Goal: Task Accomplishment & Management: Complete application form

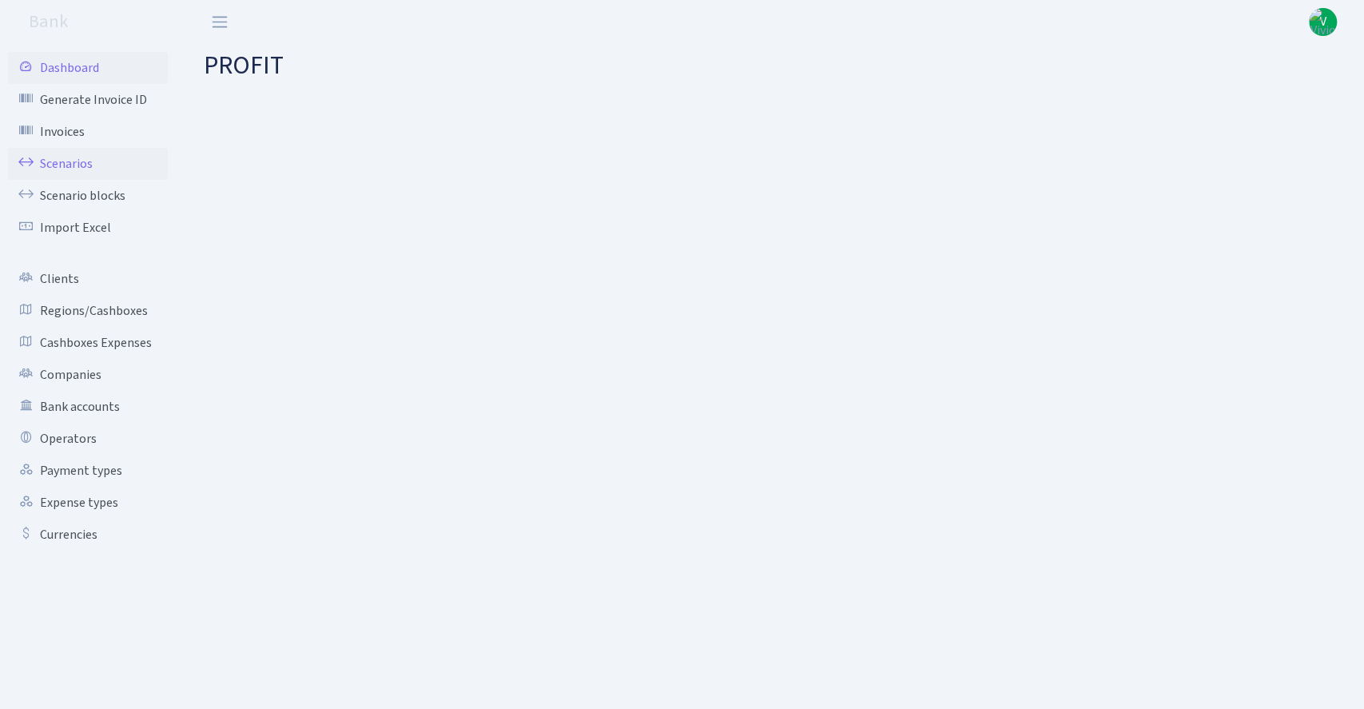
click at [62, 164] on link "Scenarios" at bounding box center [88, 164] width 160 height 32
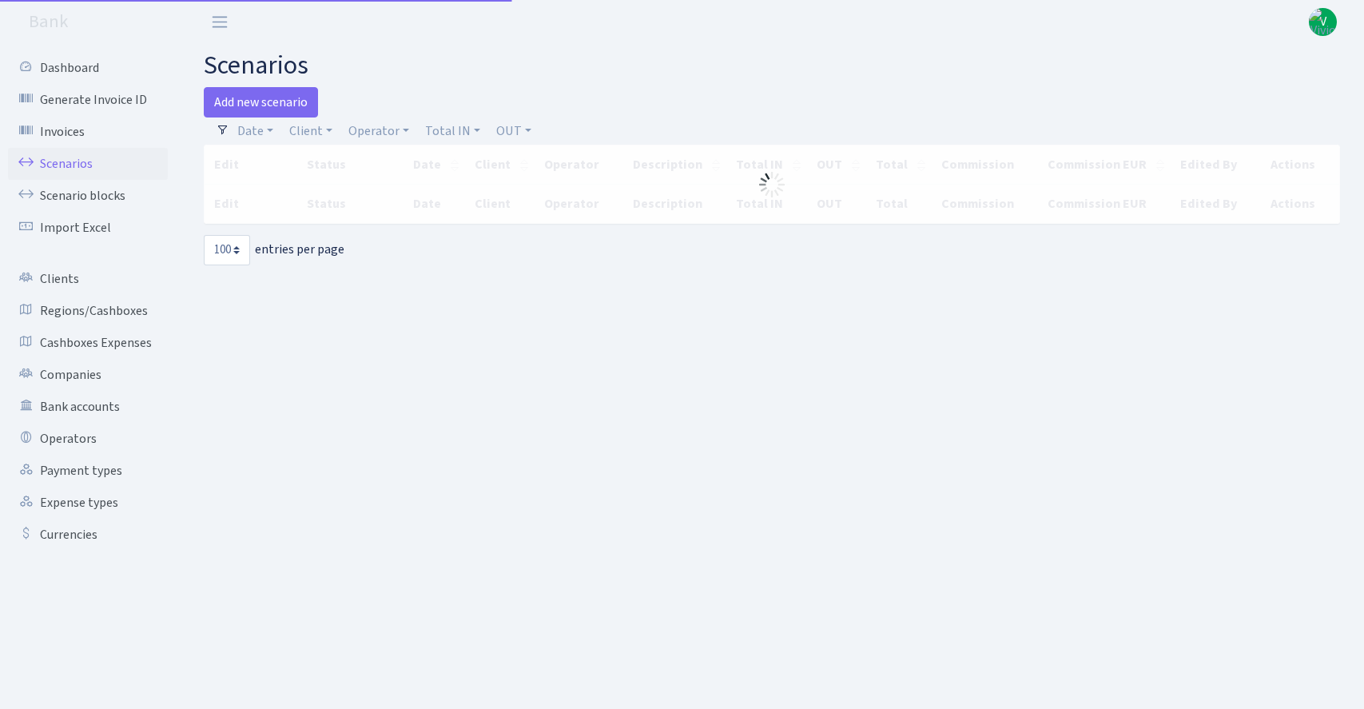
select select "100"
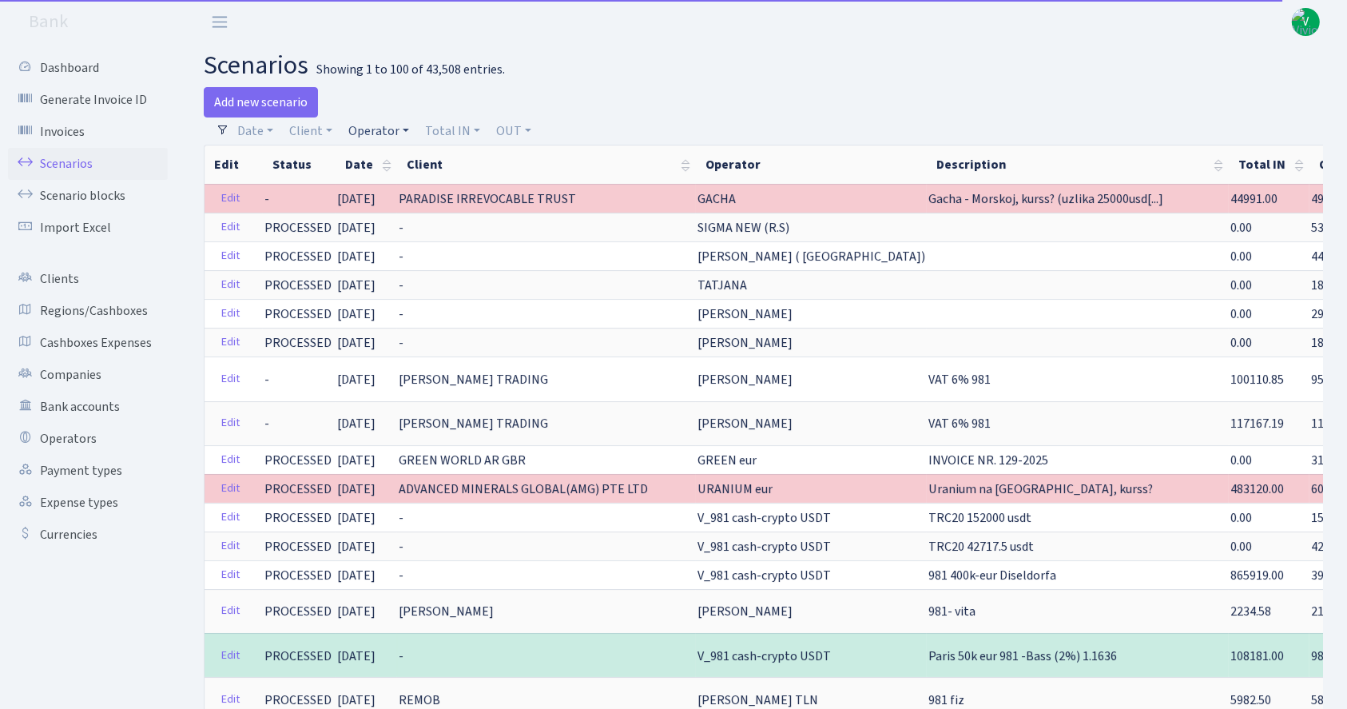
click at [375, 131] on link "Operator" at bounding box center [378, 130] width 73 height 27
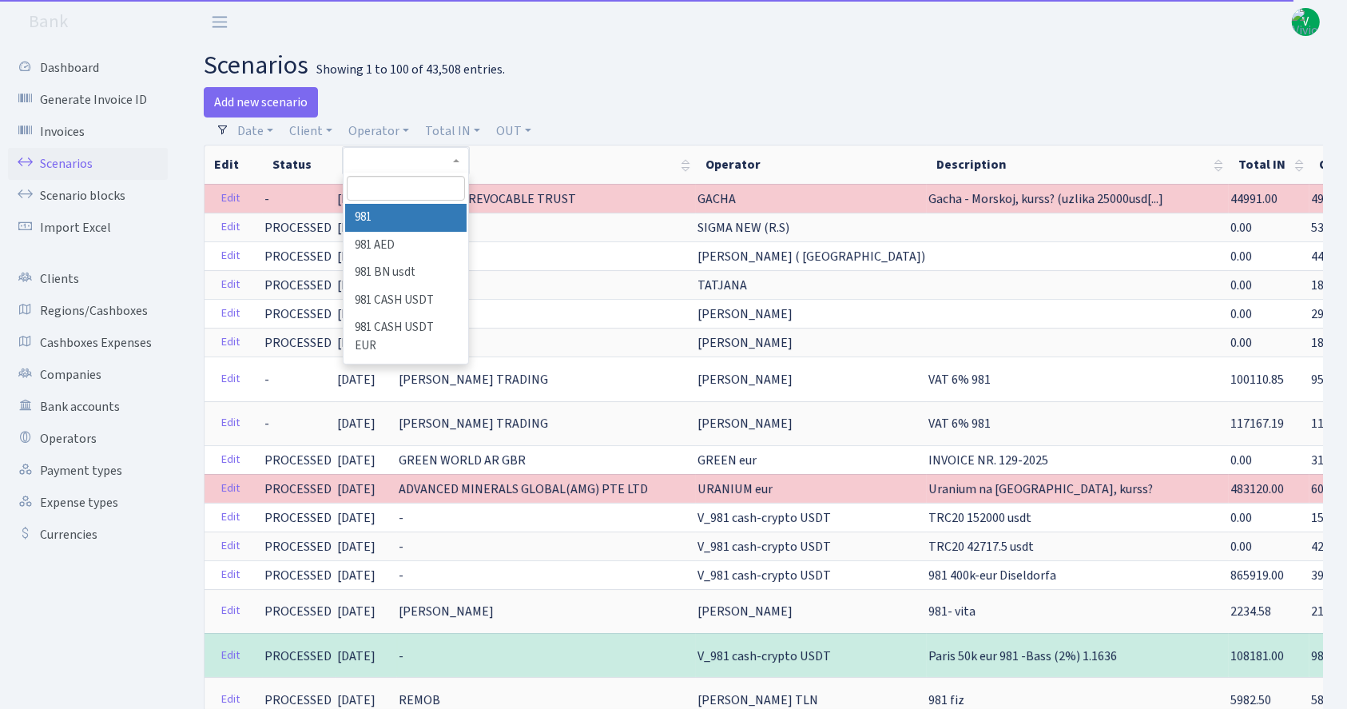
click at [388, 183] on input "search" at bounding box center [406, 188] width 118 height 25
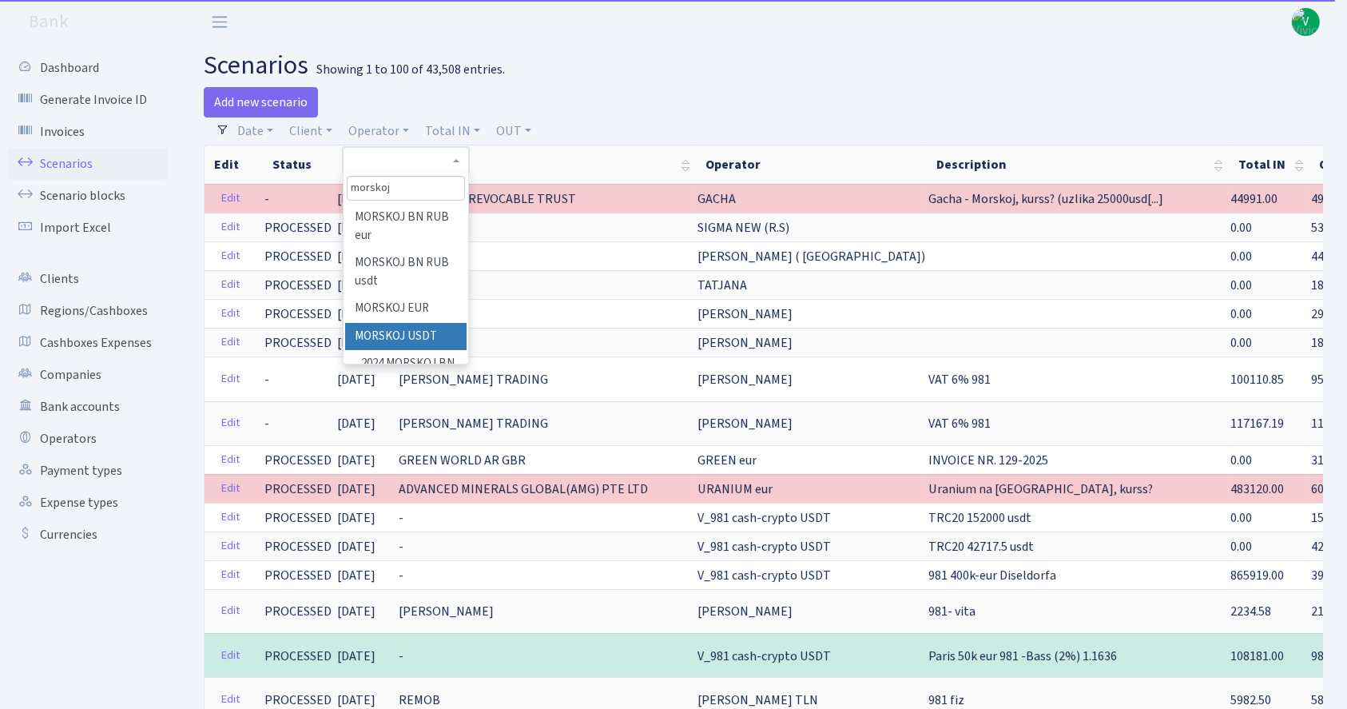
type input "morskoj"
click at [418, 323] on li "MORSKOJ USDT" at bounding box center [405, 337] width 121 height 28
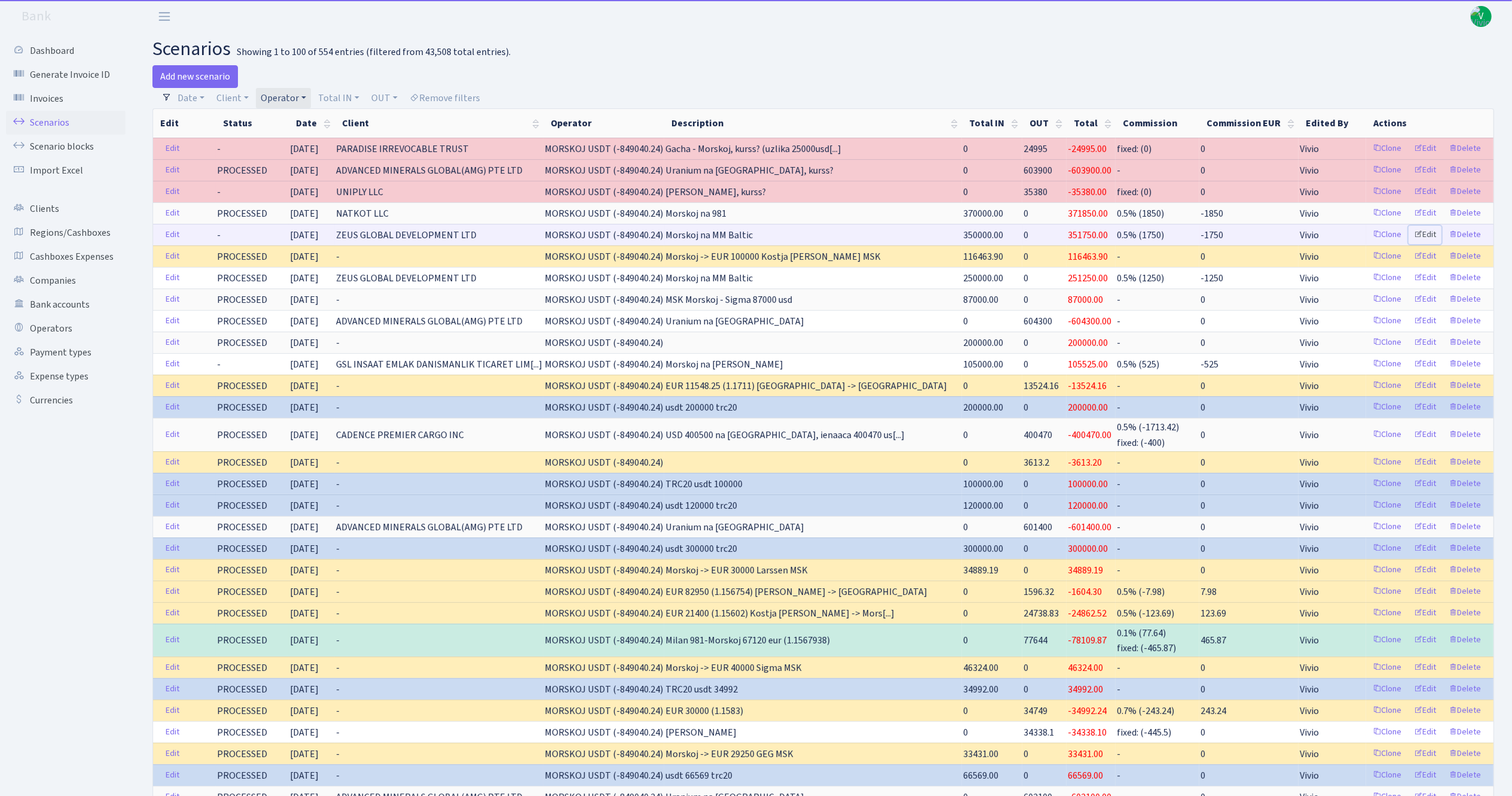
click at [1020, 234] on link "Edit" at bounding box center [1425, 234] width 33 height 19
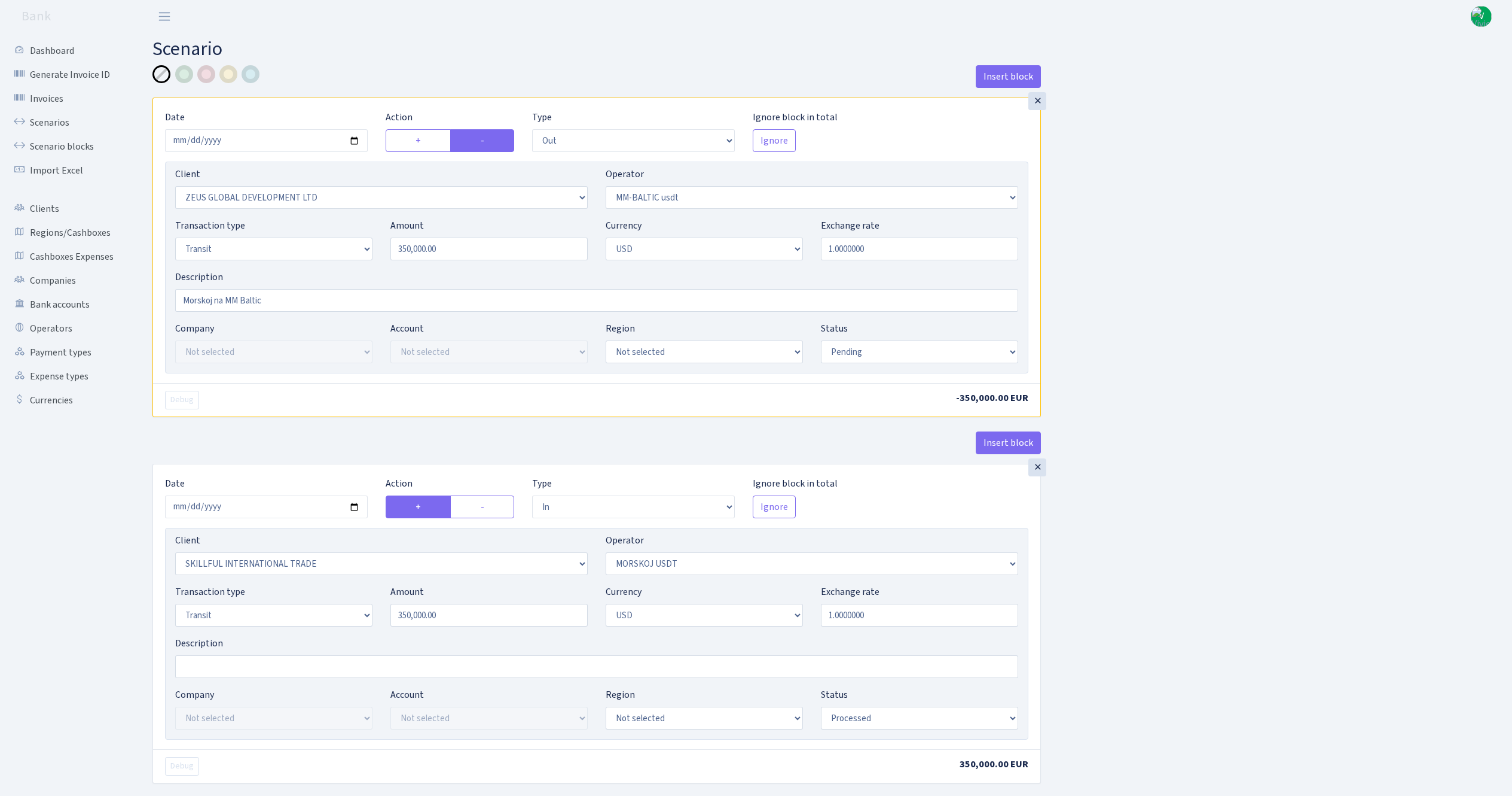
select select "out"
select select "1276"
select select "459"
select select "5"
select select "2"
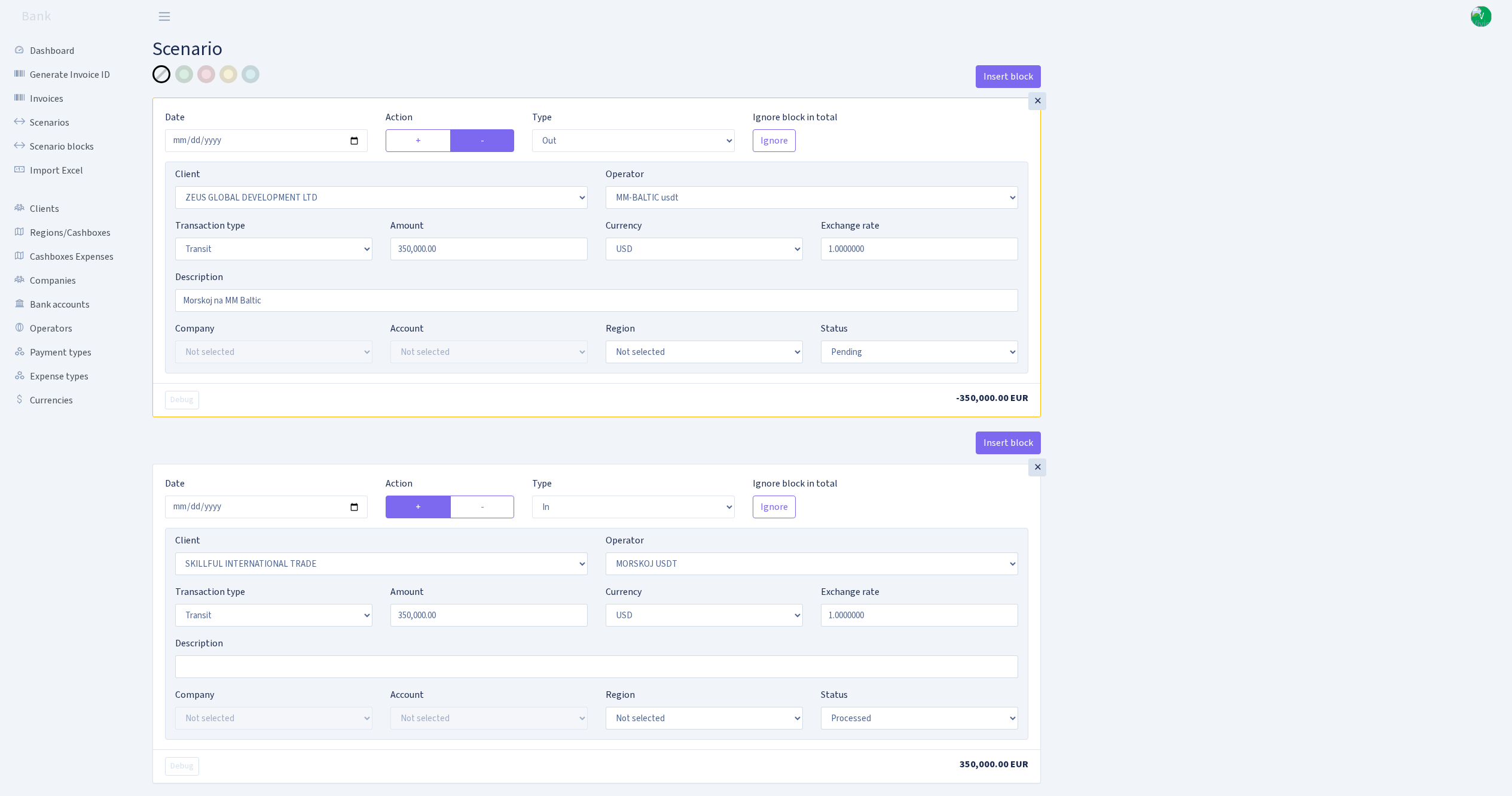
select select "pending"
select select "in"
select select "2655"
select select "324"
select select "5"
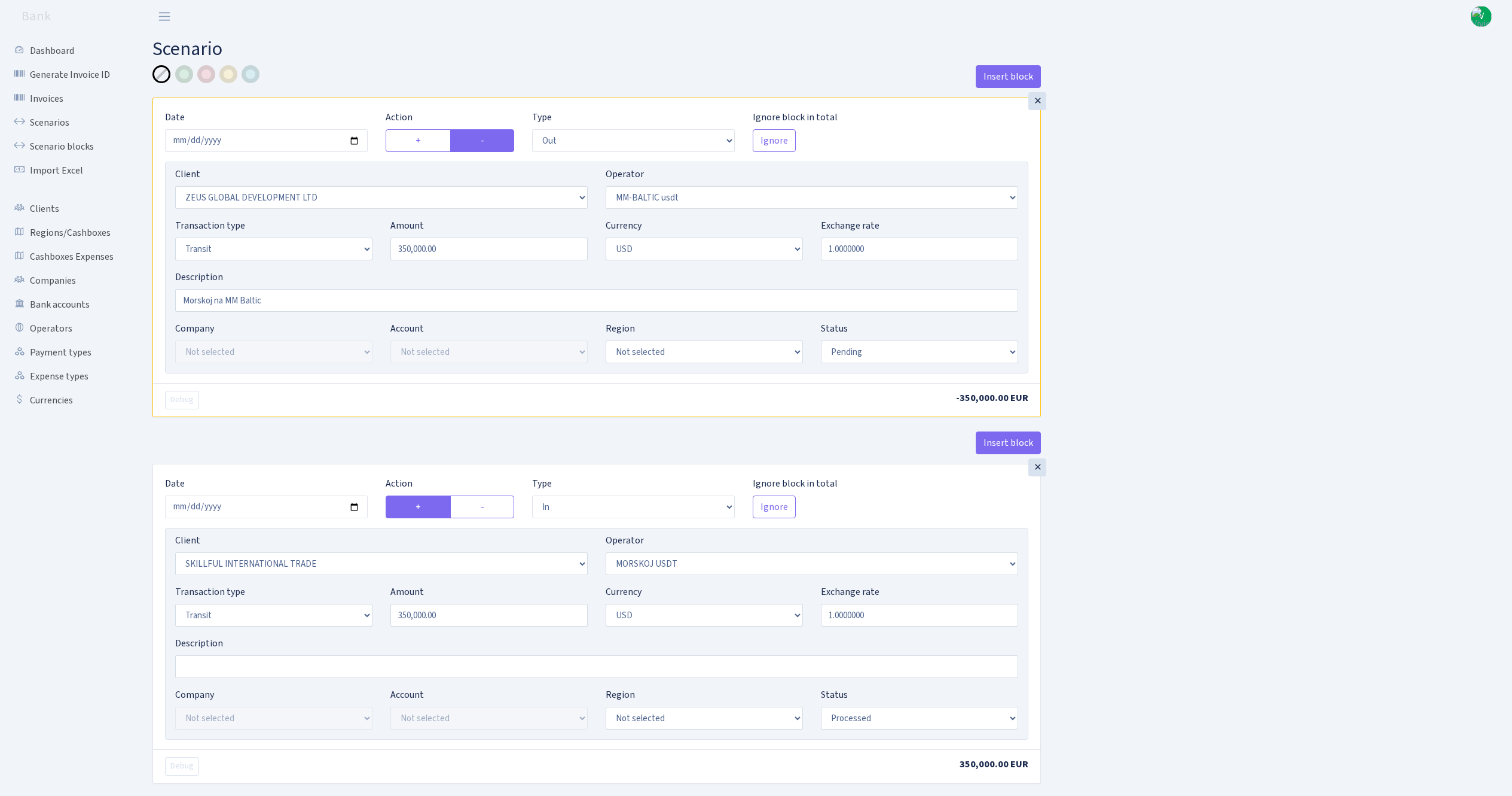
select select "2"
select select "processed"
select select "commission"
select select "324"
select select "processed"
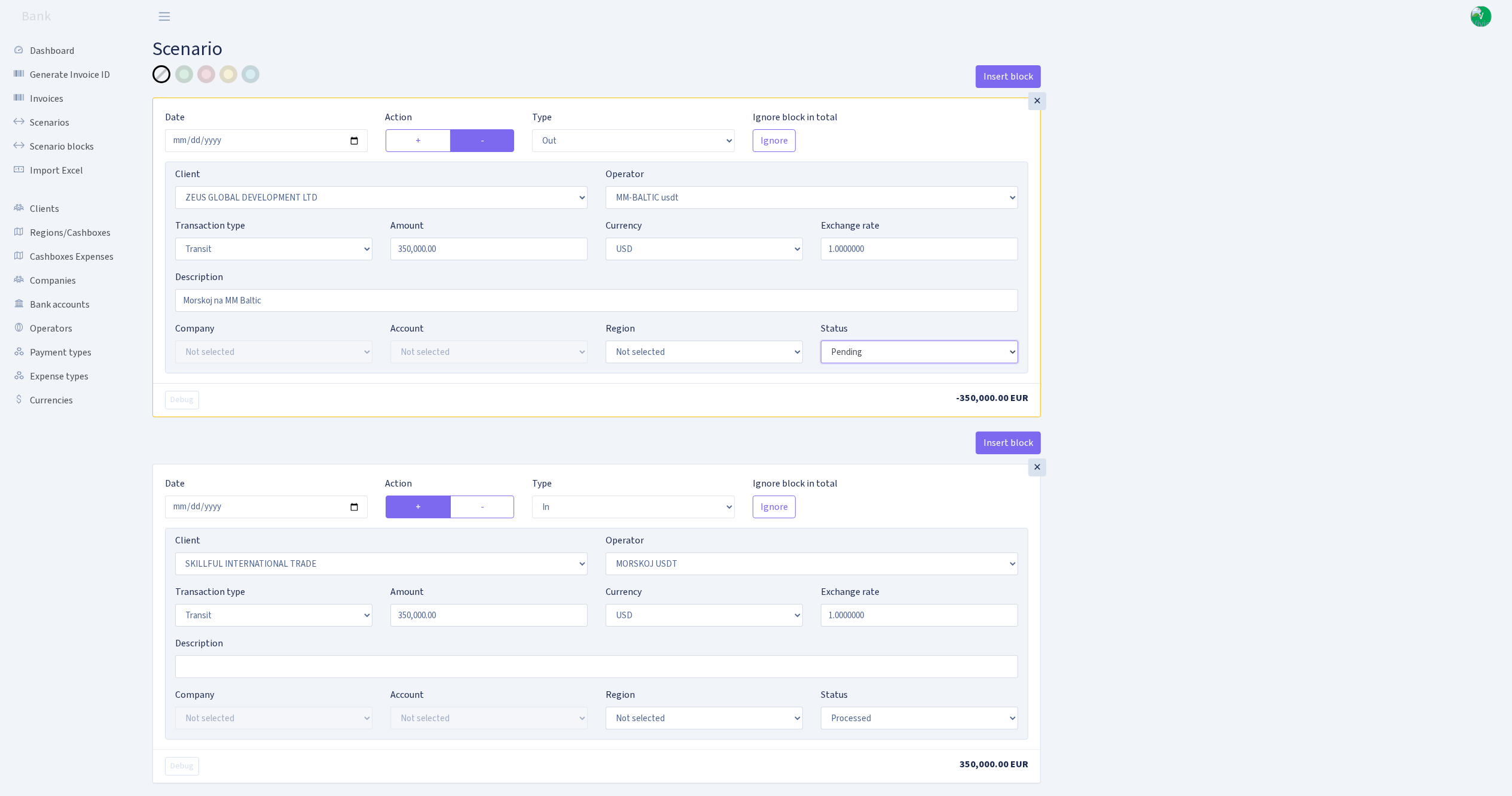
click at [874, 356] on select "Draft Pending Later Never Processed" at bounding box center [920, 352] width 198 height 22
select select "processed"
click at [821, 341] on select "Draft Pending Later Never Processed" at bounding box center [920, 352] width 198 height 22
click at [354, 143] on input "2025-08-26" at bounding box center [266, 141] width 203 height 22
type input "2025-08-28"
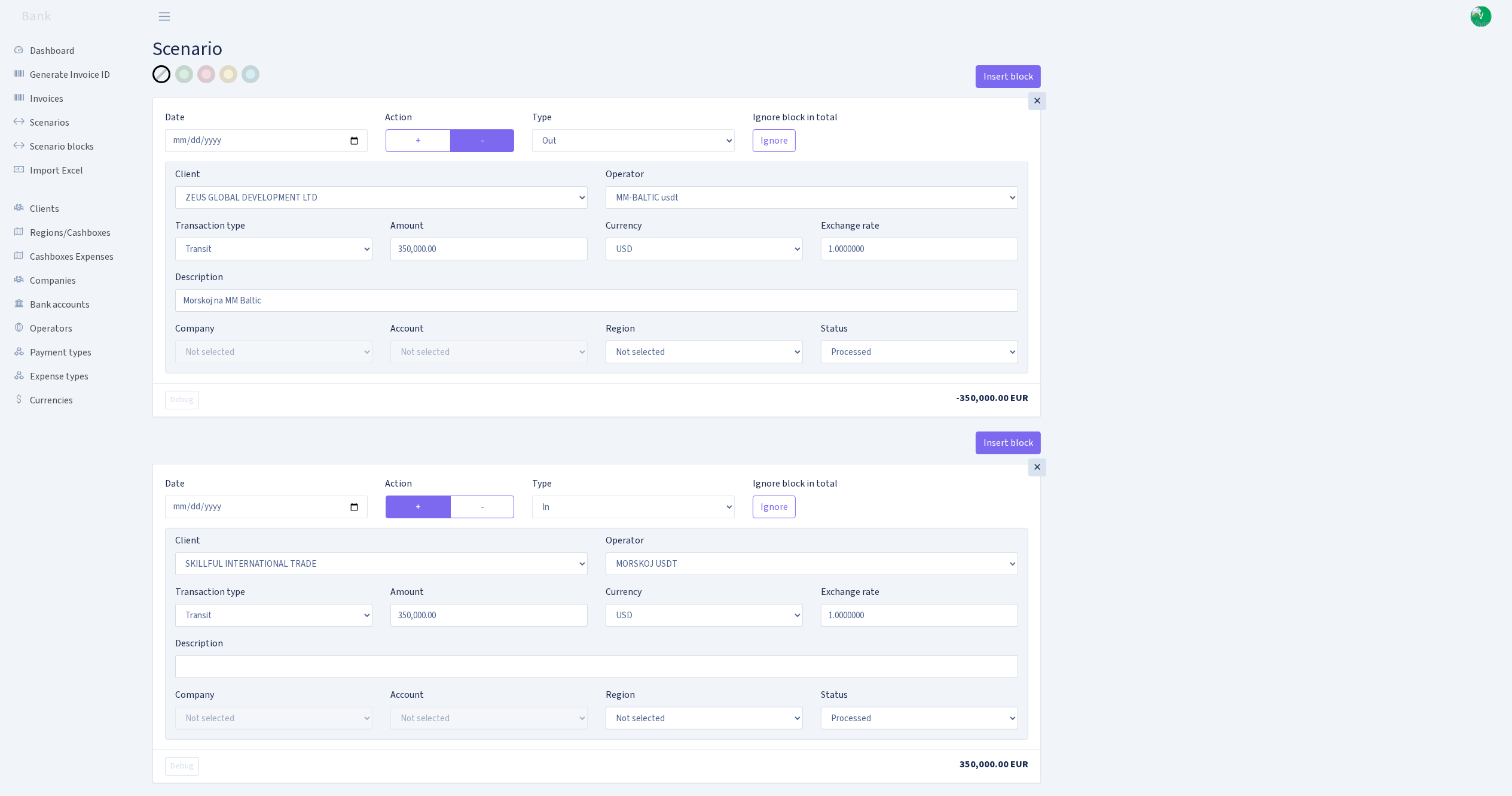
click at [1316, 619] on div "Insert block × Date 2025-08-28 Action + - Type --- In Out Commission Field requ…" at bounding box center [823, 631] width 1360 height 1133
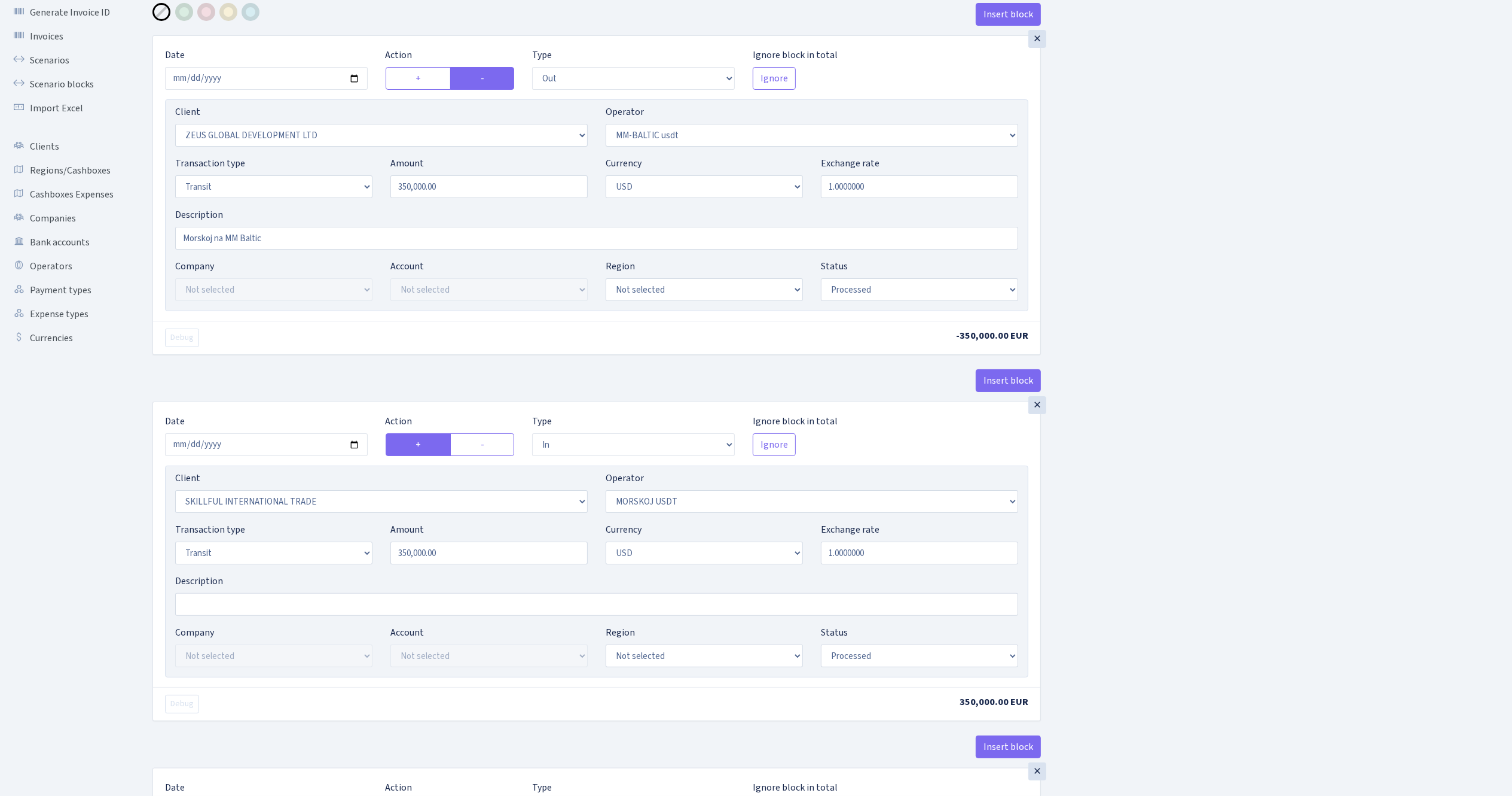
scroll to position [463, 0]
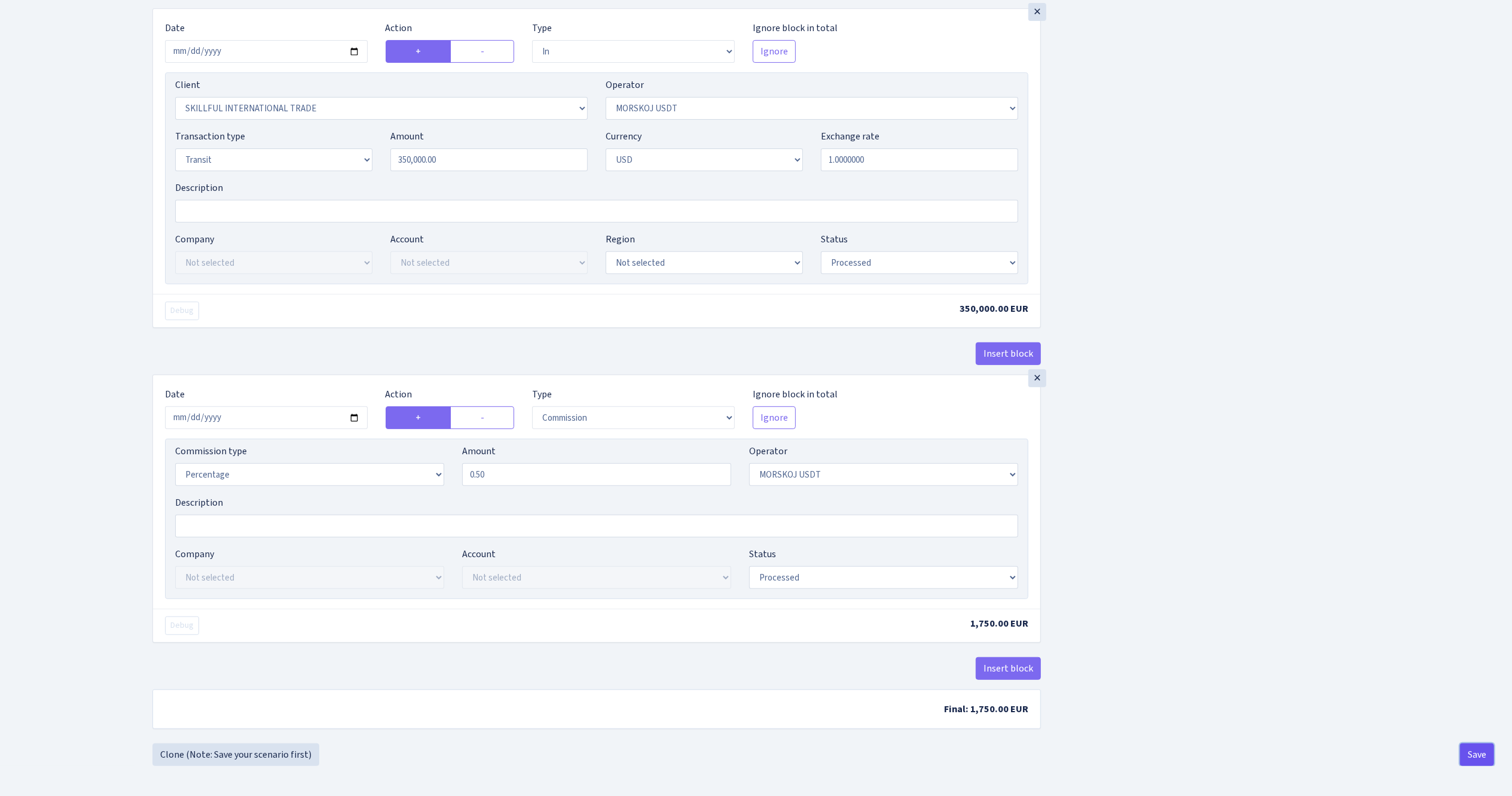
click at [1479, 749] on button "Save" at bounding box center [1478, 754] width 34 height 22
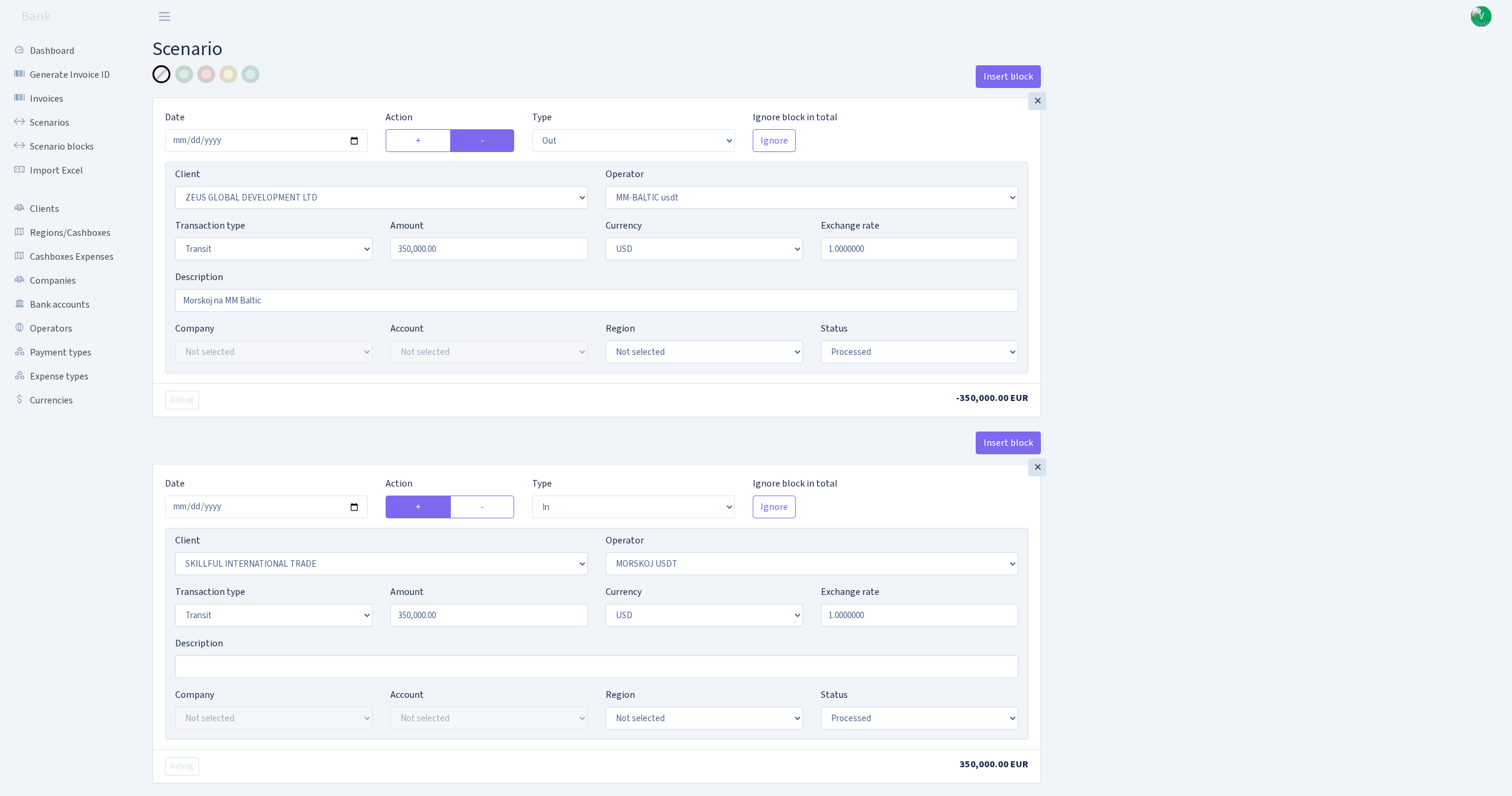
select select "out"
select select "1276"
select select "459"
select select "5"
select select "2"
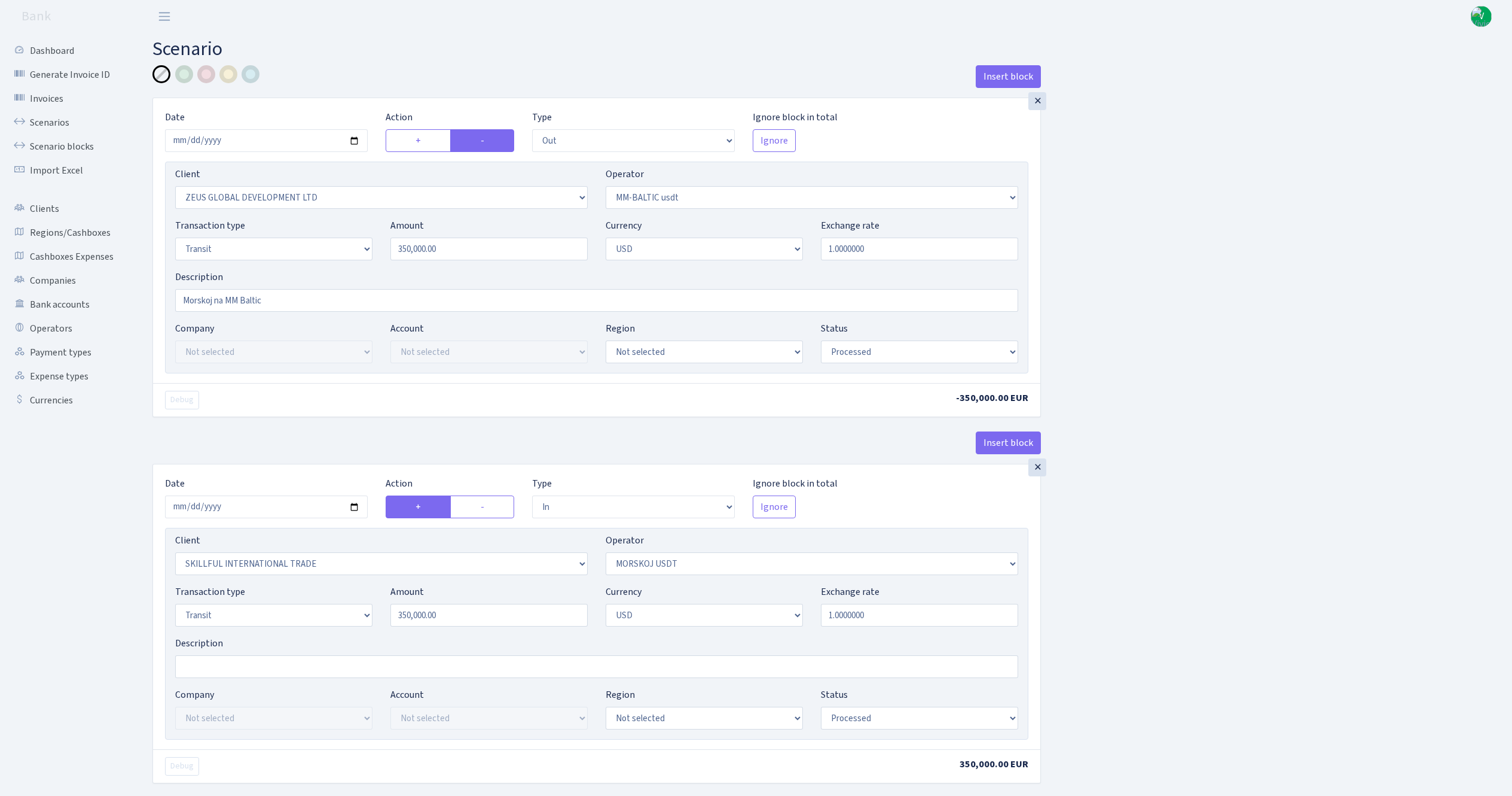
select select "processed"
select select "in"
select select "2655"
select select "324"
select select "5"
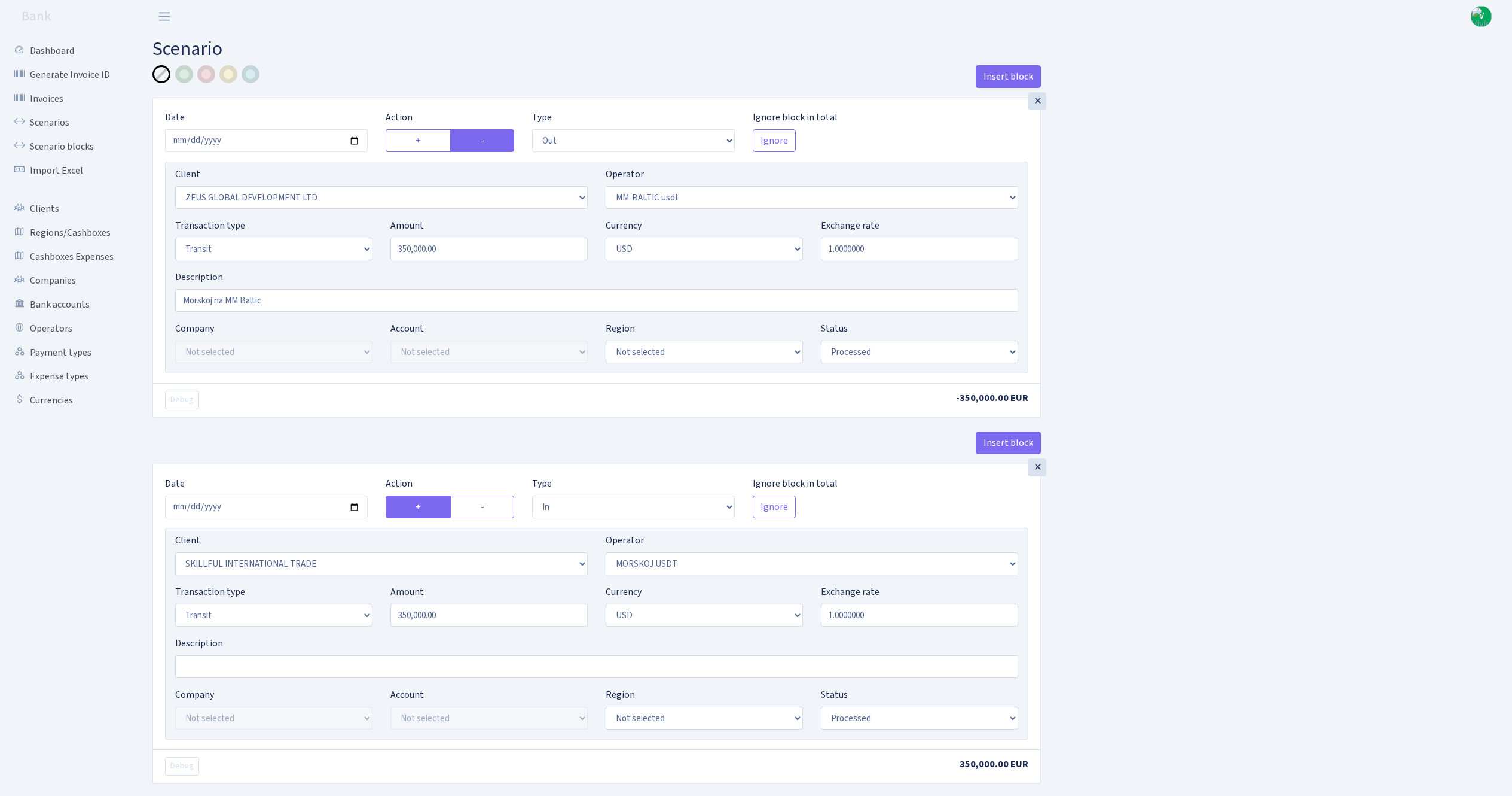
select select "2"
select select "processed"
select select "commission"
select select "324"
select select "processed"
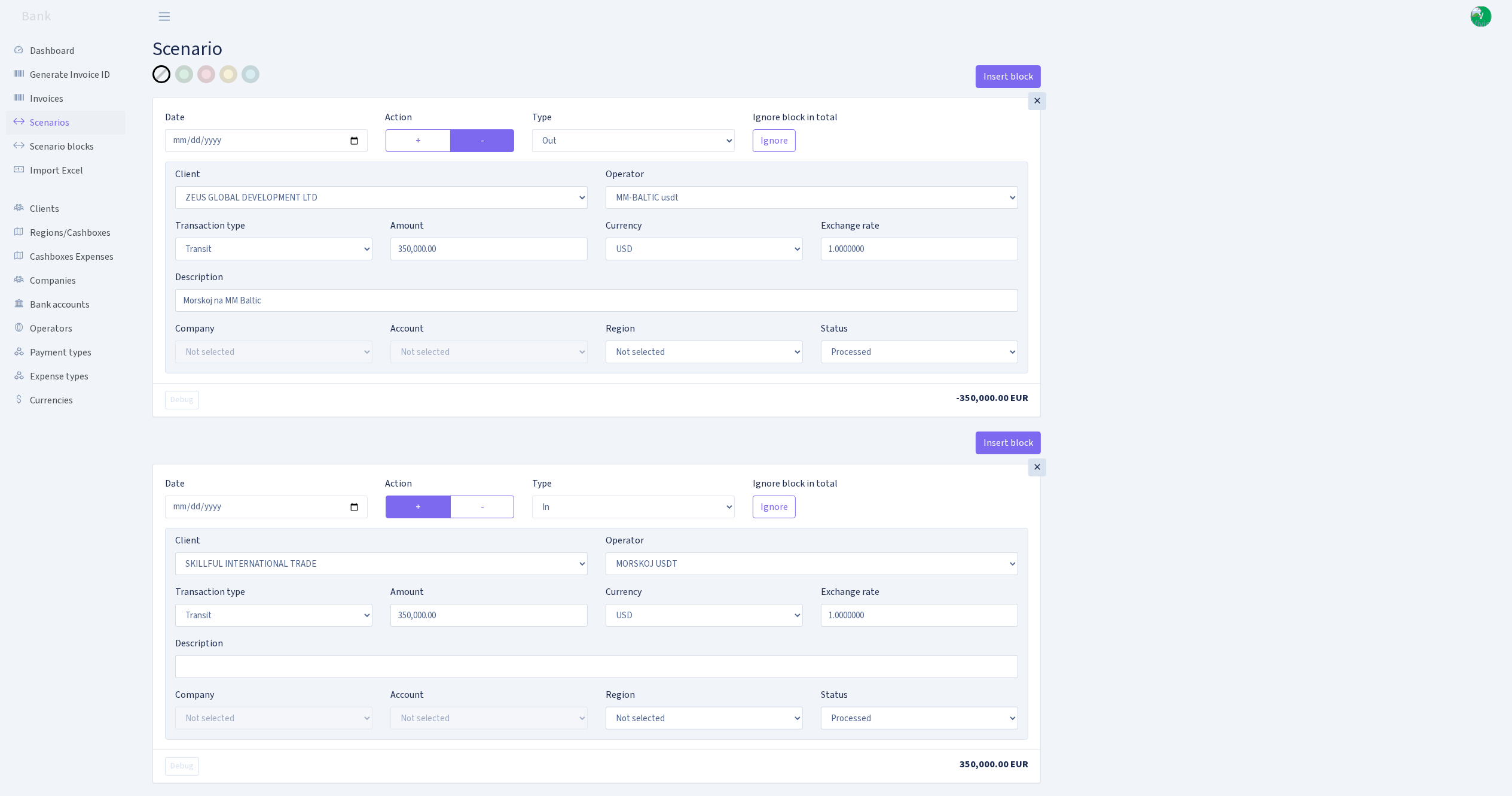
click at [58, 121] on link "Scenarios" at bounding box center [66, 123] width 120 height 24
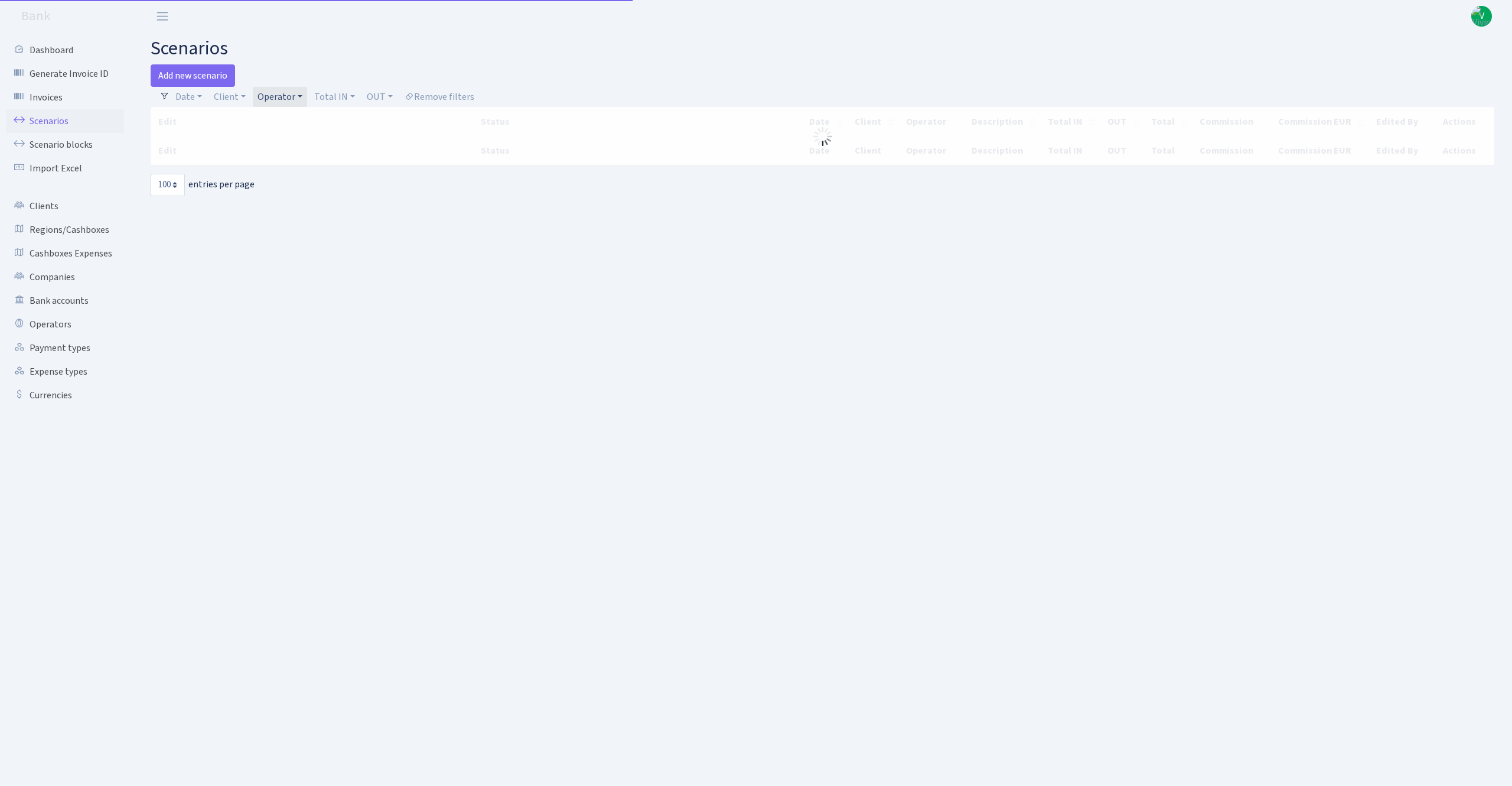
select select "100"
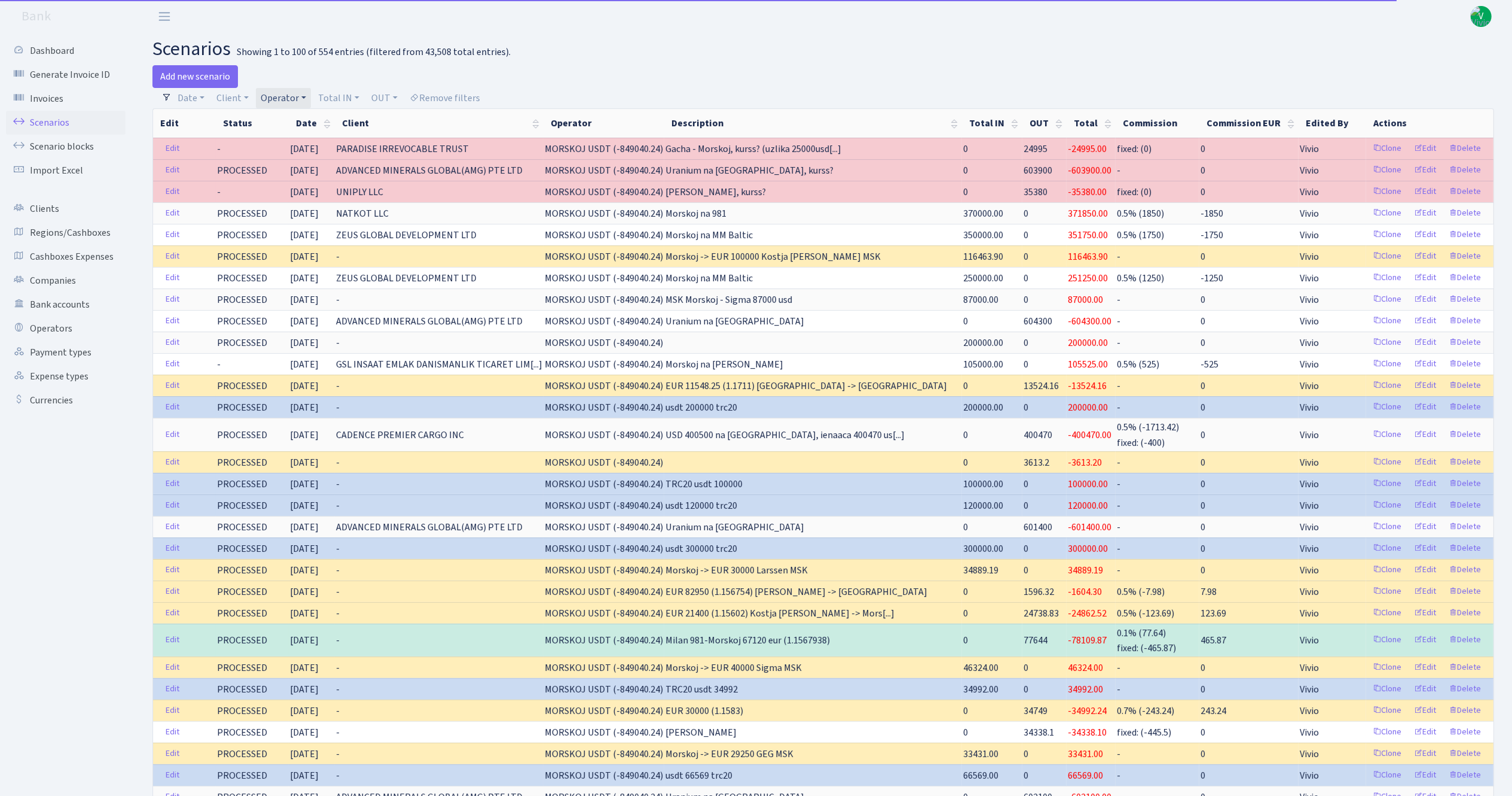
drag, startPoint x: 284, startPoint y: 97, endPoint x: 294, endPoint y: 95, distance: 10.2
click at [284, 97] on link "Operator" at bounding box center [283, 97] width 55 height 20
select select
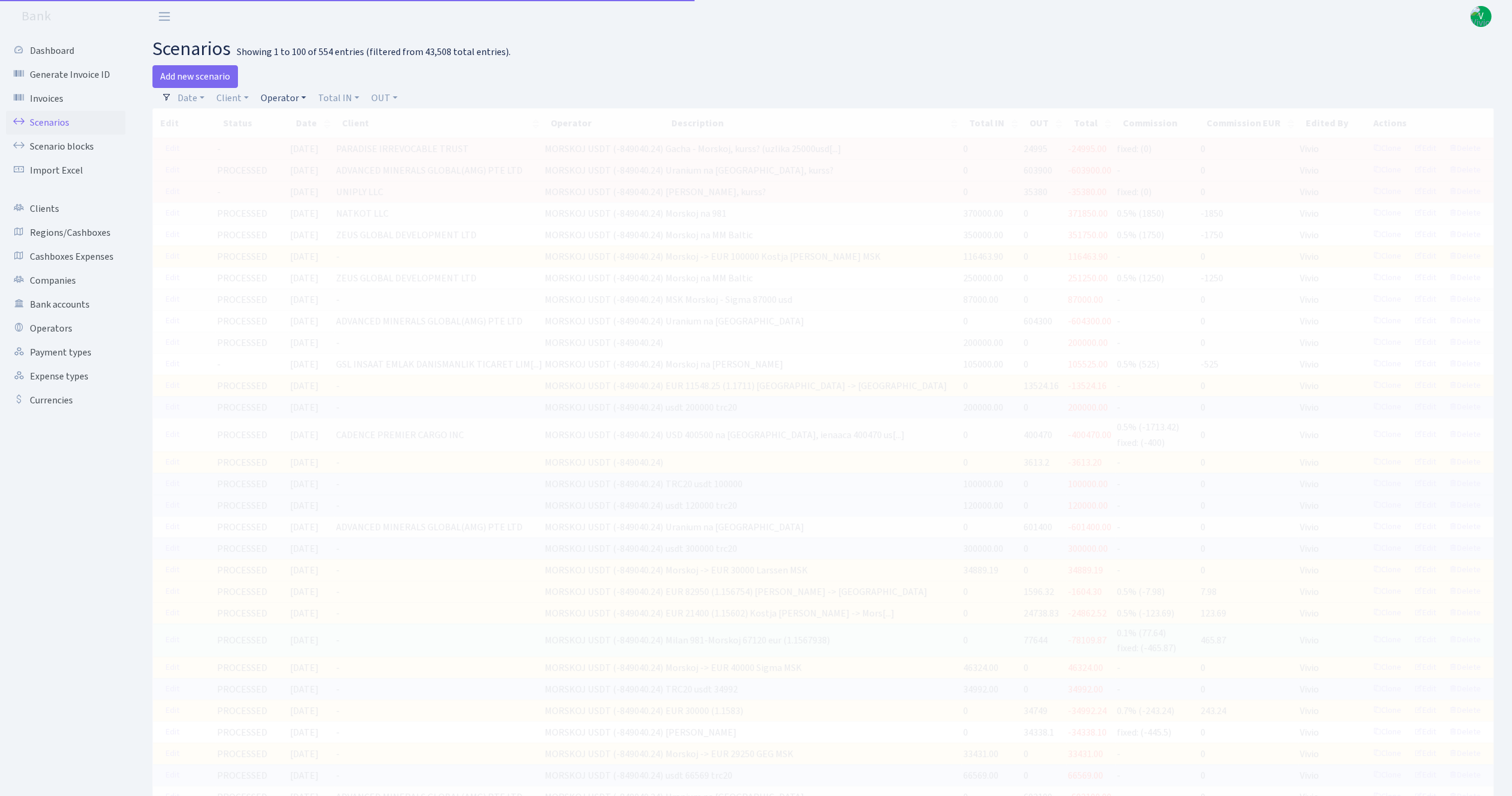
click at [287, 93] on link "Operator" at bounding box center [283, 97] width 55 height 20
click at [306, 148] on input "search" at bounding box center [303, 141] width 88 height 19
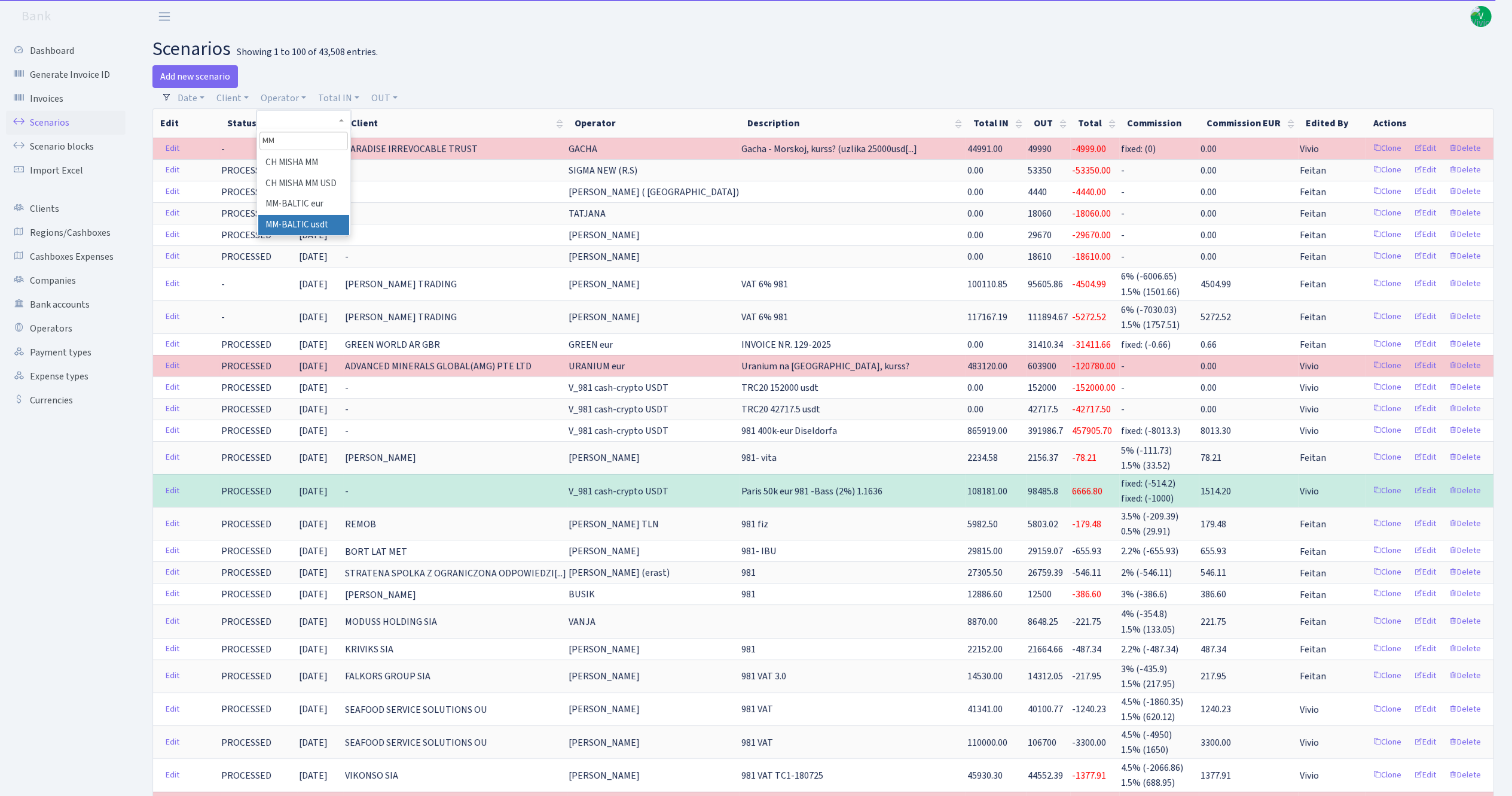
type input "MM"
click at [321, 218] on li "MM-BALTIC usdt" at bounding box center [303, 225] width 91 height 21
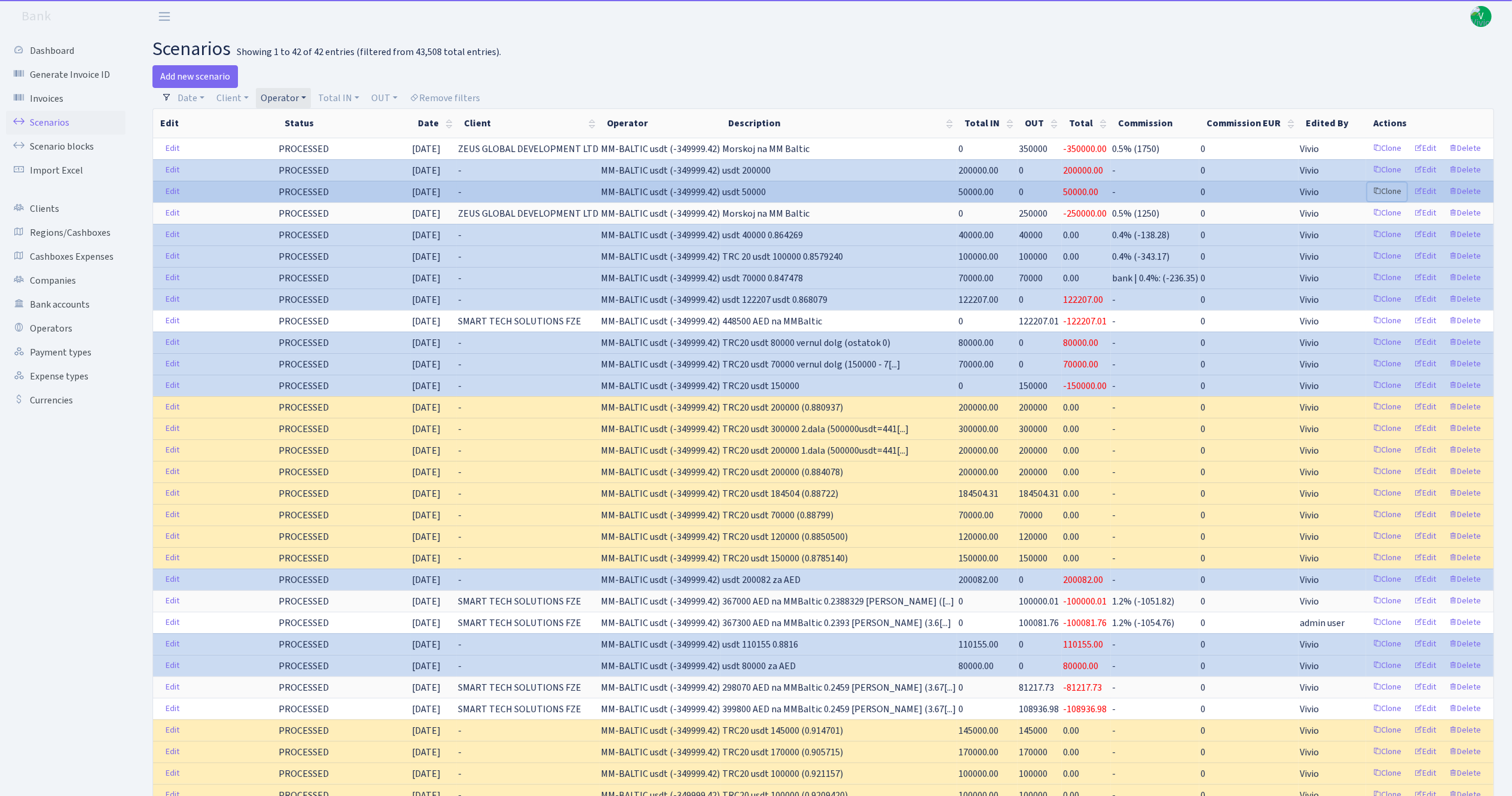
click at [1386, 192] on link "Clone" at bounding box center [1387, 192] width 40 height 19
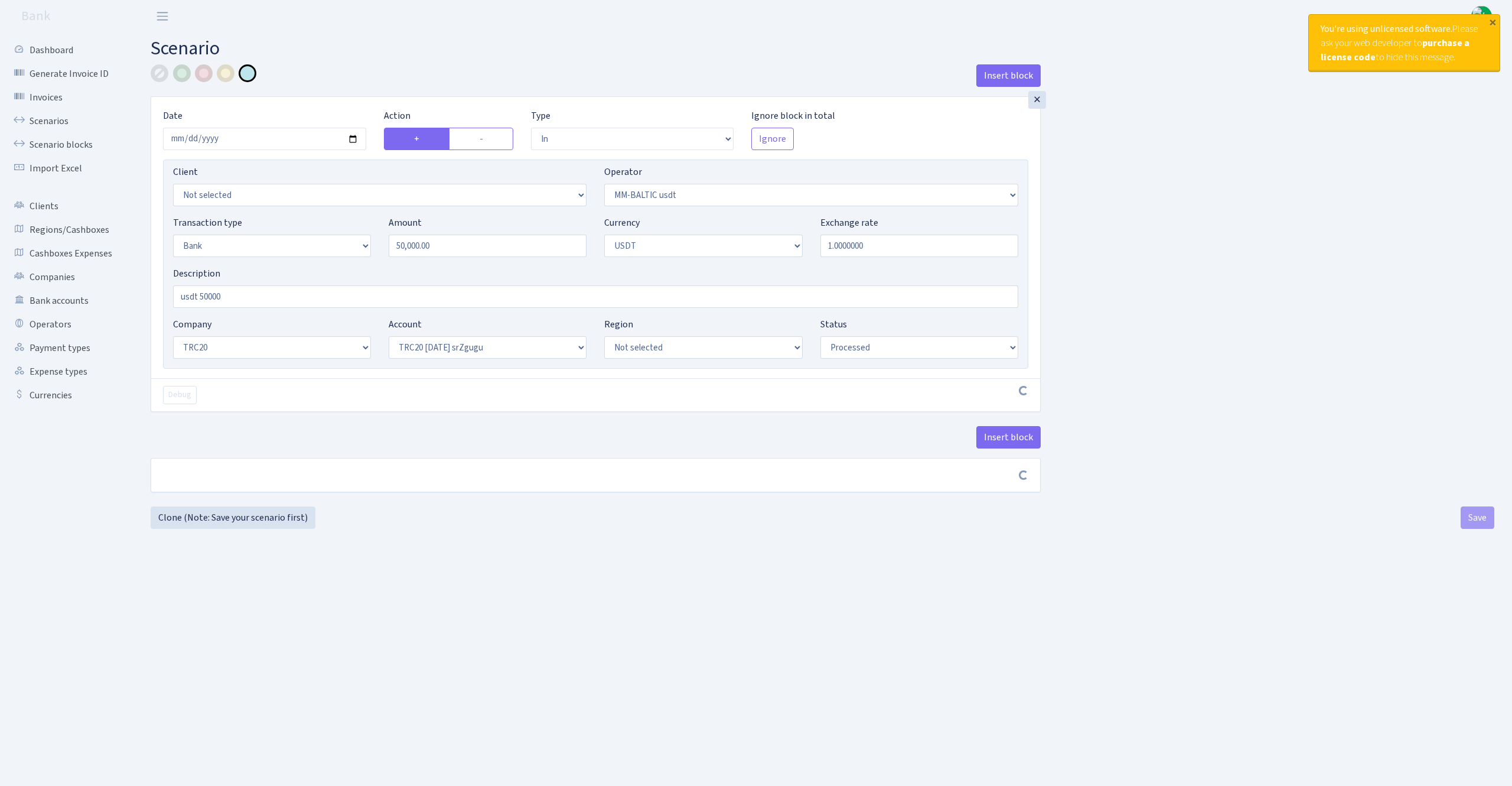
select select "in"
select select "459"
select select "2"
select select "6"
select select "20"
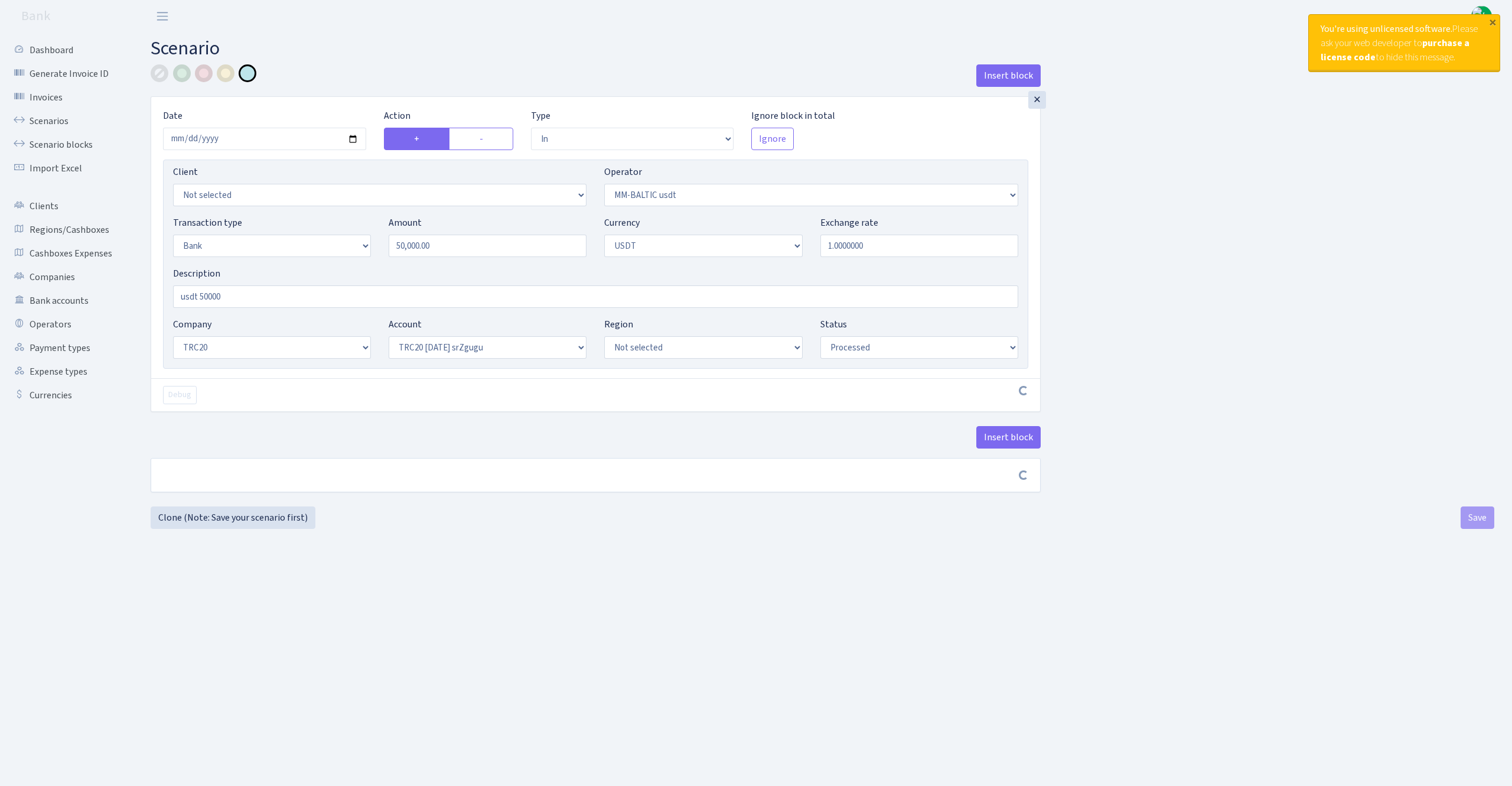
select select "61"
select select "processed"
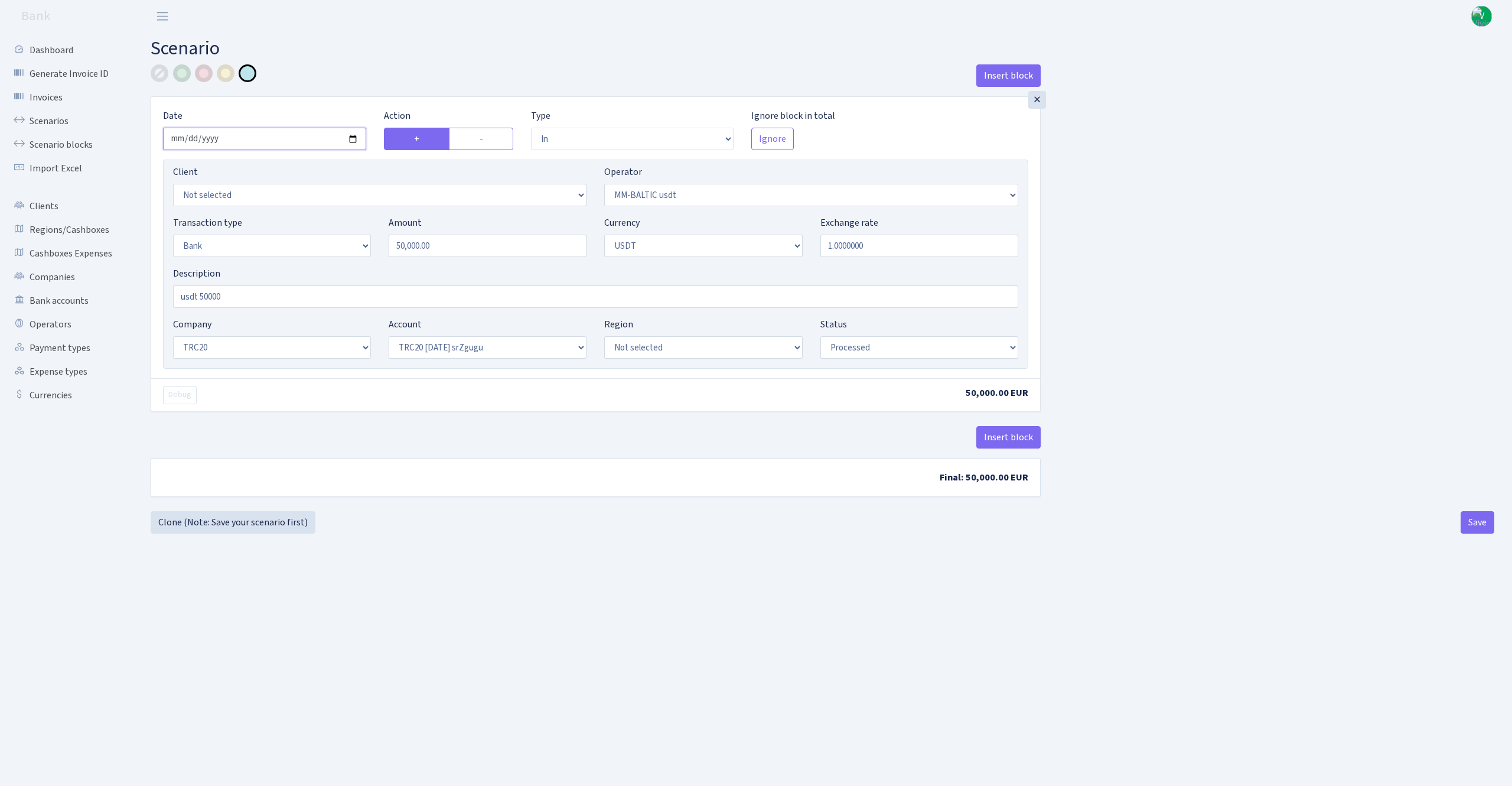
click at [356, 136] on input "2025-08-22" at bounding box center [264, 139] width 203 height 22
type input "[DATE]"
click at [404, 247] on input "50000.00" at bounding box center [488, 245] width 198 height 22
drag, startPoint x: 454, startPoint y: 245, endPoint x: 298, endPoint y: 212, distance: 159.5
click at [296, 216] on div "Client Not selected 1 KOC GEMICILIK VE TASIMACILIK 1/BALDERE-SILDEDZE SIGNE 1/S…" at bounding box center [595, 264] width 865 height 209
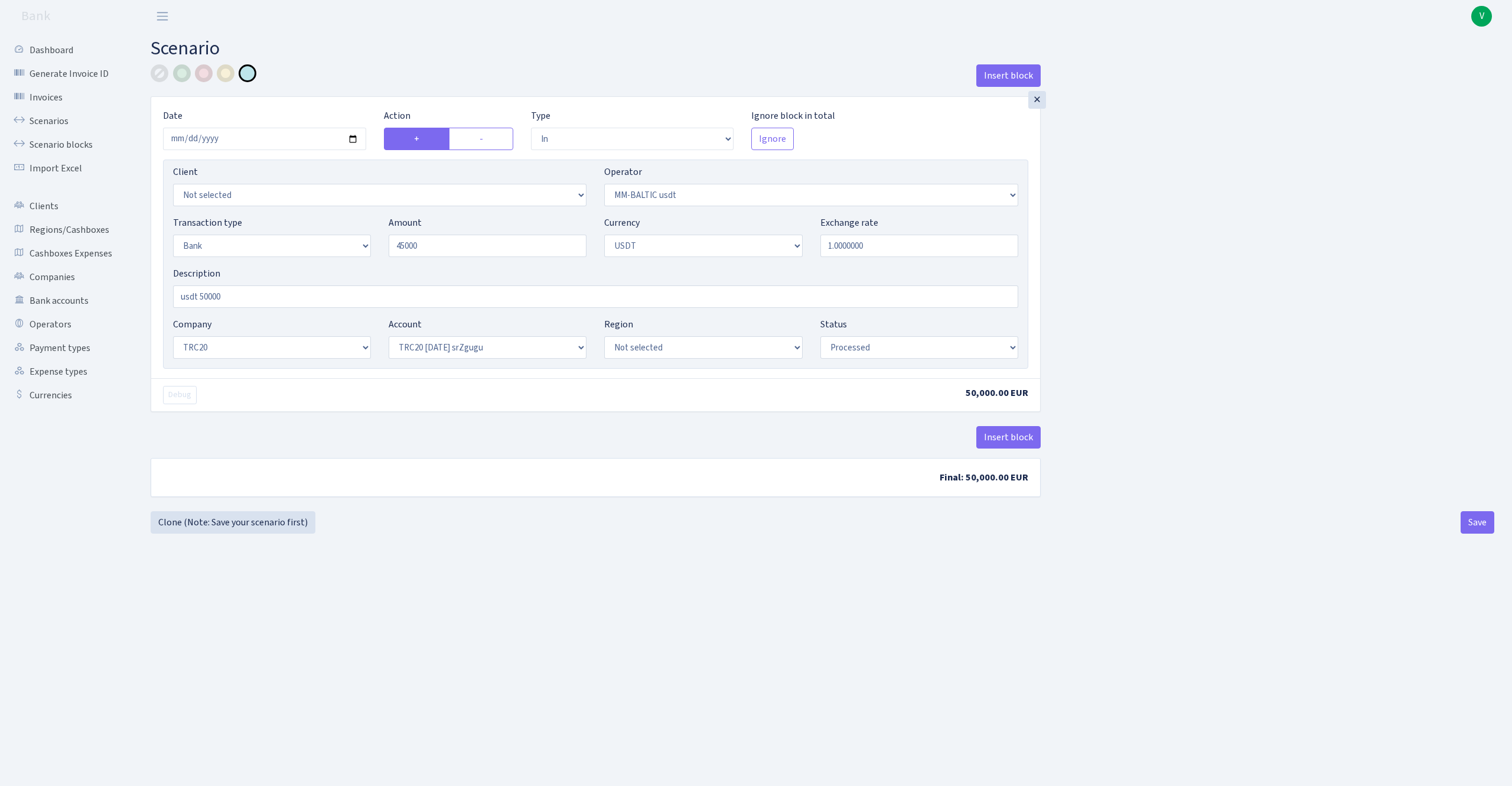
type input "45,000.00"
click at [1162, 264] on div "Insert block × Date 2025-08-27 Action + - Type --- In Out Commission Field requ…" at bounding box center [822, 285] width 1361 height 442
drag, startPoint x: 200, startPoint y: 297, endPoint x: 279, endPoint y: 298, distance: 79.0
click at [279, 298] on input "usdt 50000" at bounding box center [595, 297] width 845 height 22
click at [182, 289] on input "usdt 45000" at bounding box center [595, 297] width 845 height 22
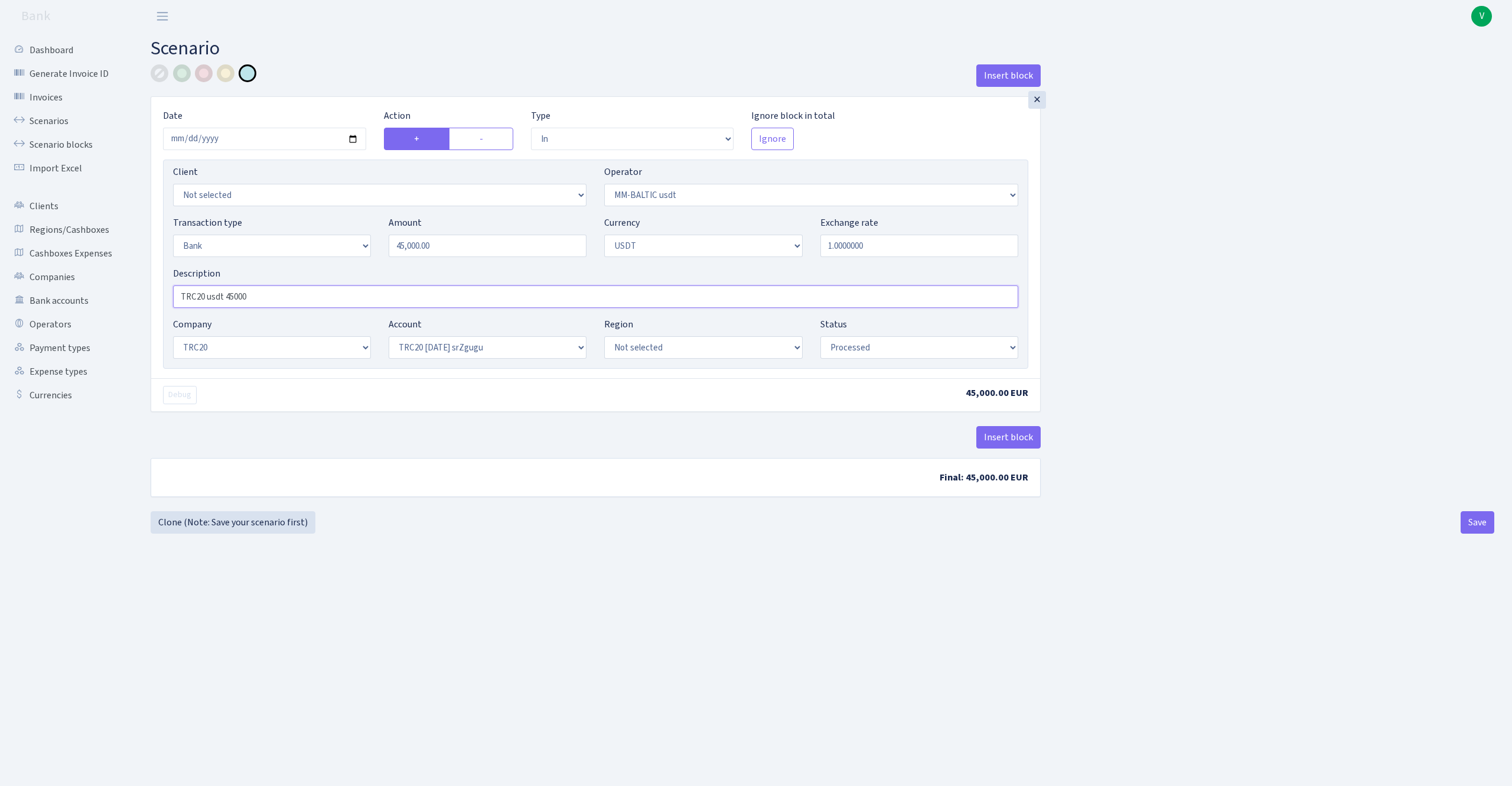
type input "TRC20 usdt 45000"
click at [747, 639] on main "Scenario Insert block × Date 2025-08-27 Action + - Type --- In Out Commission F…" at bounding box center [822, 394] width 1379 height 724
click at [1477, 518] on button "Save" at bounding box center [1478, 522] width 34 height 22
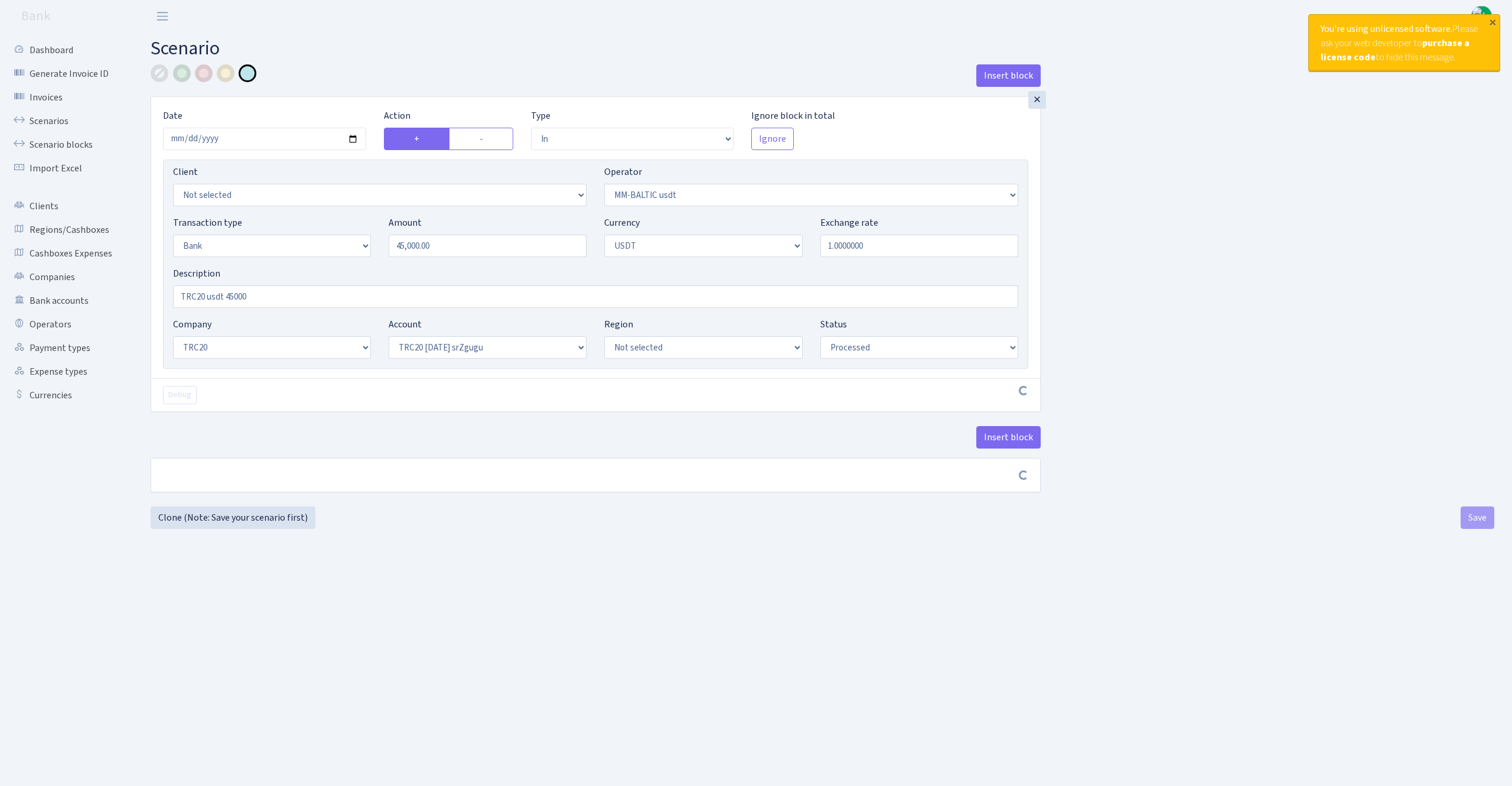
select select "in"
select select "459"
select select "2"
select select "6"
select select "20"
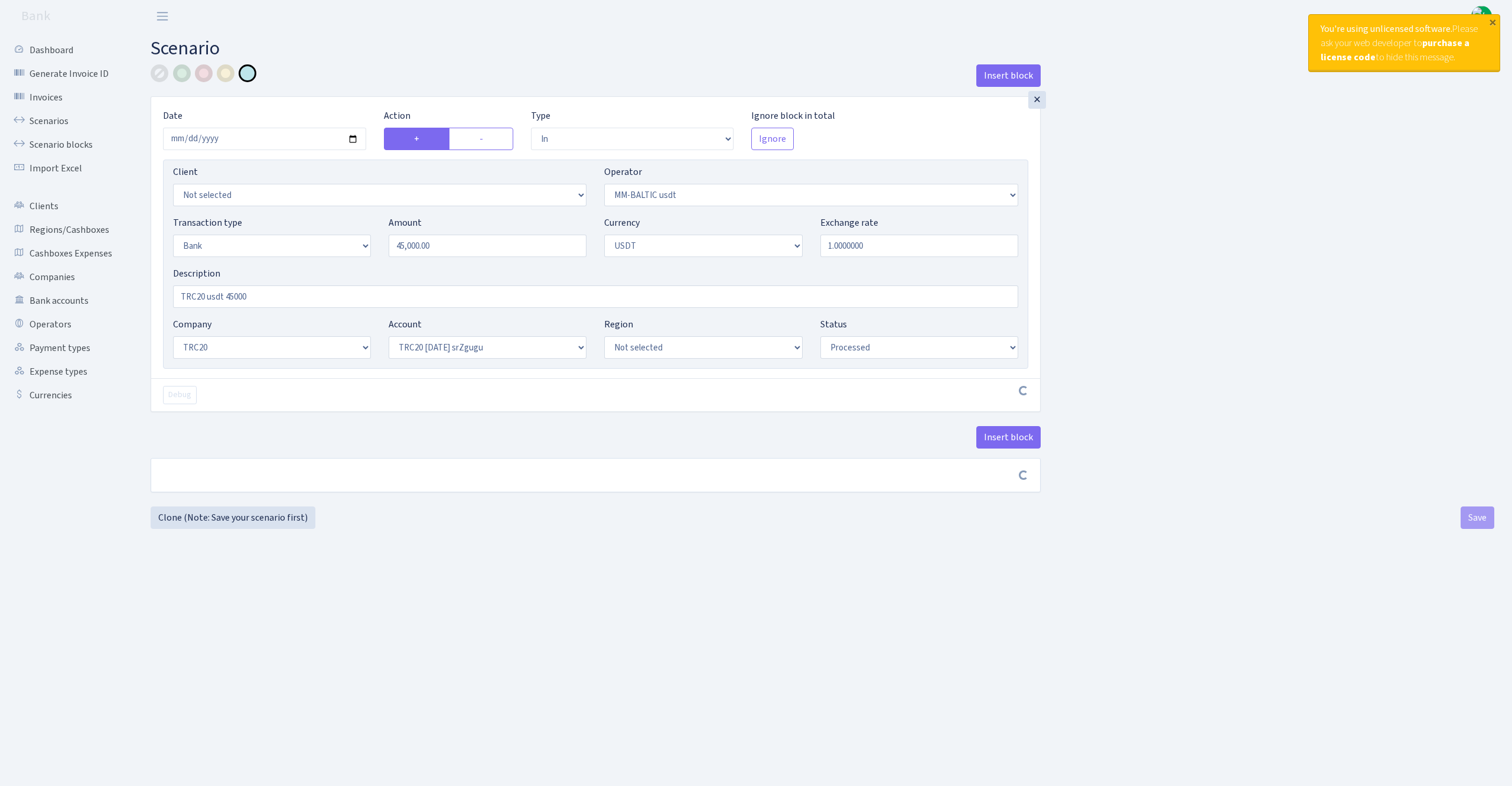
select select "61"
select select "processed"
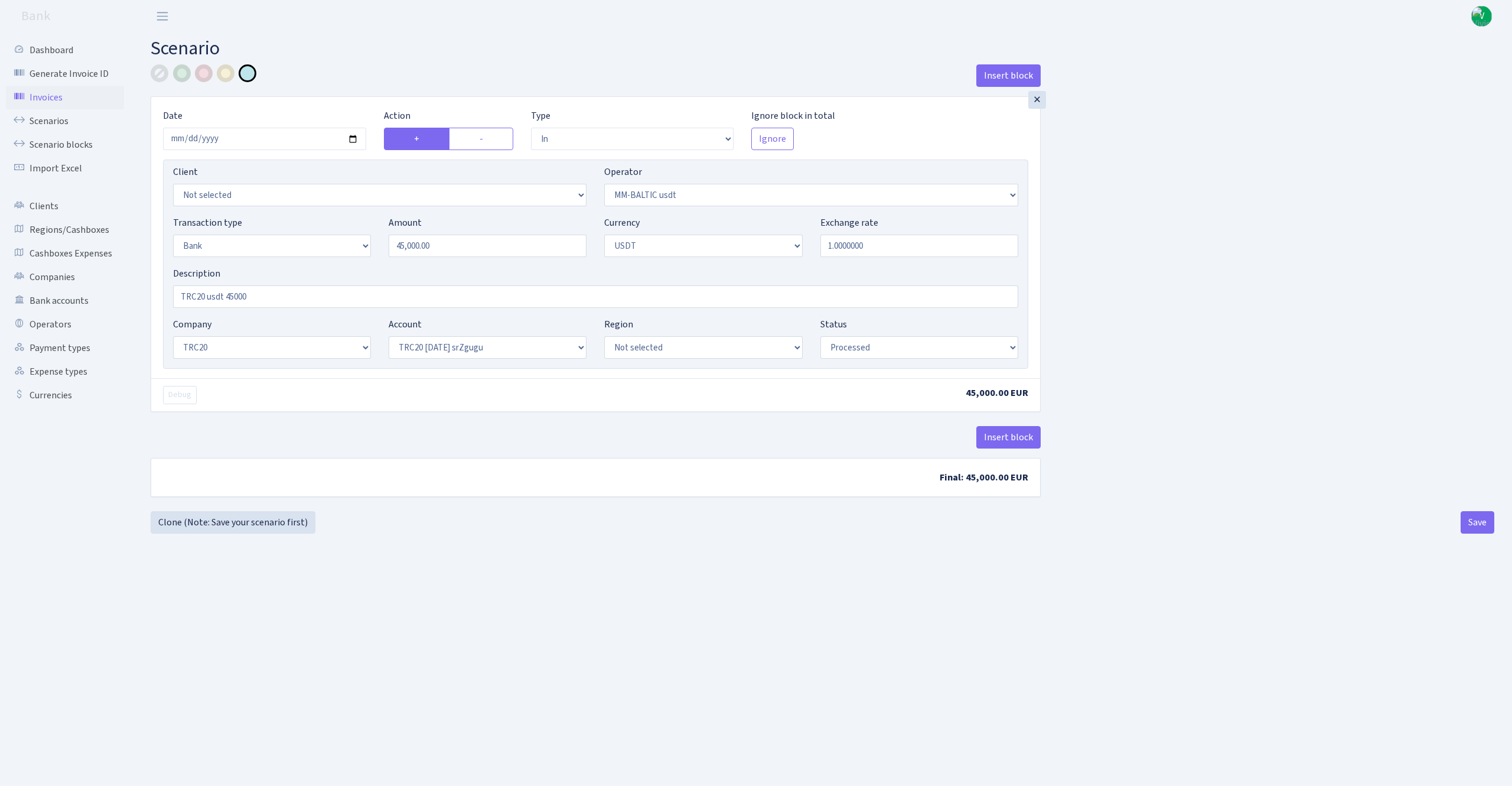
click at [77, 105] on link "Invoices" at bounding box center [65, 98] width 118 height 24
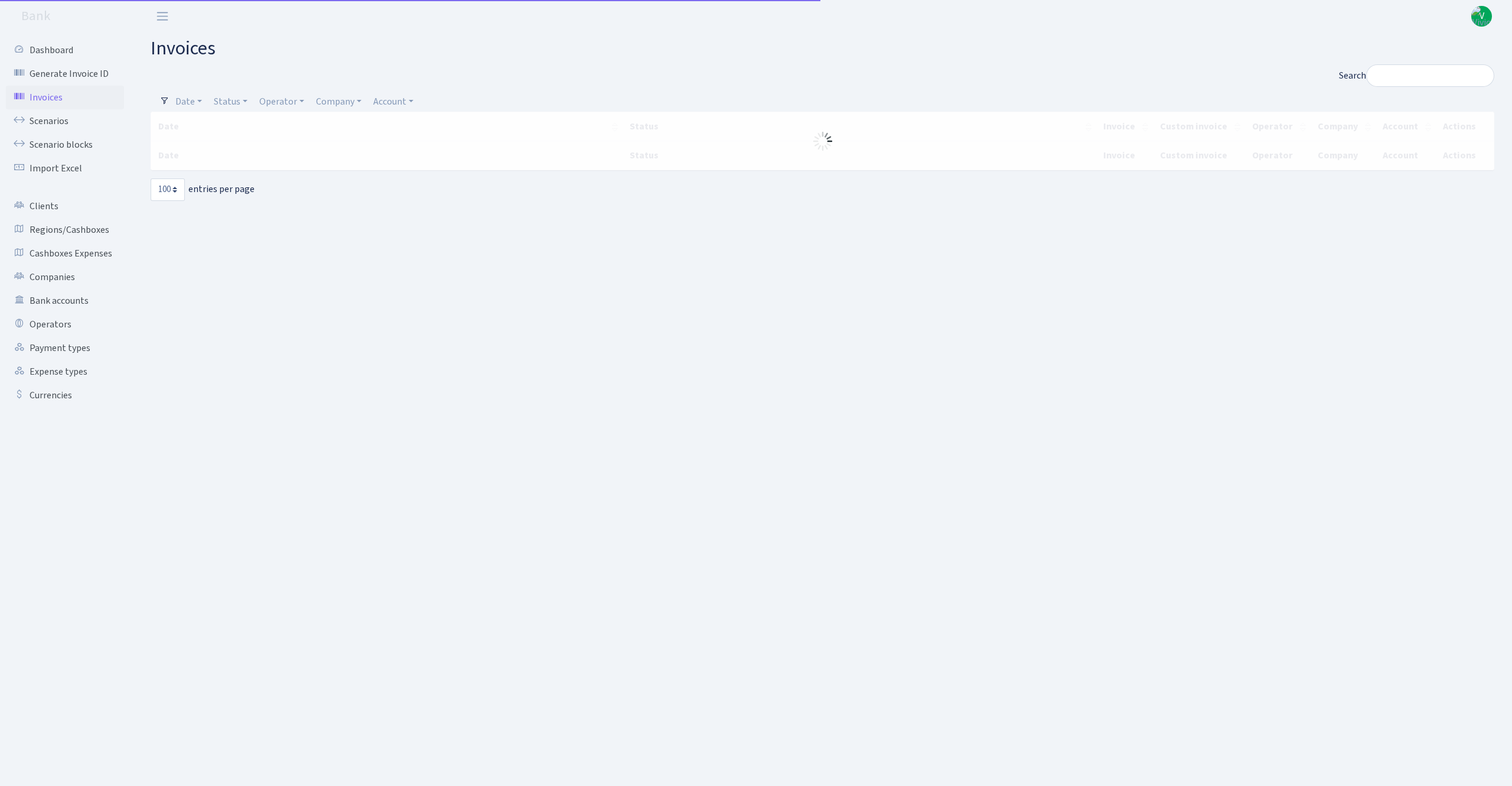
select select "100"
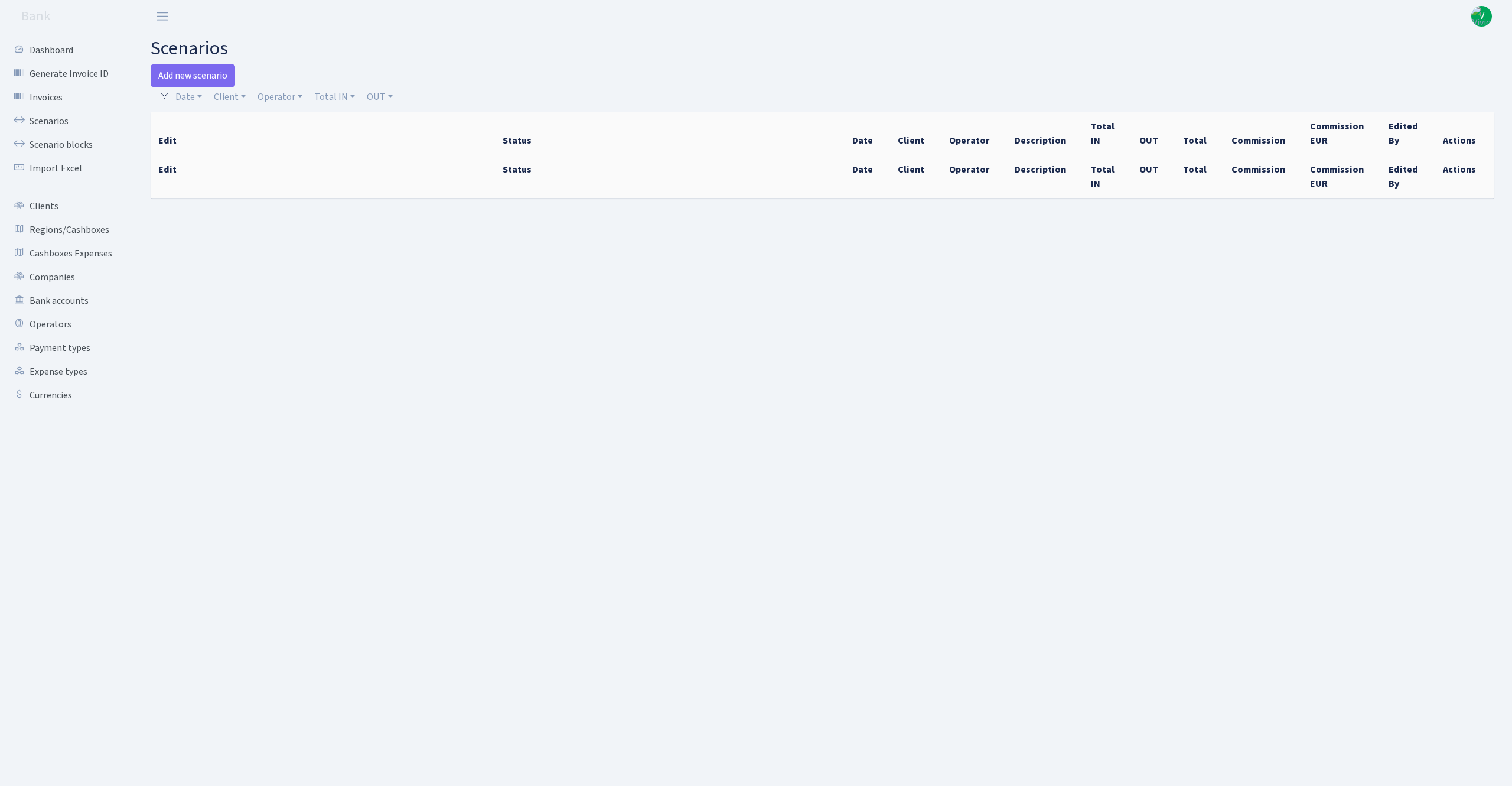
click at [1354, 512] on main "scenarios Add new scenario Filters Date Client - 1 KOC GEMICILIK VE TASIMACILIK…" at bounding box center [822, 394] width 1379 height 724
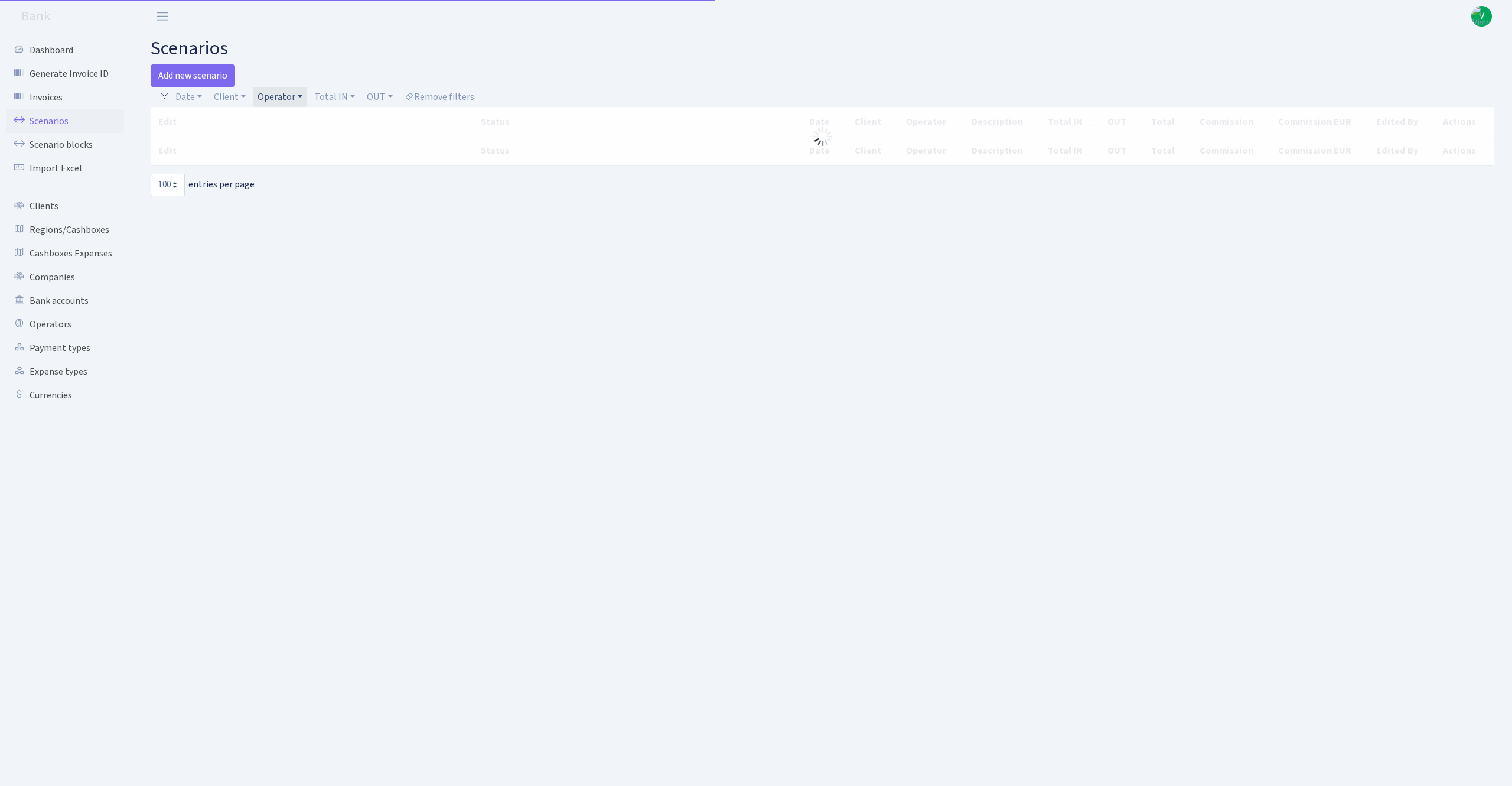
select select "100"
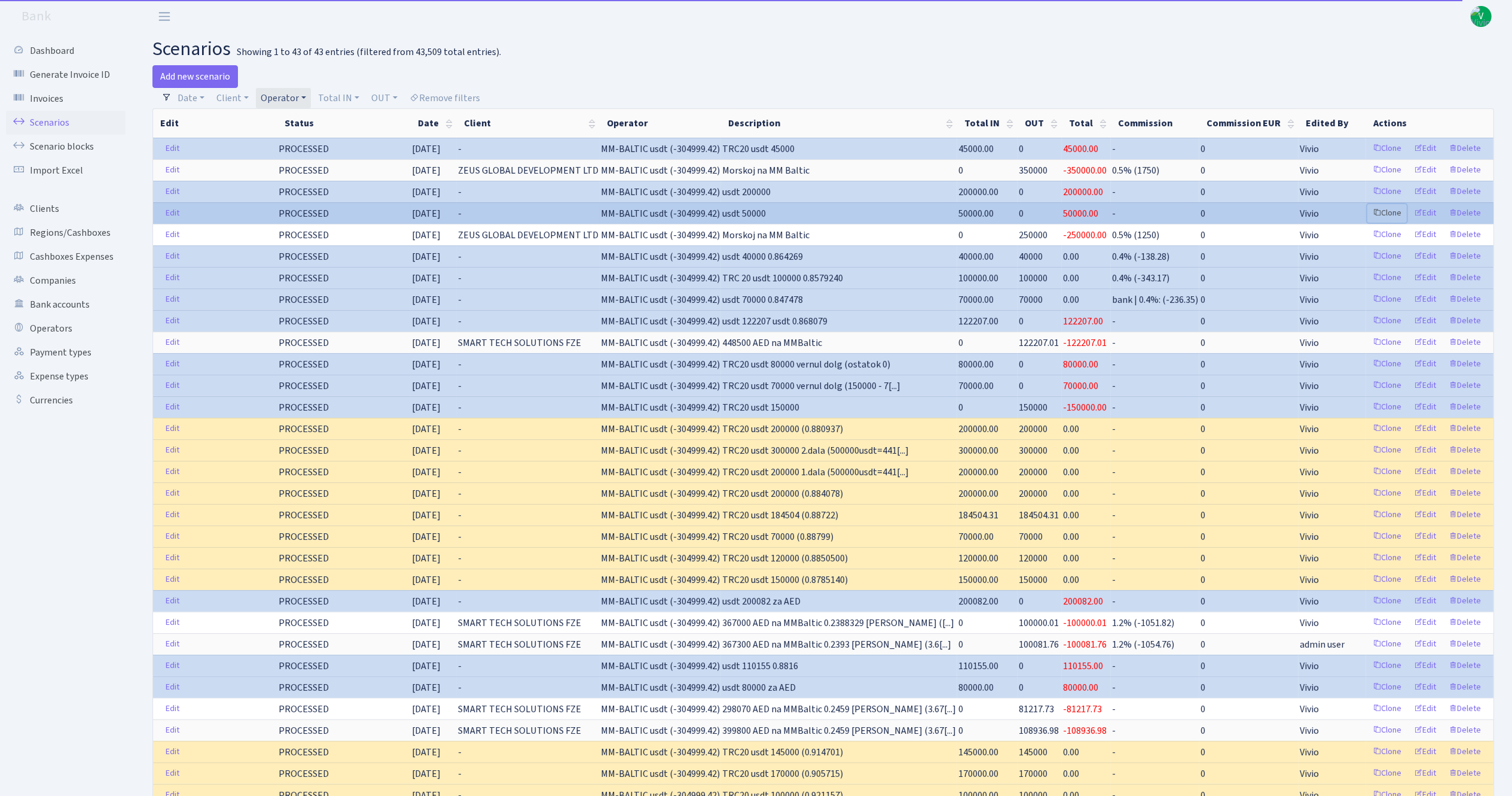
click at [1381, 214] on link "Clone" at bounding box center [1387, 213] width 40 height 19
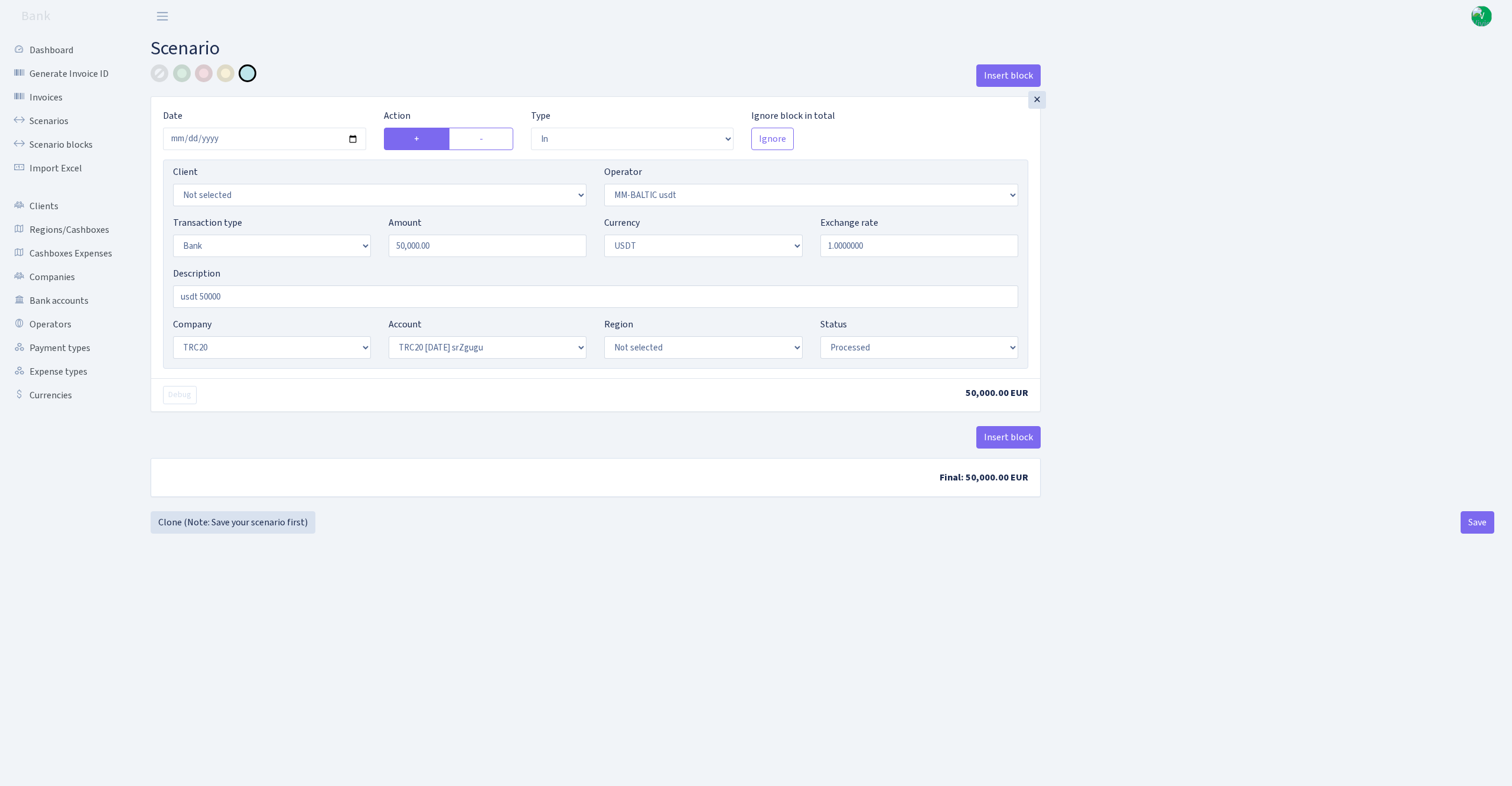
select select "in"
select select "459"
select select "2"
select select "6"
select select "20"
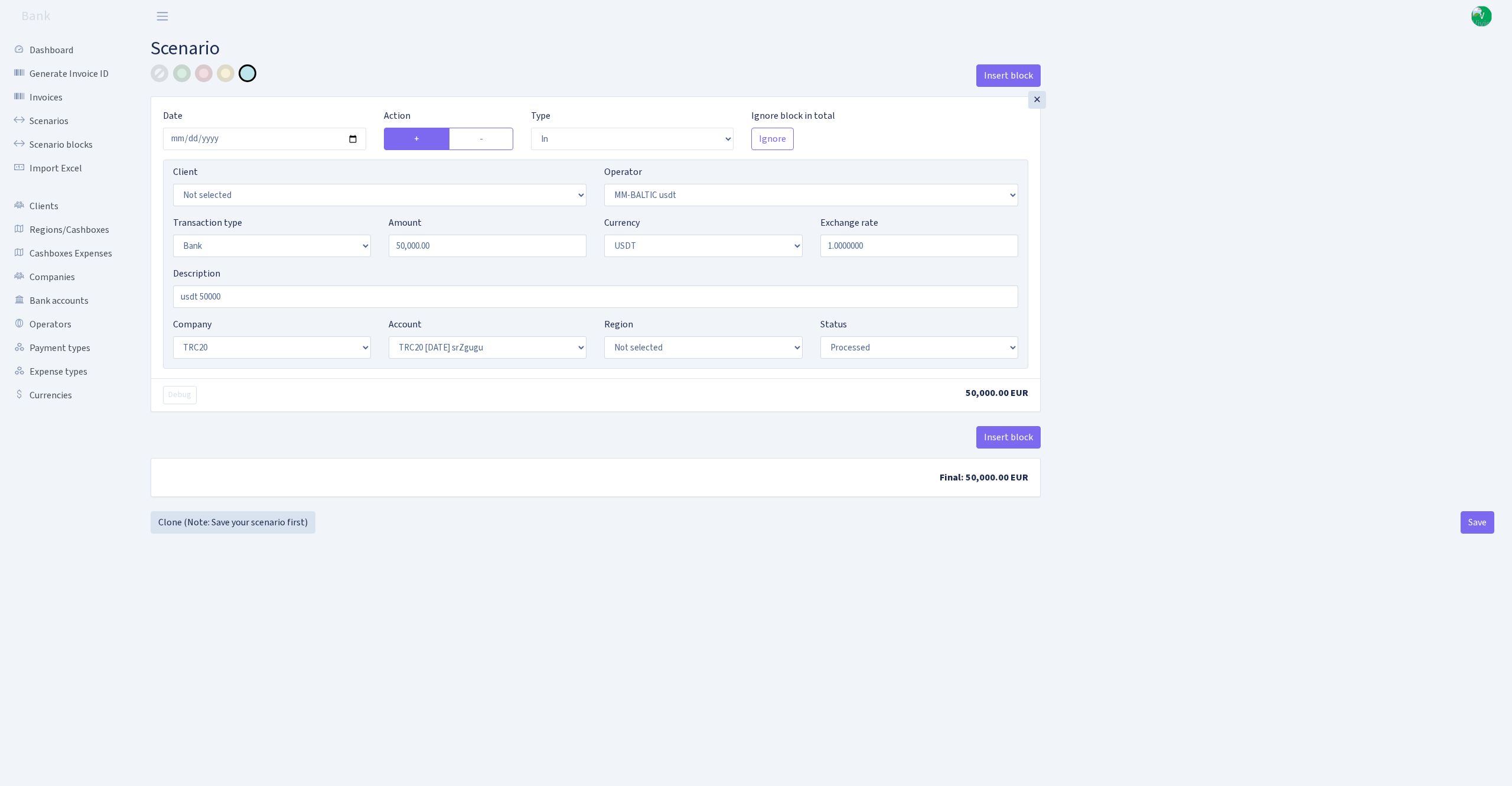
select select "61"
select select "processed"
click at [355, 141] on input "2025-08-22" at bounding box center [264, 139] width 203 height 22
type input "2025-08-27"
click at [452, 240] on input "50000.00" at bounding box center [488, 245] width 198 height 22
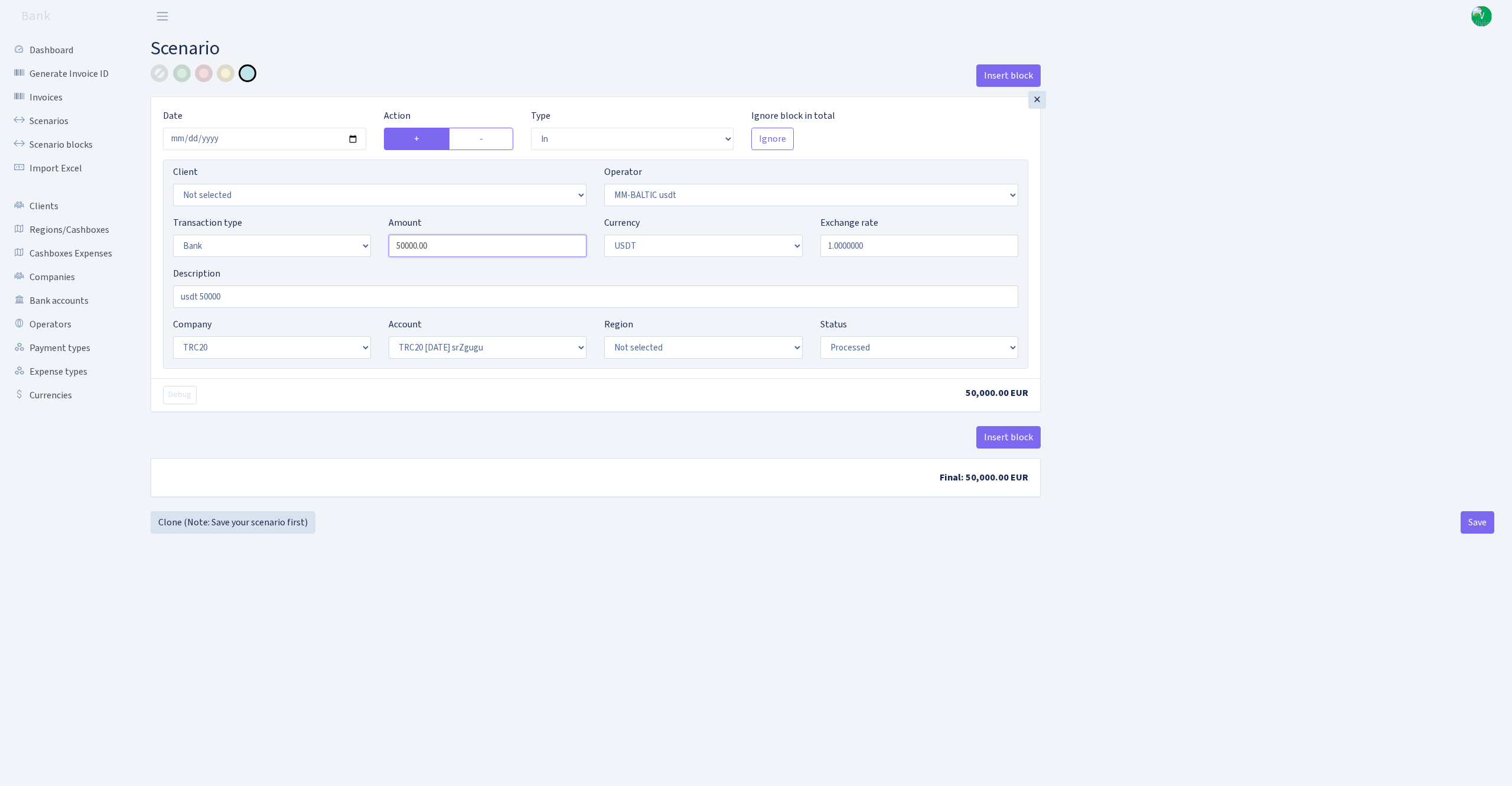
drag, startPoint x: 498, startPoint y: 237, endPoint x: 336, endPoint y: 229, distance: 162.2
click at [333, 229] on div "Transaction type Not selected 981 ELF FISH crypto GIRT IVO dekl MM-BALTIC eur U…" at bounding box center [595, 241] width 863 height 51
type input "150,000.00"
drag, startPoint x: 631, startPoint y: 702, endPoint x: 520, endPoint y: 553, distance: 185.8
click at [630, 700] on main "Scenario Insert block × Date 2025-08-27 Action + - Type --- In Out Commission F…" at bounding box center [822, 394] width 1379 height 724
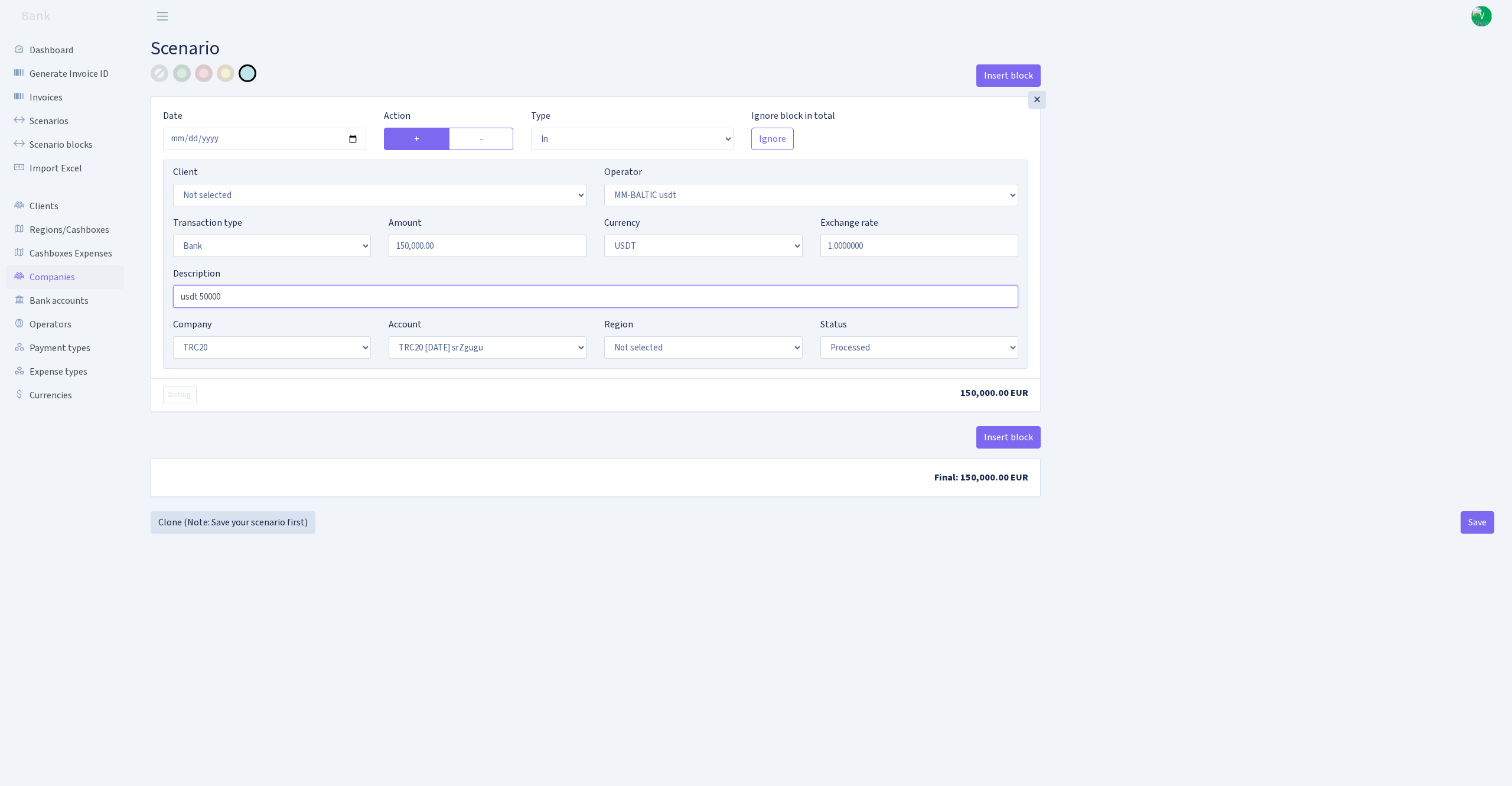
drag, startPoint x: 260, startPoint y: 301, endPoint x: 89, endPoint y: 285, distance: 171.7
click at [109, 283] on div "Dashboard Generate Invoice ID Invoices Scenarios Scenario blocks Import Excel C…" at bounding box center [756, 394] width 1512 height 724
type input "TRC20 usdt 150000"
click at [651, 575] on main "Scenario Insert block × Date 2025-08-27 Action + - Type --- In Out Commission F…" at bounding box center [822, 394] width 1379 height 724
click at [1479, 517] on button "Save" at bounding box center [1478, 522] width 34 height 22
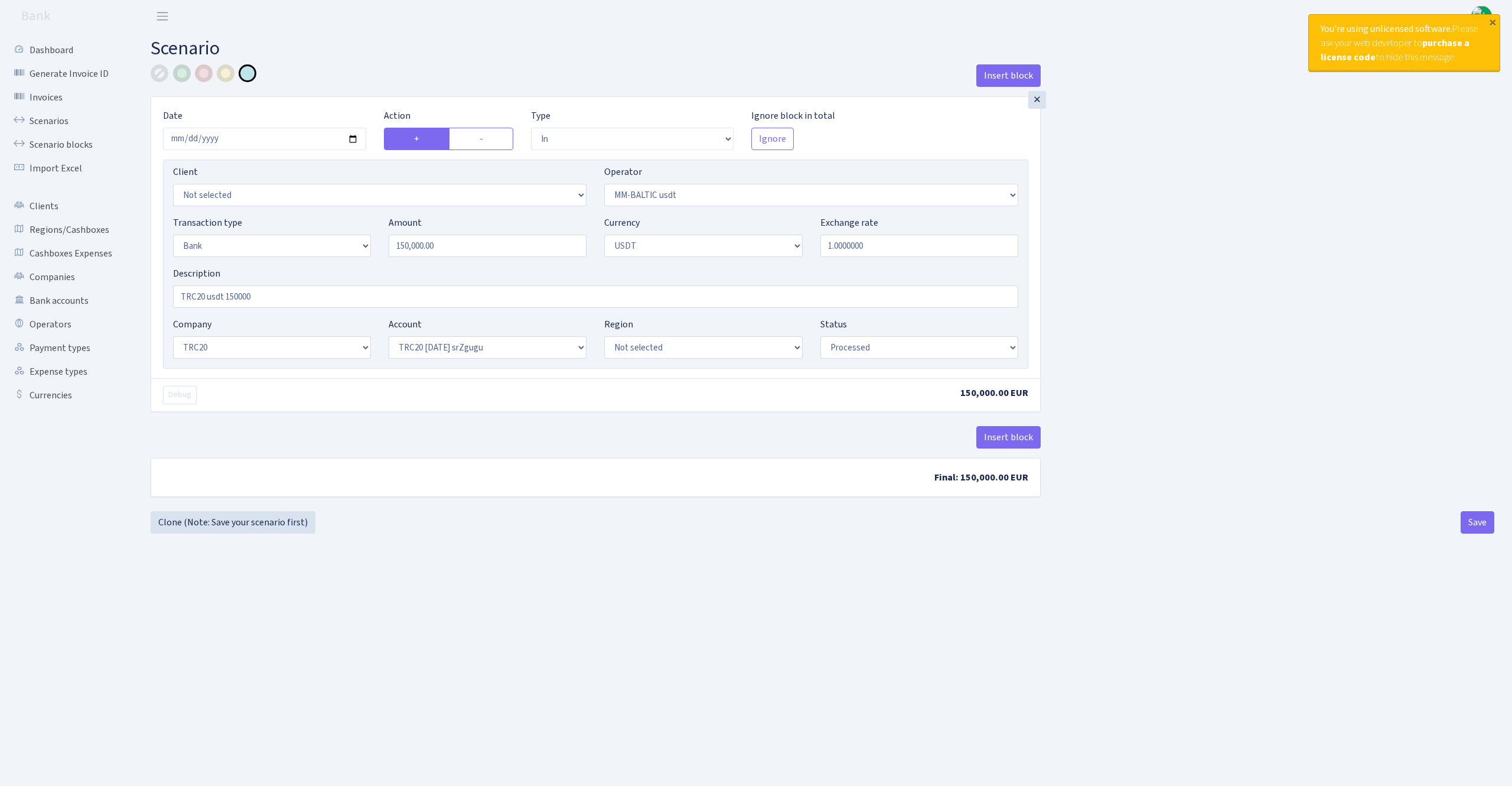
select select "in"
select select "459"
select select "2"
select select "6"
select select "20"
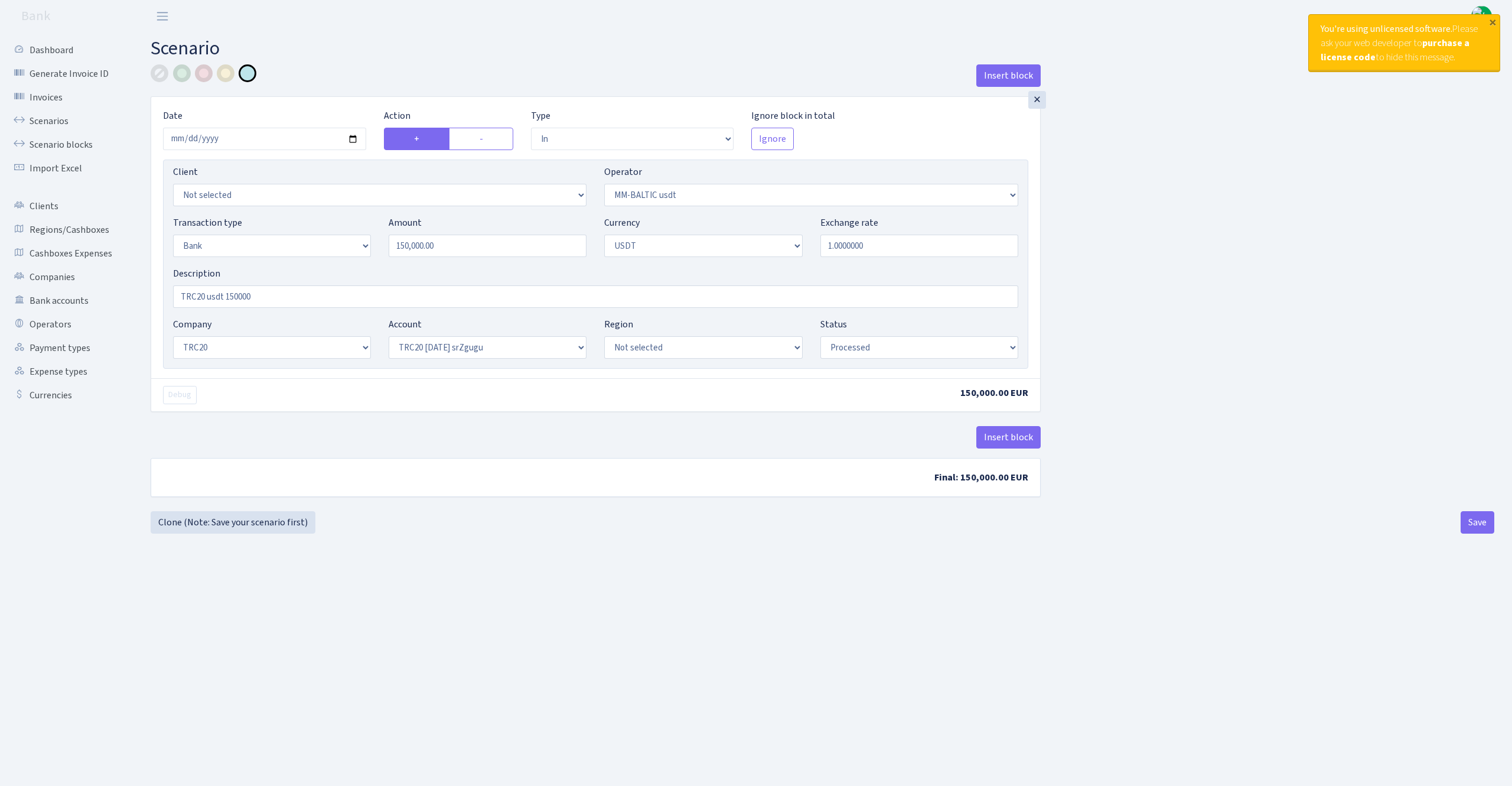
select select "61"
select select "processed"
click at [69, 116] on link "Scenarios" at bounding box center [65, 121] width 118 height 24
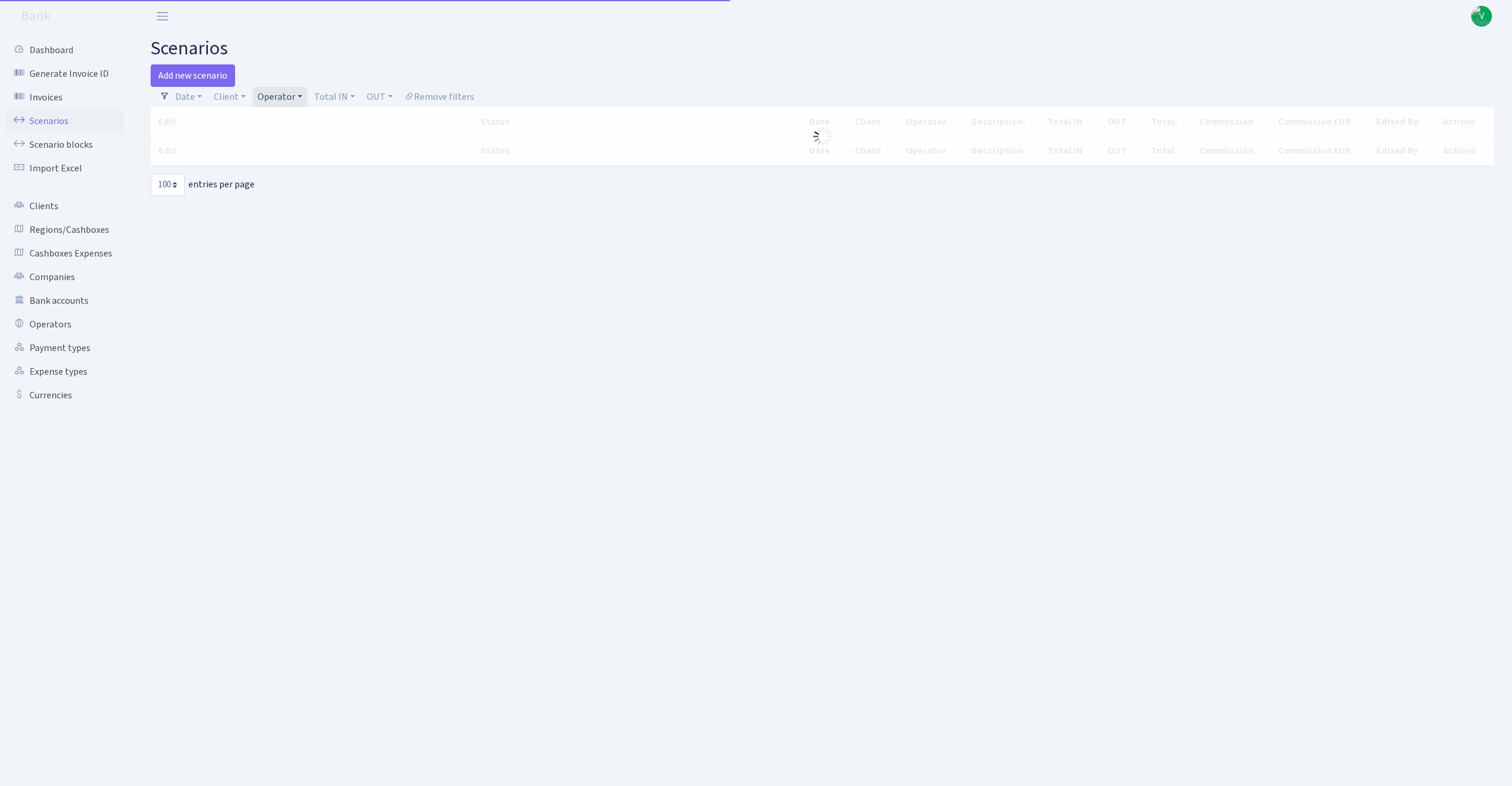
select select "100"
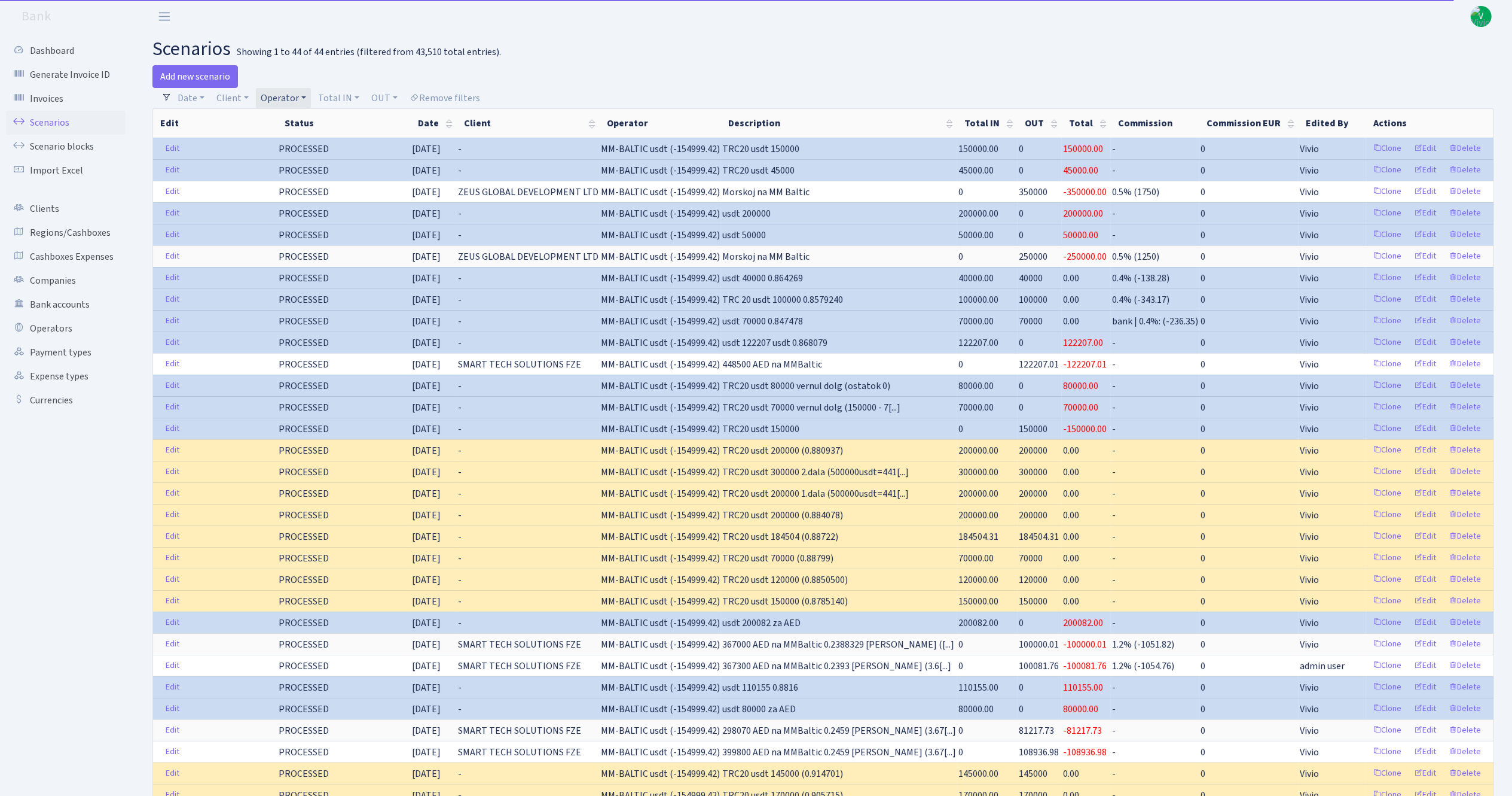
click at [281, 94] on link "Operator" at bounding box center [283, 97] width 55 height 20
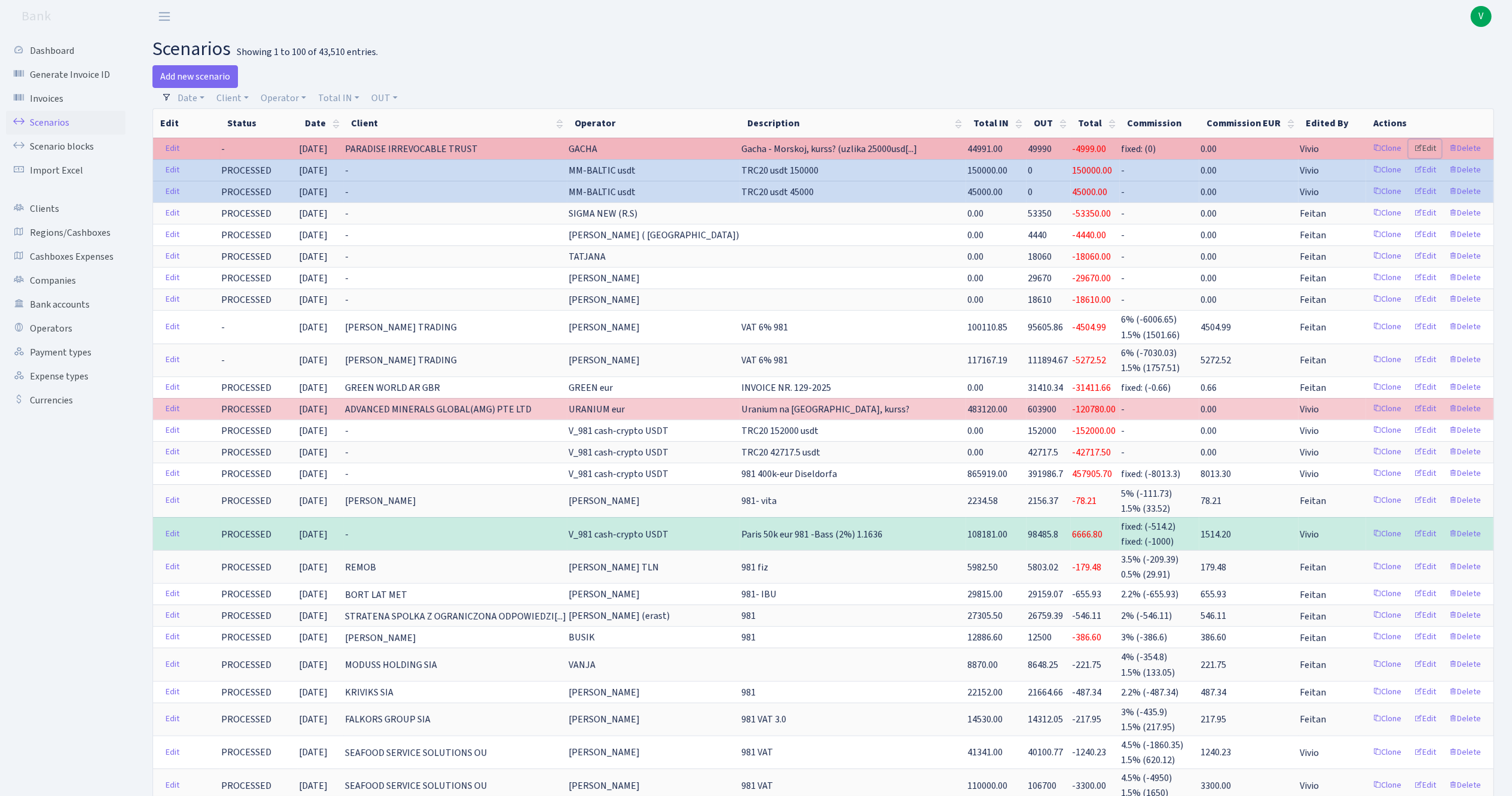
click at [1430, 145] on link "Edit" at bounding box center [1425, 148] width 33 height 19
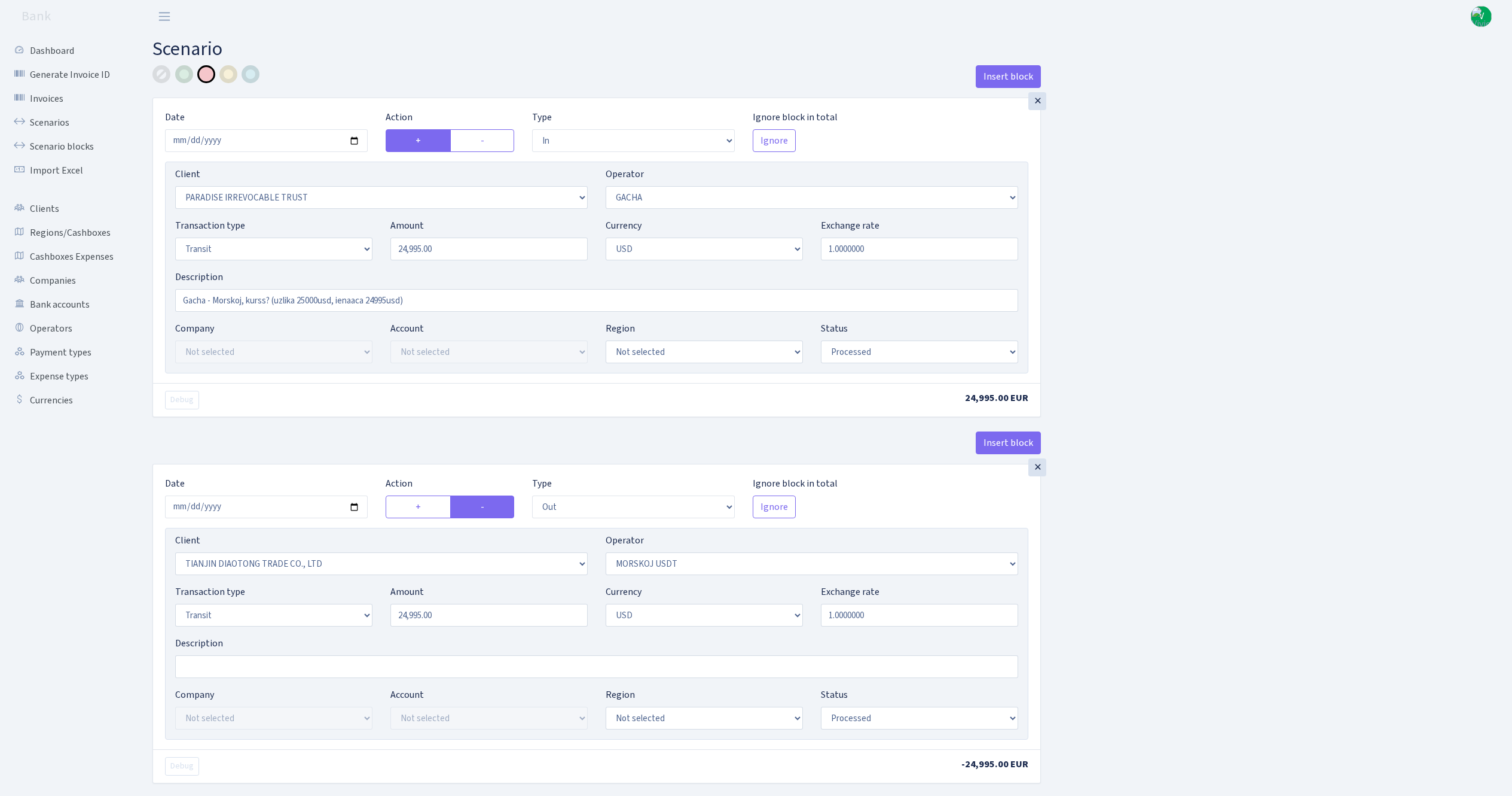
select select "in"
select select "3324"
select select "164"
select select "5"
select select "2"
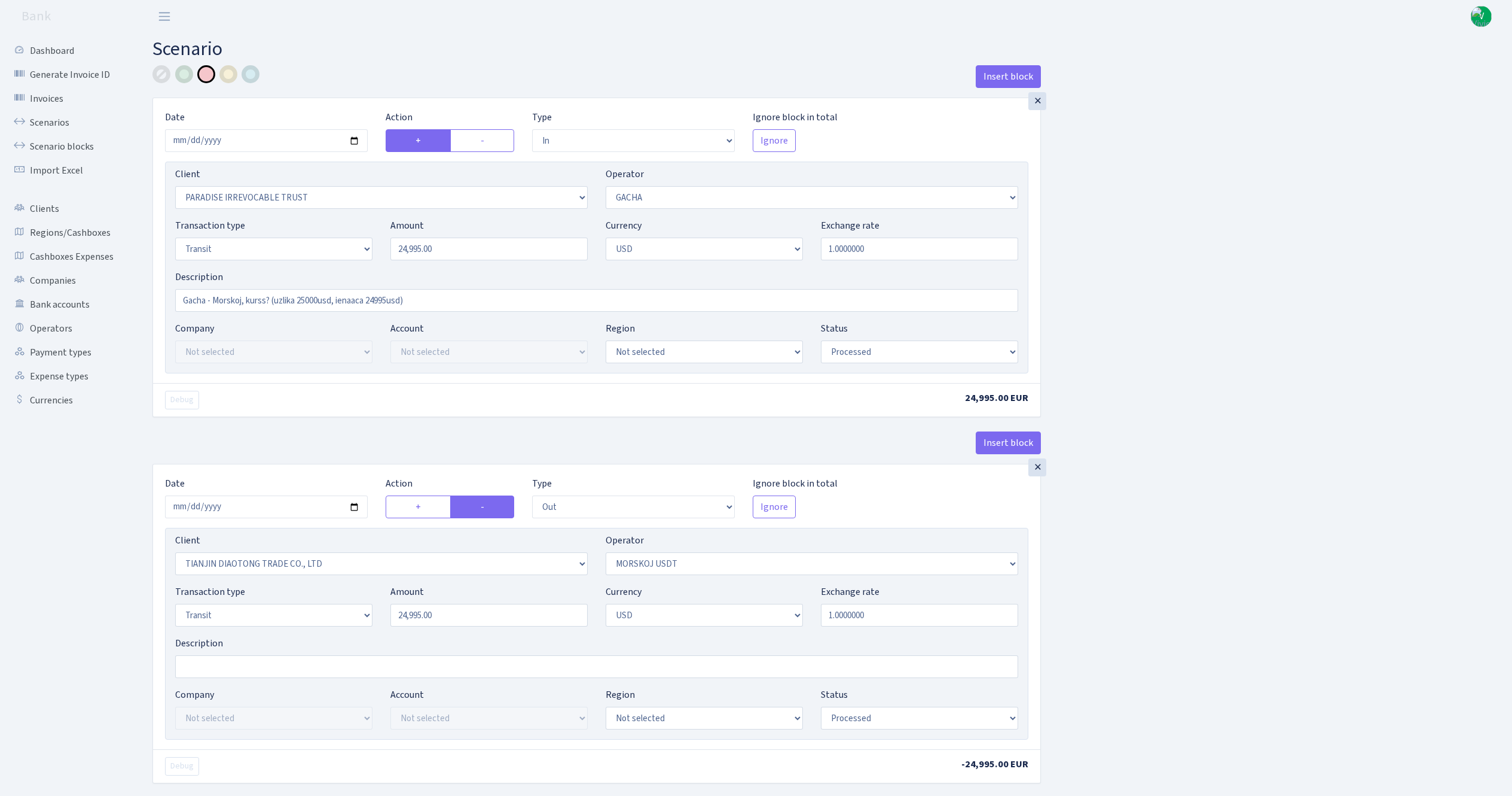
select select "processed"
select select "out"
select select "2041"
select select "324"
select select "5"
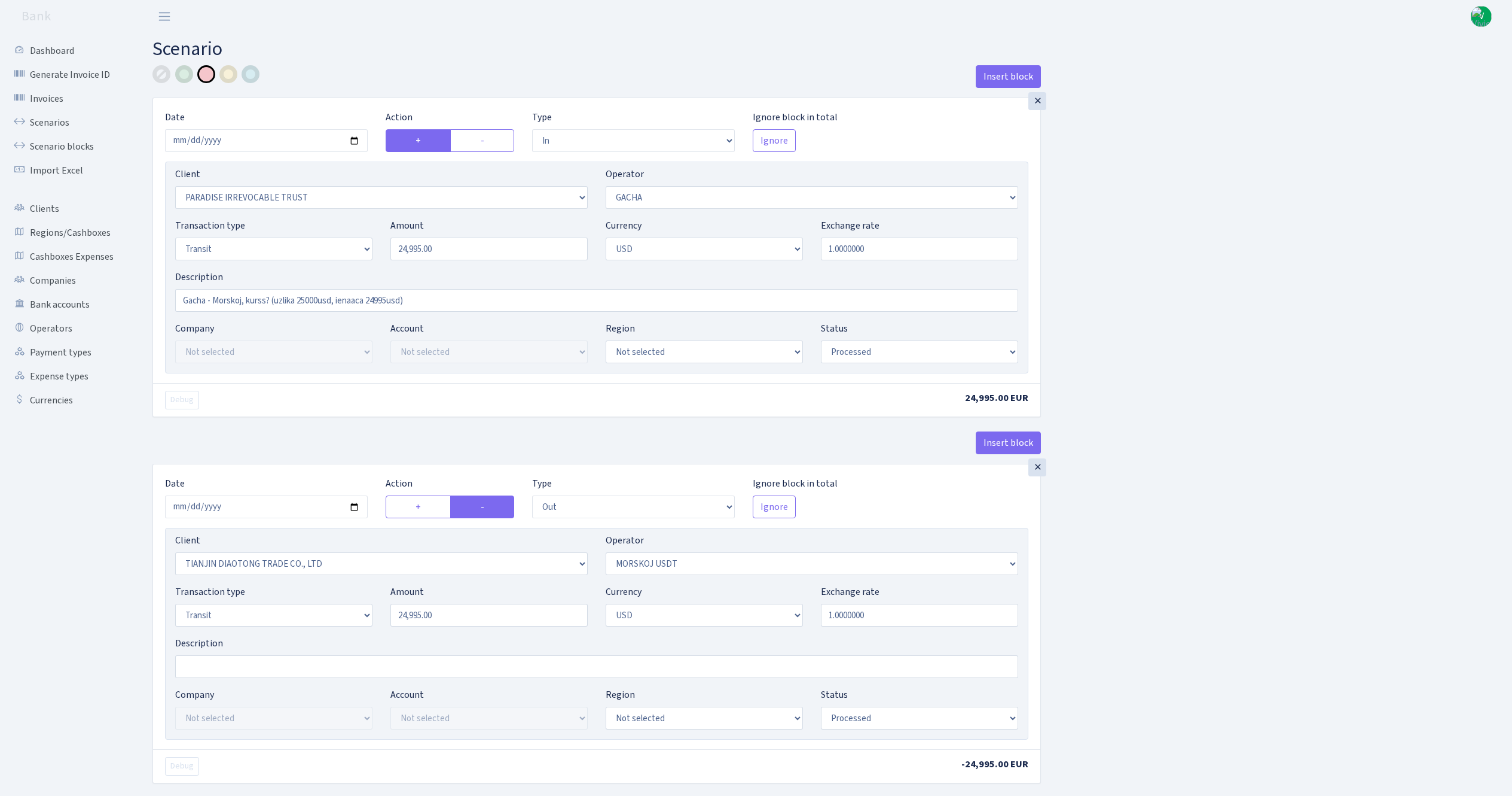
select select "2"
select select "processed"
select select "out"
select select "316"
select select "15"
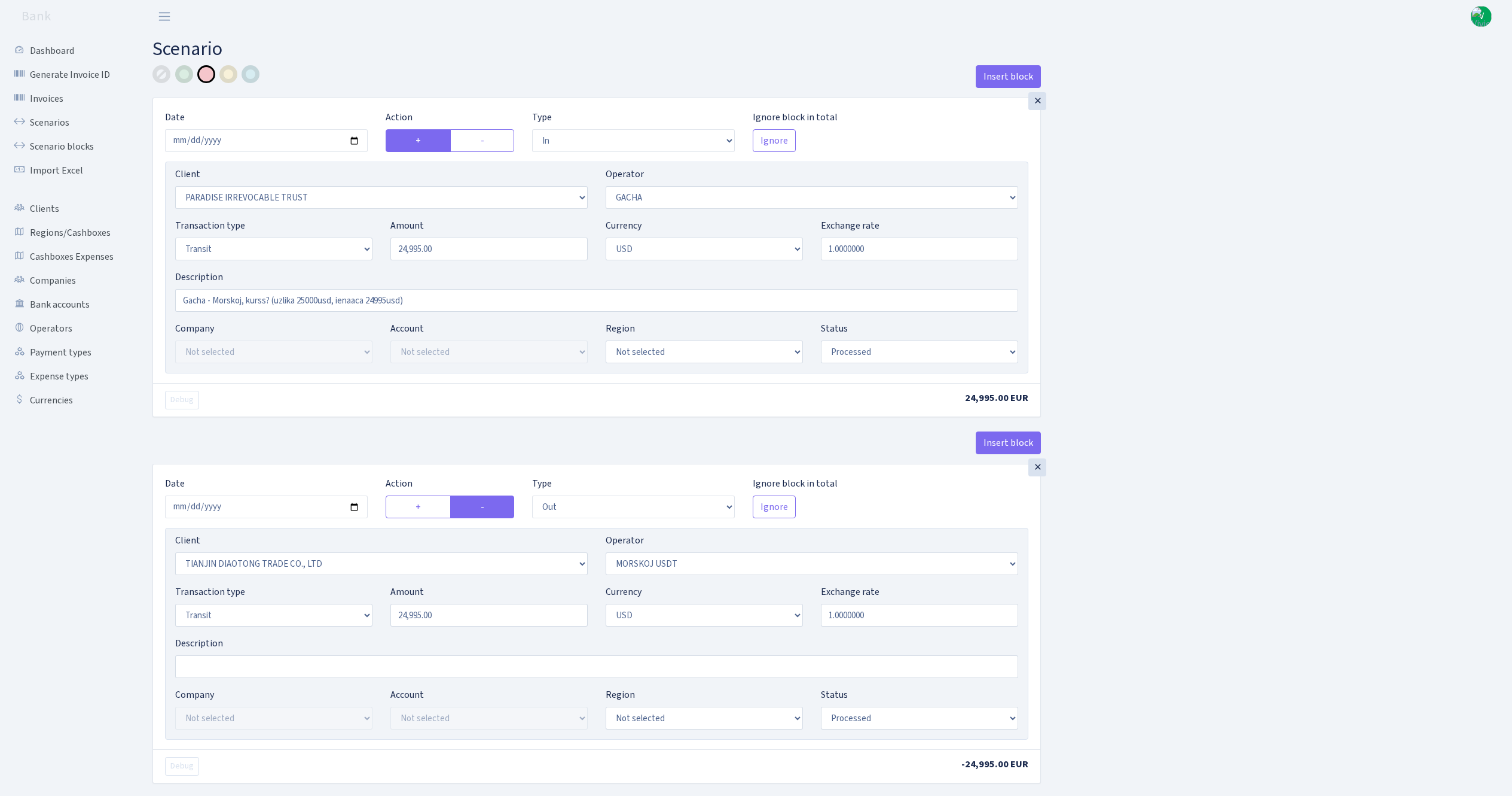
select select "2"
select select "pending"
select select "in"
select select "164"
select select "2"
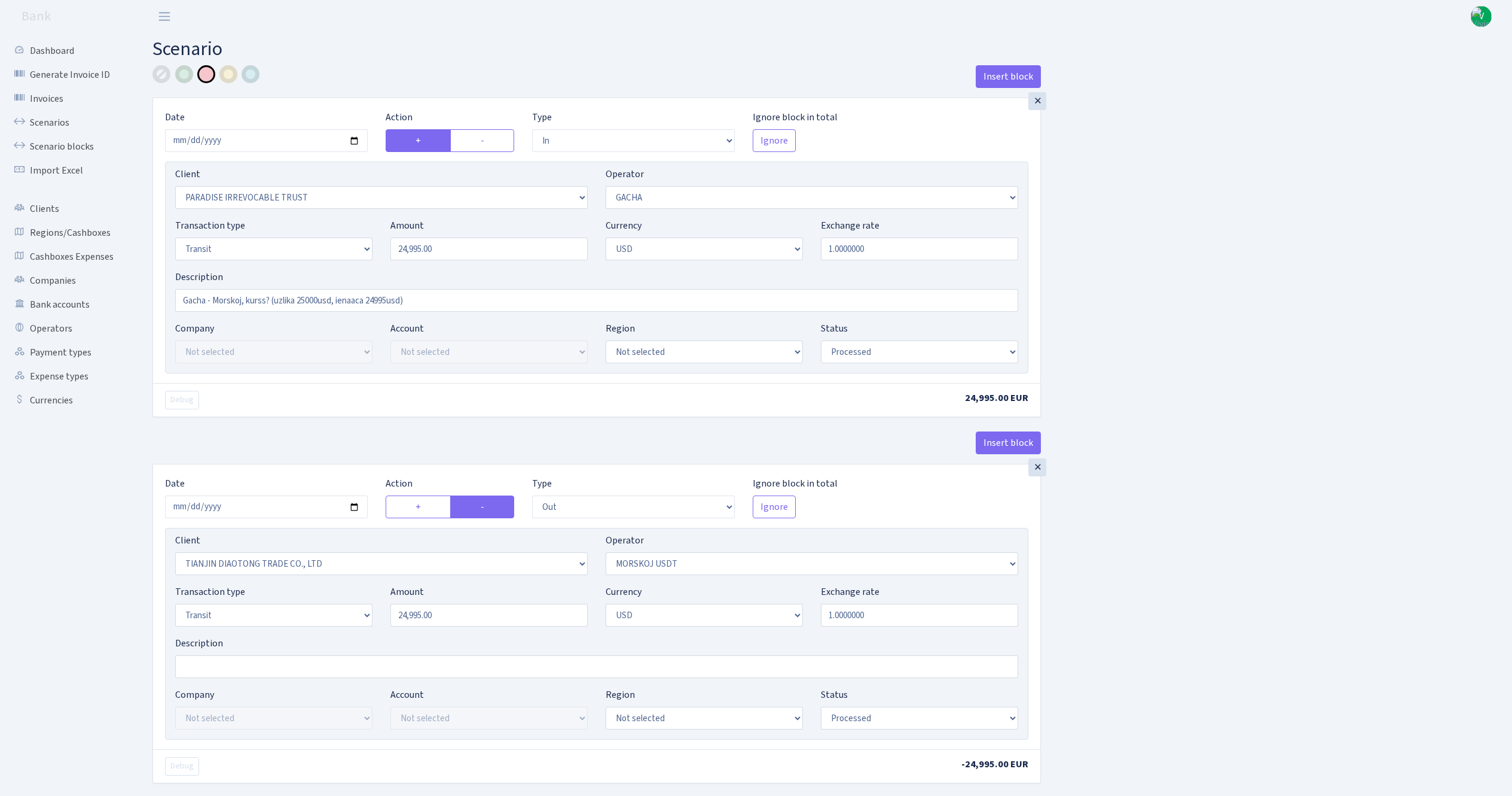
select select "pending"
select select "commission"
select select "fixed"
select select "164"
select select "pending"
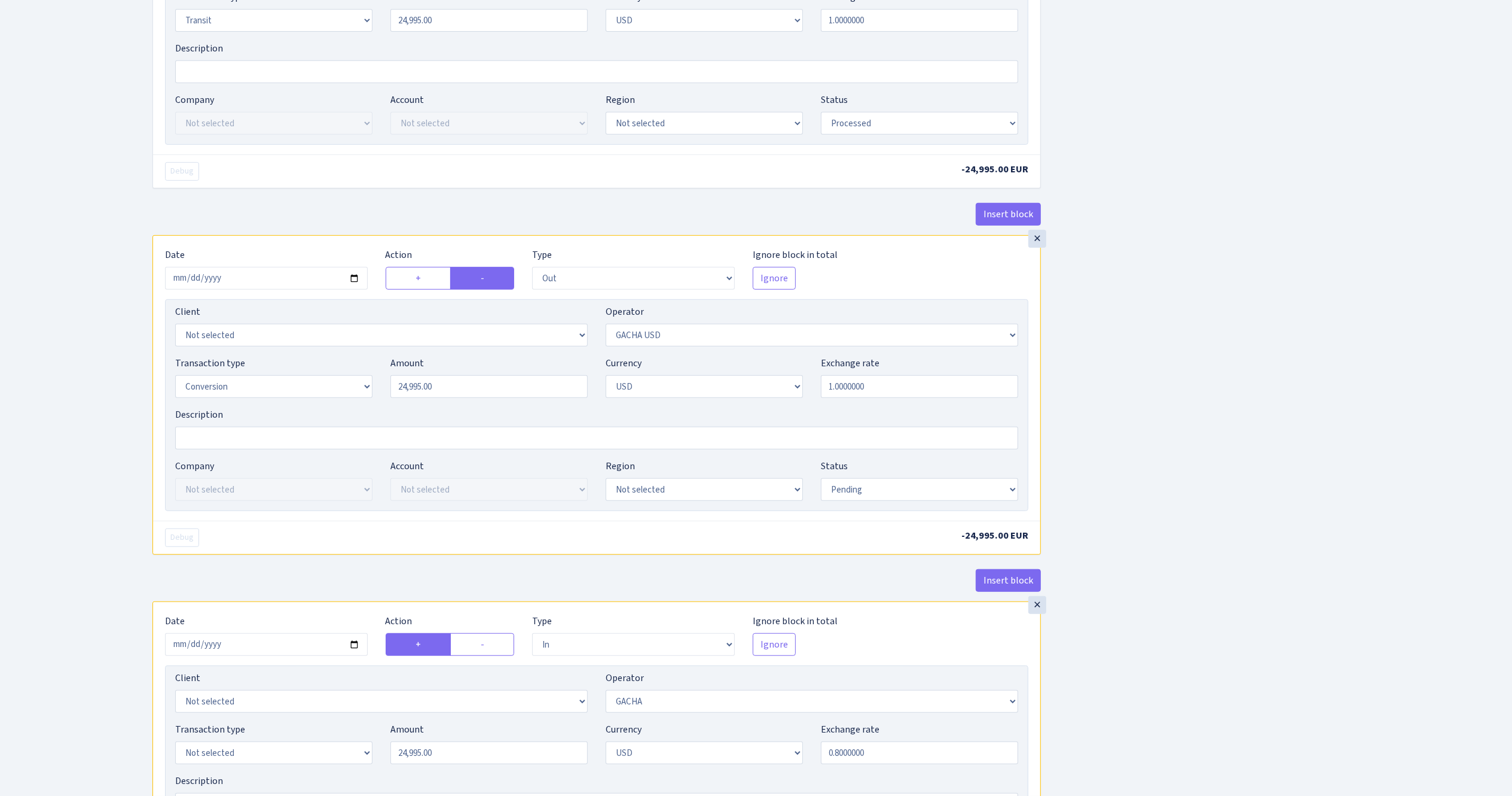
scroll to position [598, 0]
click at [897, 494] on select "Draft Pending Later Never Processed" at bounding box center [920, 486] width 198 height 22
select select "processed"
click at [821, 480] on select "Draft Pending Later Never Processed" at bounding box center [920, 486] width 198 height 22
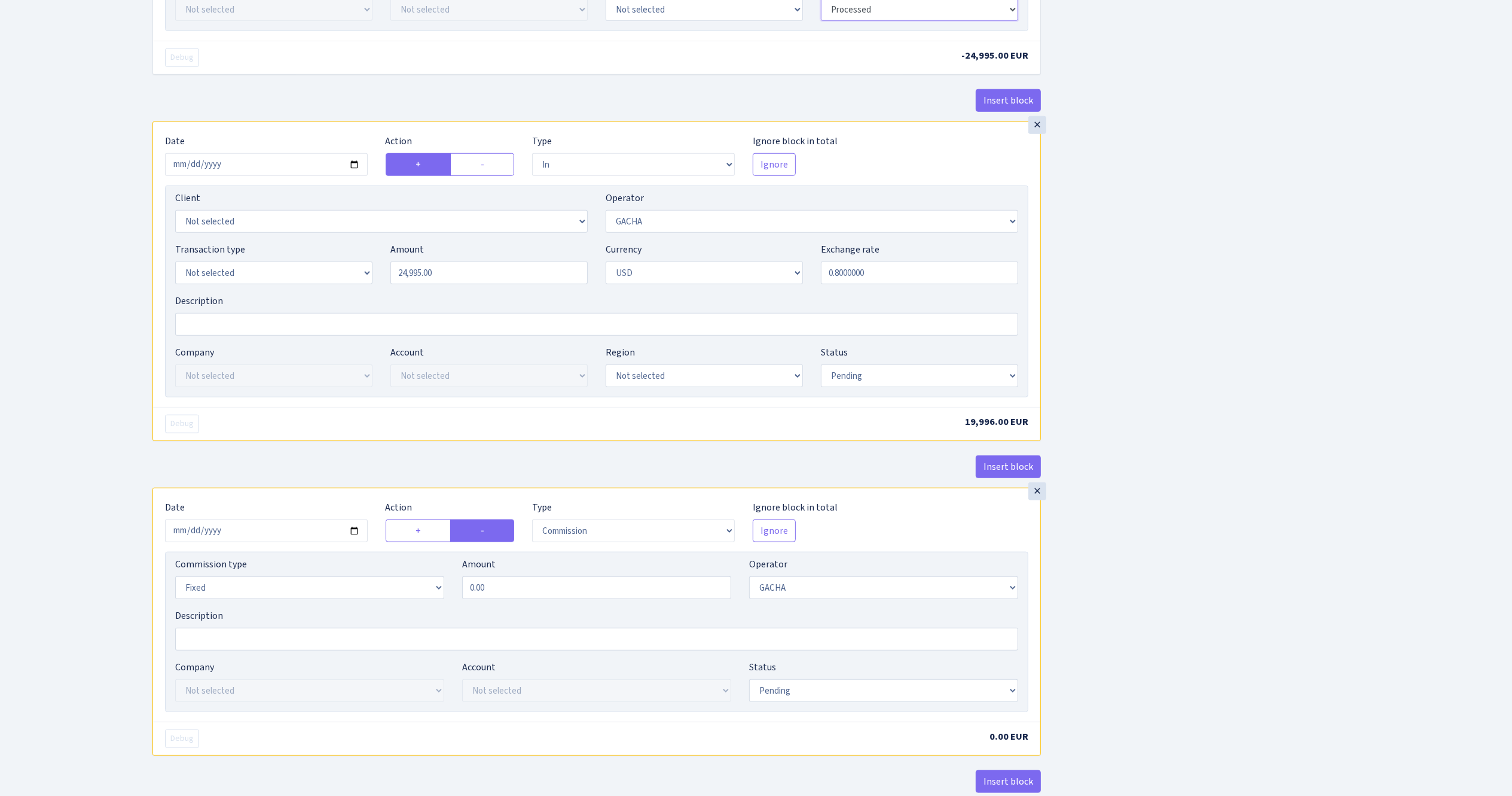
scroll to position [1077, 0]
click at [856, 385] on select "Draft Pending Later Never Processed" at bounding box center [920, 373] width 198 height 22
select select "processed"
click at [821, 370] on select "Draft Pending Later Never Processed" at bounding box center [920, 373] width 198 height 22
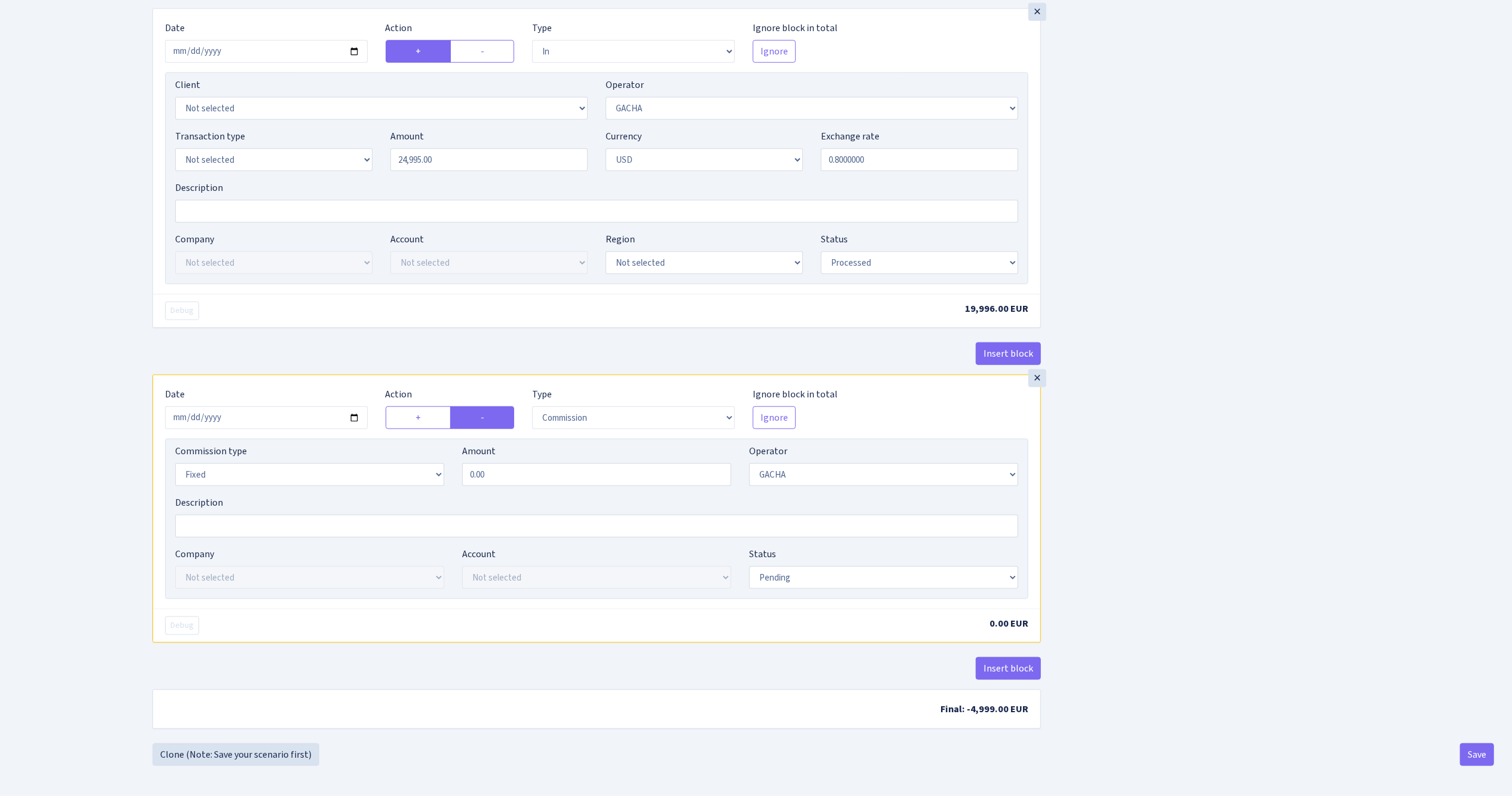
scroll to position [1200, 0]
click at [855, 569] on select "Draft Pending Later Never Processed" at bounding box center [884, 577] width 269 height 22
select select "processed"
click at [749, 566] on select "Draft Pending Later Never Processed" at bounding box center [884, 577] width 269 height 22
drag, startPoint x: 1471, startPoint y: 748, endPoint x: 1465, endPoint y: 751, distance: 6.7
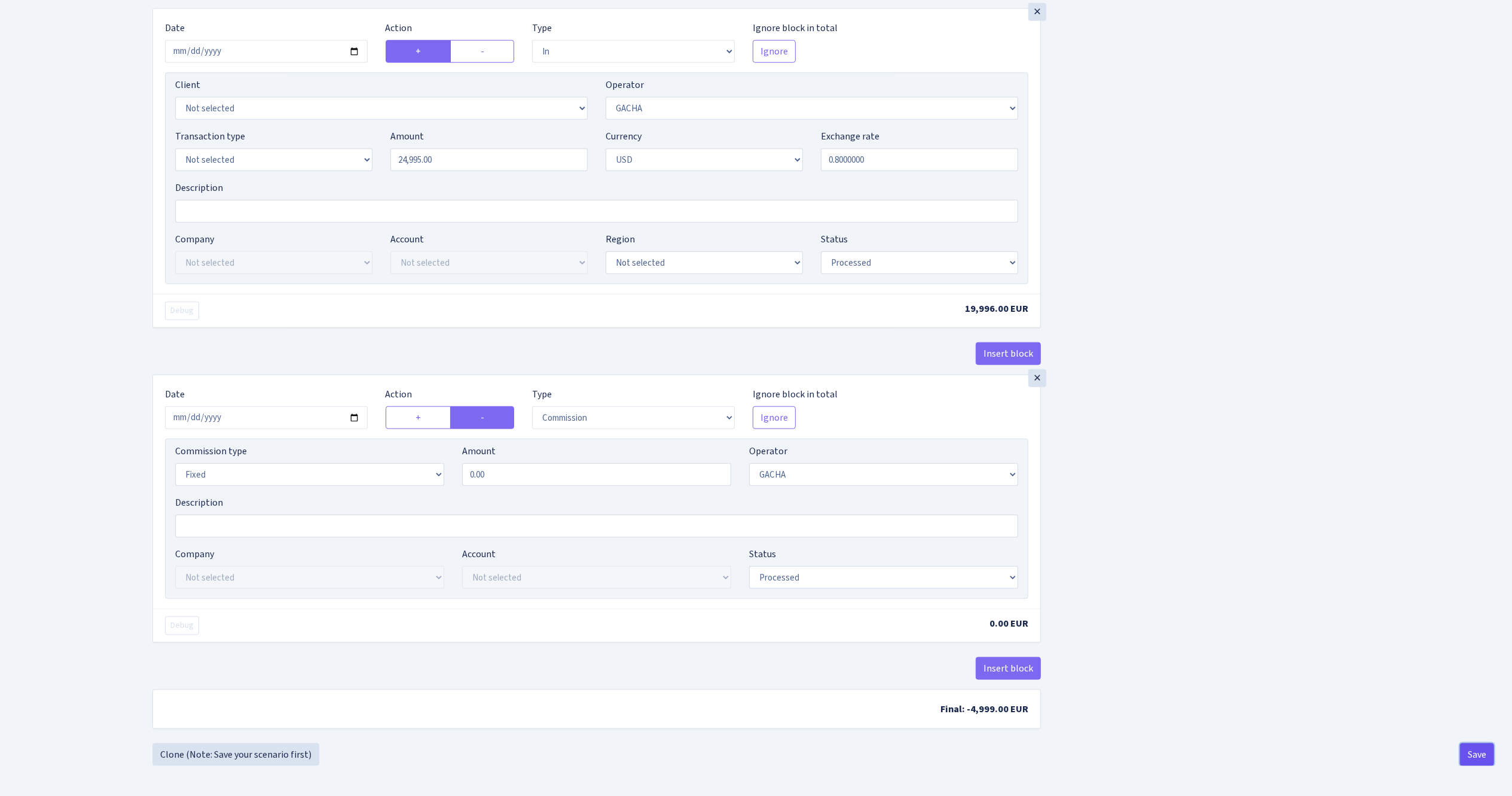
click at [1472, 748] on button "Save" at bounding box center [1478, 754] width 34 height 22
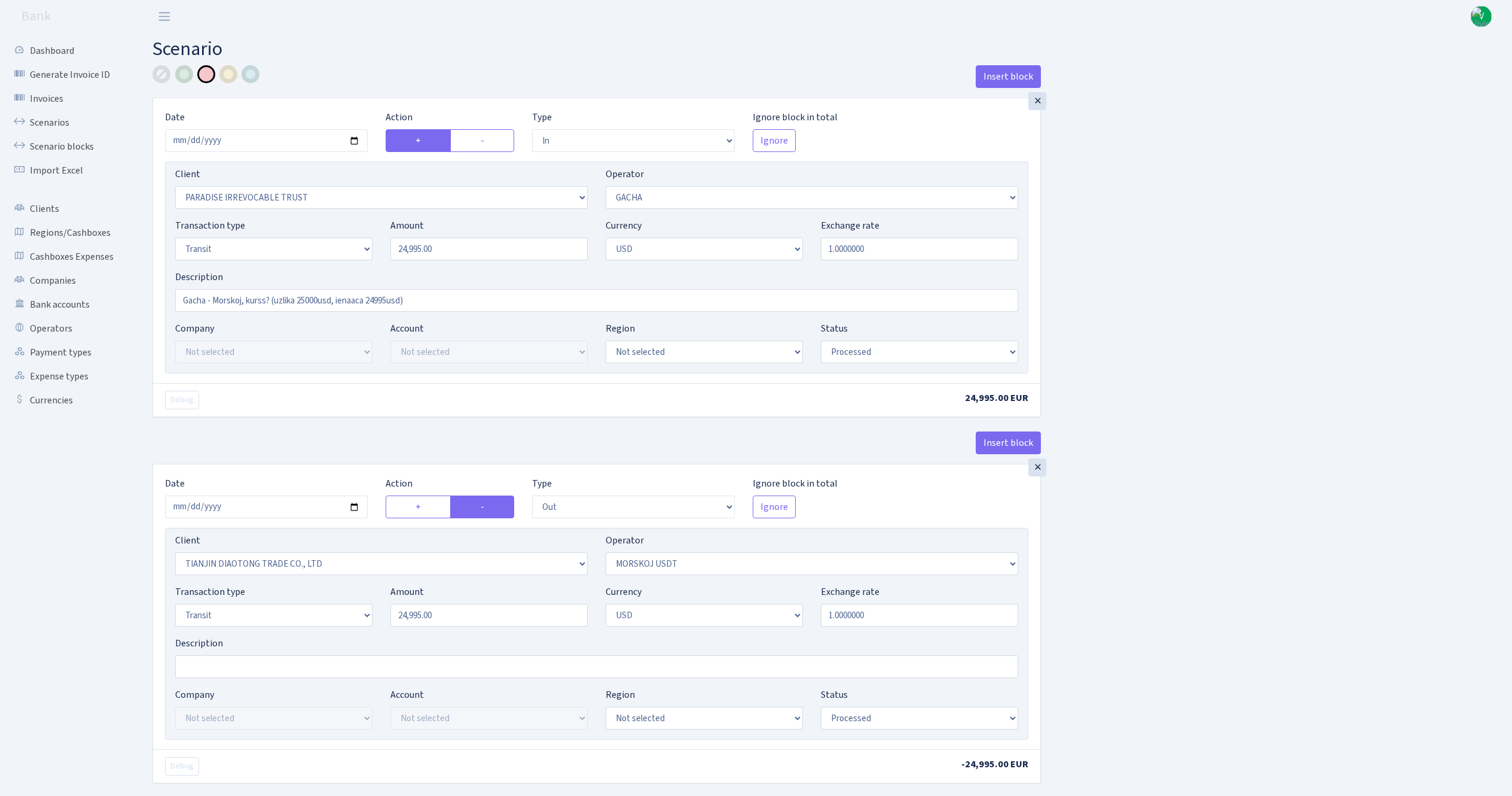
select select "in"
select select "3324"
select select "164"
select select "5"
select select "2"
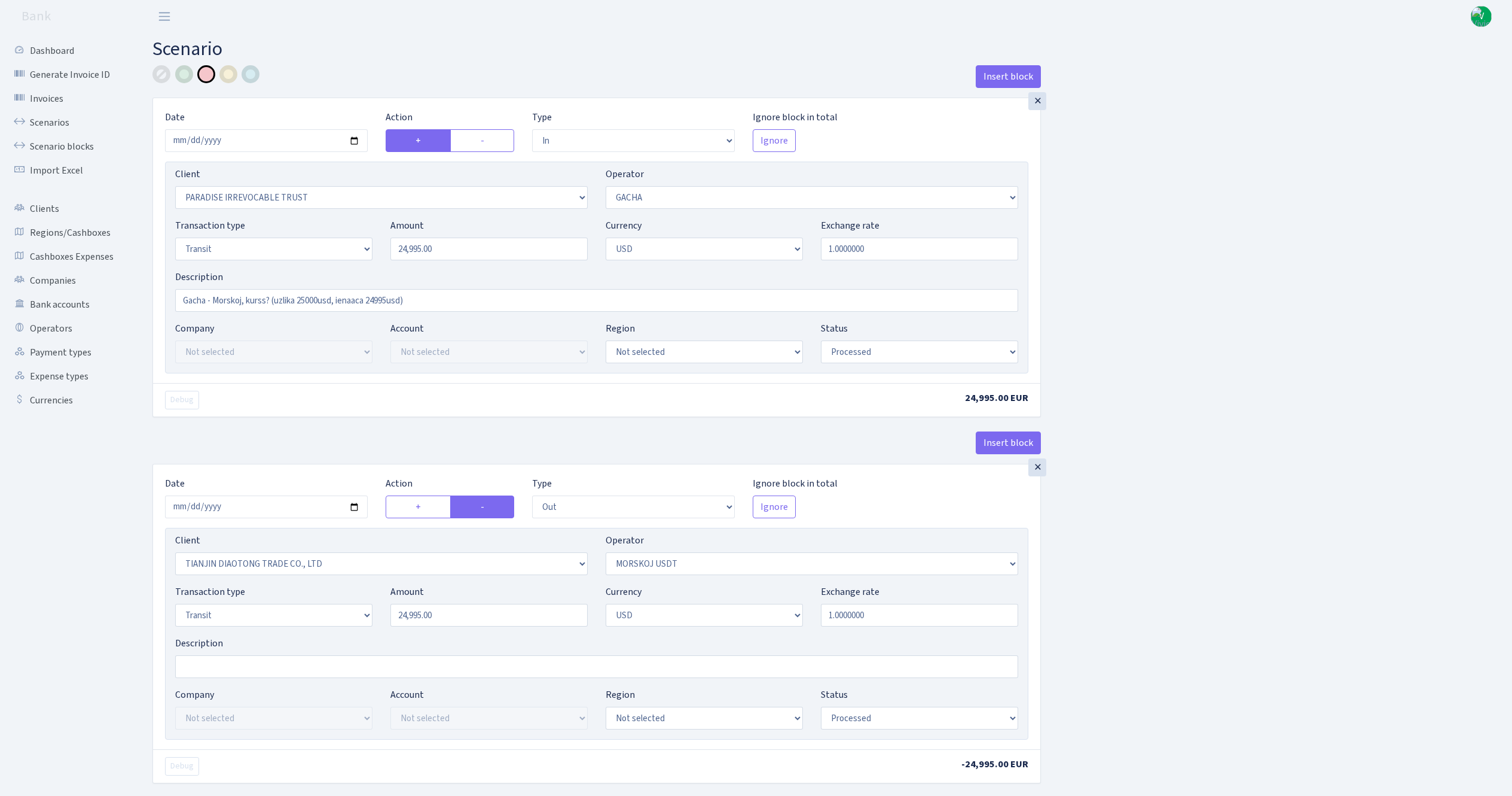
select select "processed"
select select "out"
select select "2041"
select select "324"
select select "5"
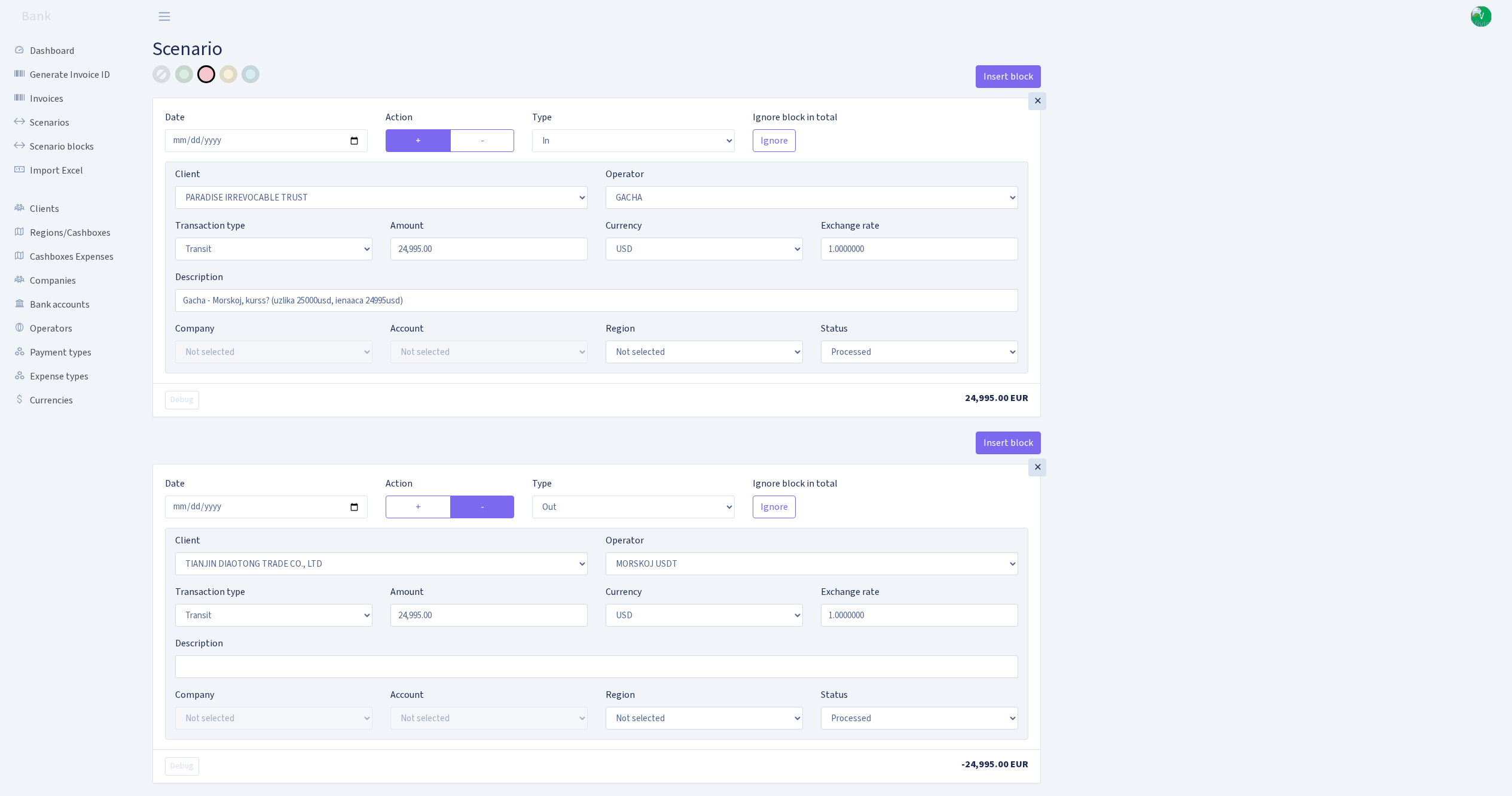
select select "2"
select select "processed"
select select "out"
select select "316"
select select "15"
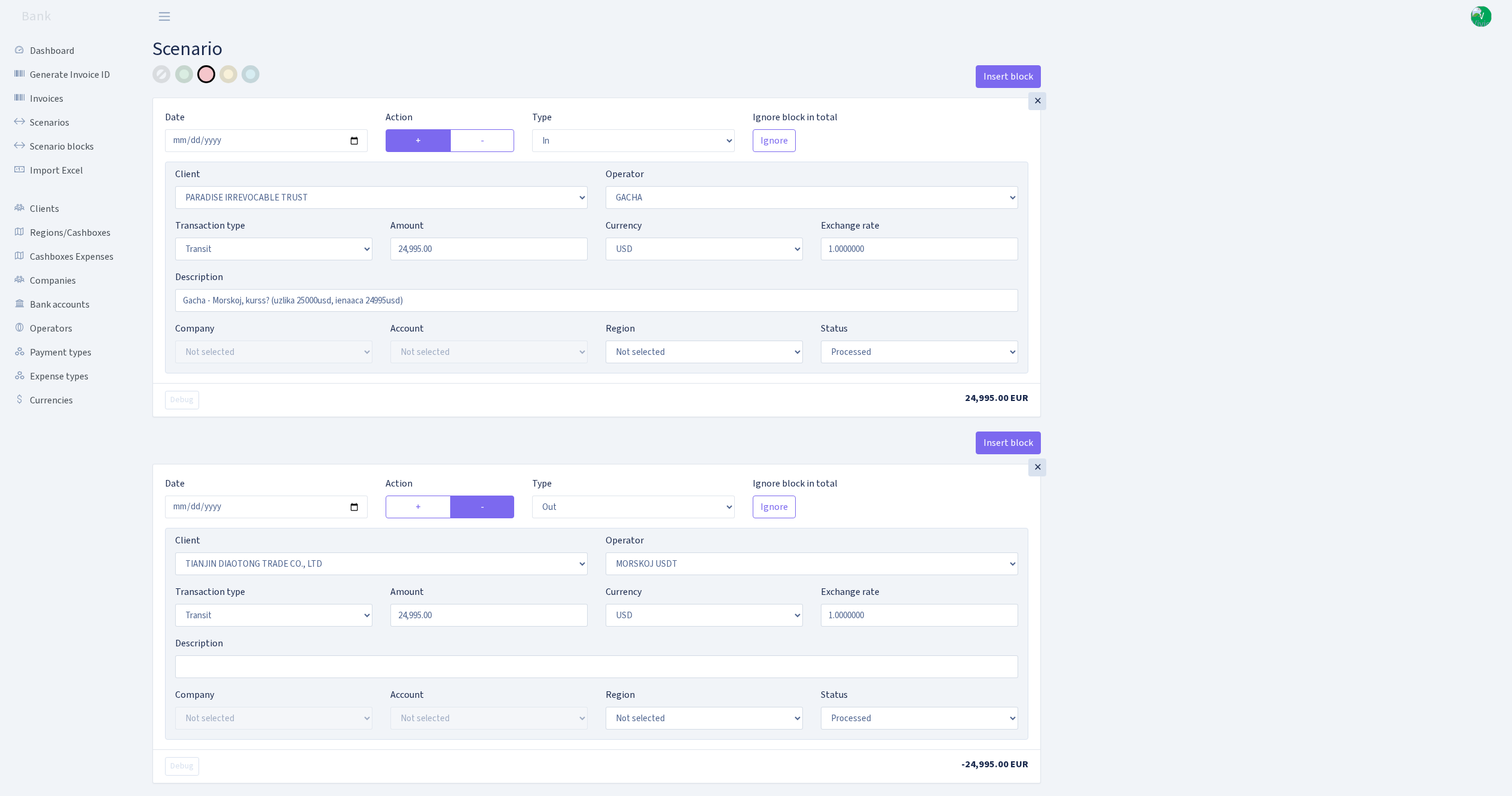
select select "2"
select select "processed"
select select "in"
select select "164"
select select "2"
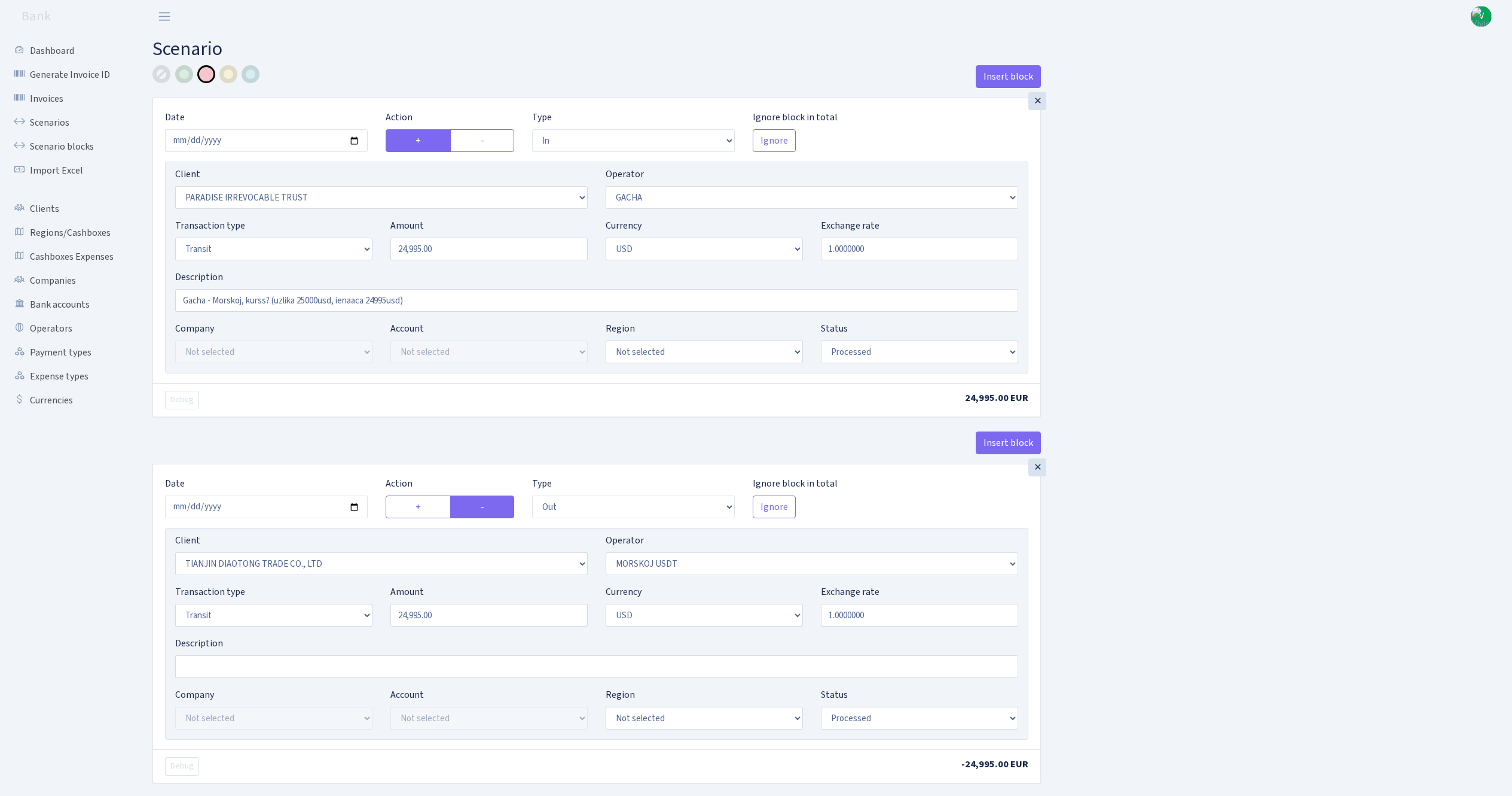
select select "processed"
select select "commission"
select select "fixed"
select select "164"
select select "processed"
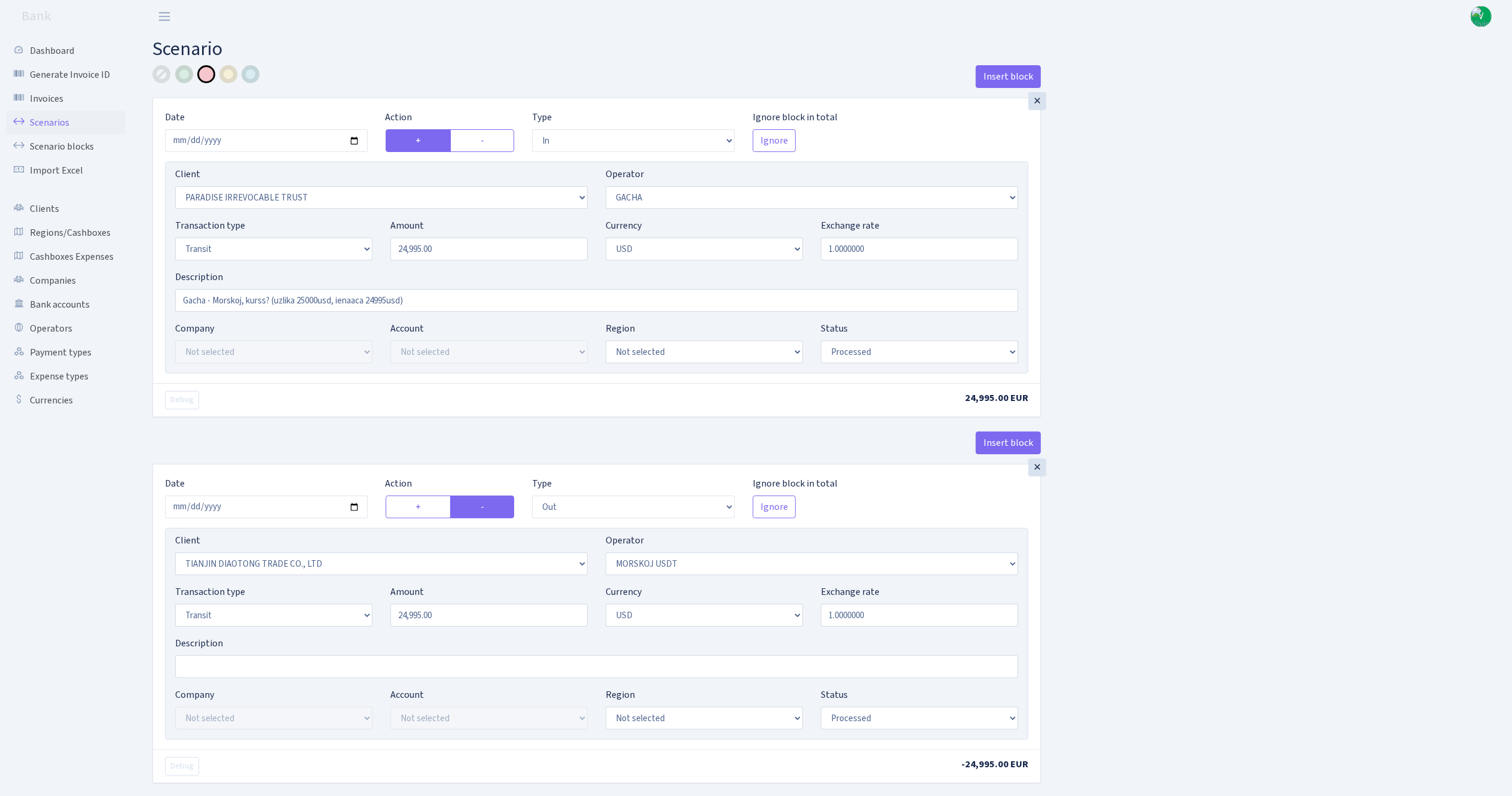
click at [76, 112] on link "Scenarios" at bounding box center [66, 123] width 120 height 24
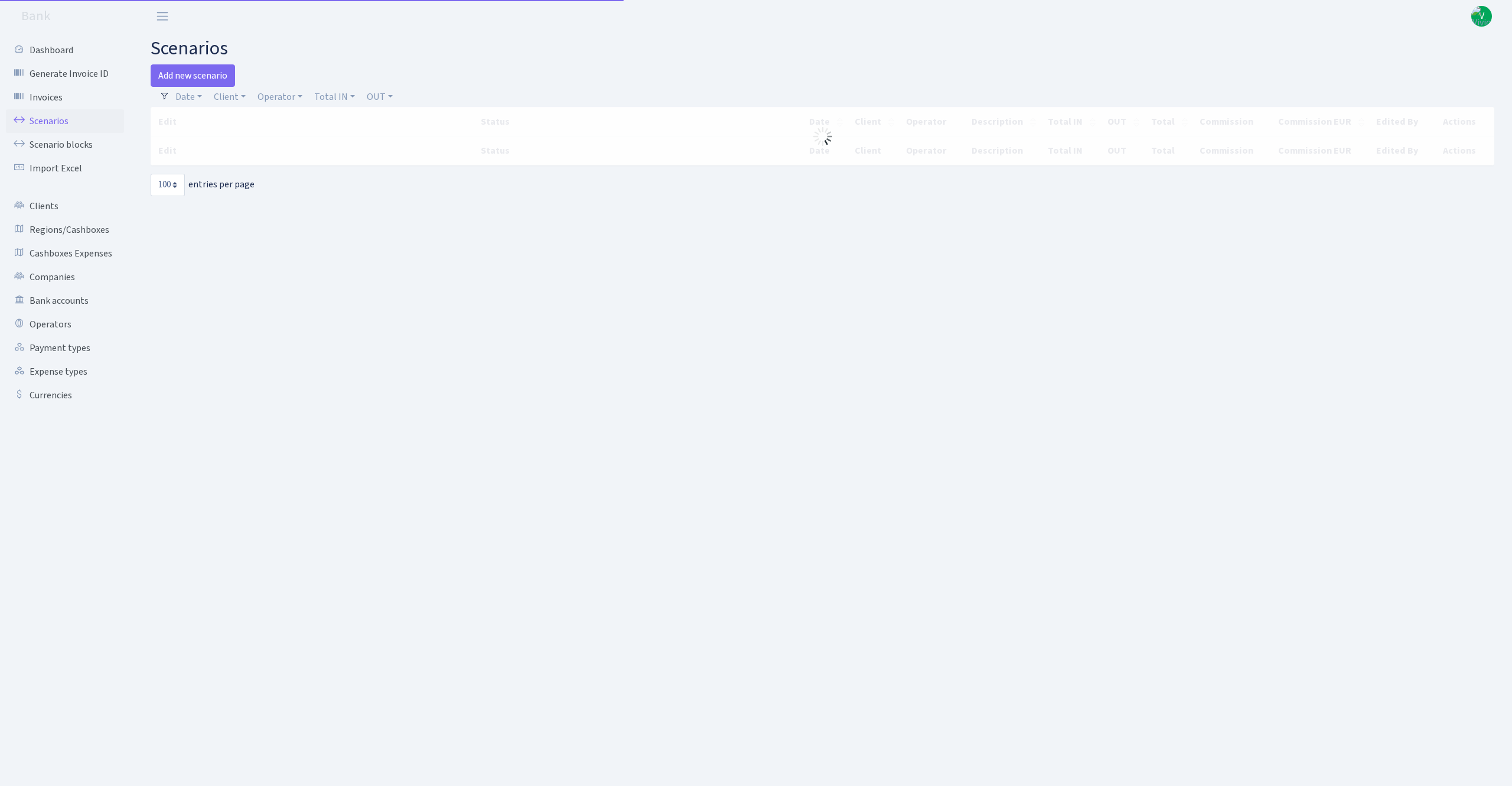
select select "100"
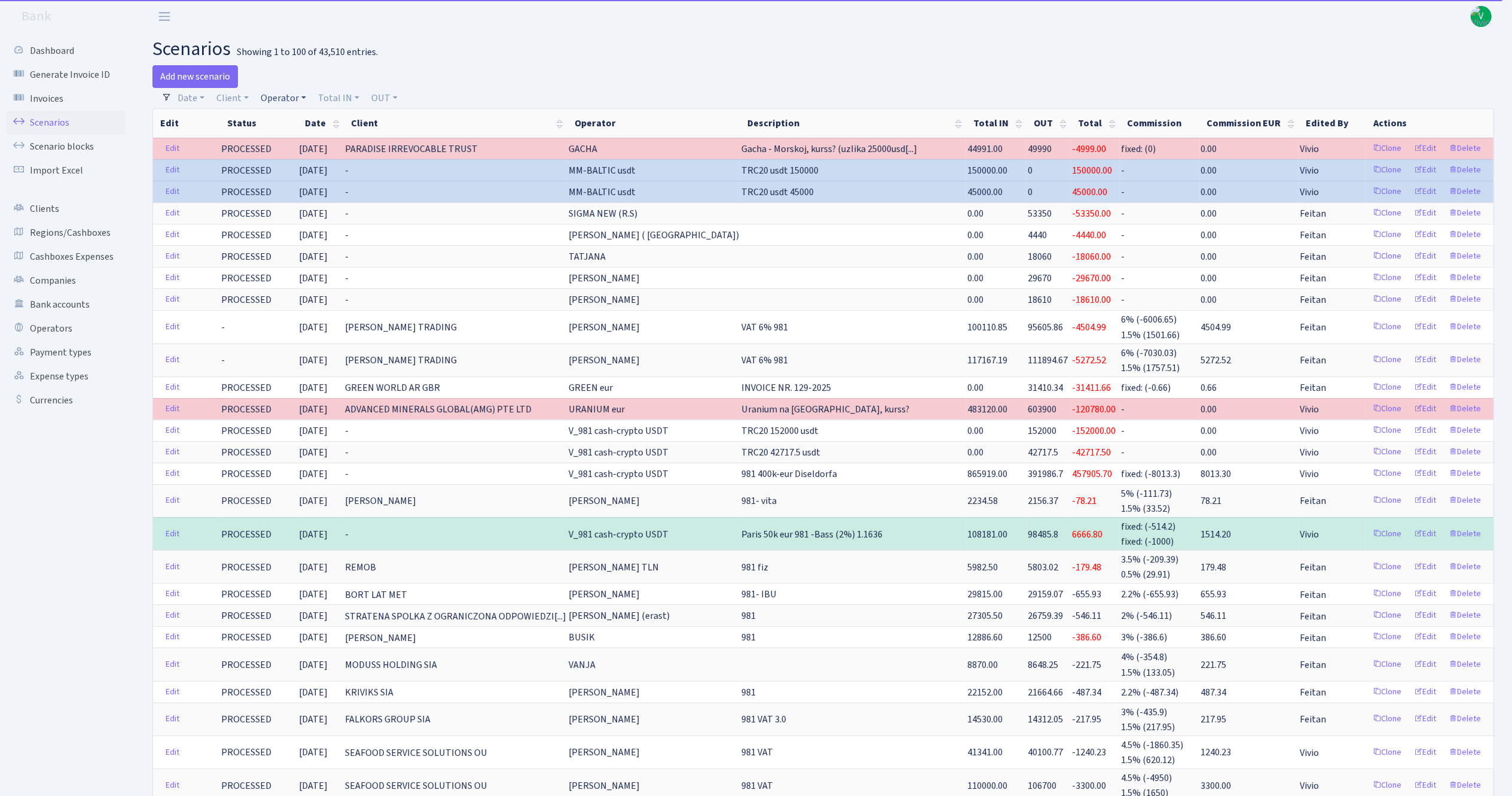
click at [284, 94] on link "Operator" at bounding box center [283, 97] width 55 height 20
click at [304, 139] on input "search" at bounding box center [303, 141] width 88 height 19
type input "geg"
click at [326, 176] on li "GEG USDT" at bounding box center [303, 184] width 91 height 21
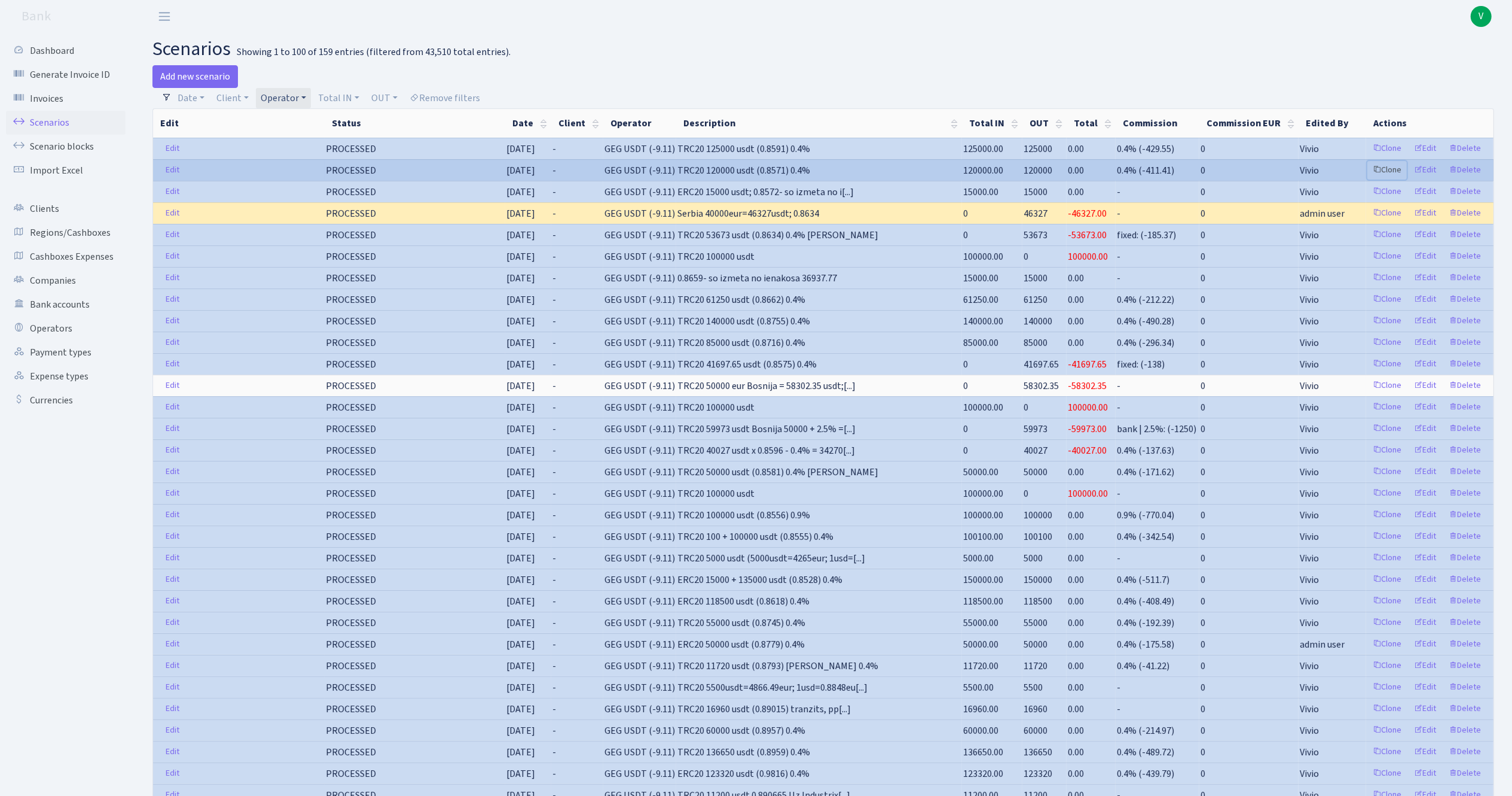
click at [1388, 170] on link "Clone" at bounding box center [1387, 170] width 40 height 19
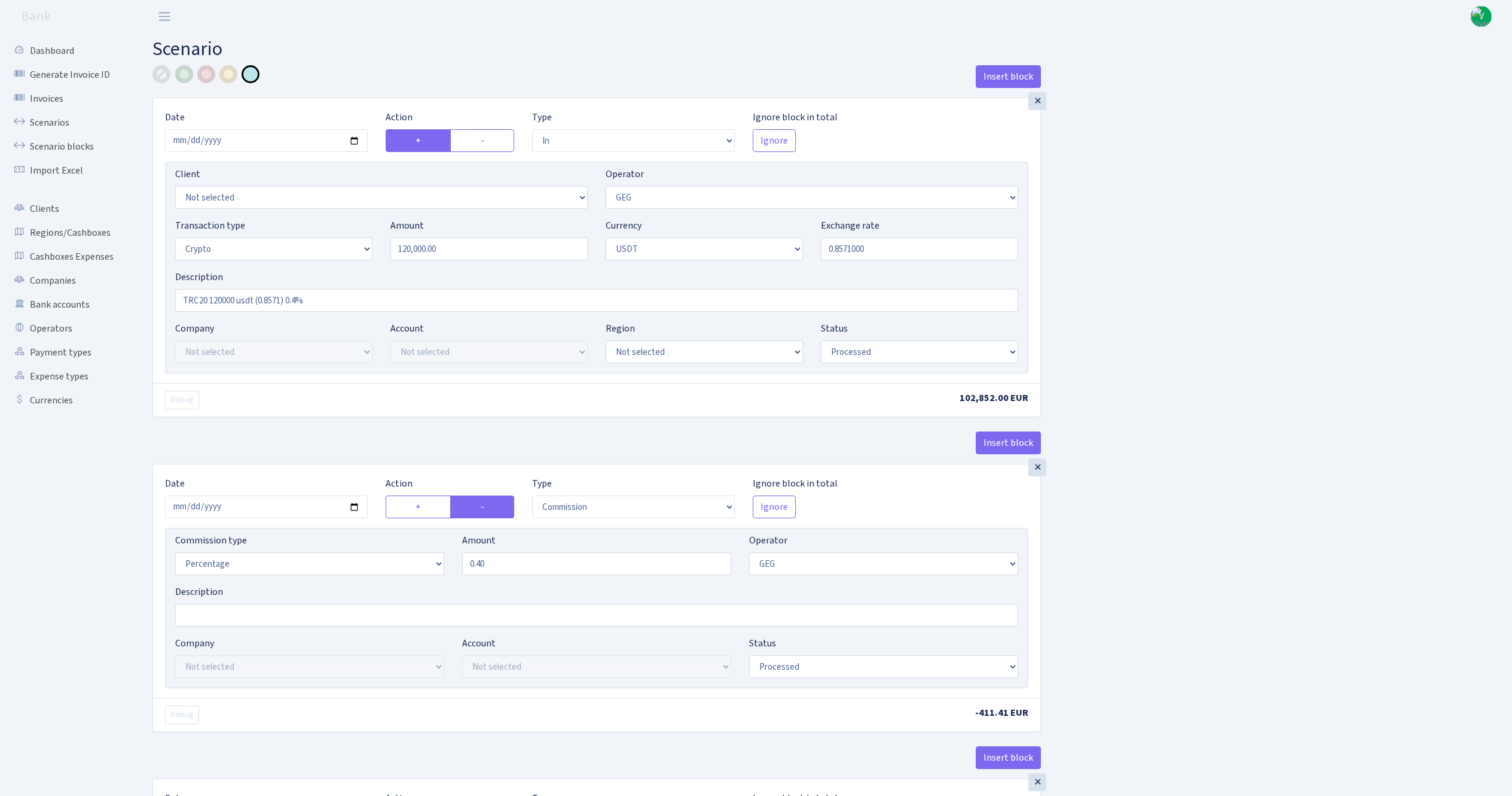
select select "in"
select select "65"
select select "3"
select select "6"
select select "processed"
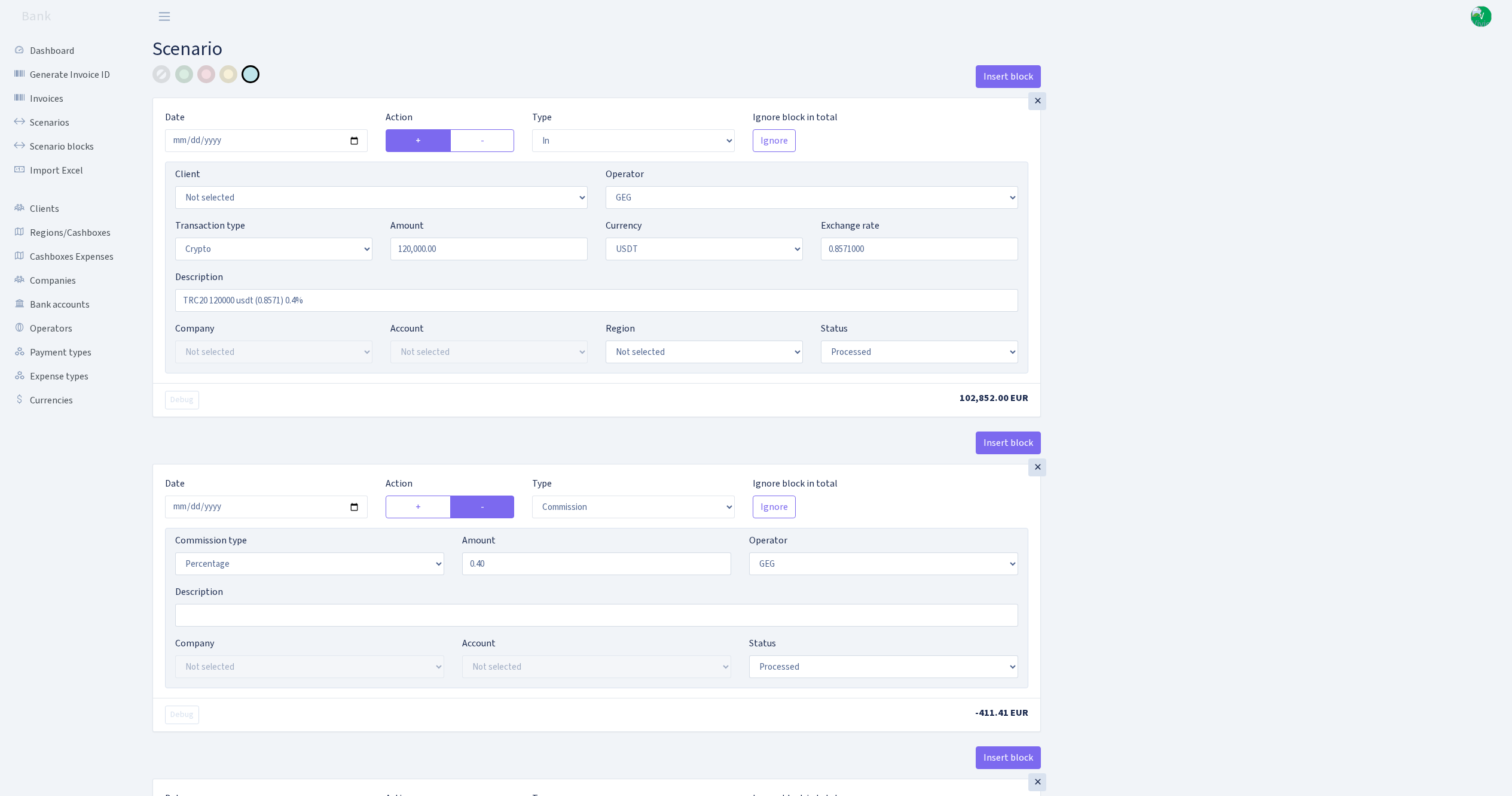
select select "commission"
select select "65"
select select "processed"
select select "in"
select select "250"
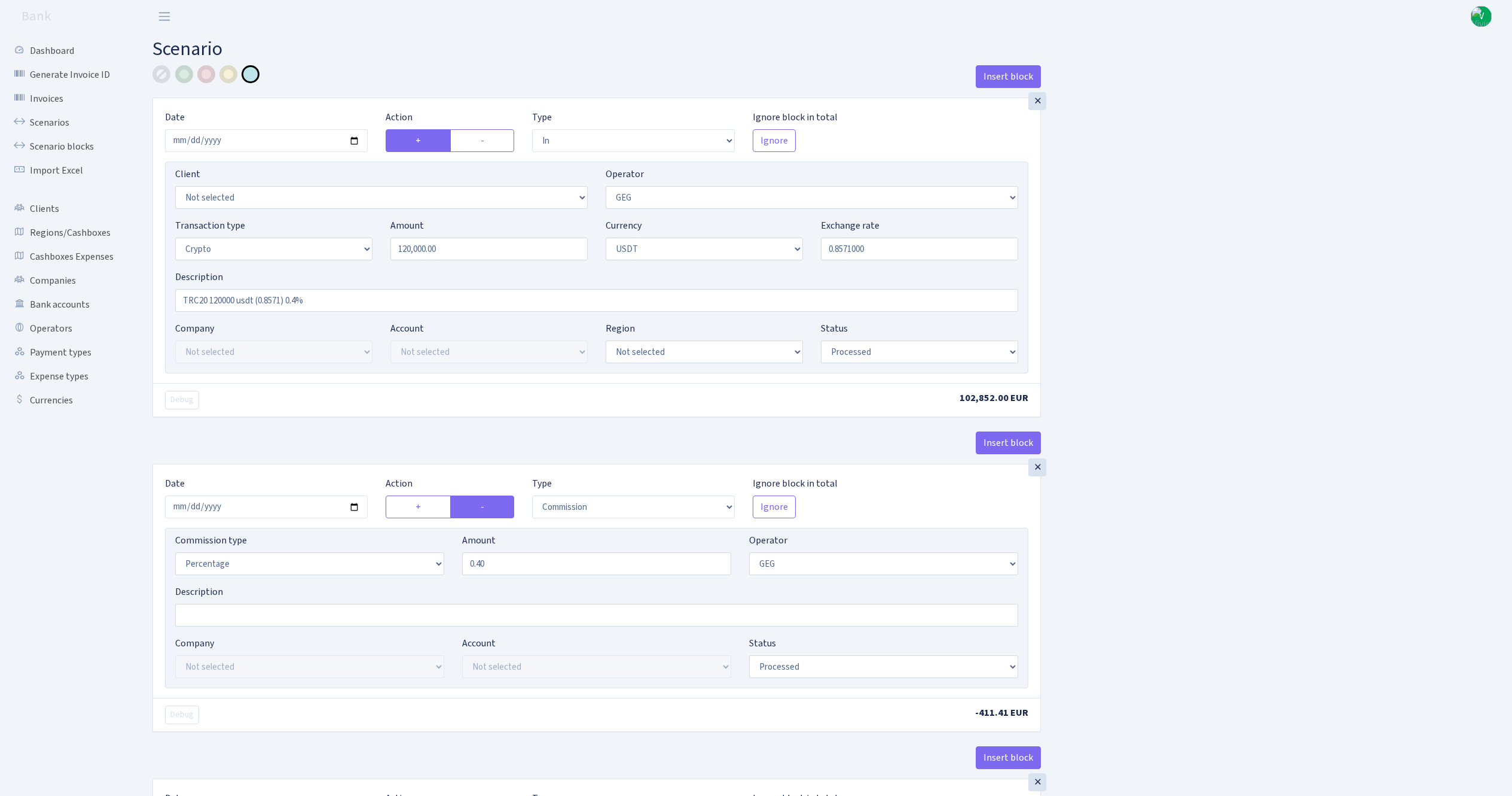
select select "2"
select select "6"
select select "20"
select select "61"
select select "processed"
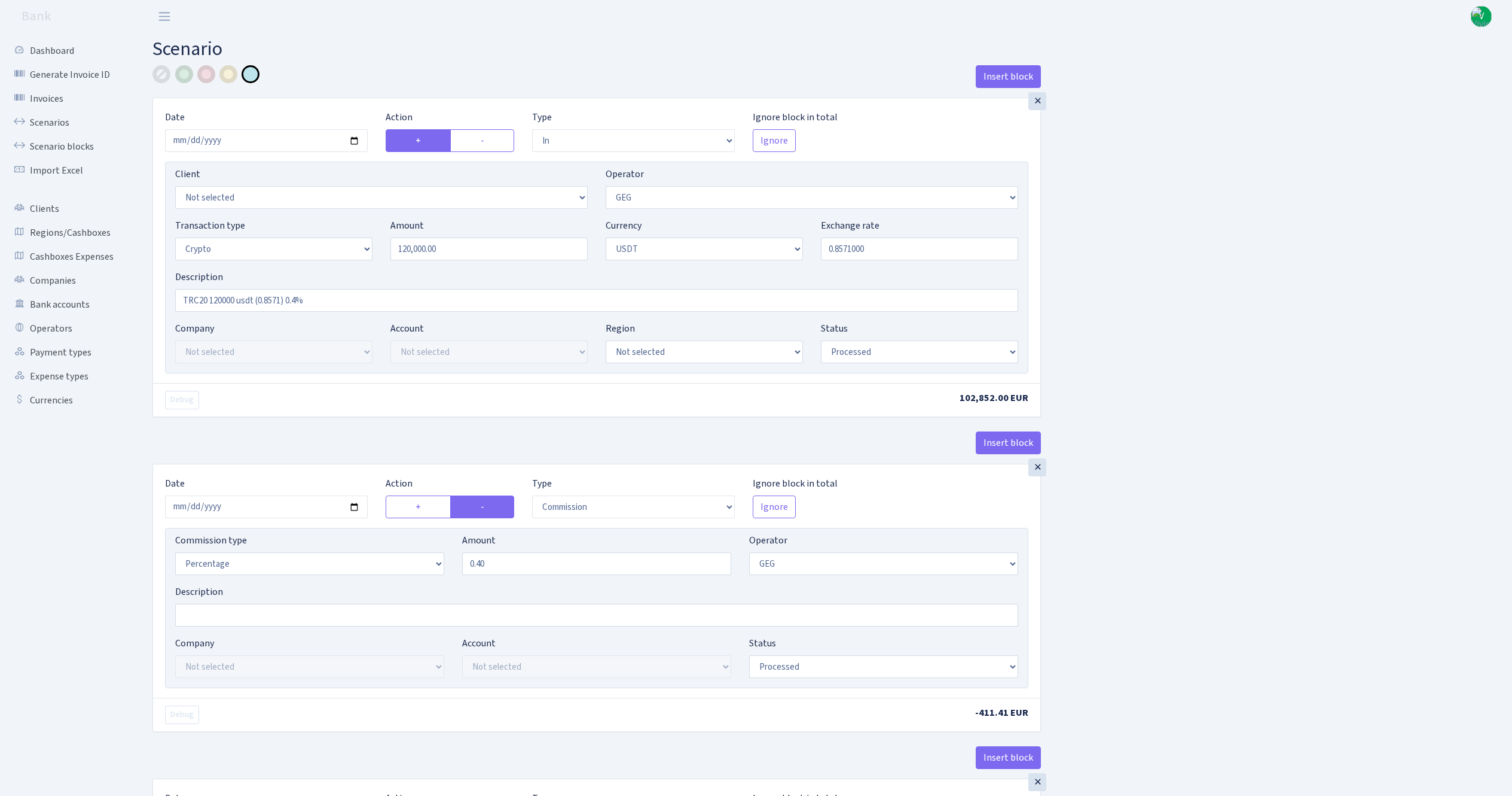
select select "out"
select select "250"
select select "15"
select select "6"
select select "processed"
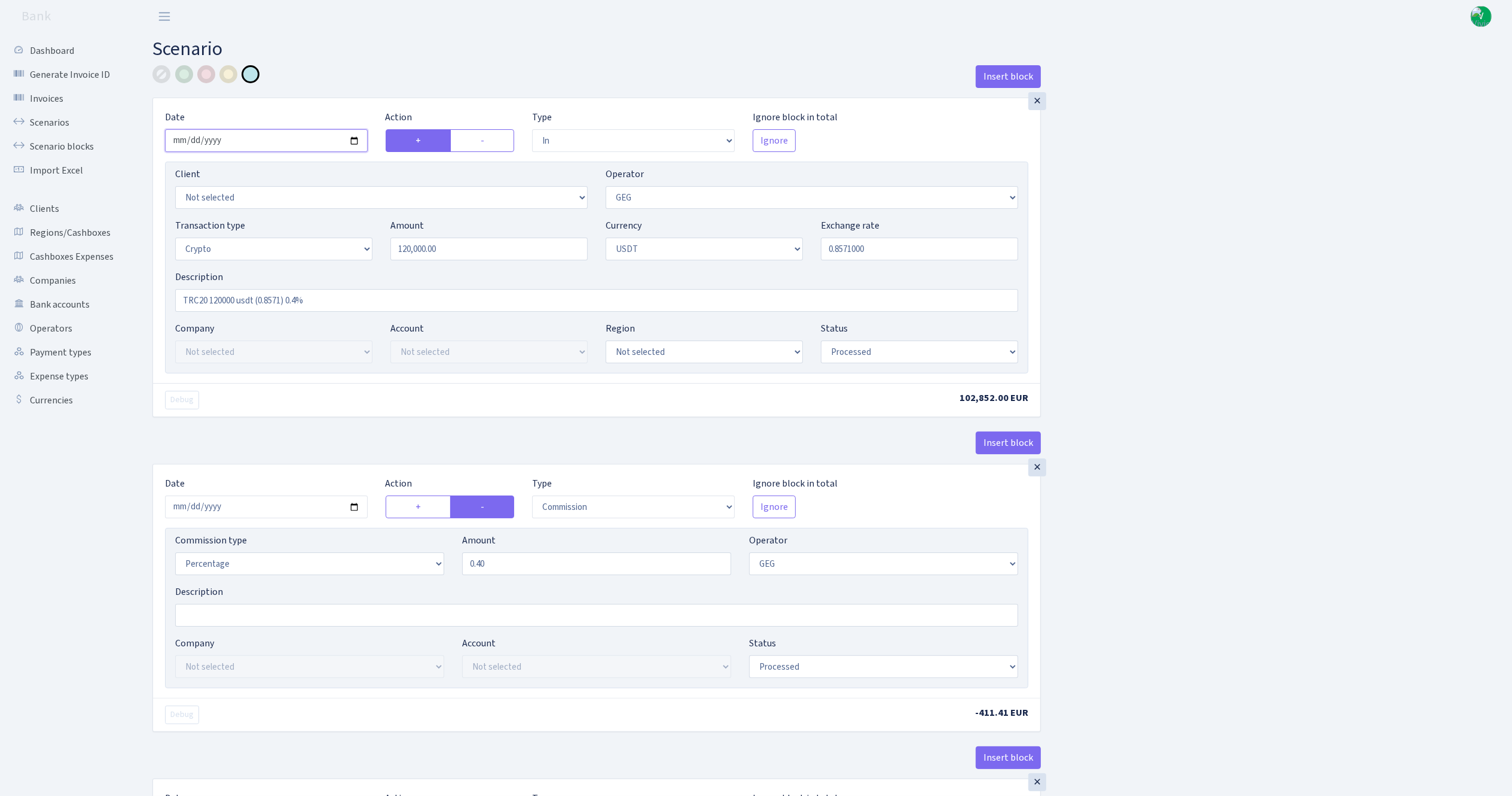
click at [356, 142] on input "2025-08-12" at bounding box center [266, 141] width 203 height 22
type input "[DATE]"
drag, startPoint x: 400, startPoint y: 239, endPoint x: 285, endPoint y: 210, distance: 118.6
click at [285, 210] on div "Client Not selected 1 KOC GEMICILIK VE TASIMACILIK 1/BALDERE-SILDEDZE SIGNE 1/S…" at bounding box center [597, 267] width 864 height 212
click at [862, 254] on input "0.8571000" at bounding box center [920, 249] width 198 height 22
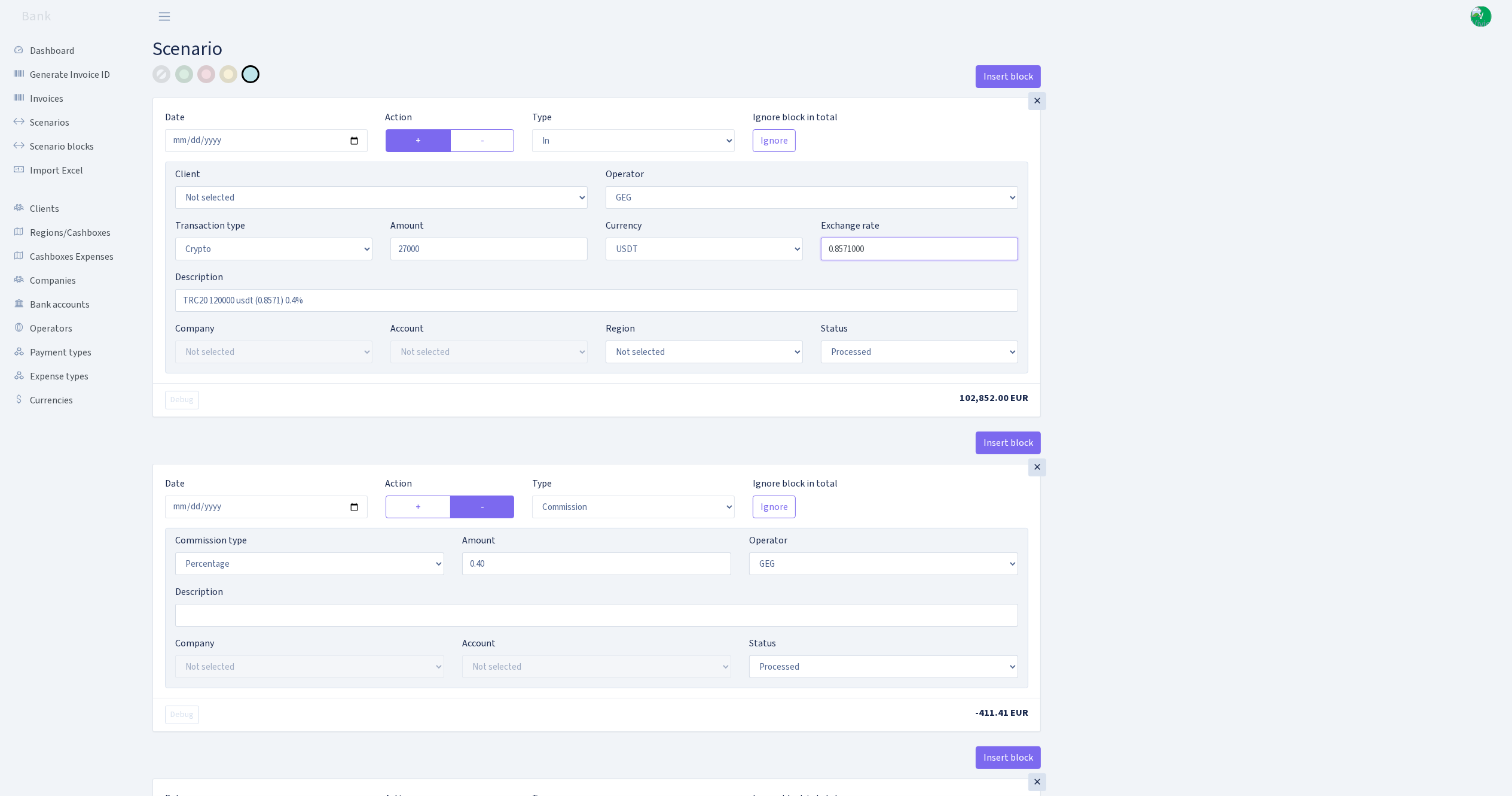
type input "27,000.00"
drag, startPoint x: 842, startPoint y: 251, endPoint x: 898, endPoint y: 253, distance: 56.0
click at [898, 252] on input "0.8571000" at bounding box center [920, 249] width 198 height 22
type input "0.8581000"
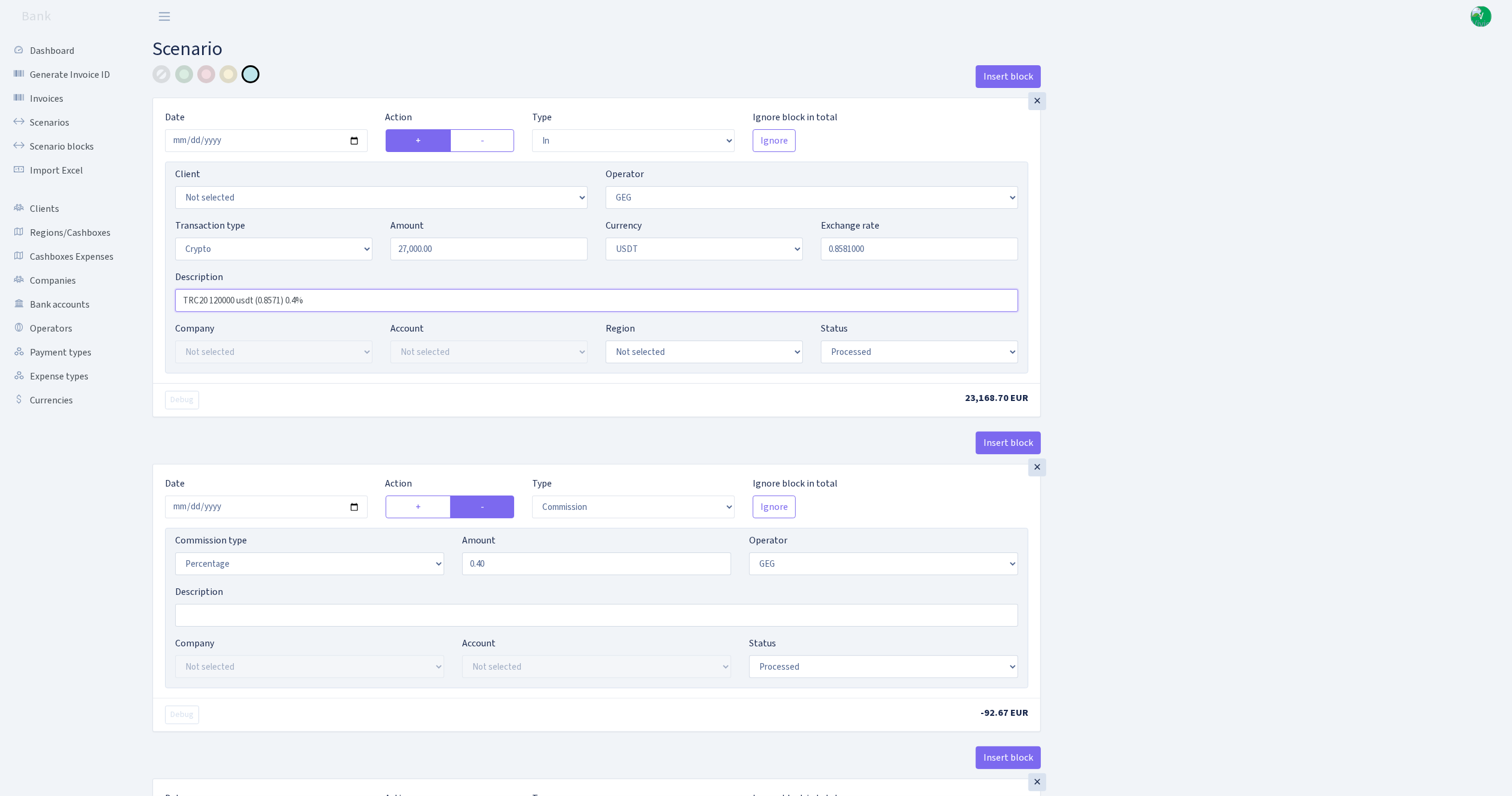
click at [223, 301] on input "TRC20 120000 usdt (0.8571) 0.4%" at bounding box center [597, 300] width 843 height 22
click at [278, 303] on input "TRC20 27000 usdt (0.8571) 0.4%" at bounding box center [597, 300] width 843 height 22
type input "TRC20 27000 usdt (0.8581) 0.4%"
click at [353, 507] on input "2025-08-12" at bounding box center [266, 506] width 203 height 22
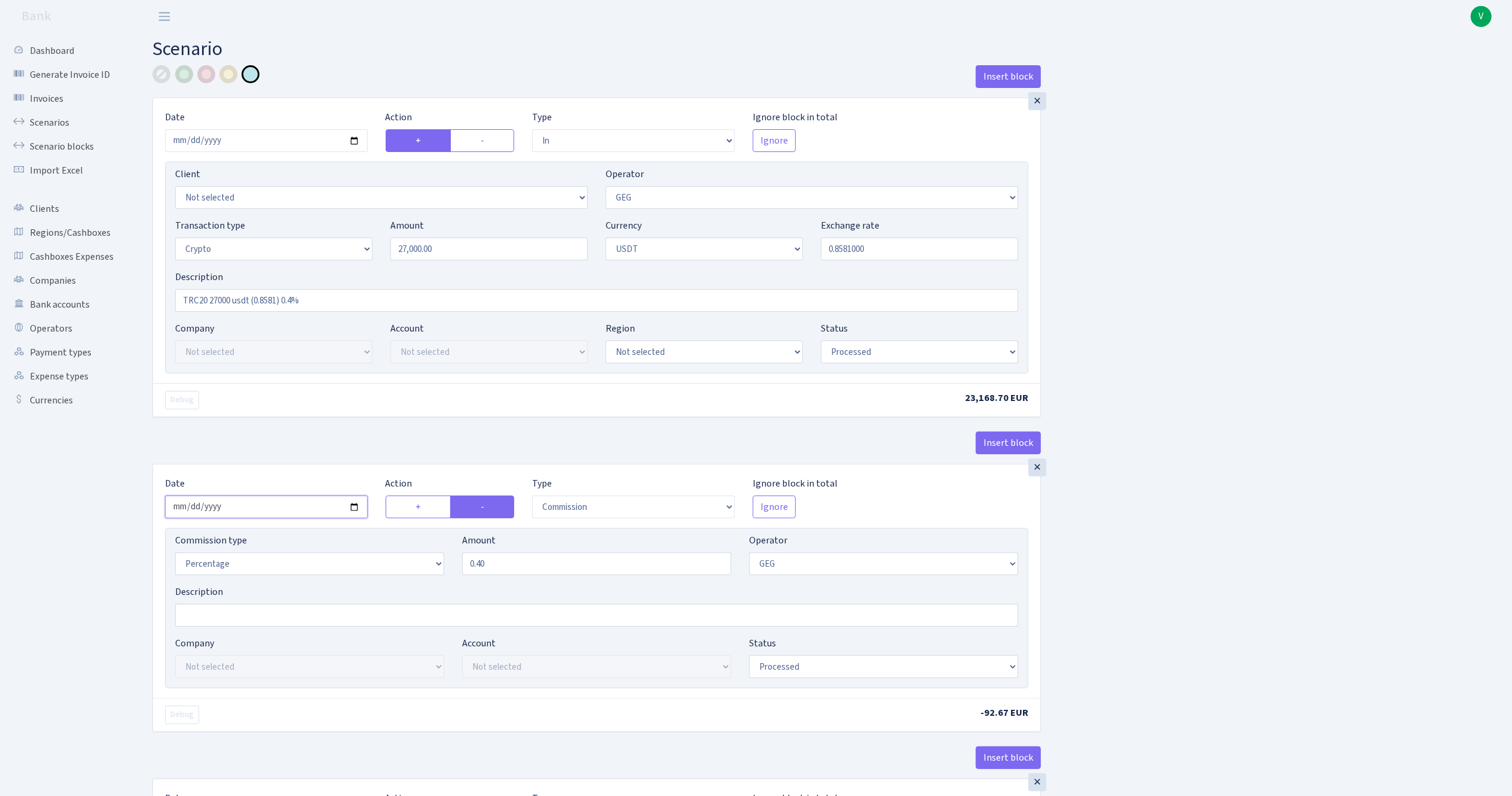
type input "[DATE]"
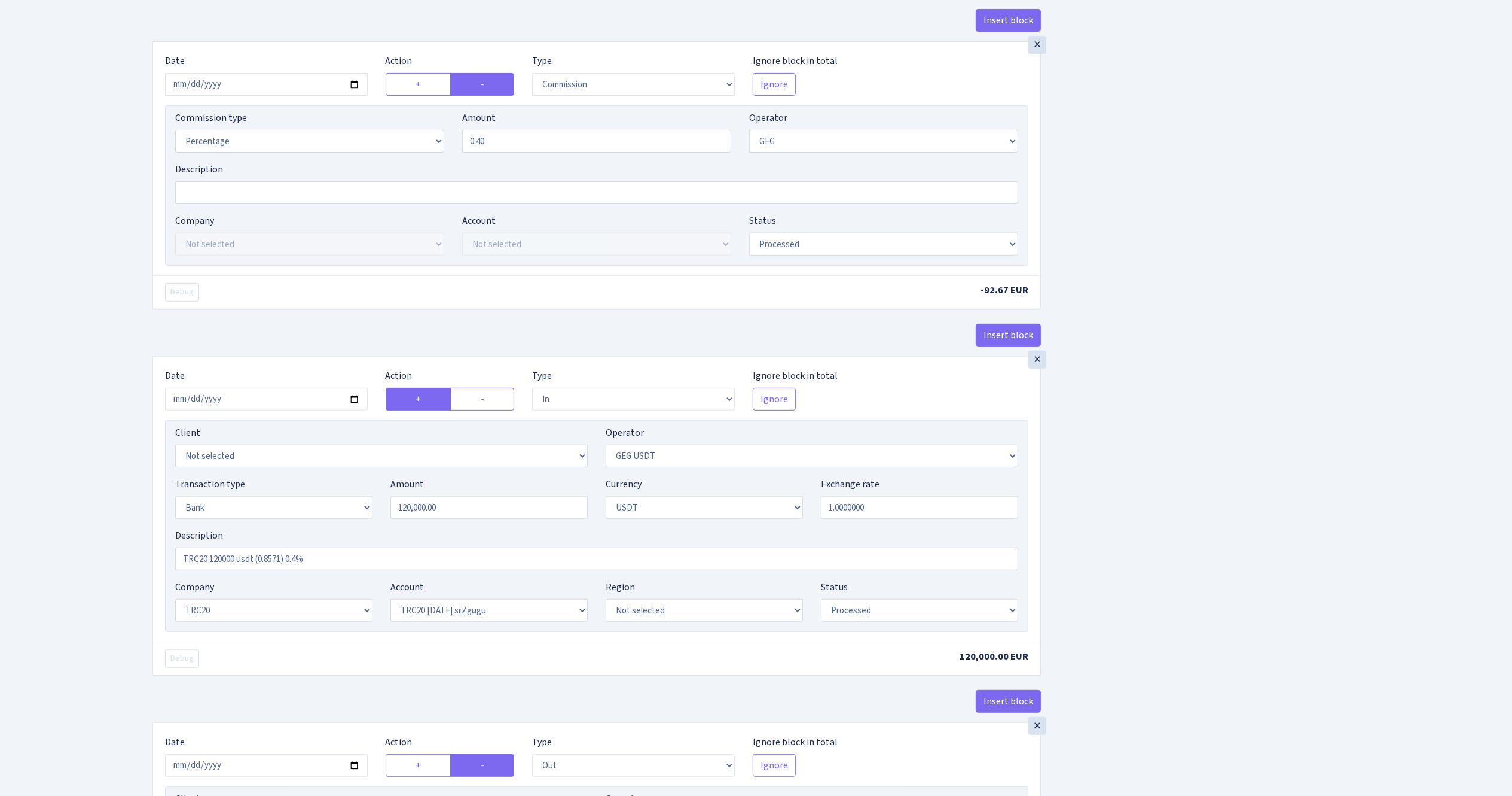
scroll to position [478, 0]
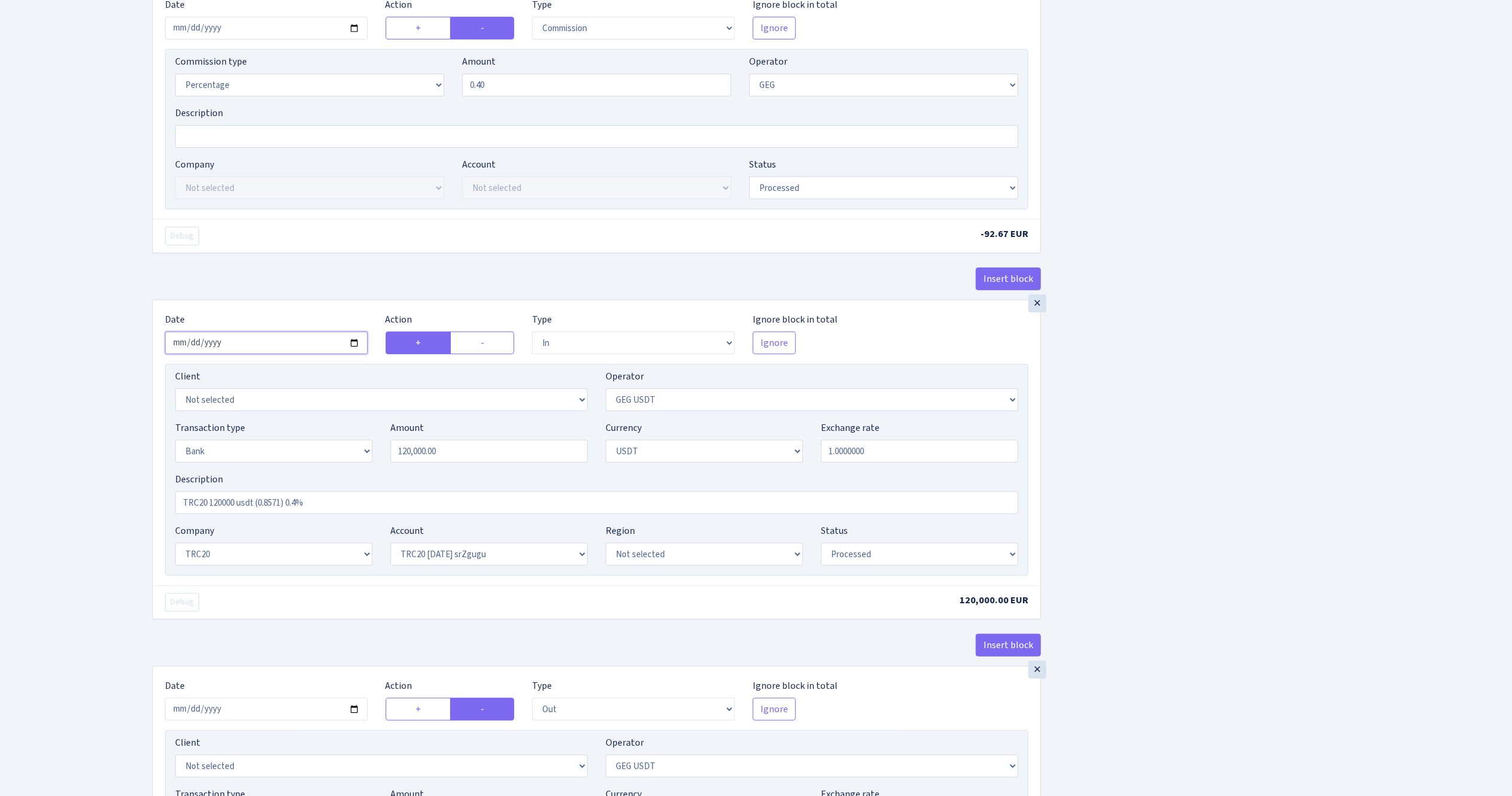
click at [353, 347] on input "2025-08-12" at bounding box center [266, 343] width 203 height 22
type input "2025-08-28"
drag, startPoint x: 508, startPoint y: 457, endPoint x: 287, endPoint y: 394, distance: 229.8
click at [350, 449] on div "Transaction type Not selected 981 ELF FISH crypto GIRT IVO dekl MM-BALTIC eur U…" at bounding box center [597, 446] width 861 height 52
click at [1147, 323] on div "Insert block × Date 2025-08-28 Action + - Type --- In Out Commission Field requ…" at bounding box center [823, 336] width 1360 height 1499
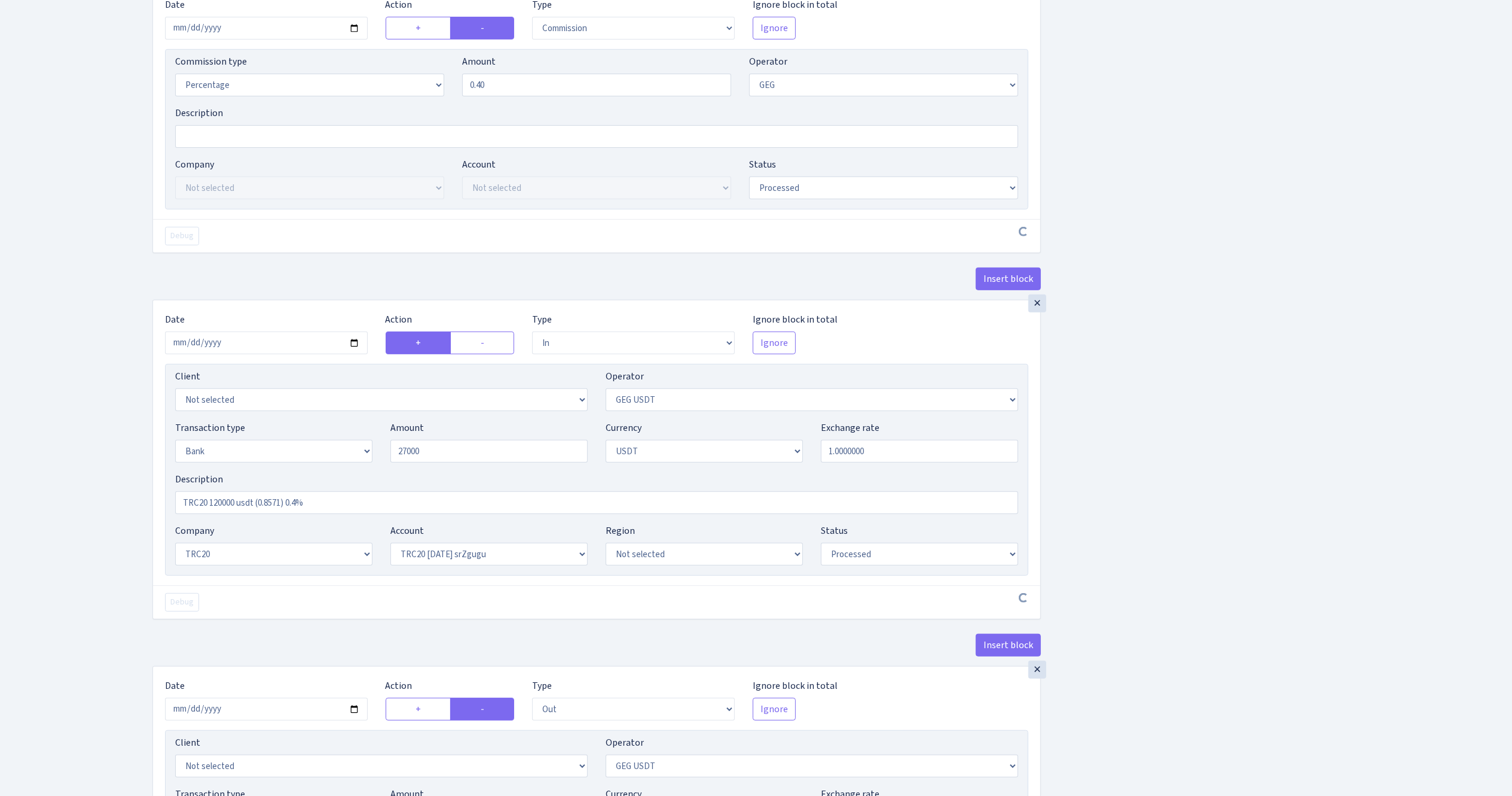
type input "27,000.00"
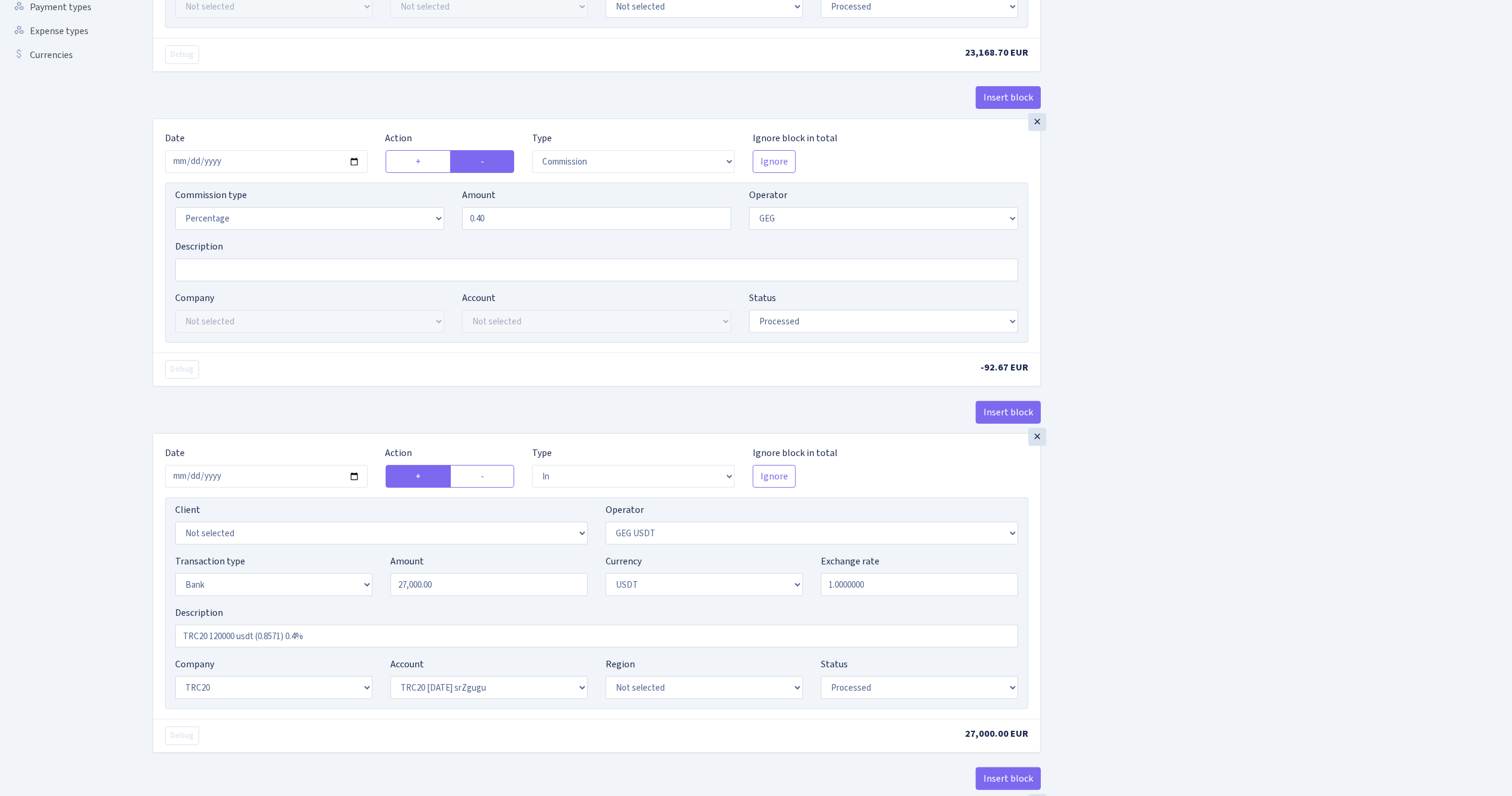
scroll to position [240, 0]
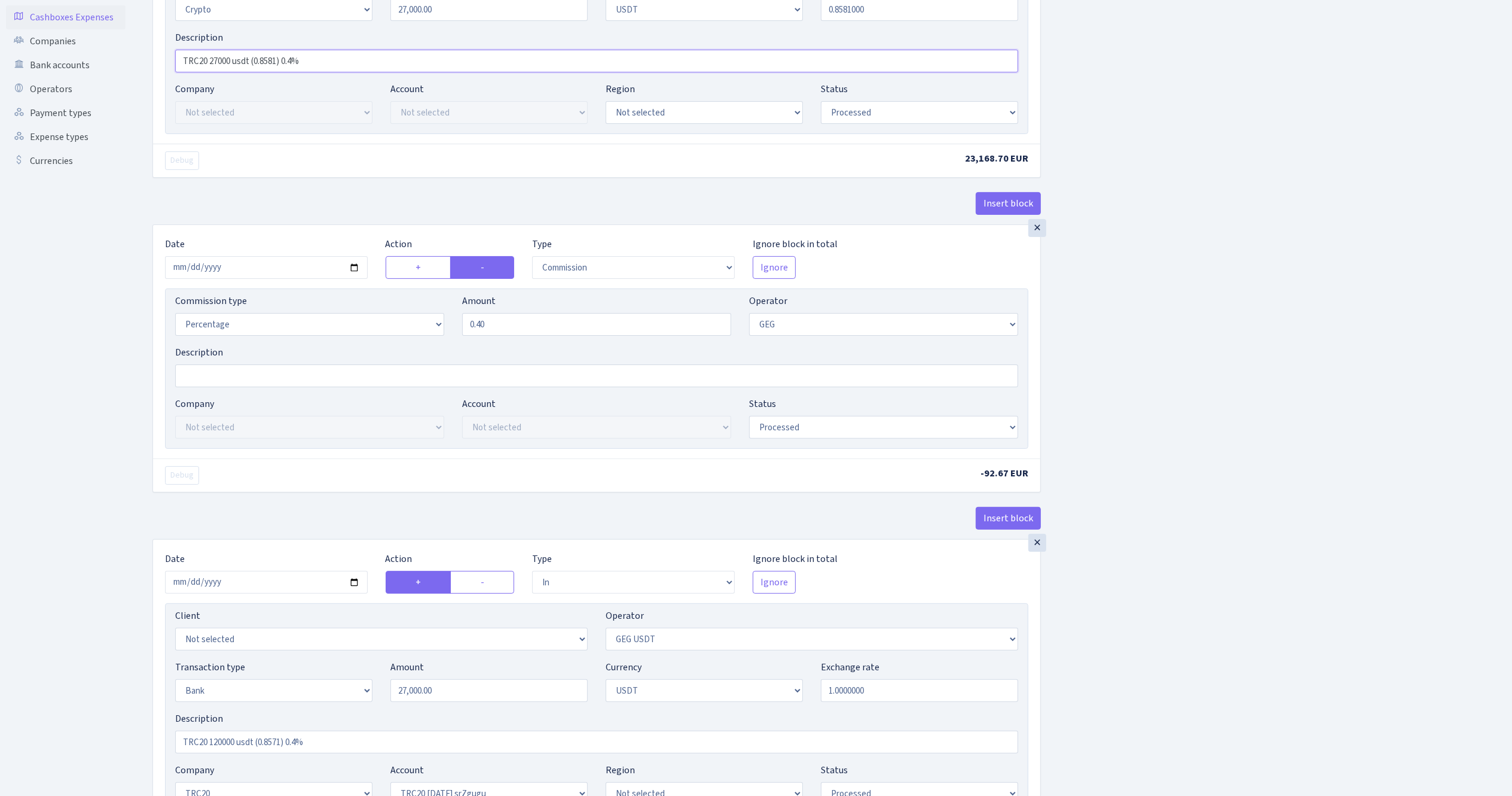
drag, startPoint x: 338, startPoint y: 64, endPoint x: 101, endPoint y: 28, distance: 239.7
click at [125, 37] on div "Dashboard Generate Invoice ID Invoices Scenarios Scenario blocks Import Excel C…" at bounding box center [756, 571] width 1512 height 1555
click at [1268, 389] on div "Insert block × Date [DATE] Action + - Type --- In Out Commission Field required…" at bounding box center [823, 576] width 1360 height 1499
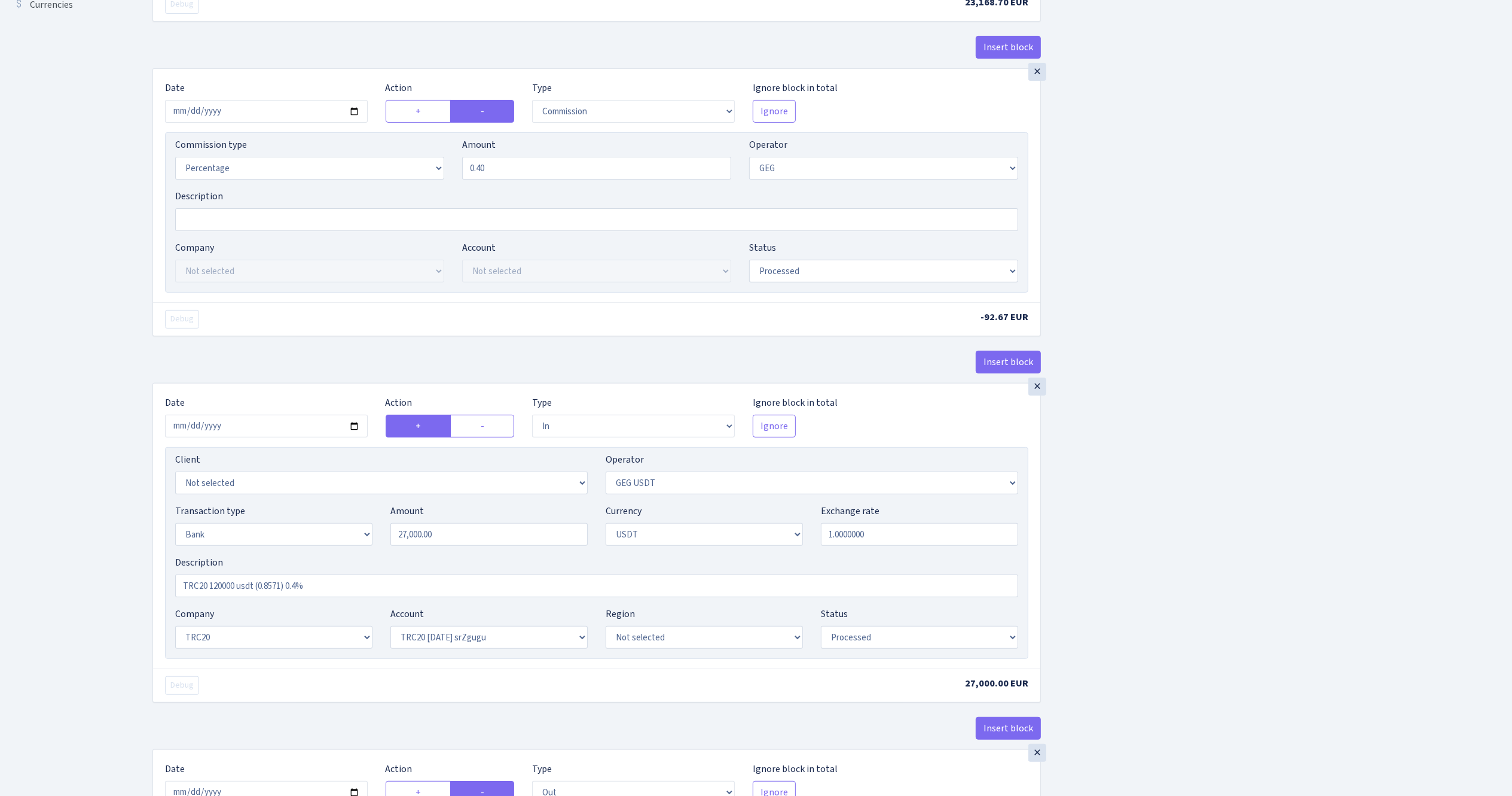
scroll to position [718, 0]
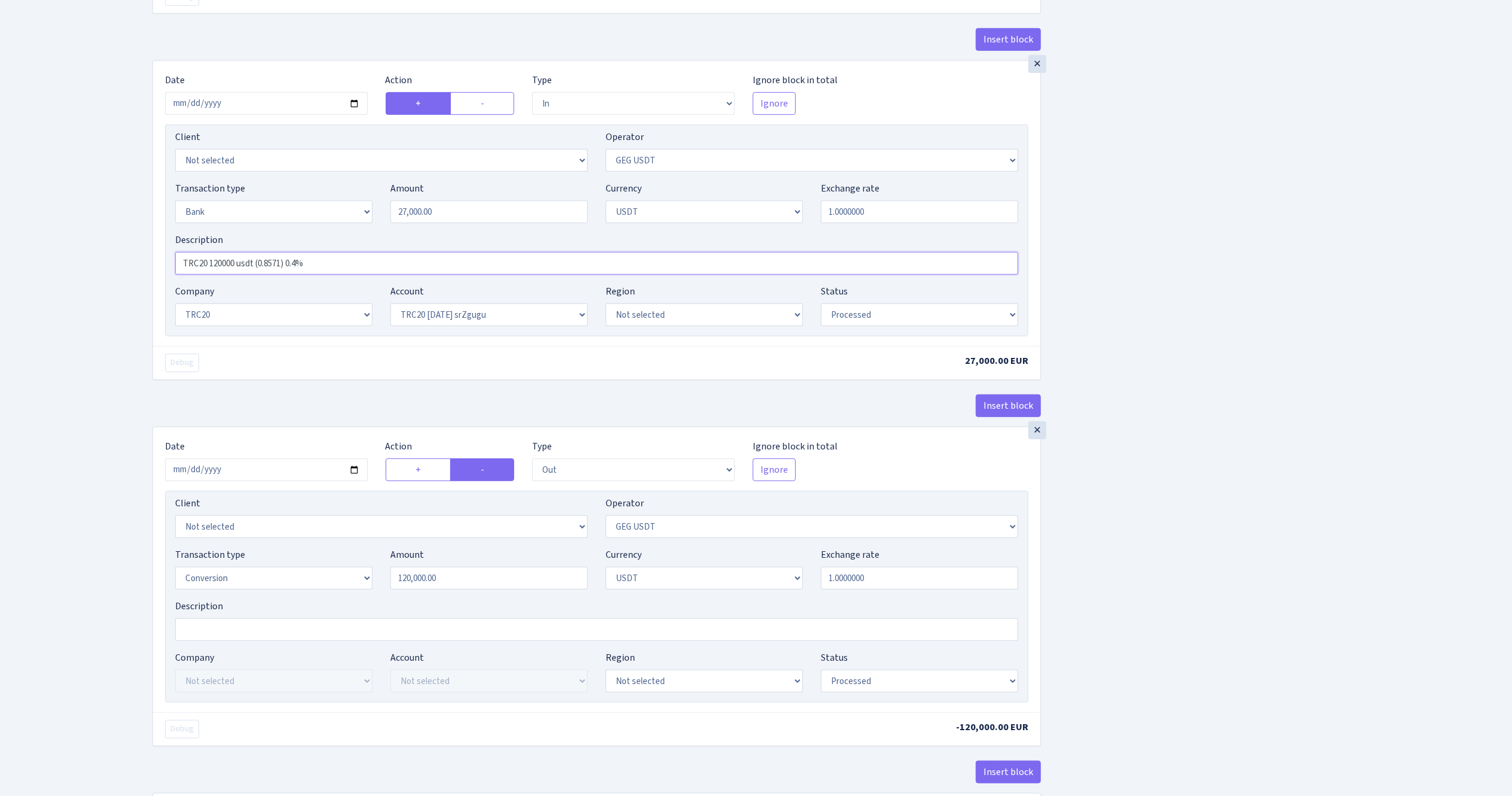
drag, startPoint x: 390, startPoint y: 264, endPoint x: 3, endPoint y: 236, distance: 388.0
click at [74, 246] on div "Dashboard Generate Invoice ID Invoices Scenarios Scenario blocks Import Excel C…" at bounding box center [756, 92] width 1512 height 1555
paste input "27000 usdt (0.858"
type input "TRC20 27000 usdt (0.8581) 0.4%"
click at [1201, 232] on div "Insert block × Date 2025-08-28 Action + - Type --- In Out Commission Field requ…" at bounding box center [823, 97] width 1360 height 1499
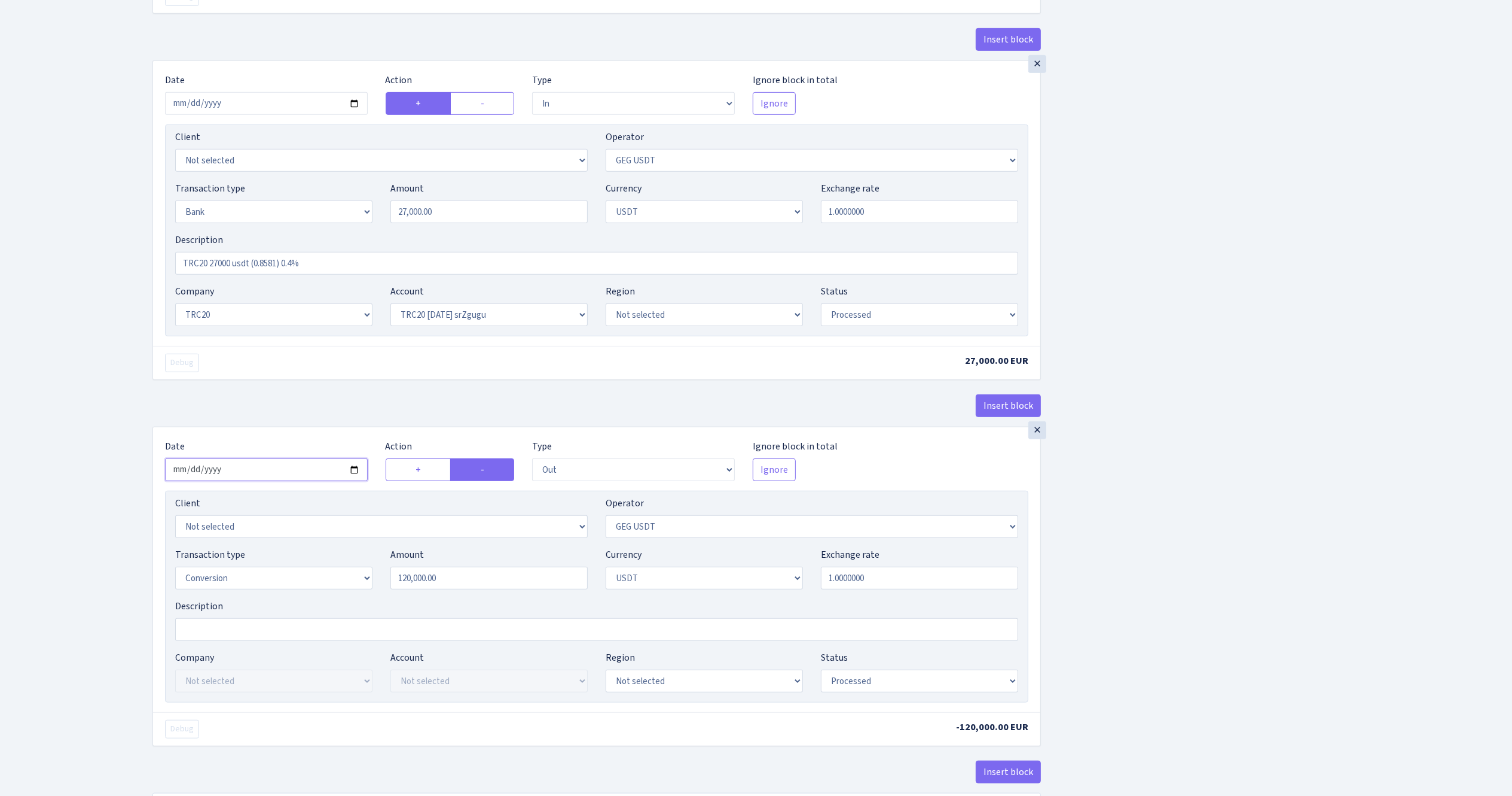
click at [356, 476] on input "2025-08-12" at bounding box center [266, 470] width 203 height 22
type input "[DATE]"
drag, startPoint x: 460, startPoint y: 586, endPoint x: 297, endPoint y: 572, distance: 163.6
click at [297, 572] on div "Transaction type Not selected 981 ELF FISH crypto GIRT IVO dekl MM-BALTIC eur U…" at bounding box center [597, 573] width 861 height 52
click at [1283, 315] on div "Insert block × Date 2025-08-28 Action + - Type --- In Out Commission Field requ…" at bounding box center [823, 97] width 1360 height 1499
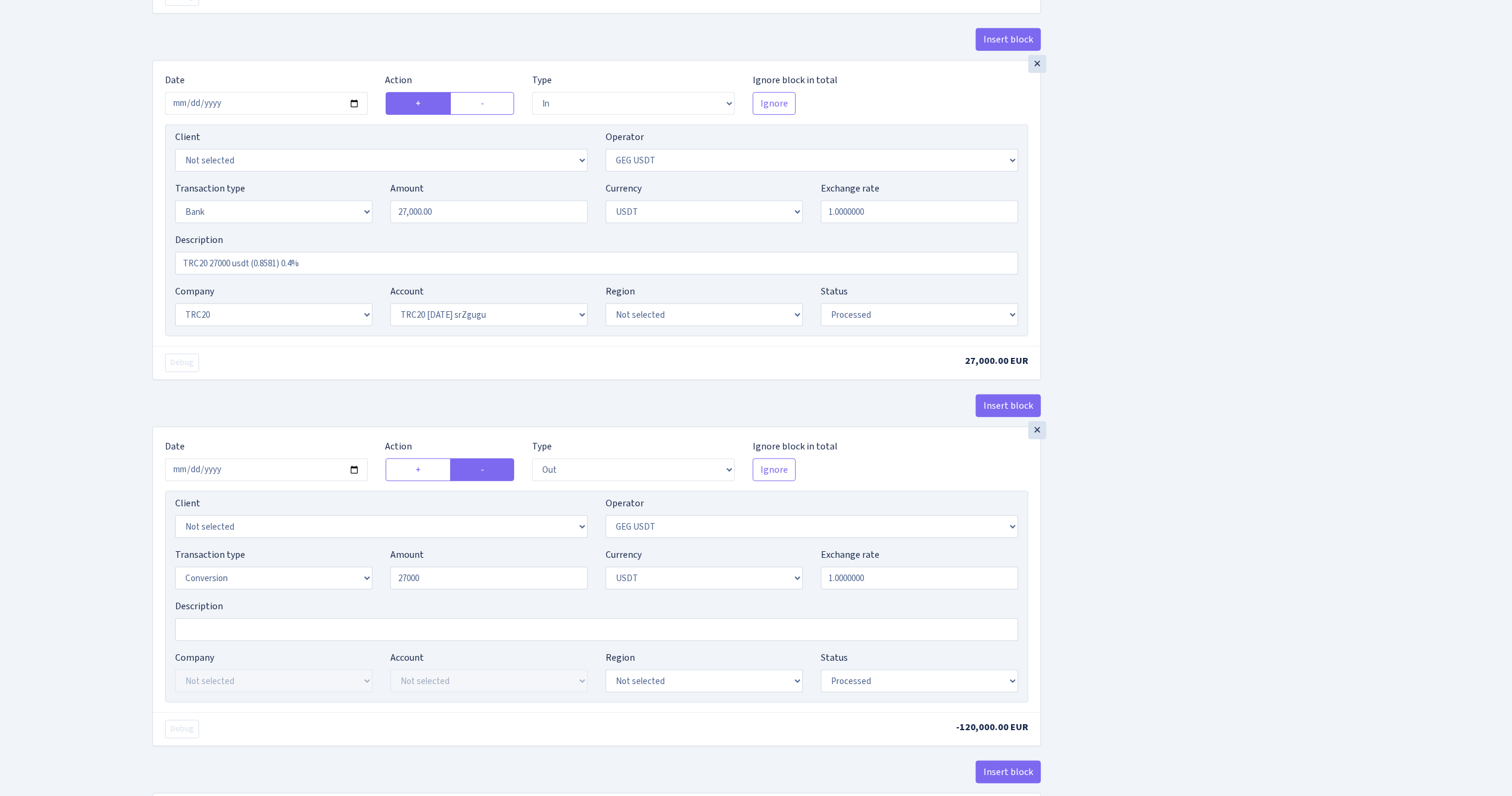
type input "27,000.00"
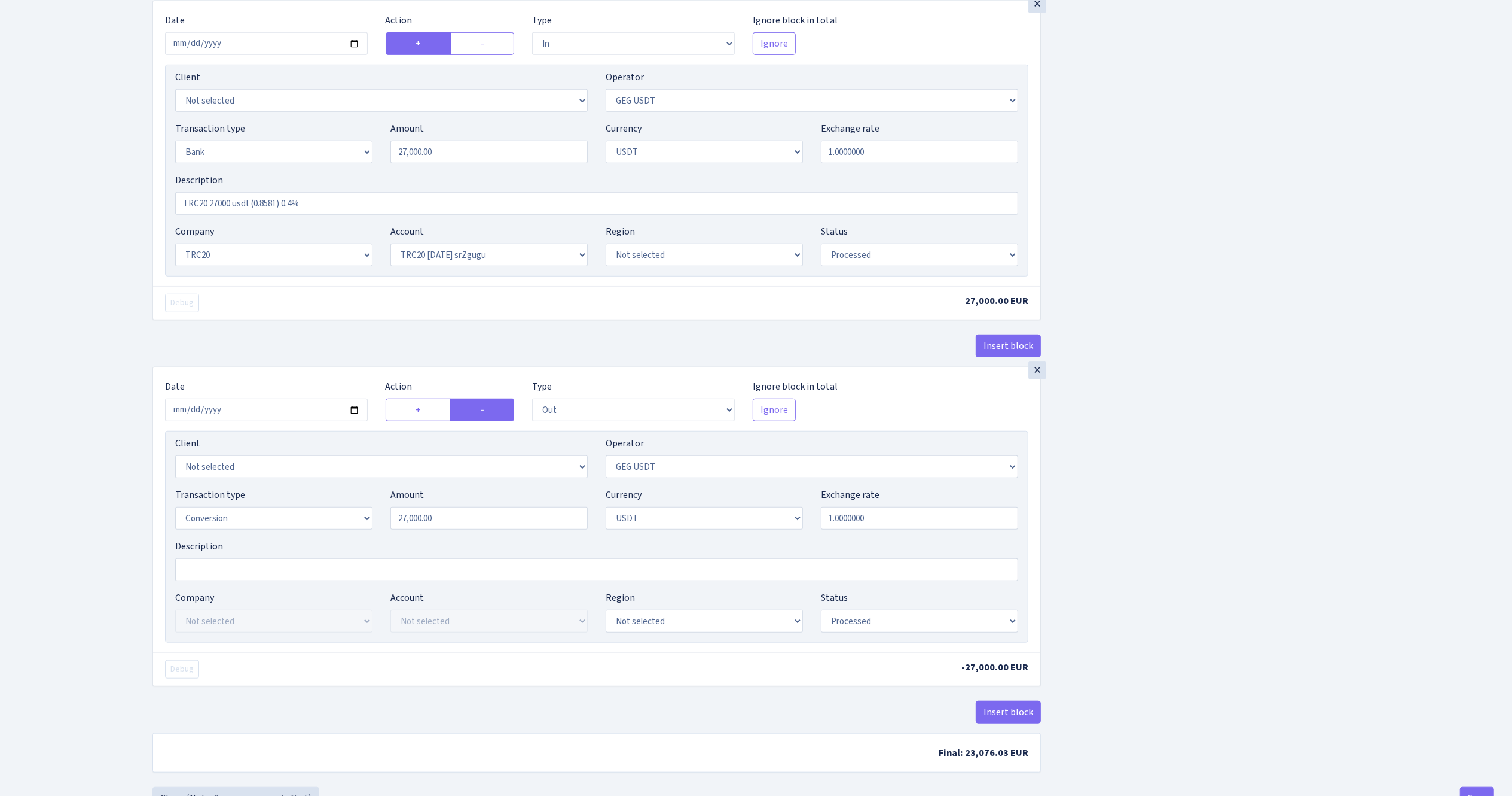
scroll to position [831, 0]
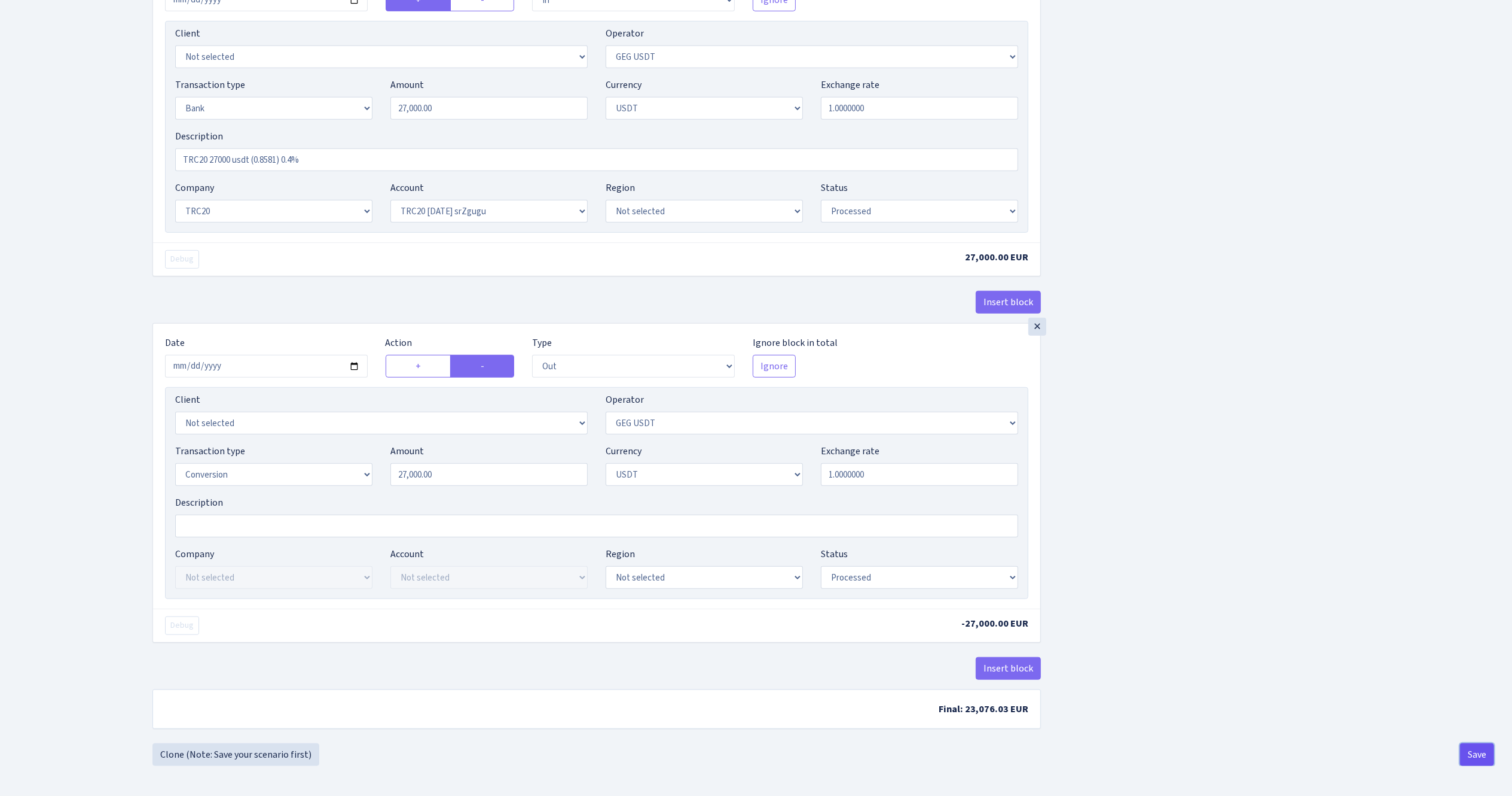
click at [1472, 753] on button "Save" at bounding box center [1478, 754] width 34 height 22
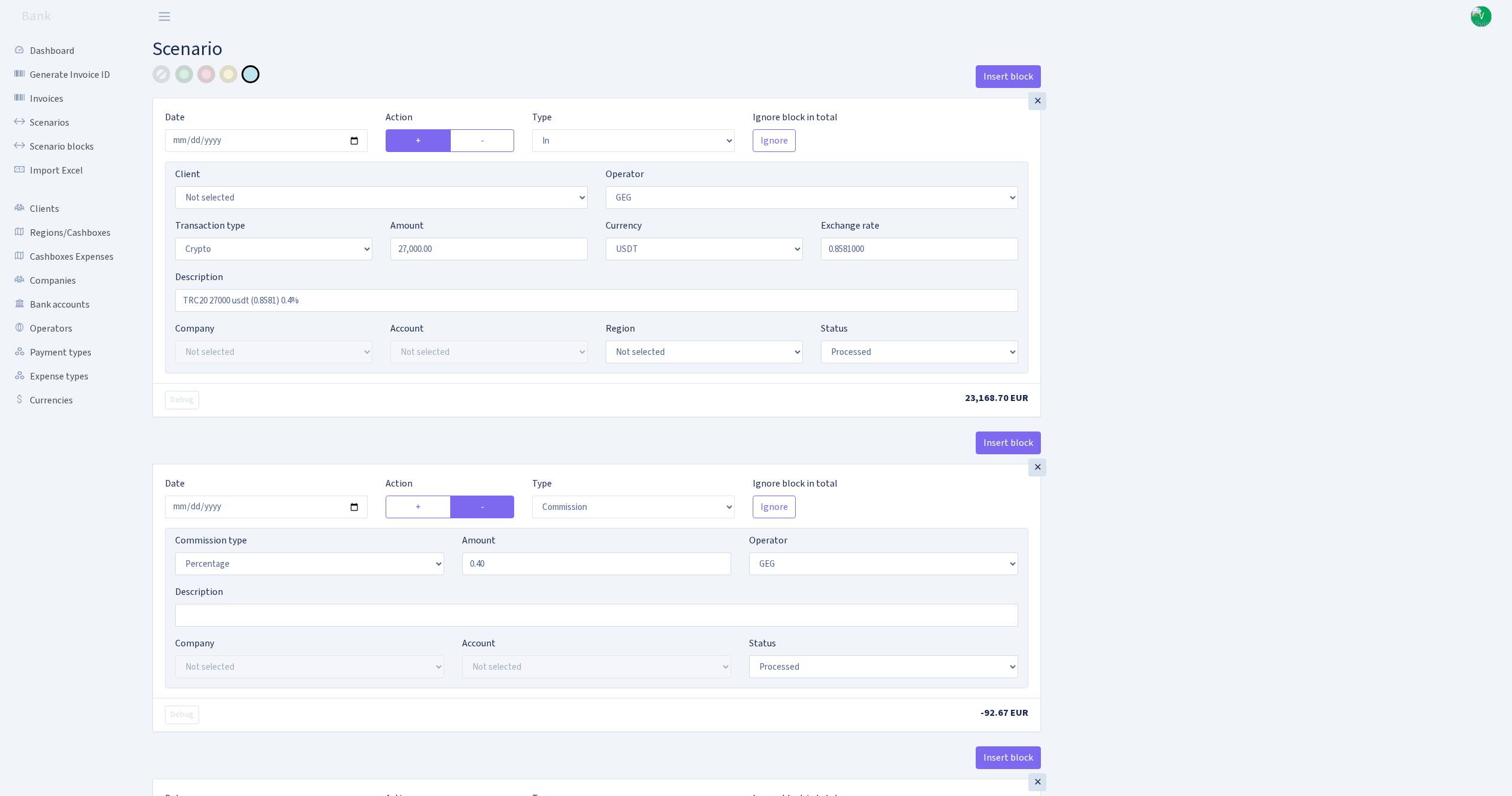
select select "in"
select select "65"
select select "3"
select select "6"
select select "processed"
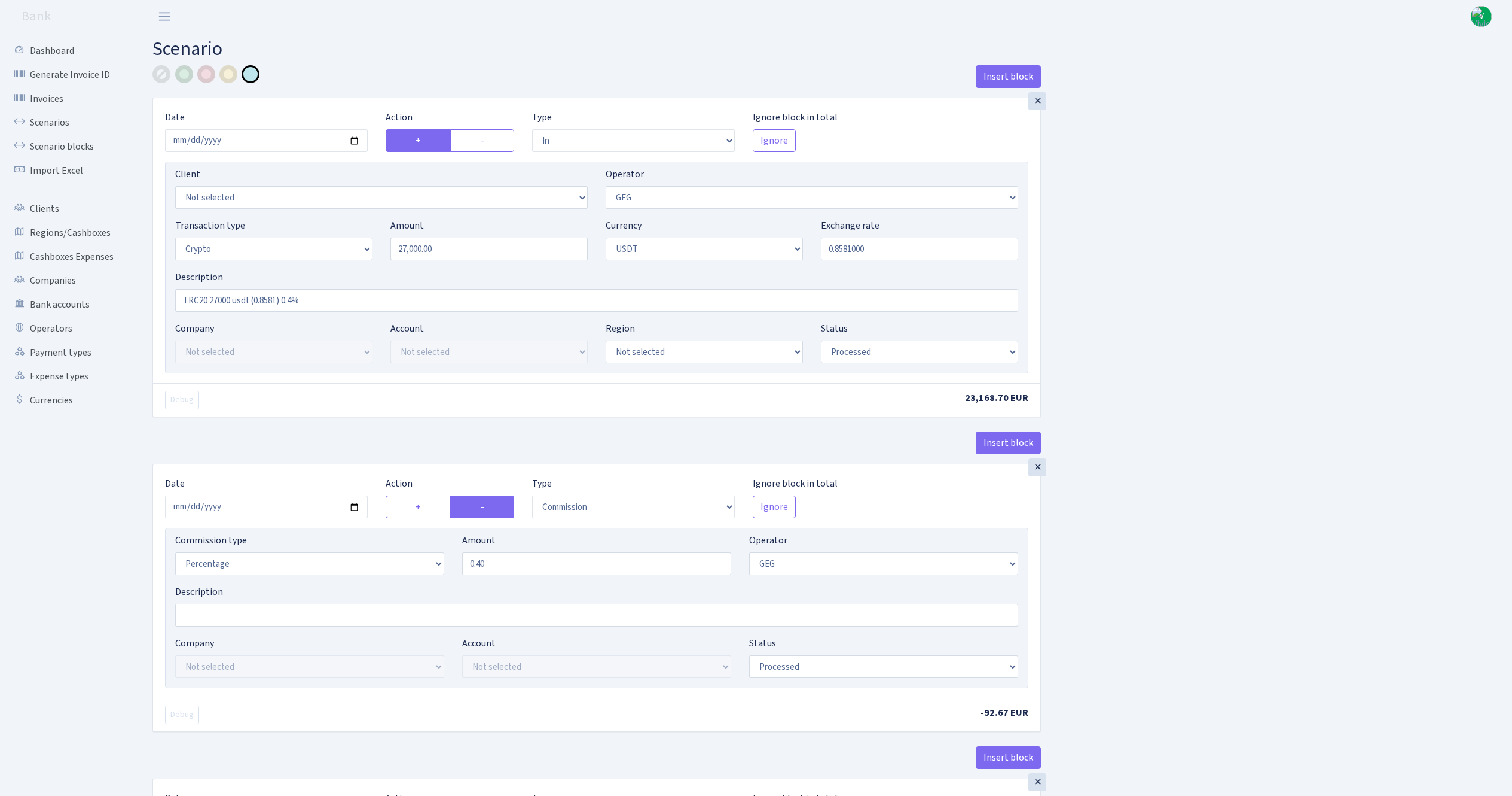
select select "commission"
select select "65"
select select "processed"
select select "in"
select select "250"
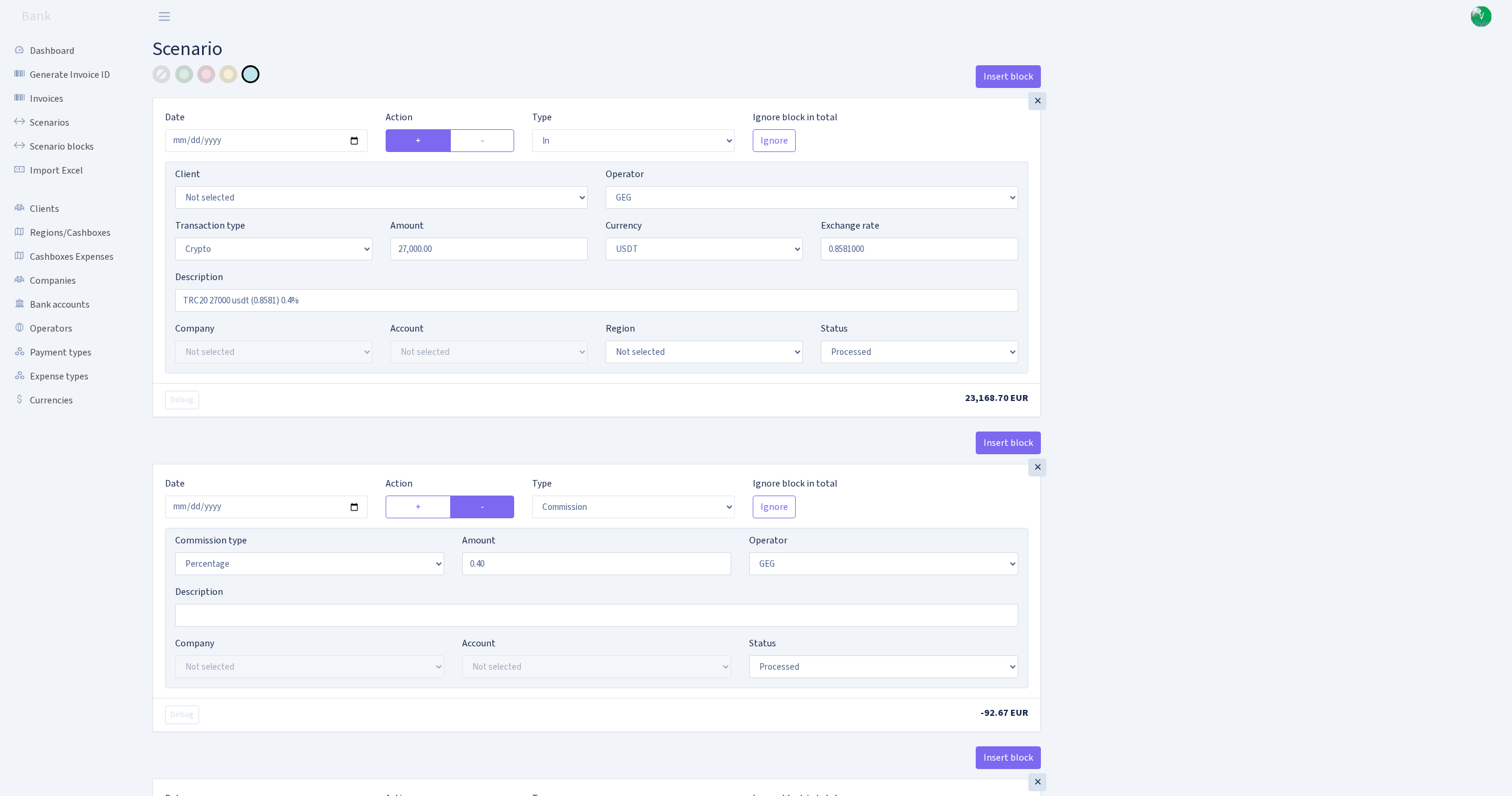
select select "2"
select select "6"
select select "20"
select select "61"
select select "processed"
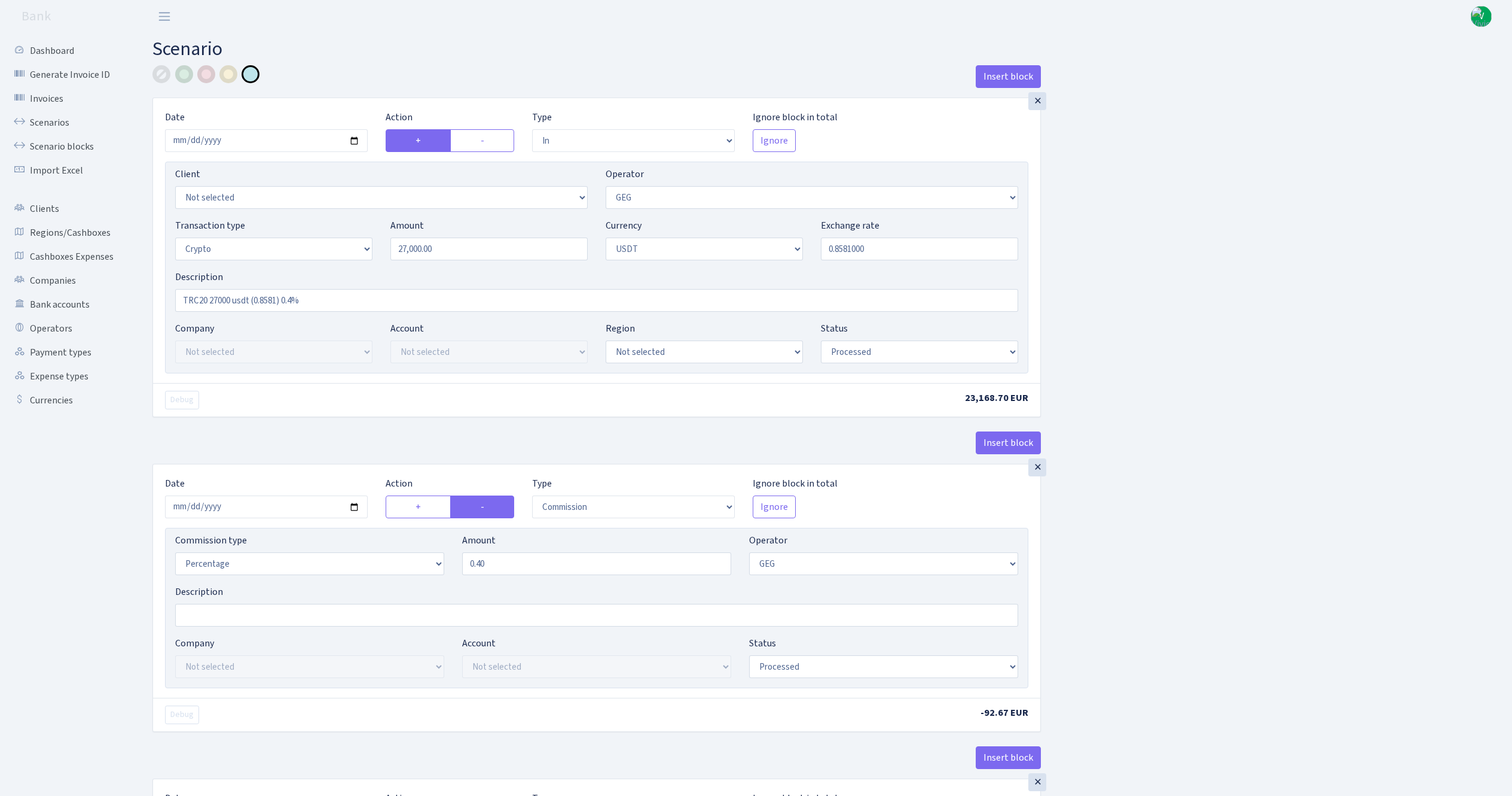
select select "out"
select select "250"
select select "15"
select select "6"
select select "processed"
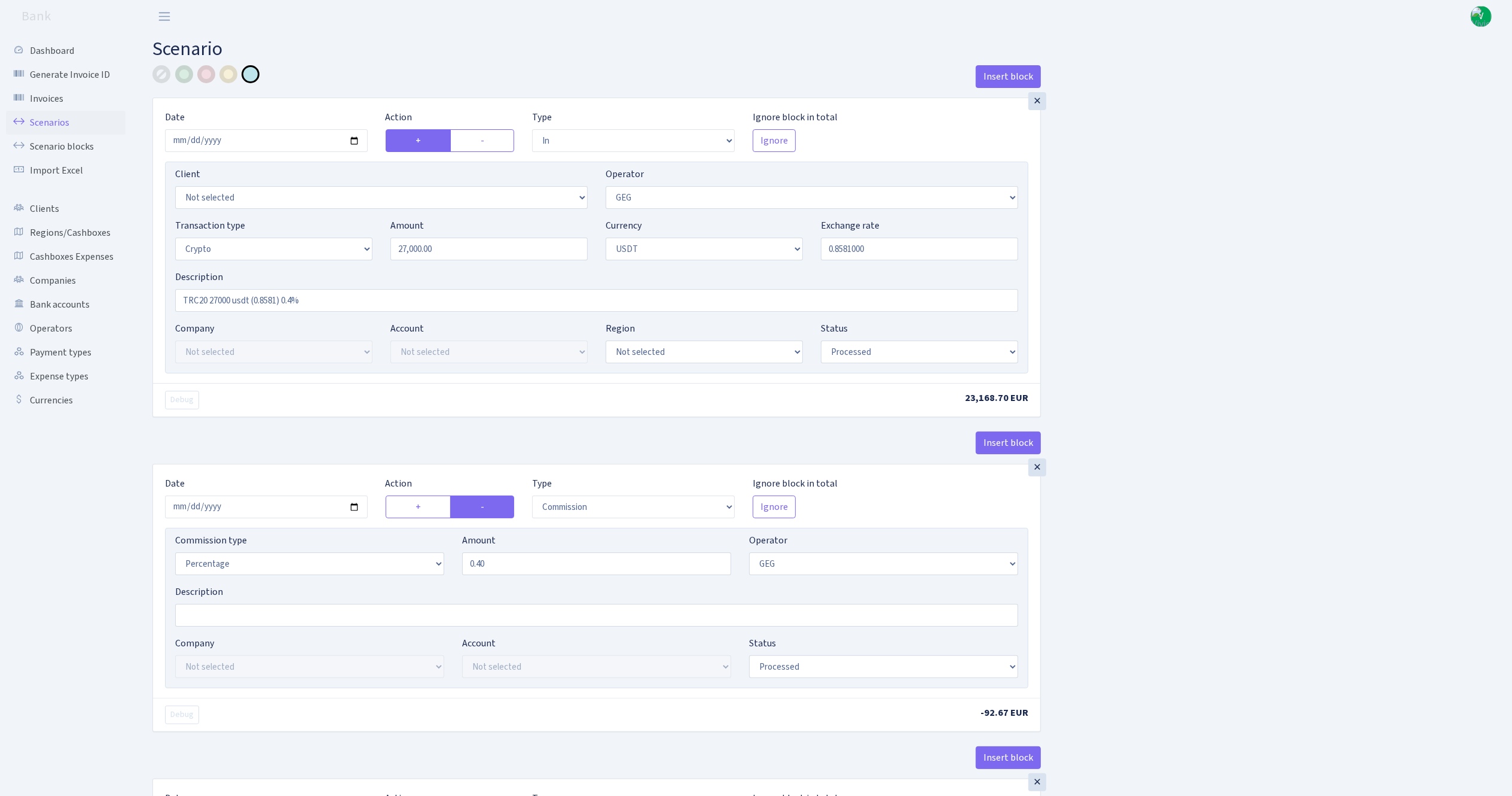
click at [48, 118] on link "Scenarios" at bounding box center [66, 123] width 120 height 24
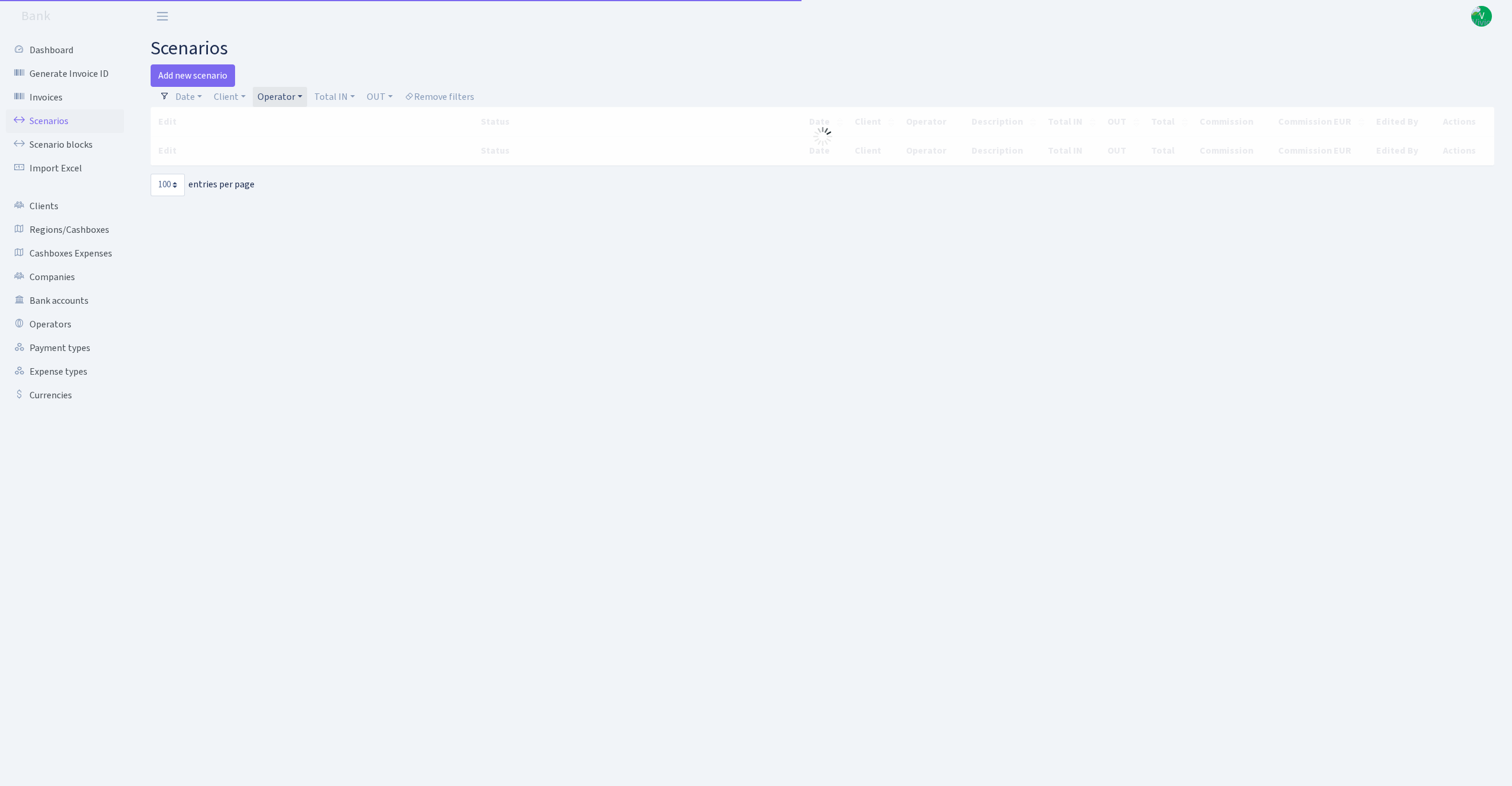
select select "100"
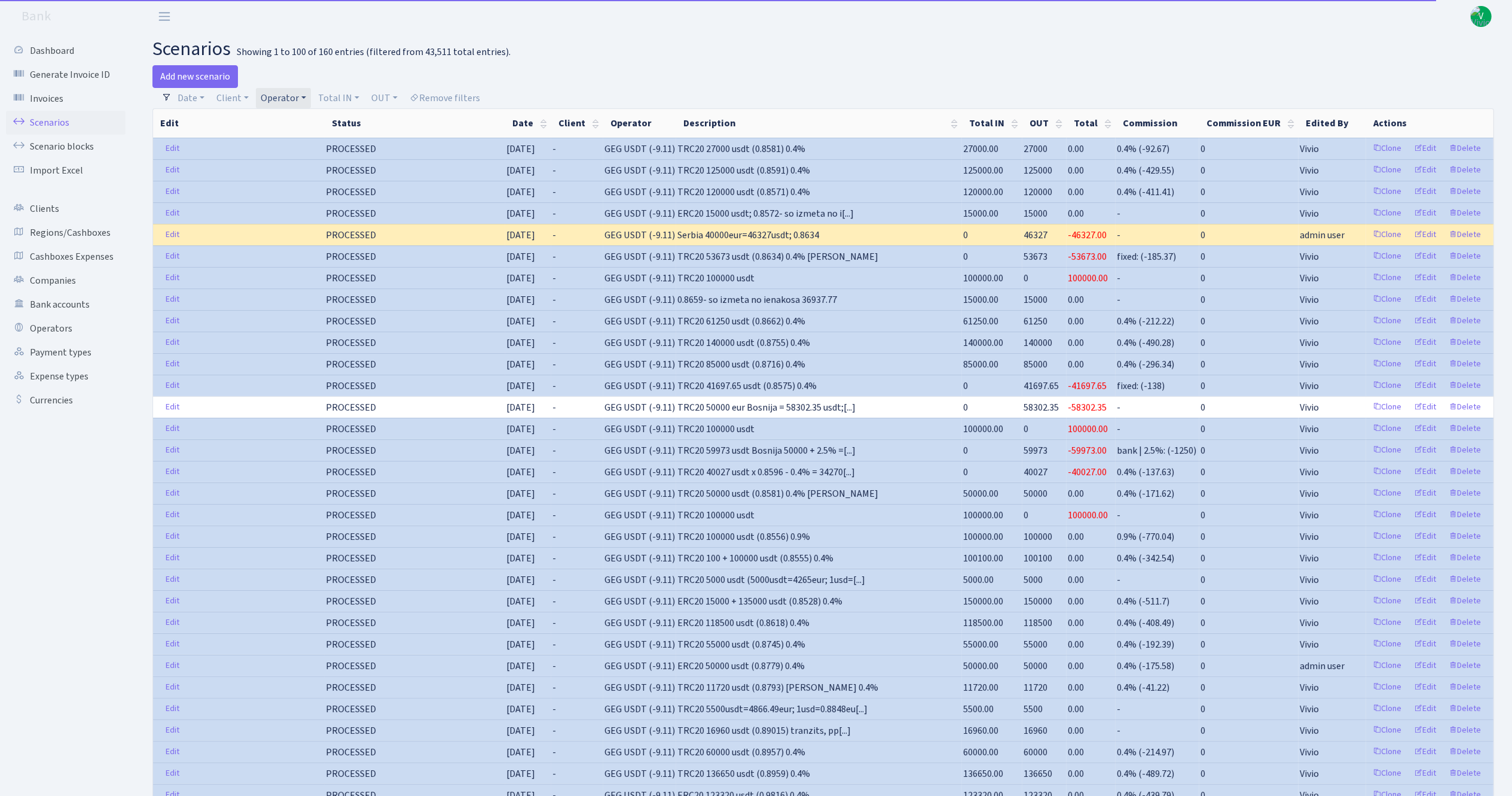
click at [288, 100] on link "Operator" at bounding box center [283, 97] width 55 height 20
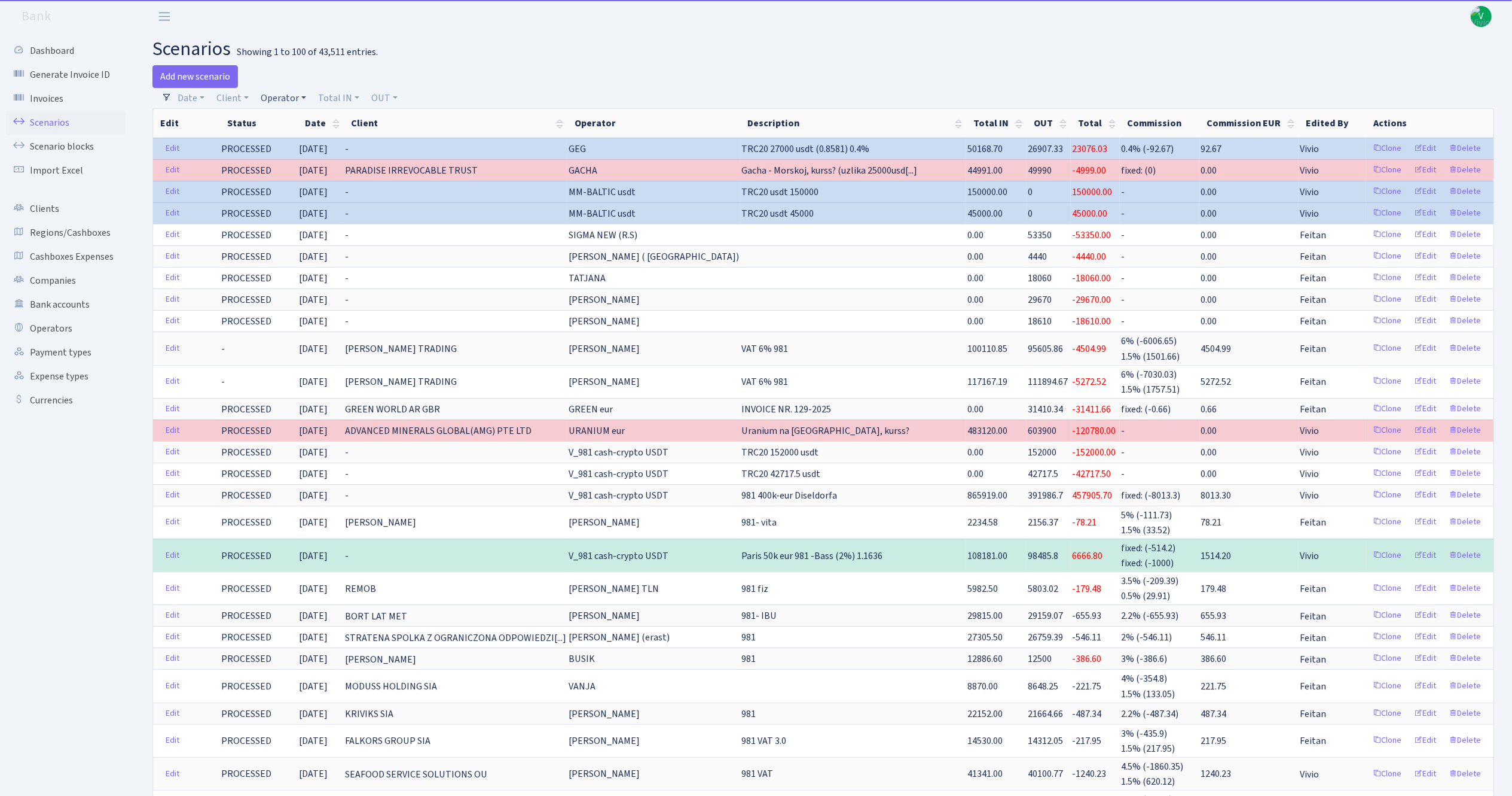
click at [292, 93] on link "Operator" at bounding box center [283, 97] width 55 height 20
click at [296, 134] on input "search" at bounding box center [303, 141] width 88 height 19
type input "svetlana"
click at [326, 207] on li "[PERSON_NAME]" at bounding box center [303, 218] width 91 height 21
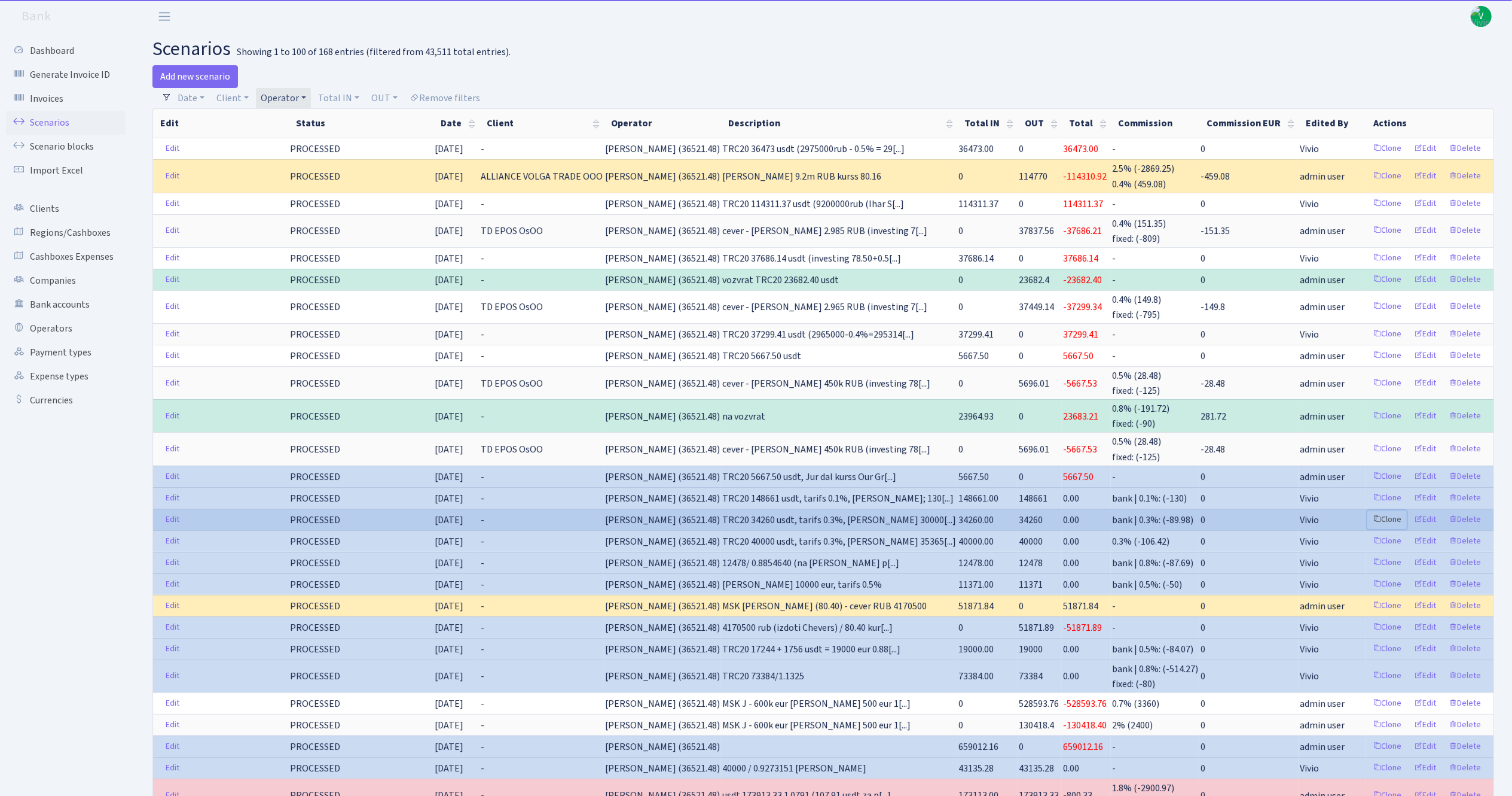
click at [1390, 514] on link "Clone" at bounding box center [1387, 519] width 40 height 19
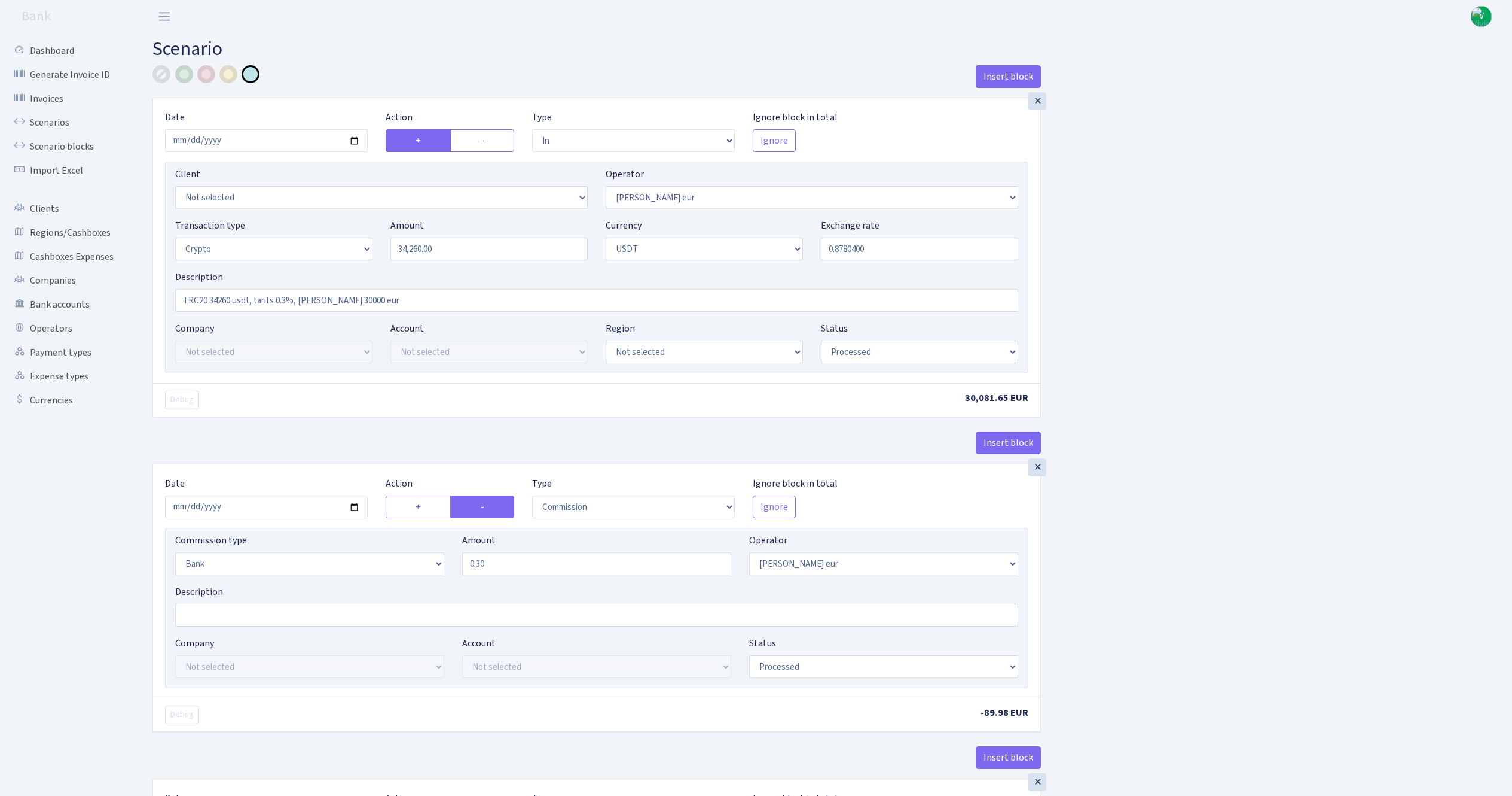
select select "in"
select select "403"
select select "3"
select select "6"
select select "processed"
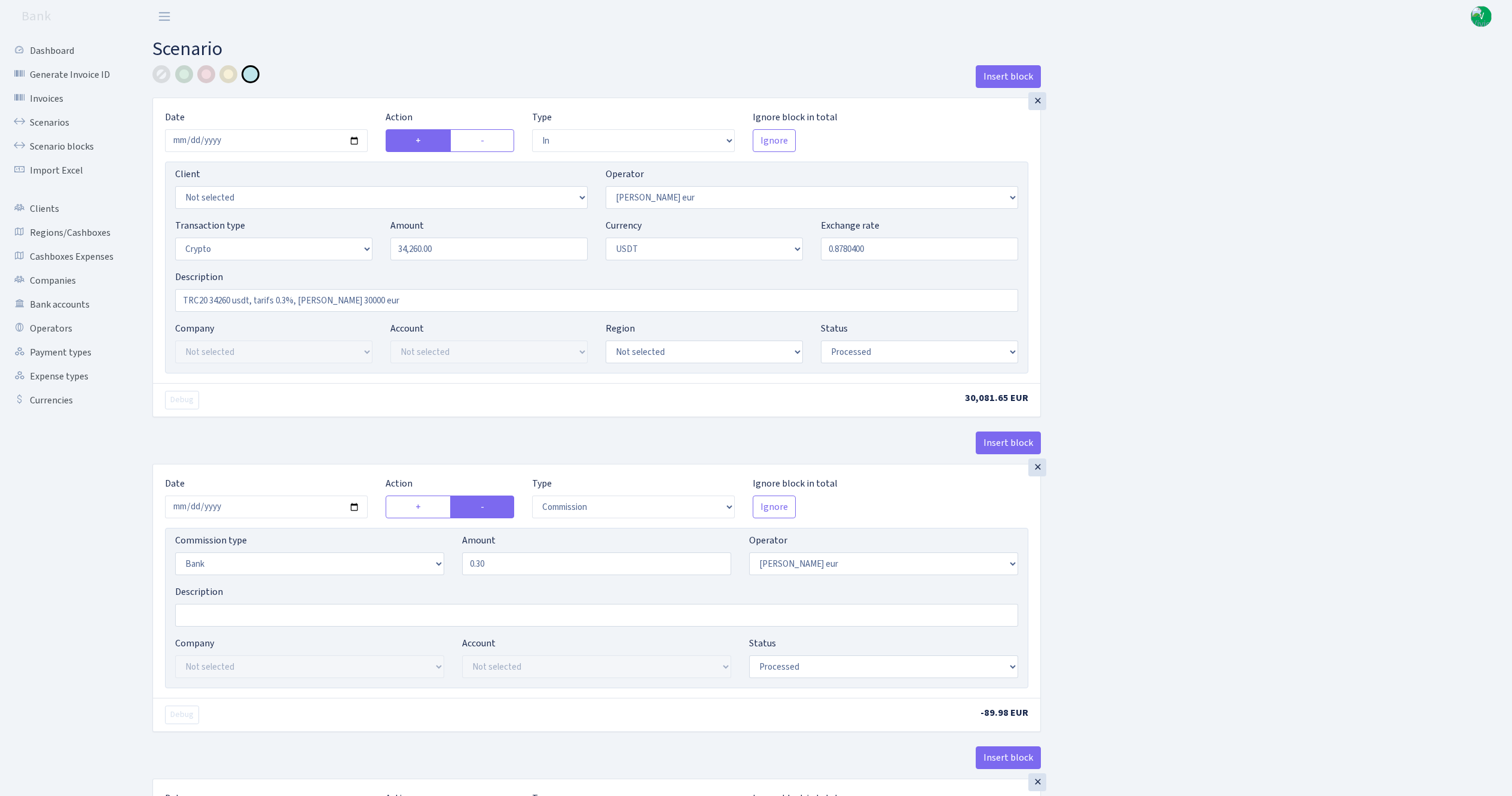
select select "commission"
select select "bank"
select select "403"
select select "processed"
select select "in"
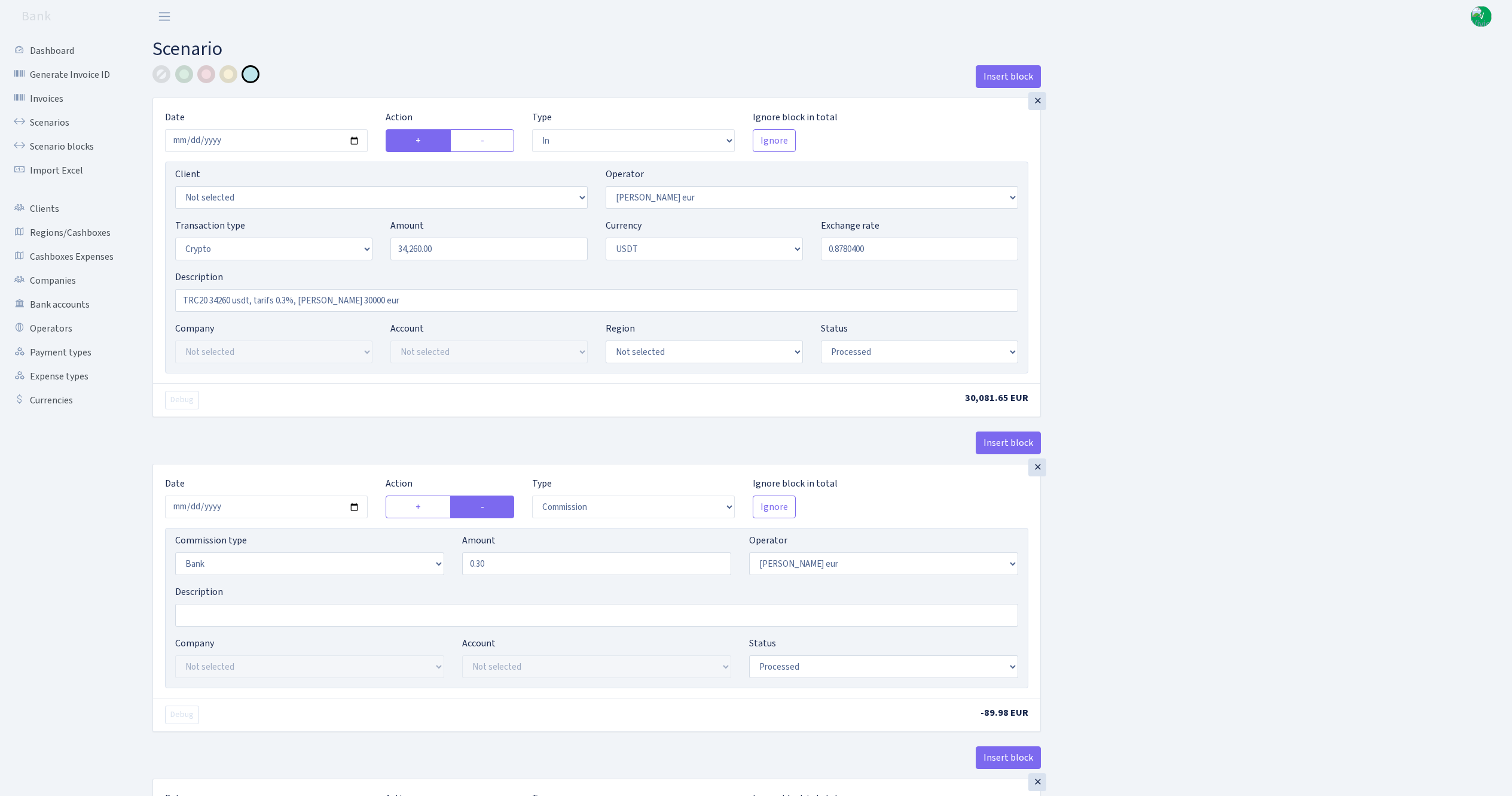
select select "253"
select select "2"
select select "6"
select select "20"
select select "57"
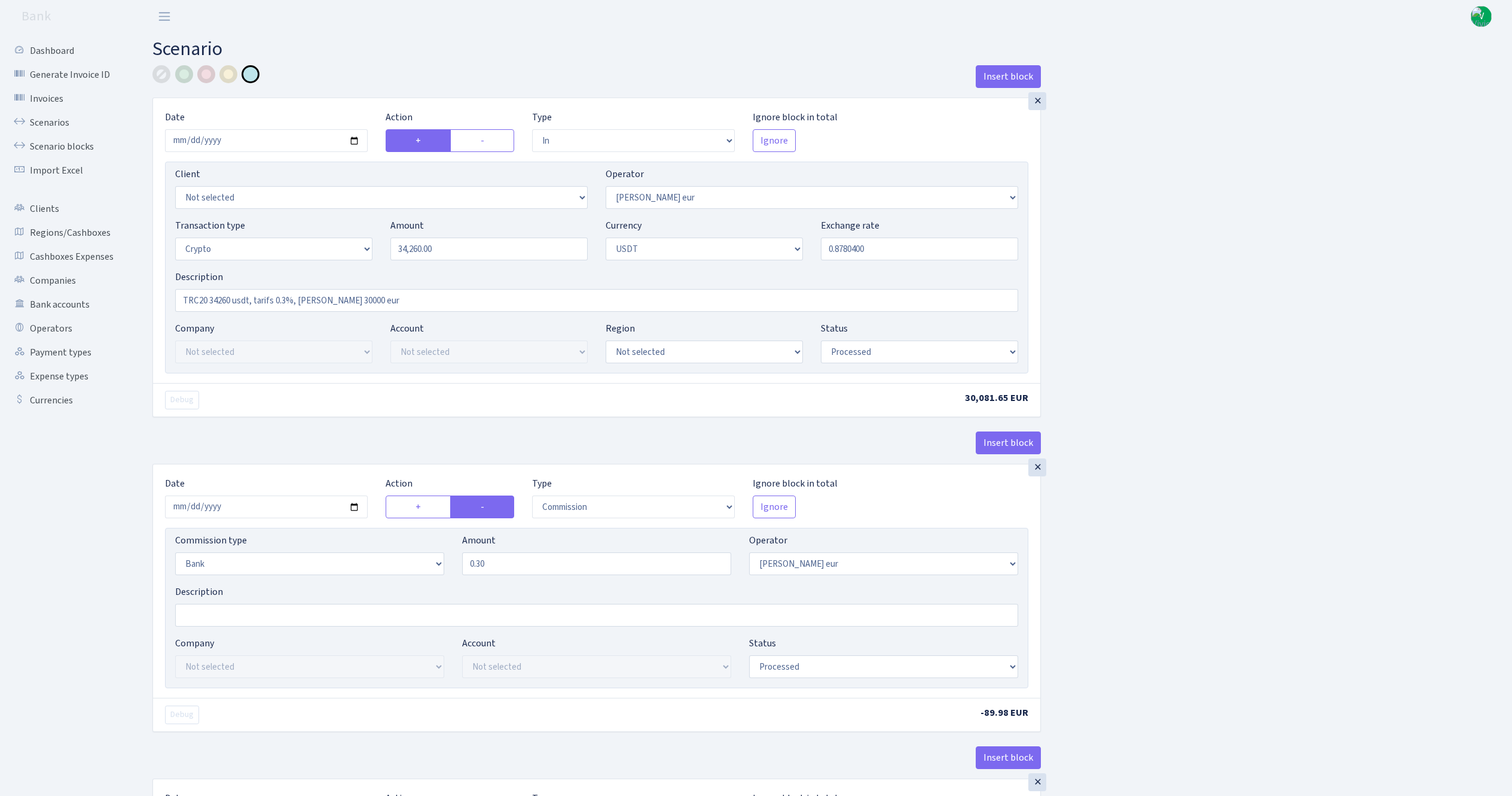
select select "processed"
select select "out"
select select "253"
select select "15"
select select "6"
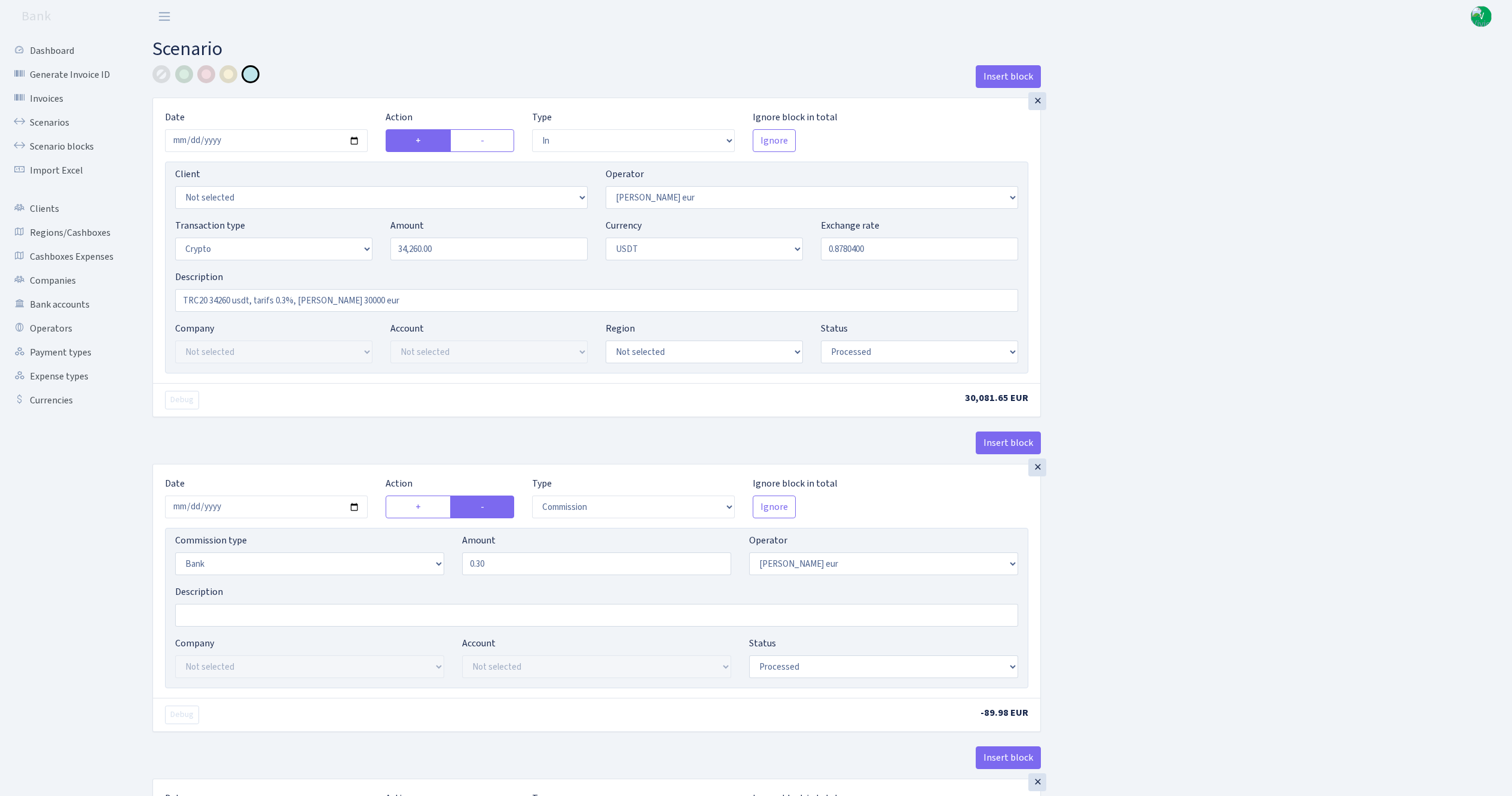
select select "processed"
click at [353, 141] on input "2025-06-03" at bounding box center [266, 141] width 203 height 22
type input "2025-08-28"
click at [463, 254] on input "34260.00" at bounding box center [490, 249] width 198 height 22
type input "3"
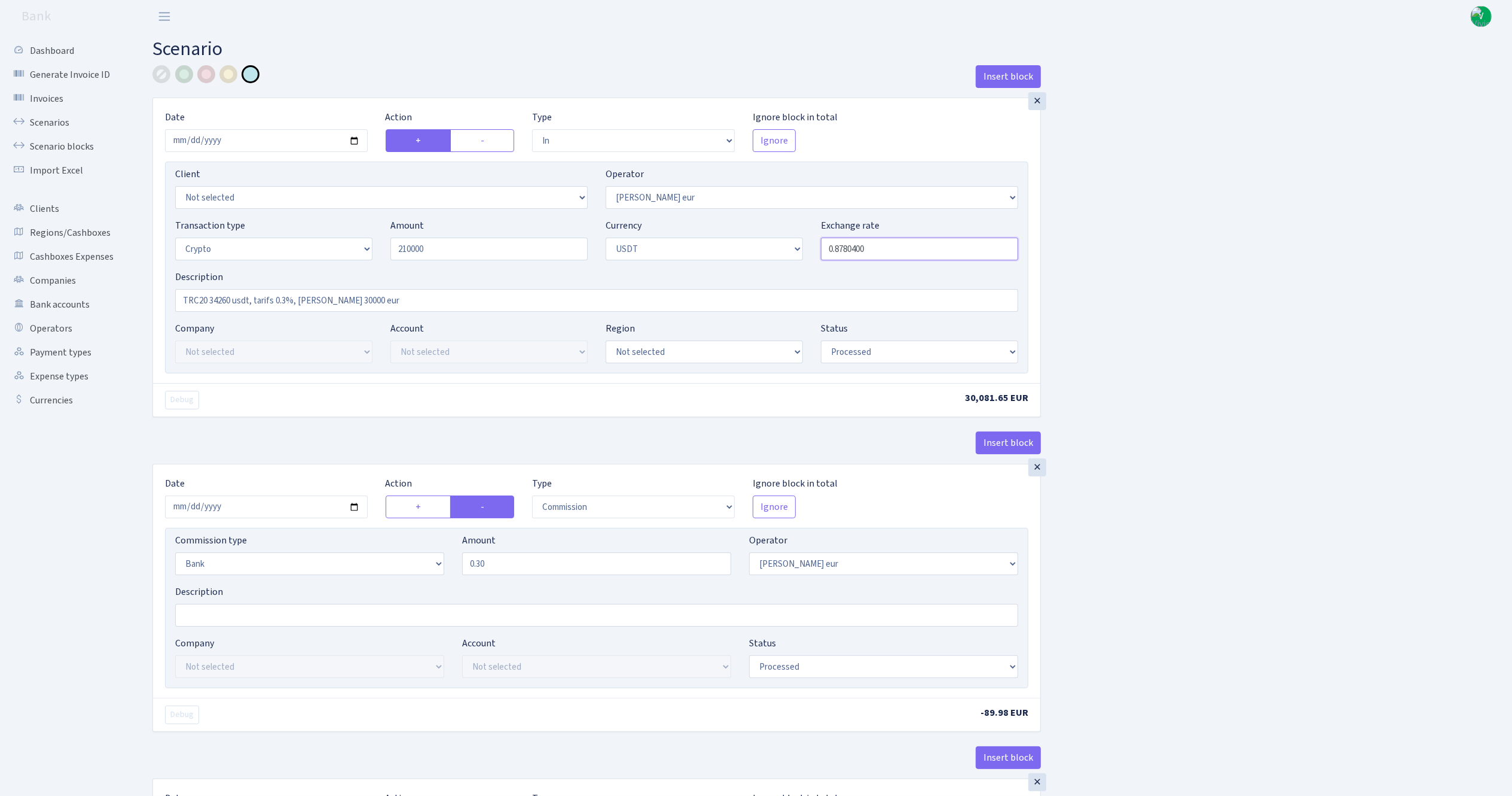
click at [894, 255] on input "0.8780400" at bounding box center [920, 249] width 198 height 22
type input "210,000.00"
drag, startPoint x: 840, startPoint y: 249, endPoint x: 963, endPoint y: 243, distance: 123.1
click at [963, 243] on input "0.8780400" at bounding box center [920, 249] width 198 height 22
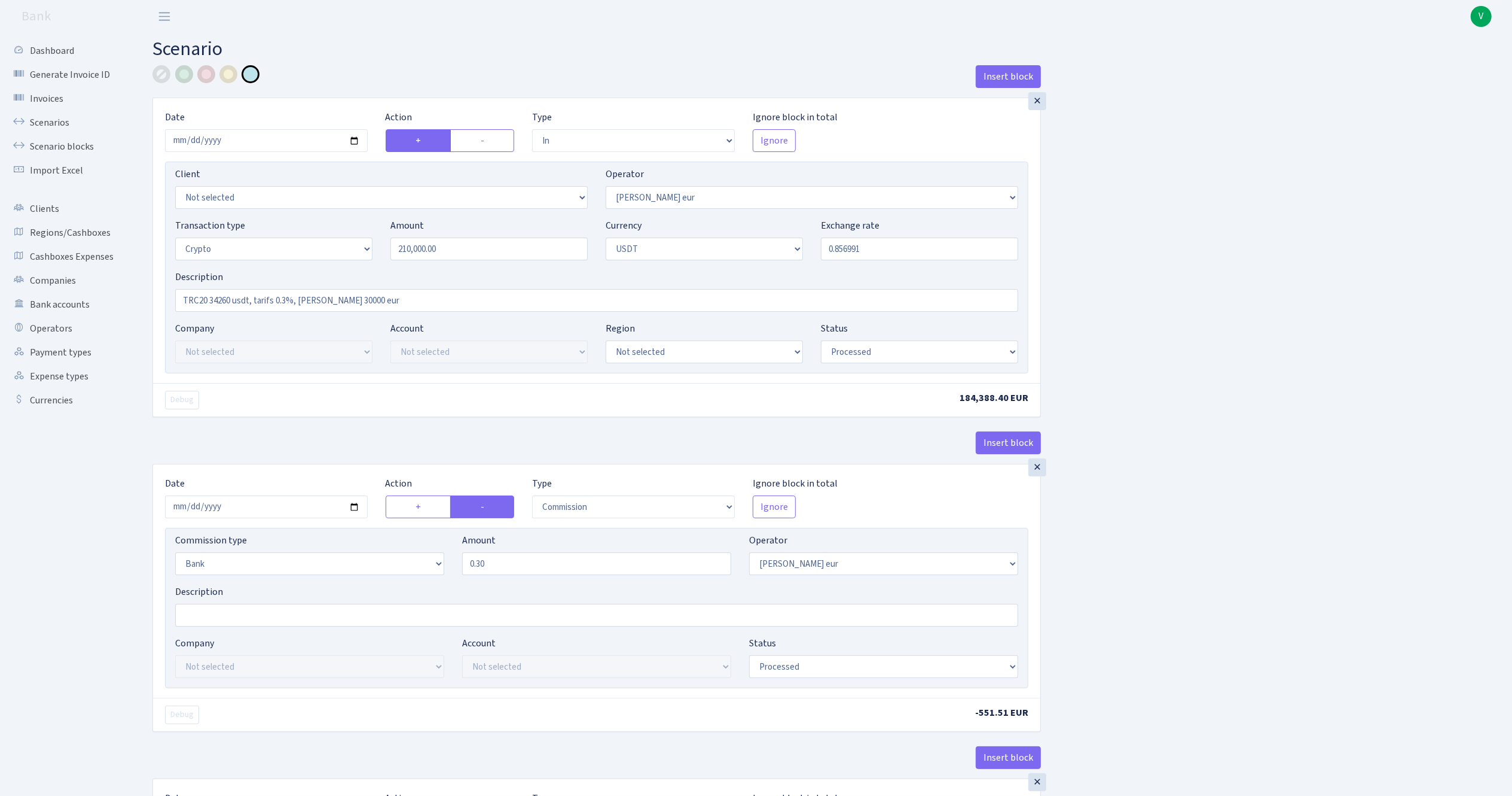
type input "0.8569910"
drag, startPoint x: 208, startPoint y: 299, endPoint x: 232, endPoint y: 303, distance: 24.3
click at [232, 303] on input "TRC20 34260 usdt, tarifs 0.3%, RIX 30000 eur" at bounding box center [597, 300] width 843 height 22
click at [288, 306] on input "TRC20210000 usdt, tarifs 0.3%, RIX 30000 eur" at bounding box center [597, 300] width 843 height 22
drag, startPoint x: 320, startPoint y: 304, endPoint x: 442, endPoint y: 311, distance: 122.2
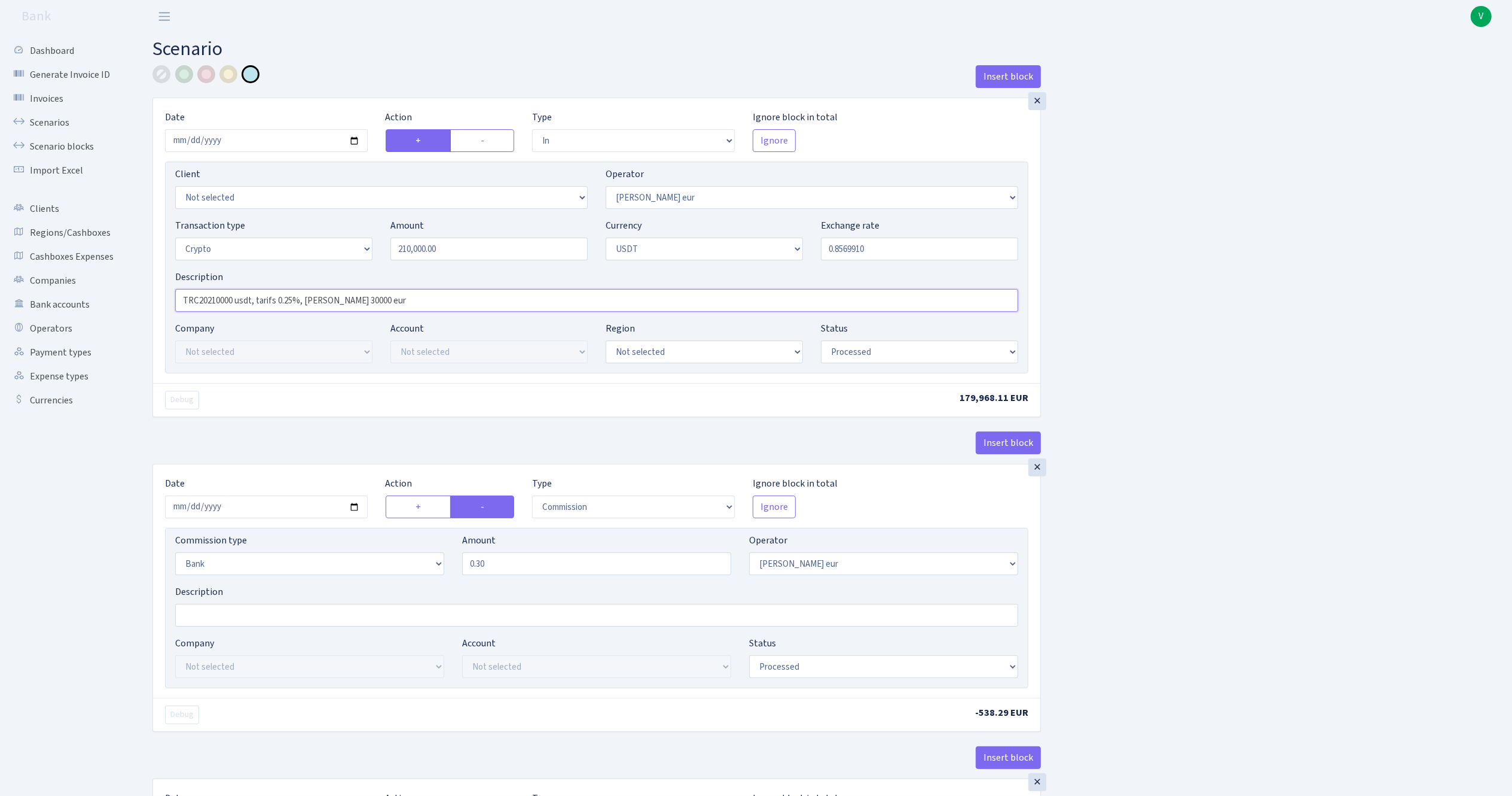
click at [442, 311] on input "TRC20210000 usdt, tarifs 0.25%, RIX 30000 eur" at bounding box center [597, 300] width 843 height 22
drag, startPoint x: 323, startPoint y: 299, endPoint x: 80, endPoint y: 284, distance: 243.5
click at [80, 284] on div "Dashboard Generate Invoice ID Invoices Scenarios Scenario blocks Import Excel C…" at bounding box center [756, 810] width 1512 height 1555
type input "TRC20210000 usdt, tarifs 0.25%, RIX"
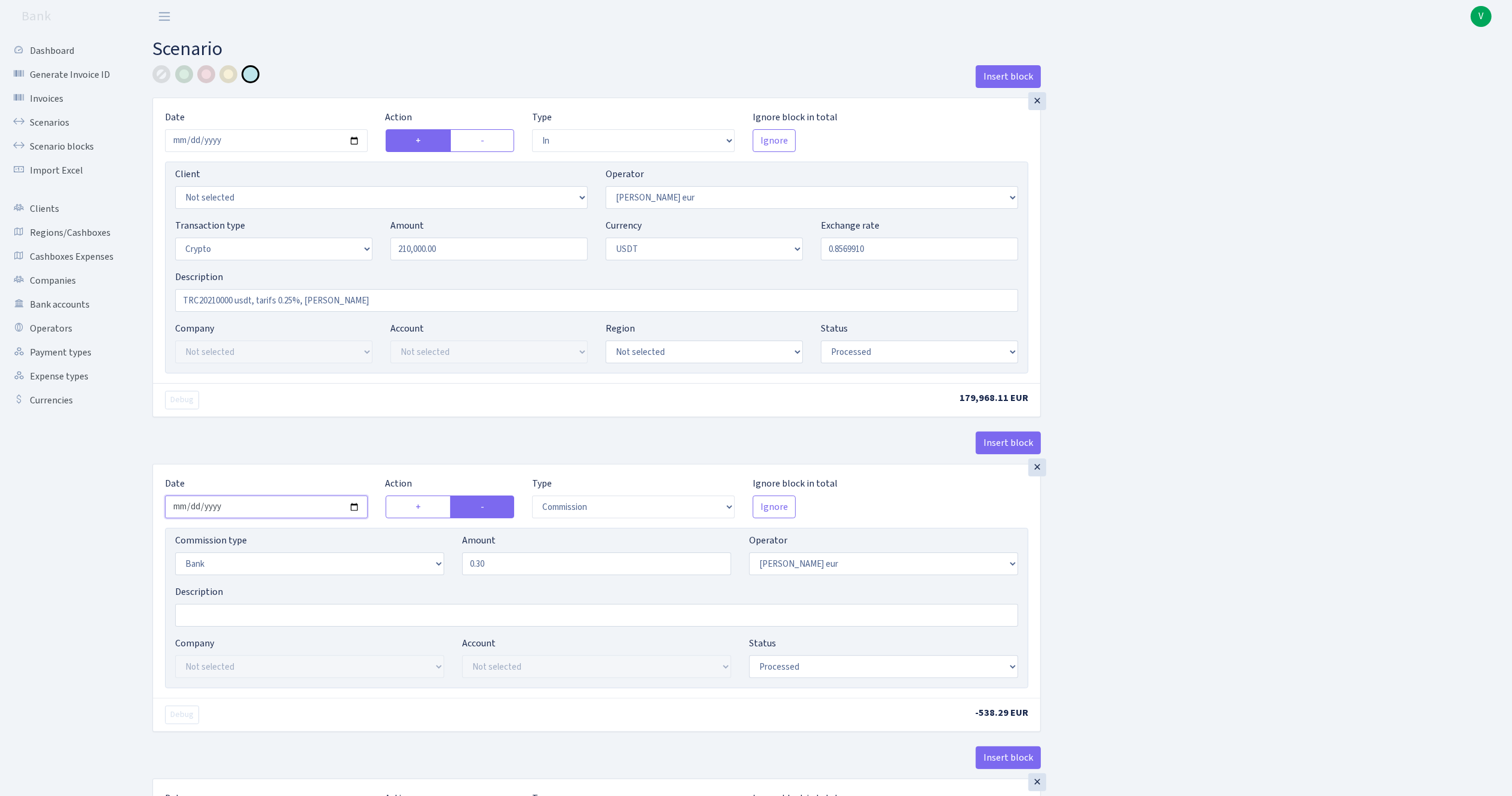
click at [353, 502] on input "2025-06-03" at bounding box center [266, 506] width 203 height 22
click at [350, 502] on input "2025-06-03" at bounding box center [266, 506] width 203 height 22
click at [350, 511] on input "2025-06-03" at bounding box center [266, 506] width 203 height 22
type input "[DATE]"
drag, startPoint x: 478, startPoint y: 567, endPoint x: 498, endPoint y: 566, distance: 20.0
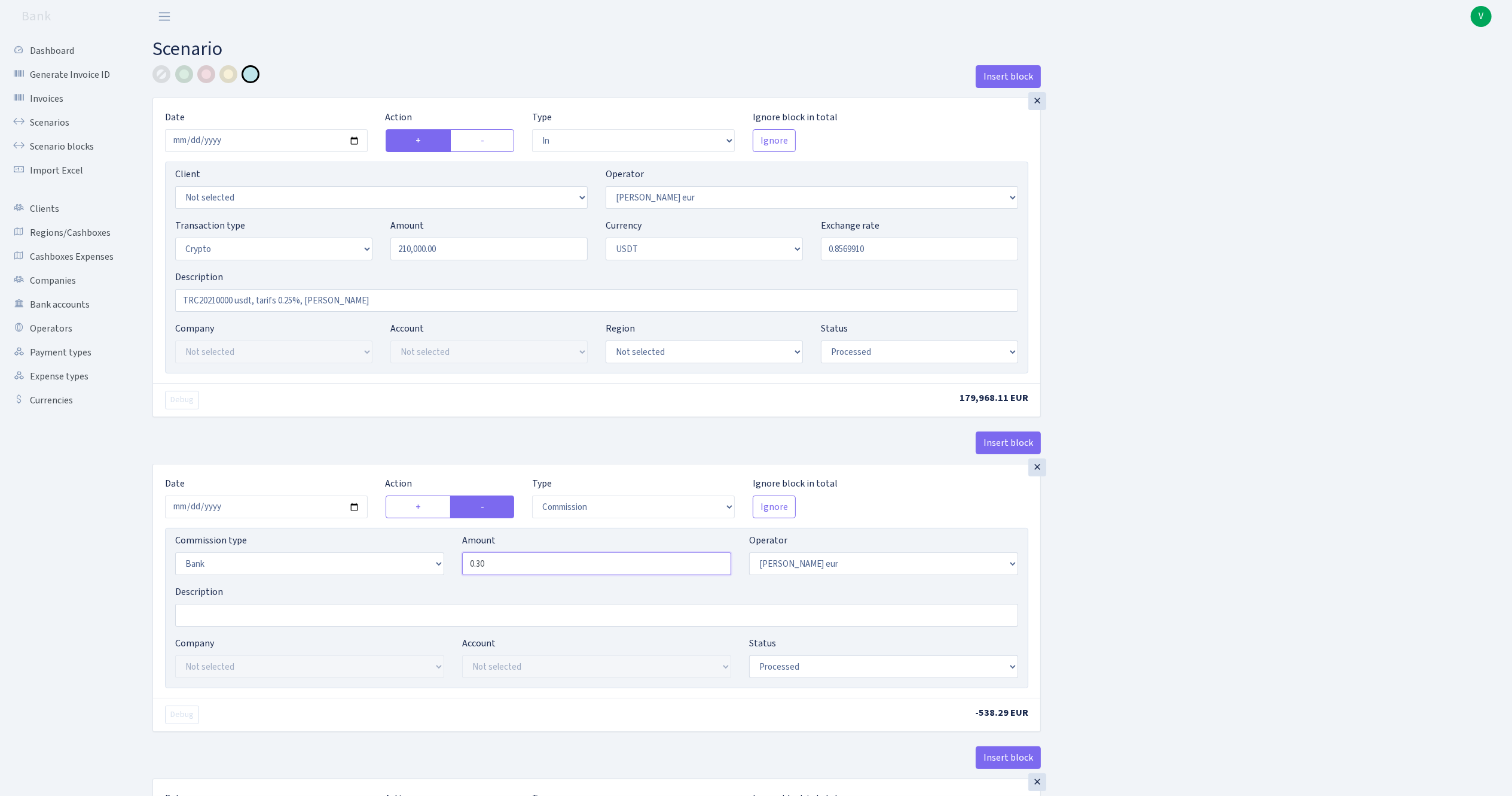
click at [498, 566] on input "0.30" at bounding box center [597, 563] width 269 height 22
type input "0.25"
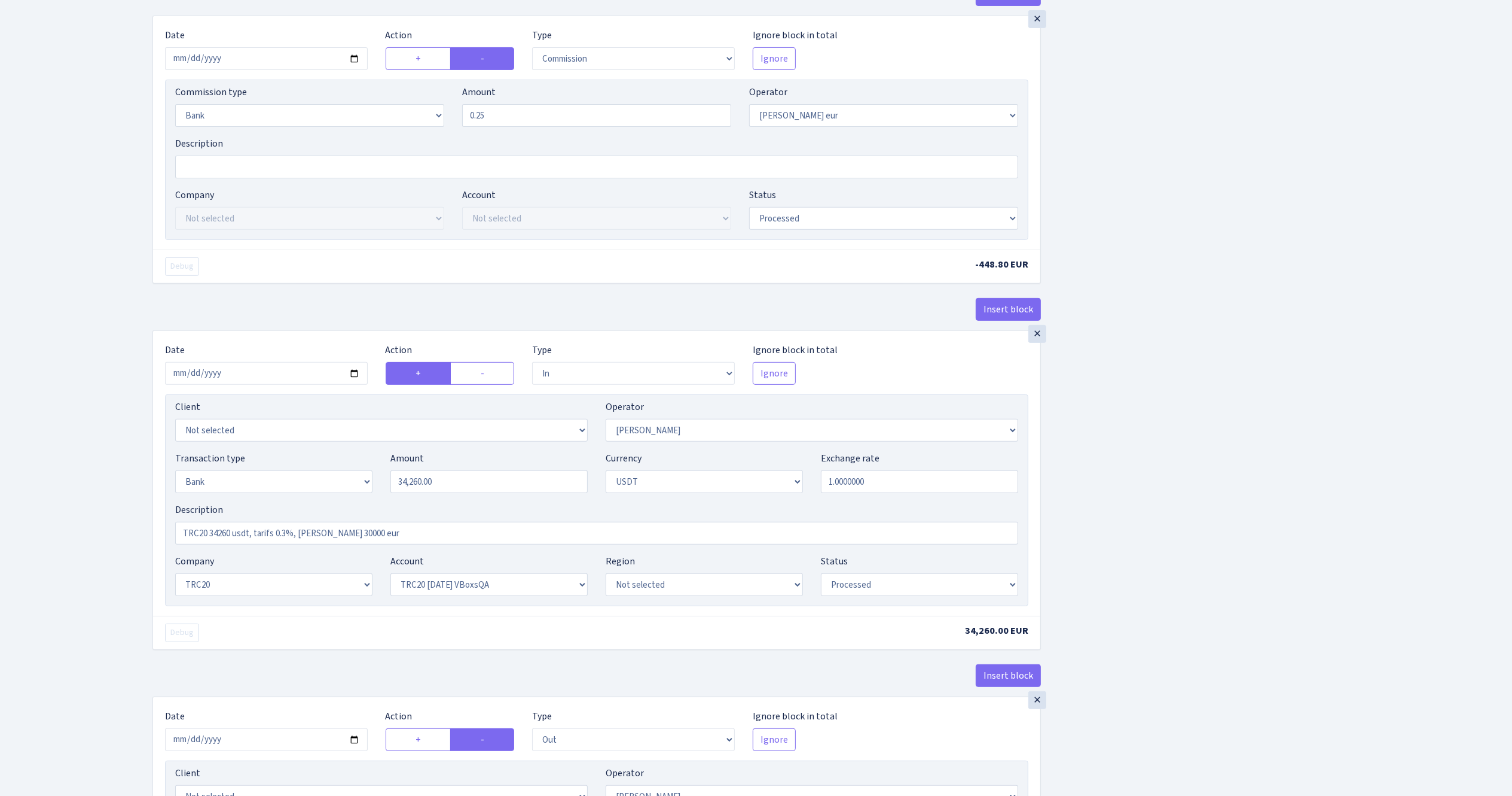
scroll to position [478, 0]
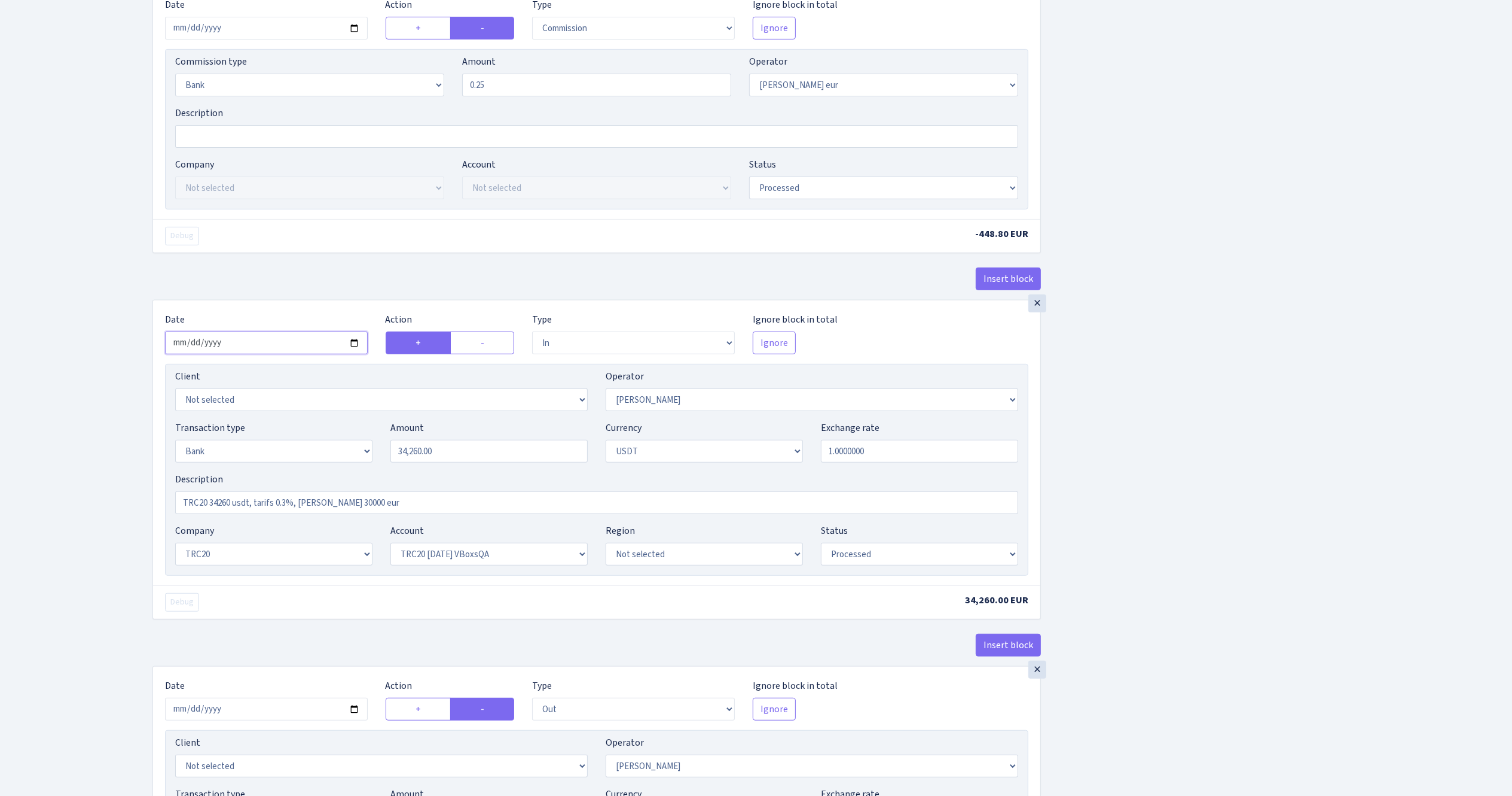
click at [352, 348] on input "2025-06-03" at bounding box center [266, 343] width 203 height 22
type input "[DATE]"
drag, startPoint x: 460, startPoint y: 457, endPoint x: 359, endPoint y: 452, distance: 101.1
click at [359, 452] on div "Transaction type Not selected 981 ELF FISH crypto GIRT IVO dekl MM-BALTIC eur U…" at bounding box center [597, 446] width 861 height 52
click at [1184, 468] on div "Insert block × Date 2025-08-28 Action + - Type --- In Out Commission Field requ…" at bounding box center [823, 336] width 1360 height 1499
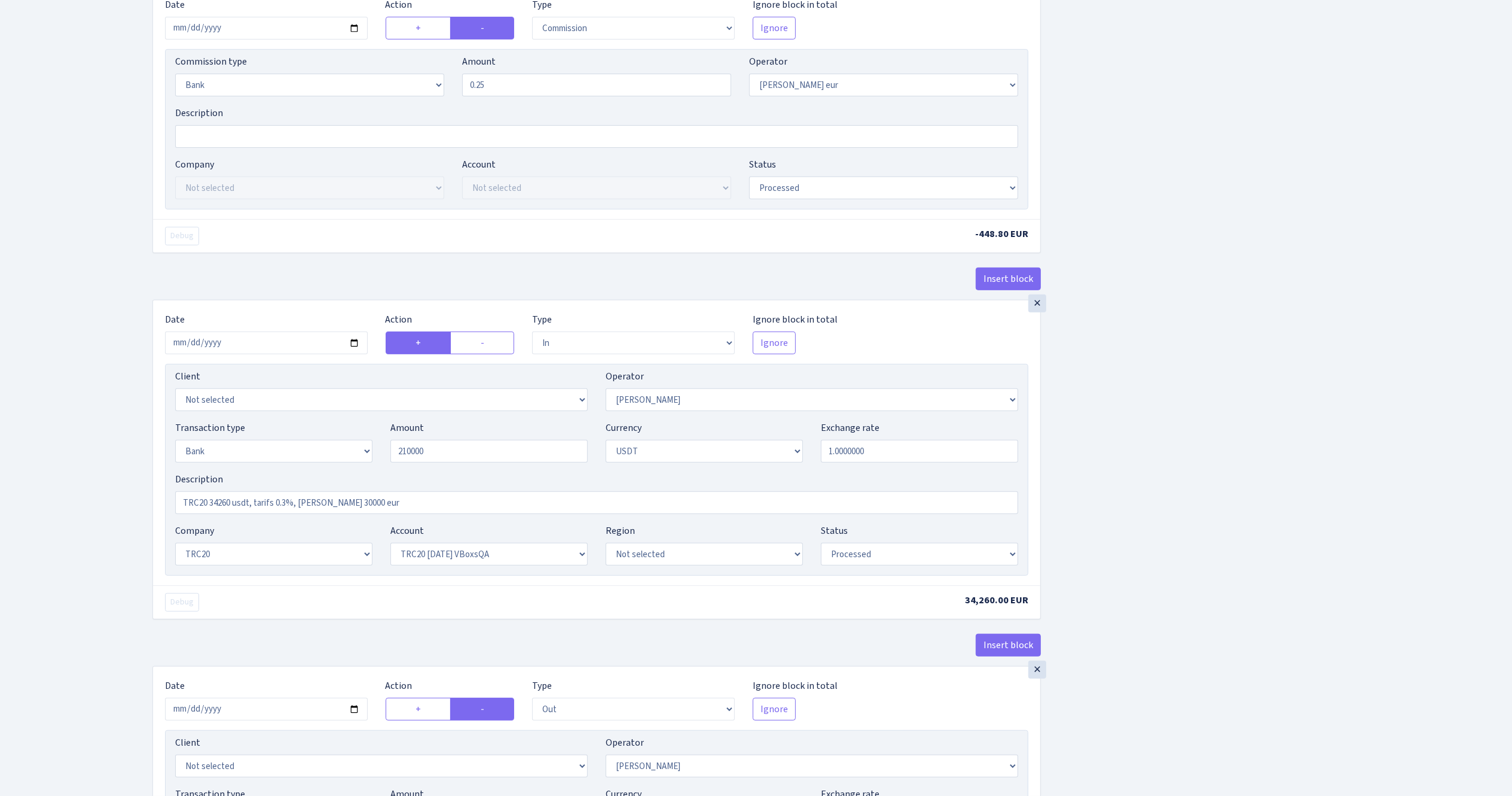
type input "210,000.00"
drag, startPoint x: 371, startPoint y: 504, endPoint x: 2, endPoint y: 485, distance: 369.5
click at [1, 484] on div "Dashboard Generate Invoice ID Invoices Scenarios Scenario blocks Import Excel C…" at bounding box center [756, 332] width 1512 height 1555
paste input "210000 usdt, tarifs 0.25%, RIX"
type input "TRC20210000 usdt, tarifs 0.25%, RIX"
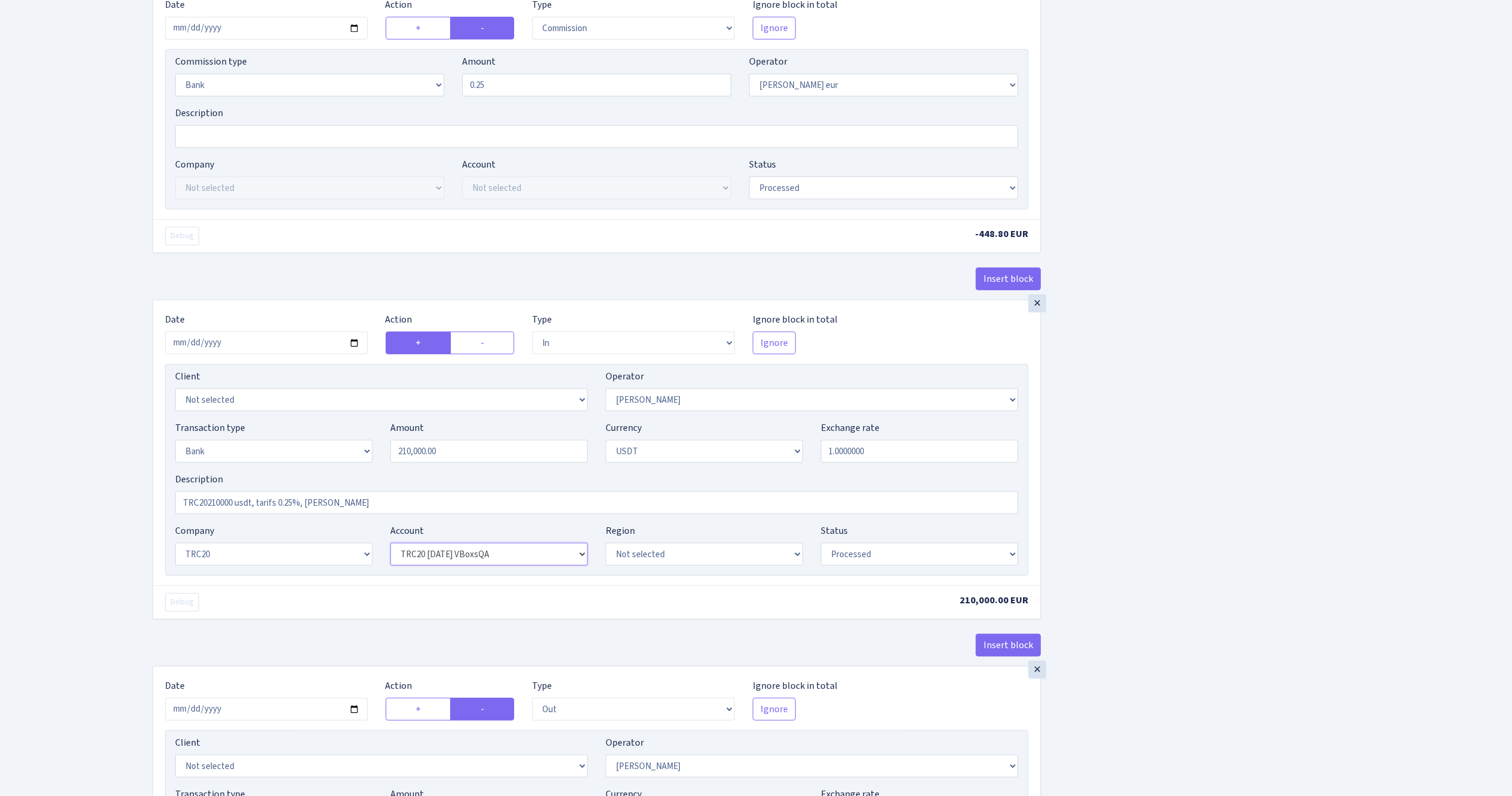
click at [538, 565] on select "Not selected TRC20 2024.08.01 S8dYrDY TRC20 2024.09.12 KEMg2gdc TRC20 2024.10.1…" at bounding box center [490, 554] width 198 height 22
select select "61"
click at [391, 548] on select "Not selected TRC20 2024.08.01 S8dYrDY TRC20 2024.09.12 KEMg2gdc TRC20 2024.10.1…" at bounding box center [490, 554] width 198 height 22
click at [1215, 526] on div "Insert block × Date 2025-08-28 Action + - Type --- In Out Commission Field requ…" at bounding box center [823, 336] width 1360 height 1499
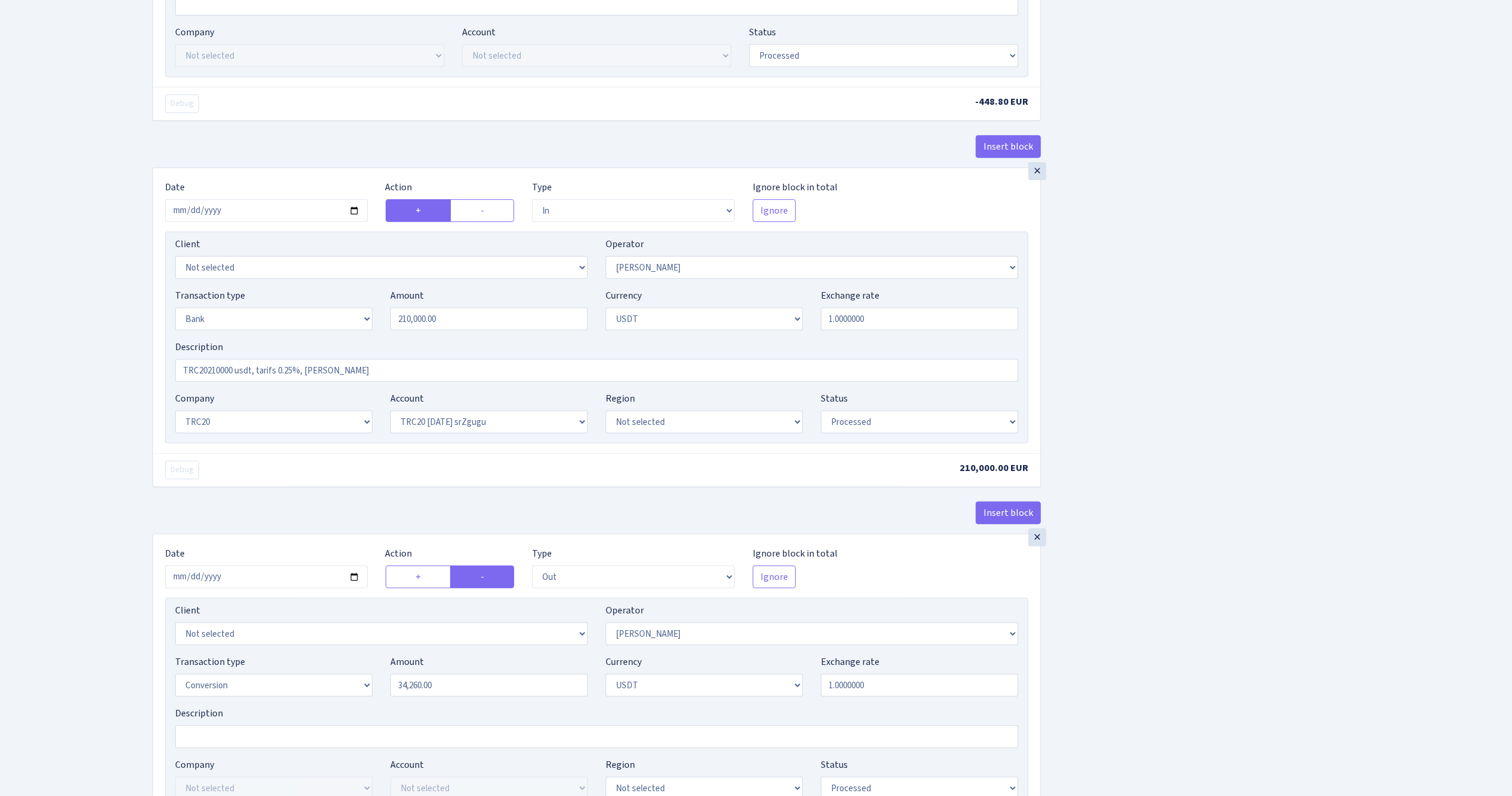
scroll to position [831, 0]
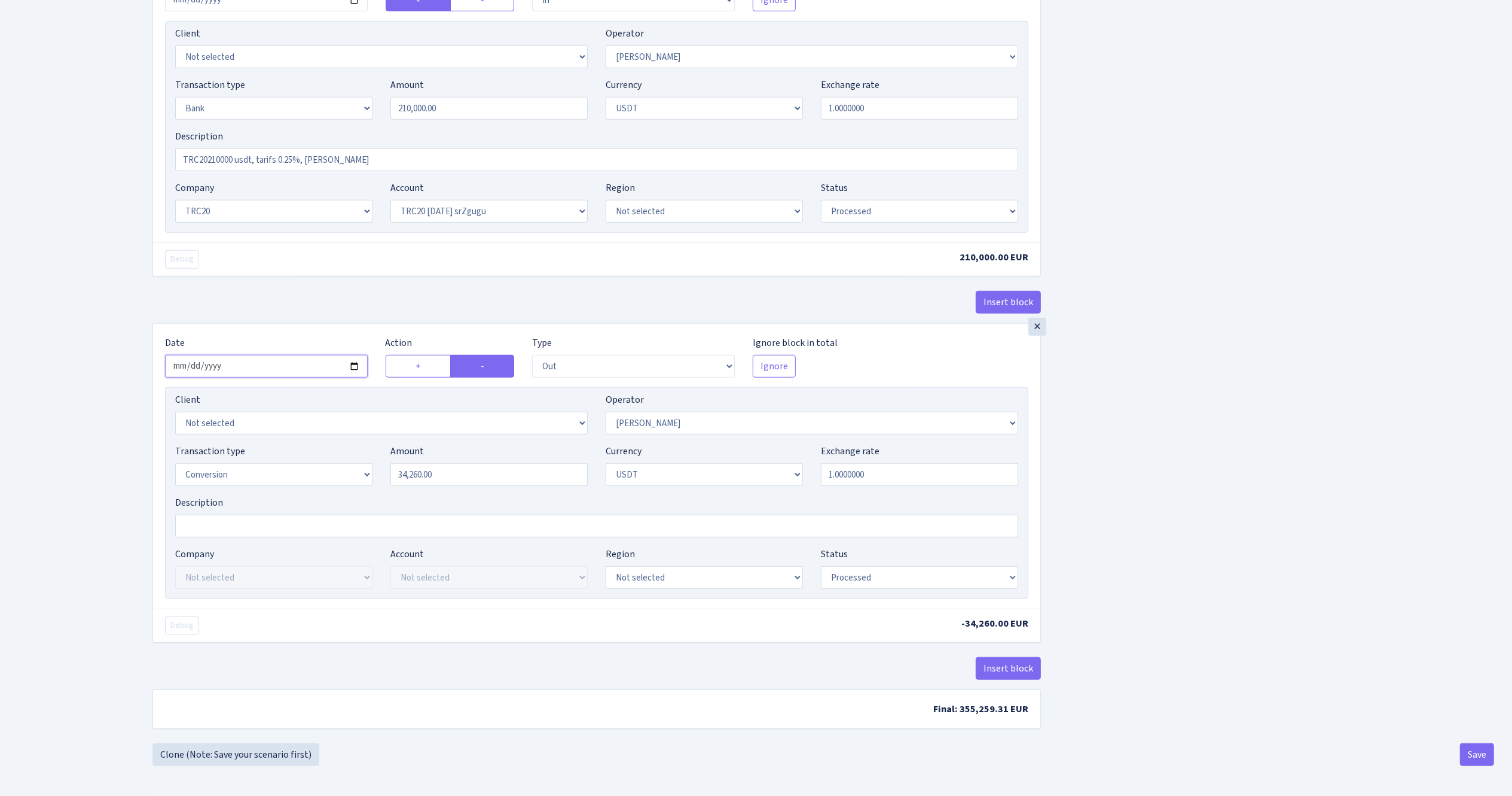
click at [354, 359] on input "2025-06-03" at bounding box center [266, 366] width 203 height 22
type input "2025-08-28"
drag, startPoint x: 458, startPoint y: 478, endPoint x: 342, endPoint y: 450, distance: 119.3
click at [343, 449] on div "Transaction type Not selected 981 ELF FISH crypto GIRT IVO dekl MM-BALTIC eur U…" at bounding box center [597, 470] width 861 height 52
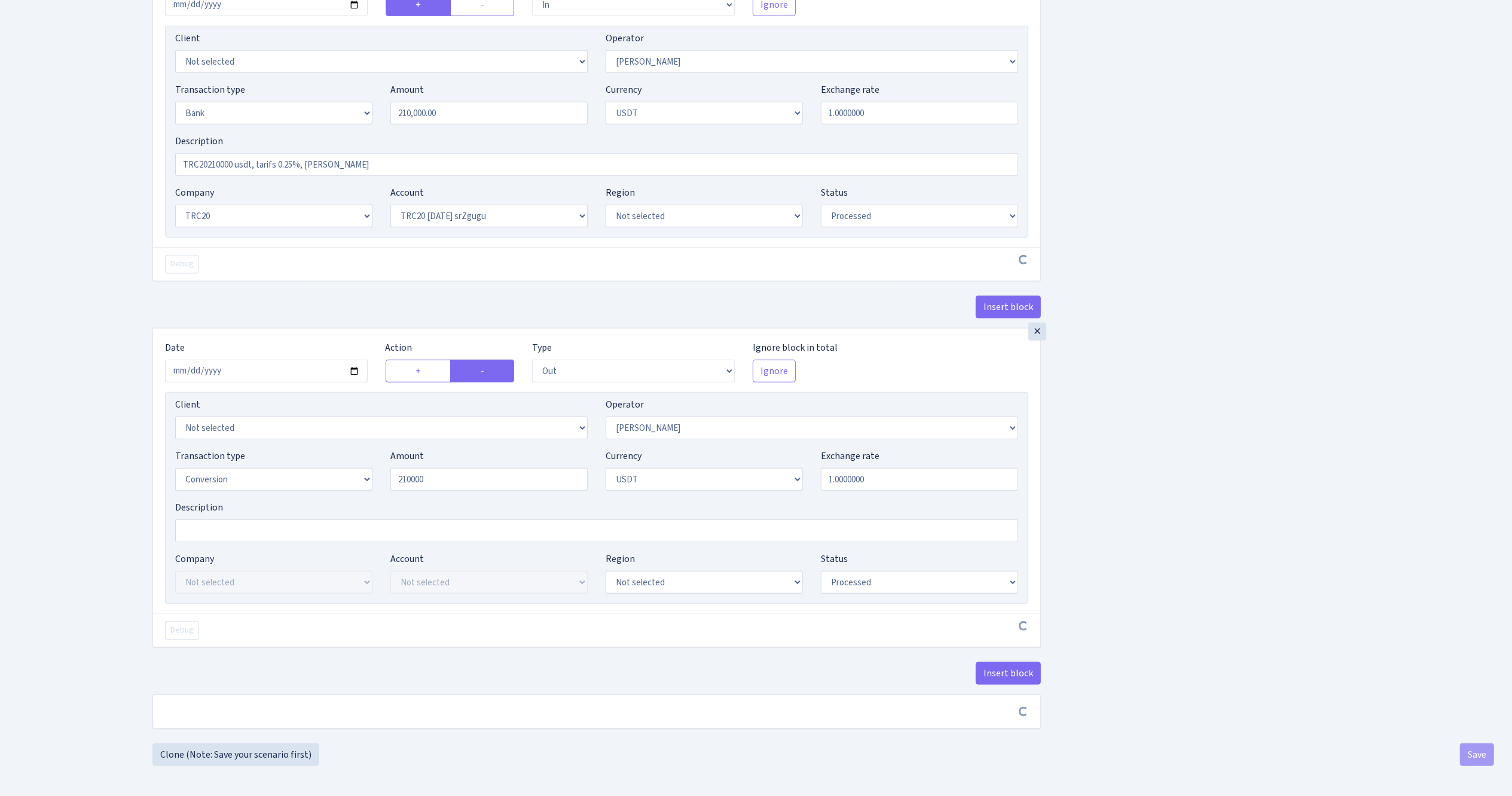
type input "210,000.00"
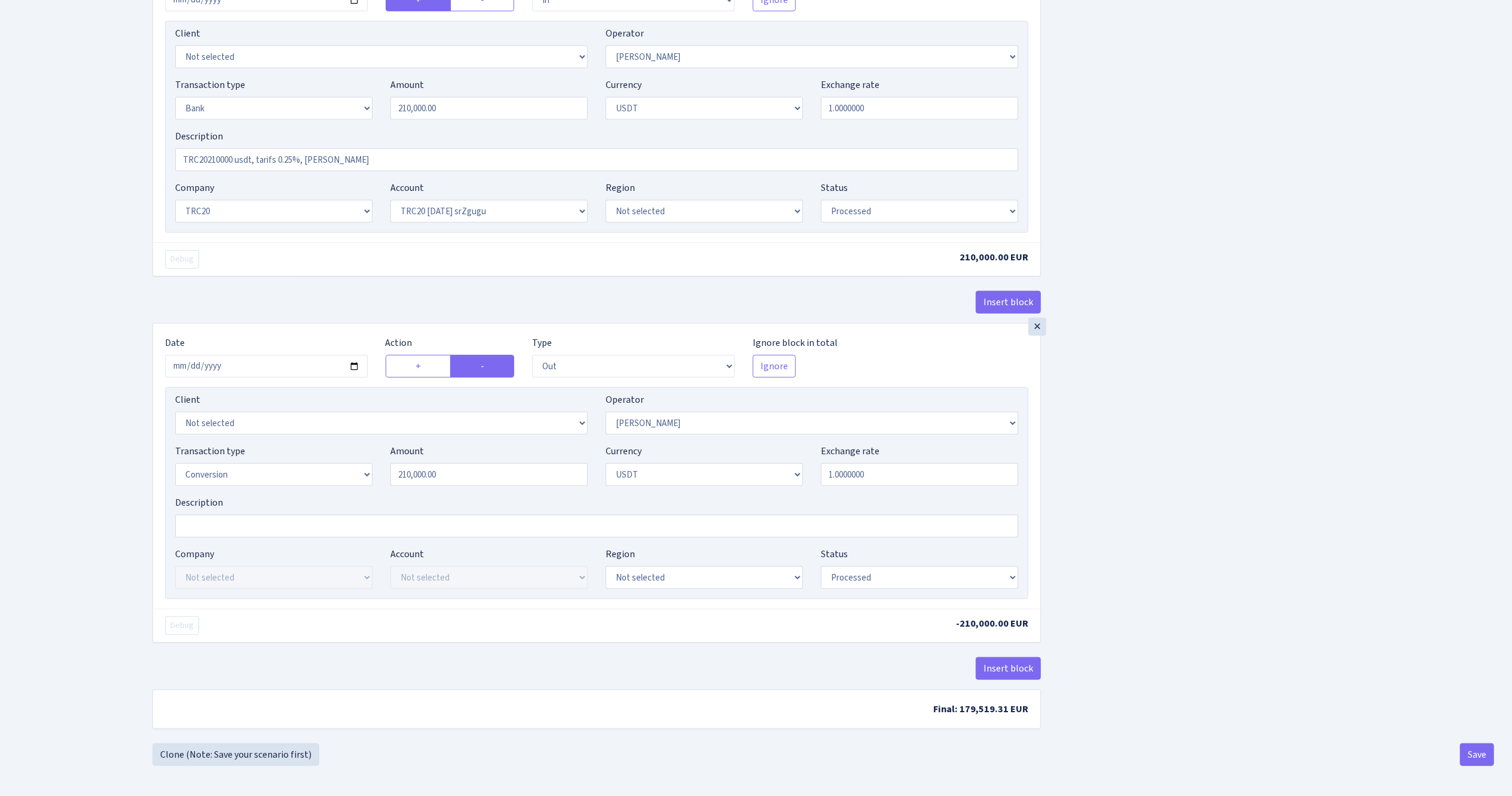
click at [1479, 756] on button "Save" at bounding box center [1478, 754] width 34 height 22
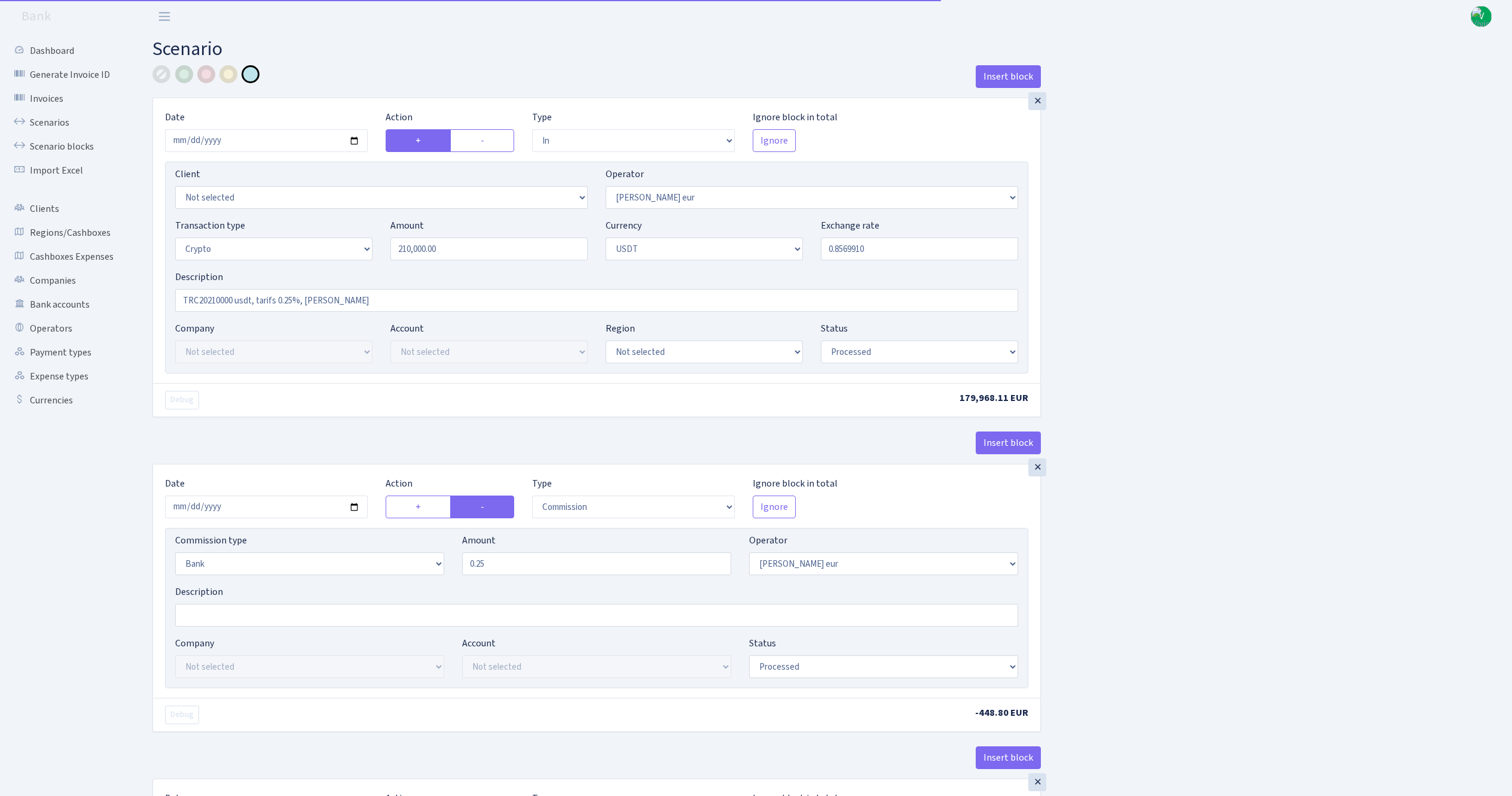
select select "in"
select select "403"
select select "3"
select select "6"
select select "processed"
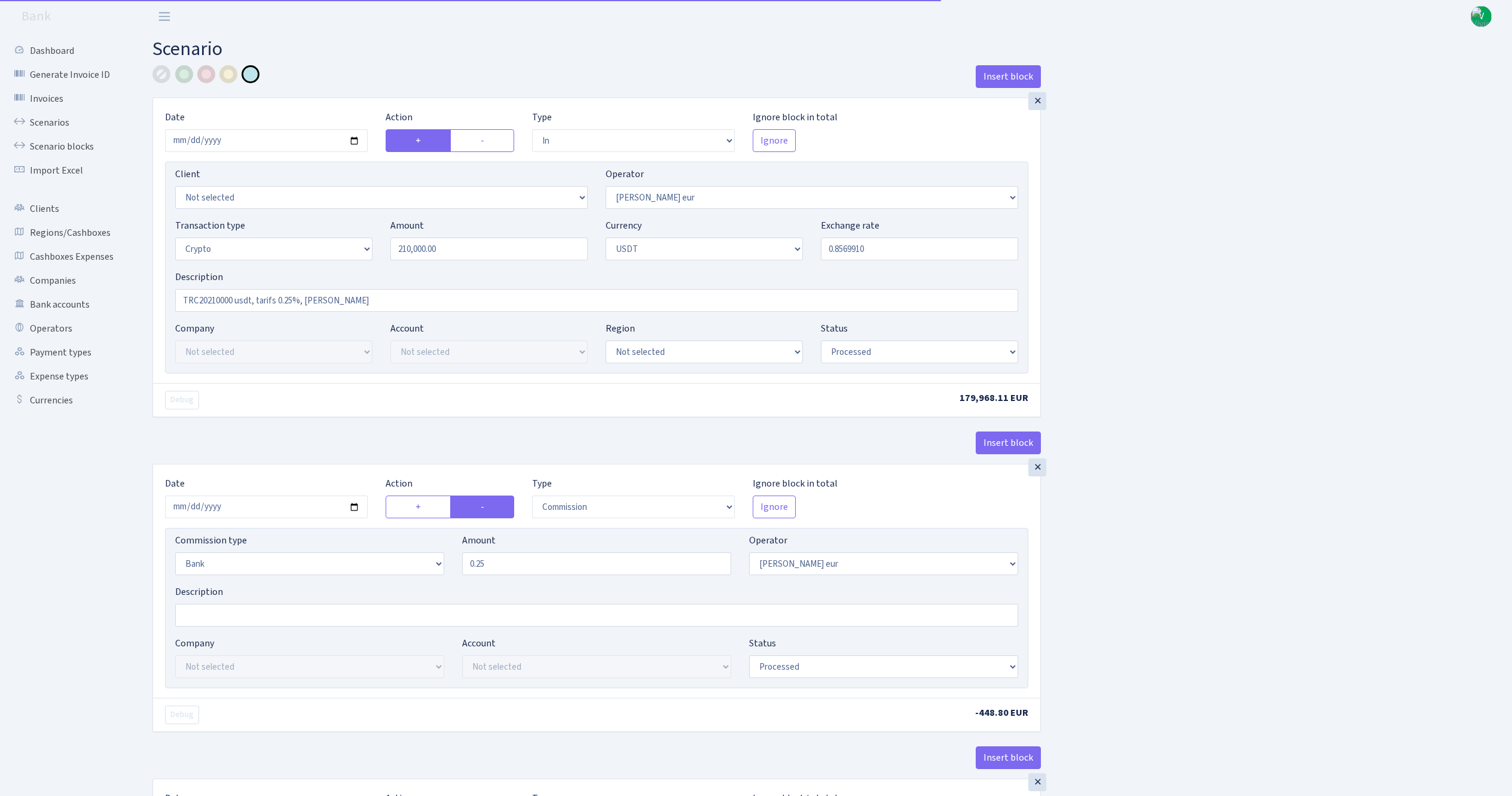
select select "commission"
select select "bank"
select select "403"
select select "processed"
select select "in"
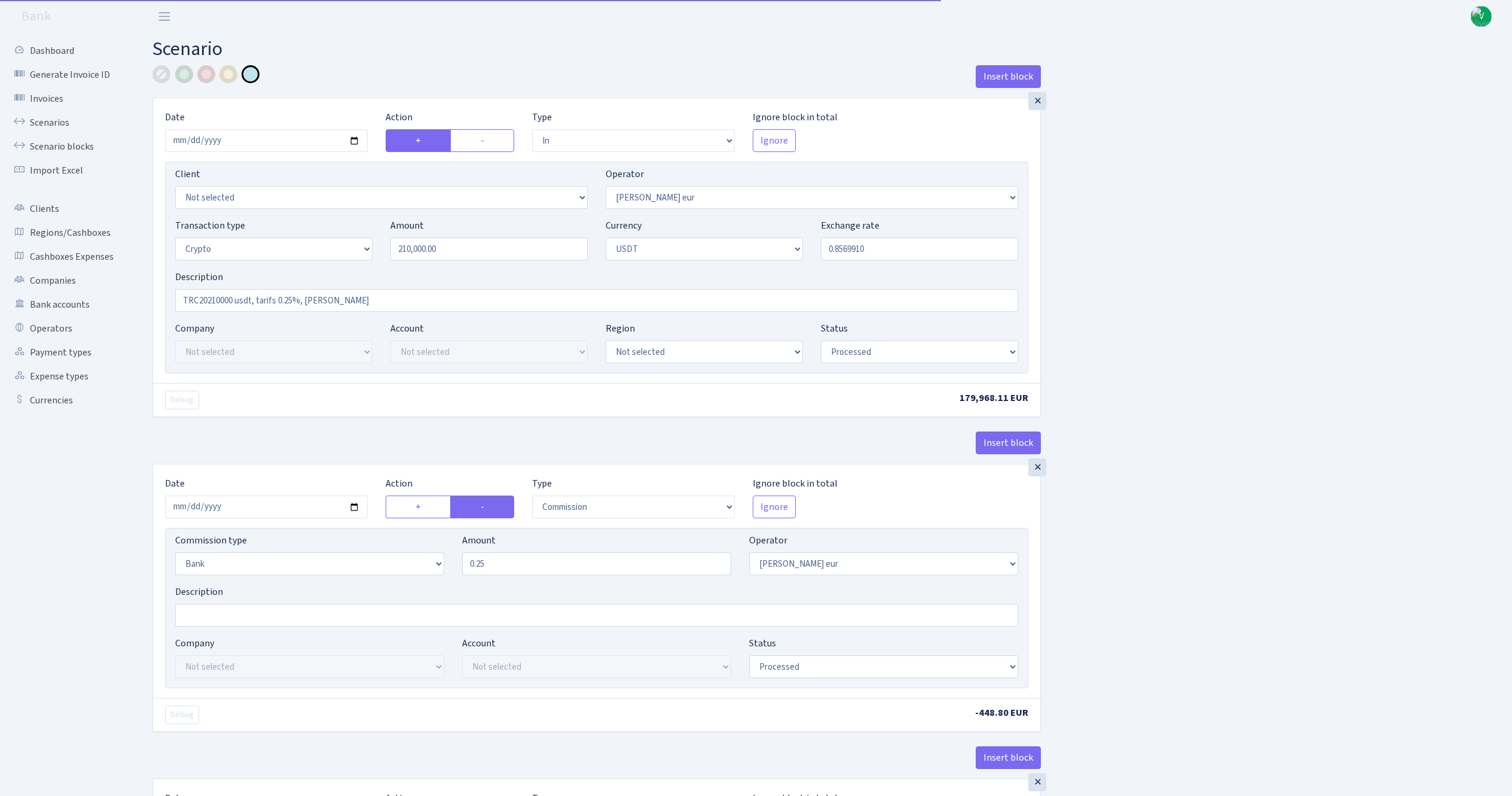
select select "253"
select select "2"
select select "6"
select select "20"
select select "61"
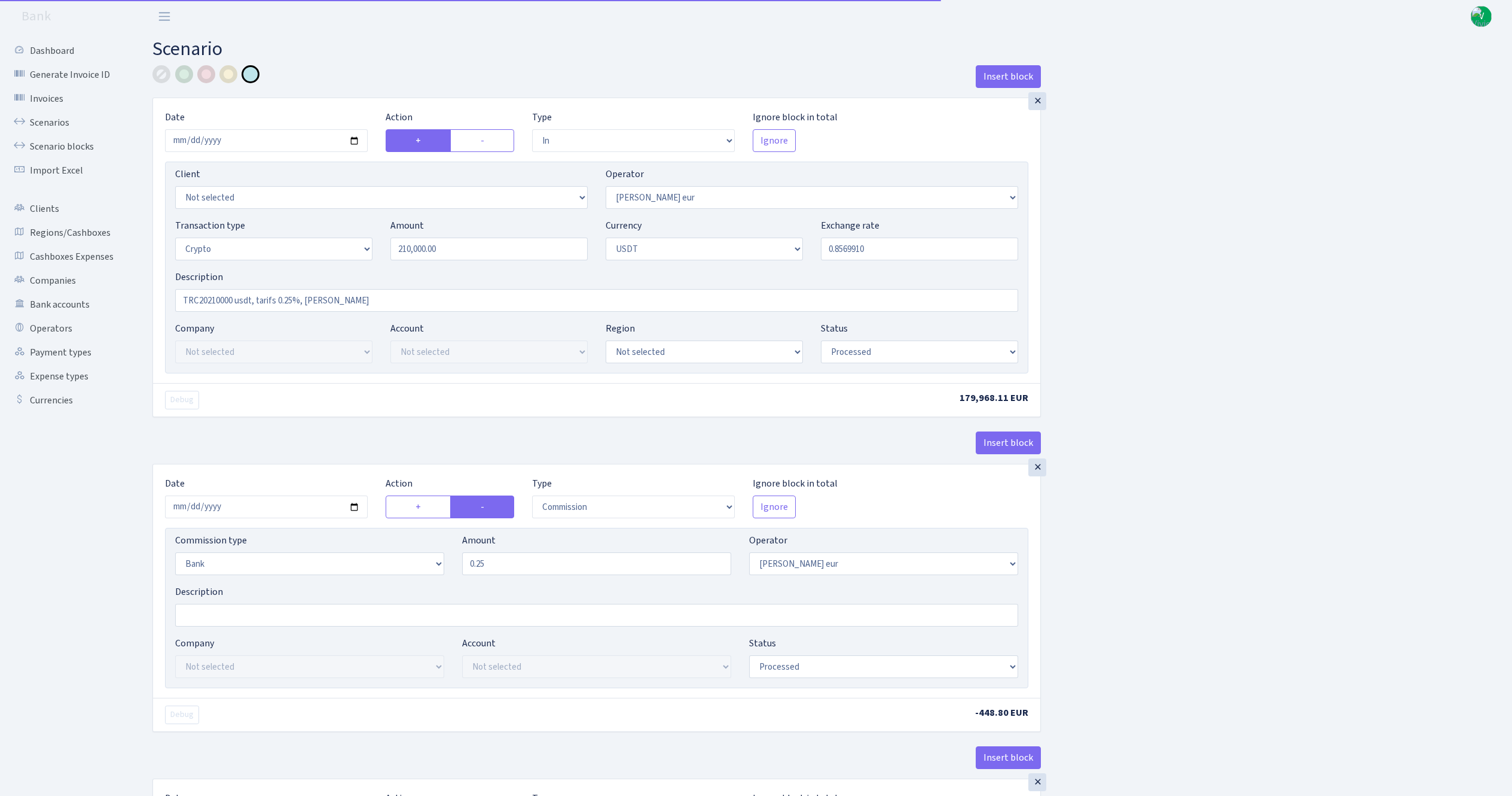
select select "processed"
select select "out"
select select "253"
select select "15"
select select "6"
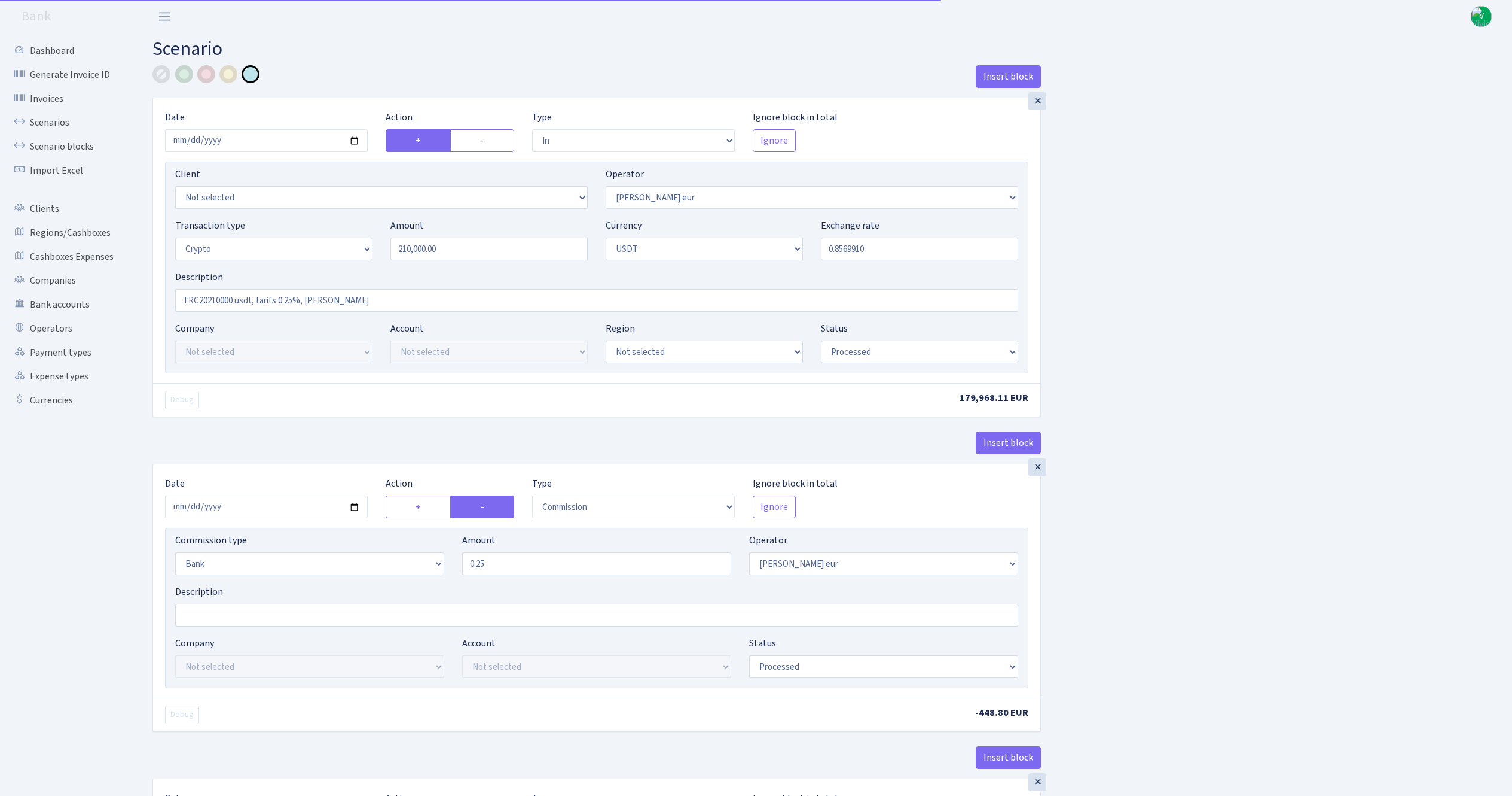
select select "processed"
click at [49, 119] on link "Scenarios" at bounding box center [66, 123] width 120 height 24
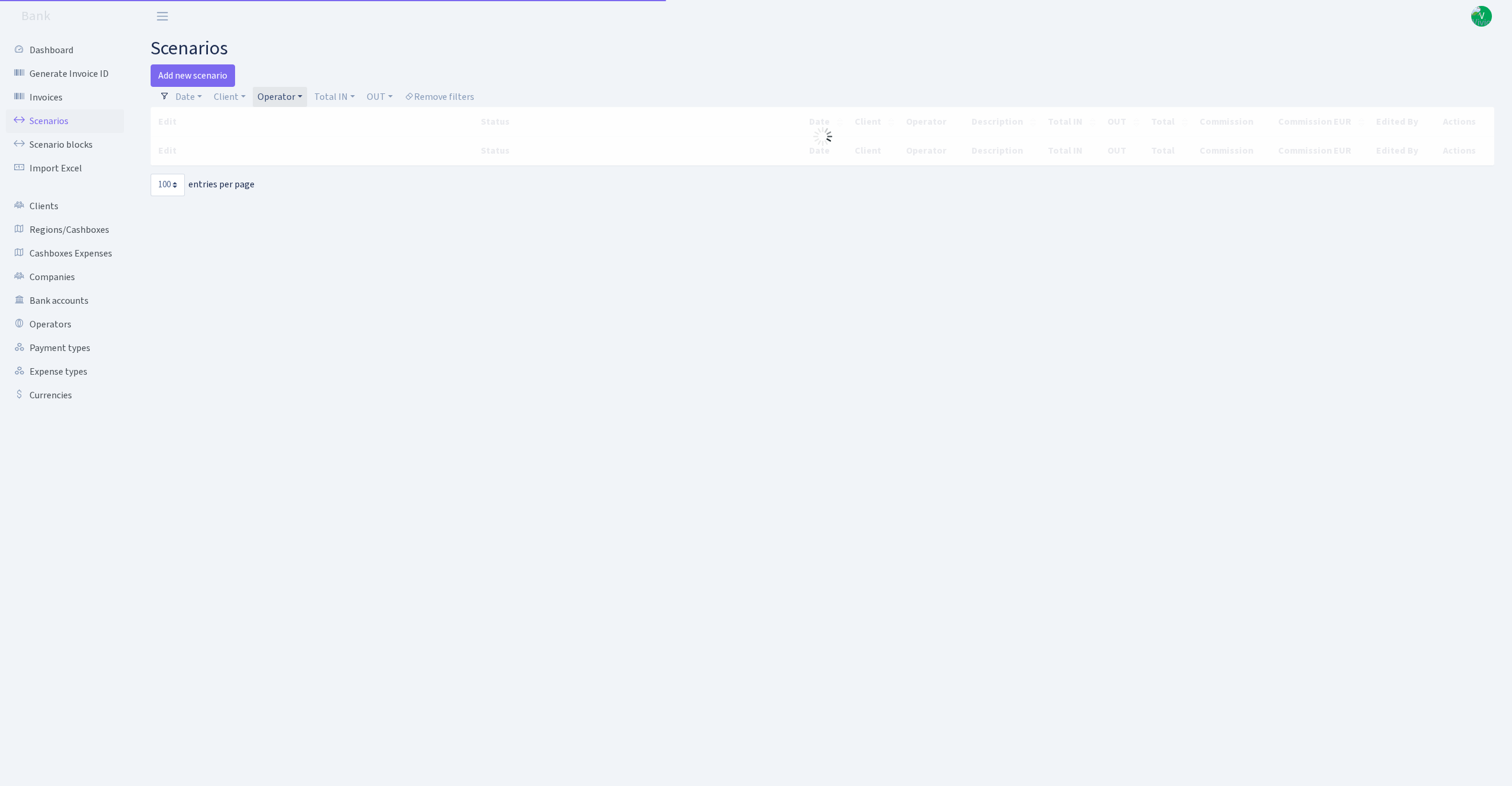
select select "100"
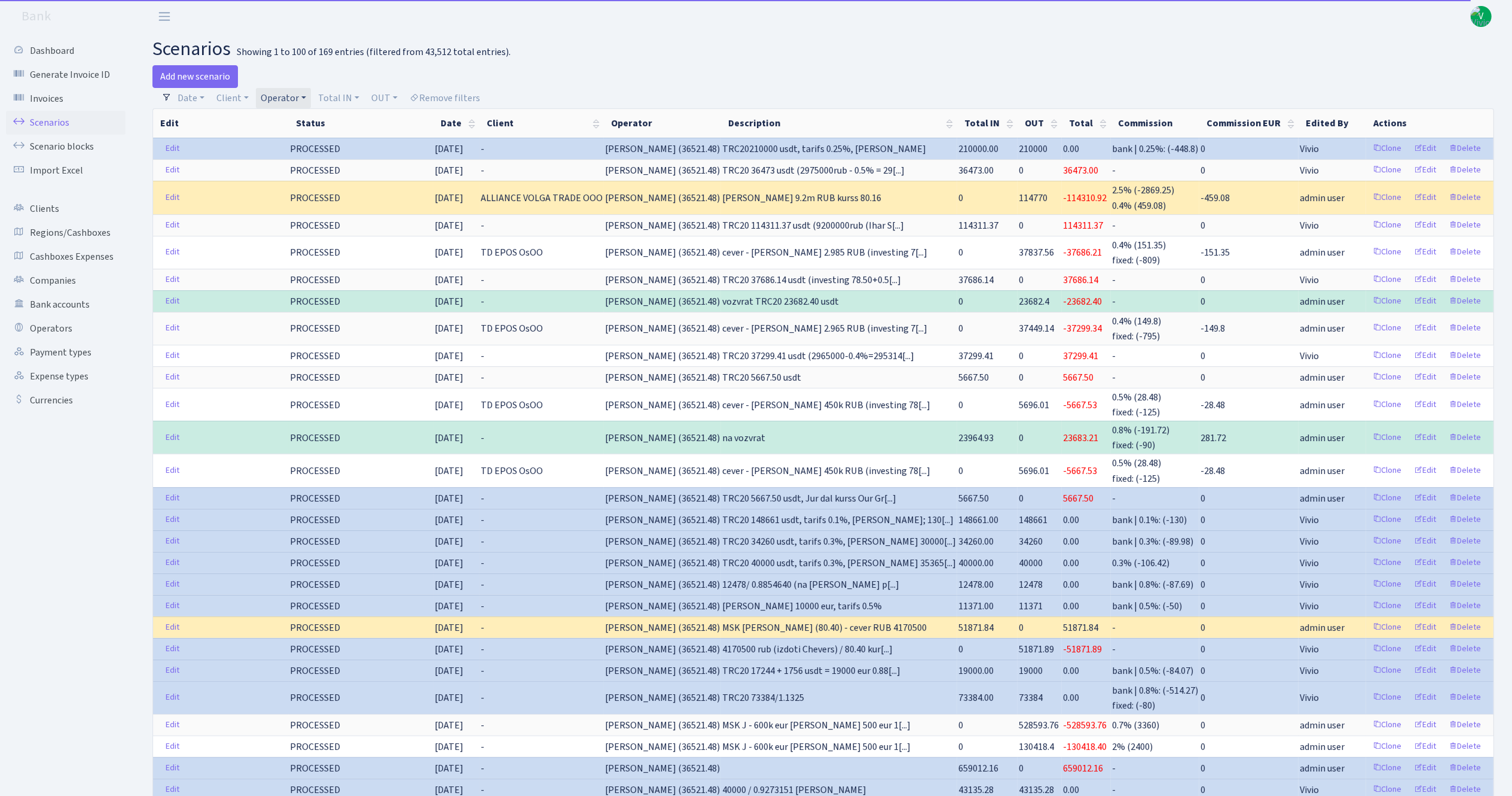
click at [280, 94] on link "Operator" at bounding box center [283, 97] width 55 height 20
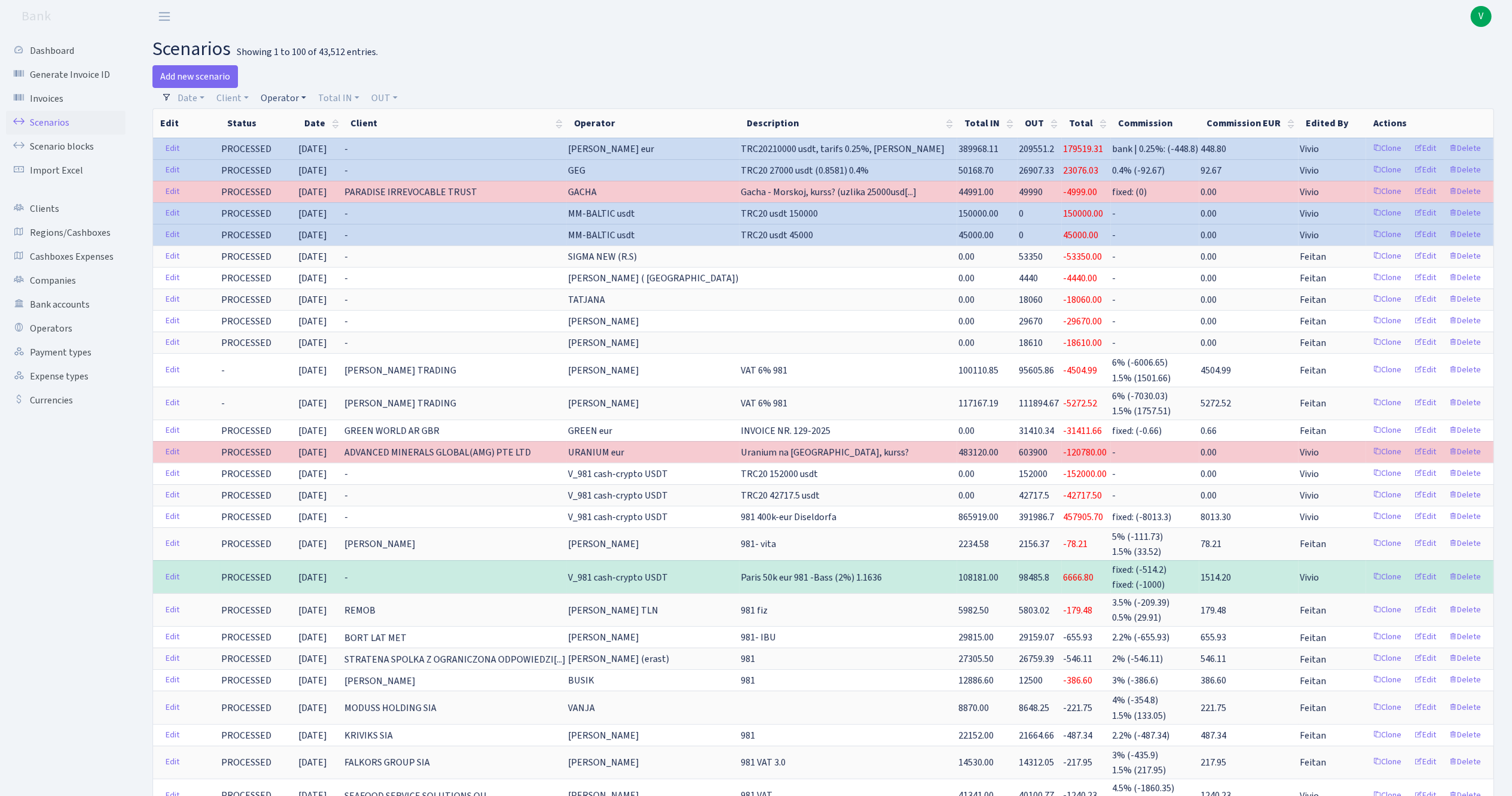
click at [275, 92] on link "Operator" at bounding box center [283, 97] width 55 height 20
click at [319, 136] on input "search" at bounding box center [303, 141] width 88 height 19
type input "981"
click at [308, 252] on li "V_981 cash-crypto USDT" at bounding box center [303, 239] width 91 height 34
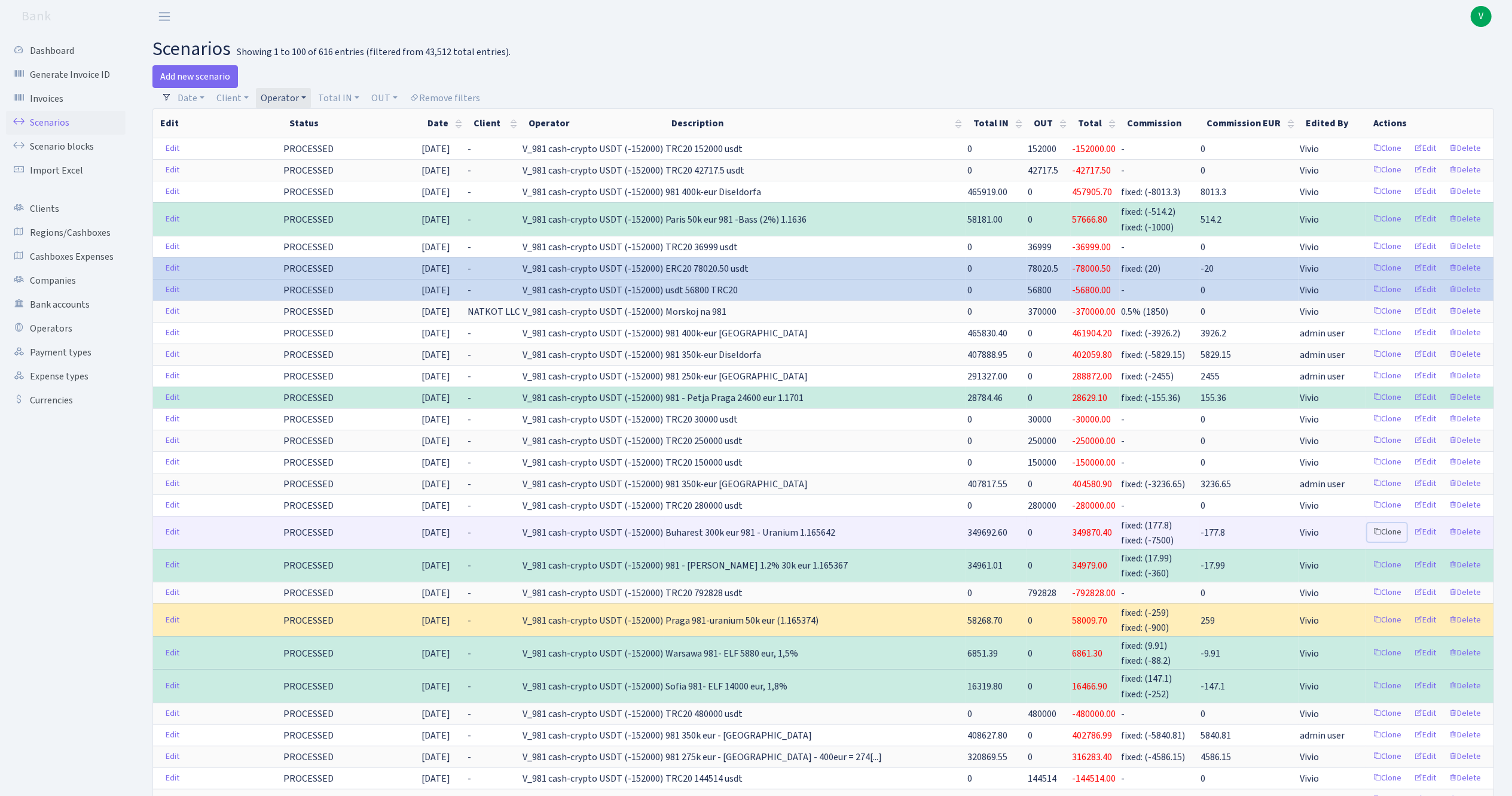
click at [1383, 536] on link "Clone" at bounding box center [1387, 532] width 40 height 19
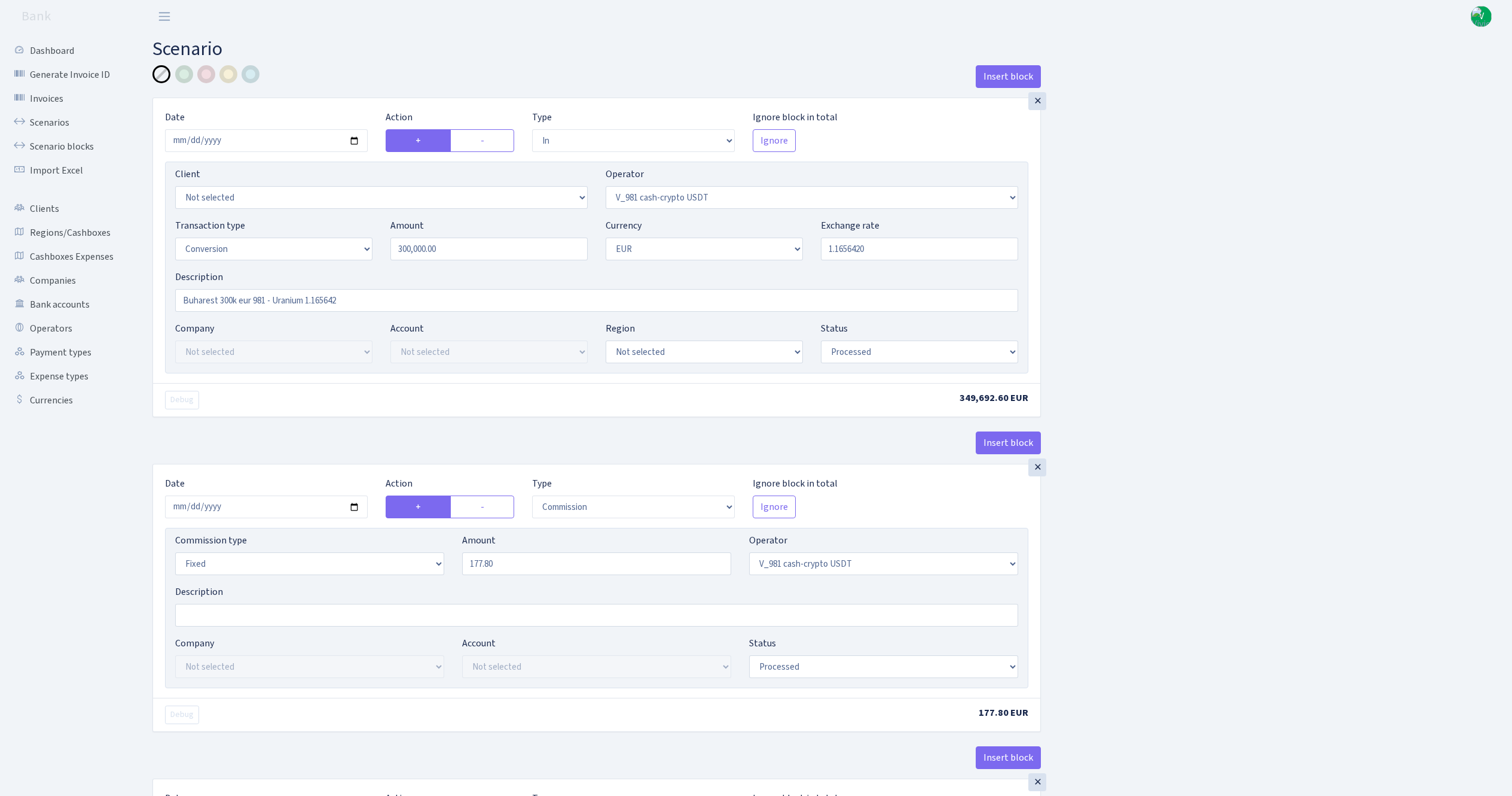
select select "in"
select select "435"
select select "15"
select select "1"
select select "processed"
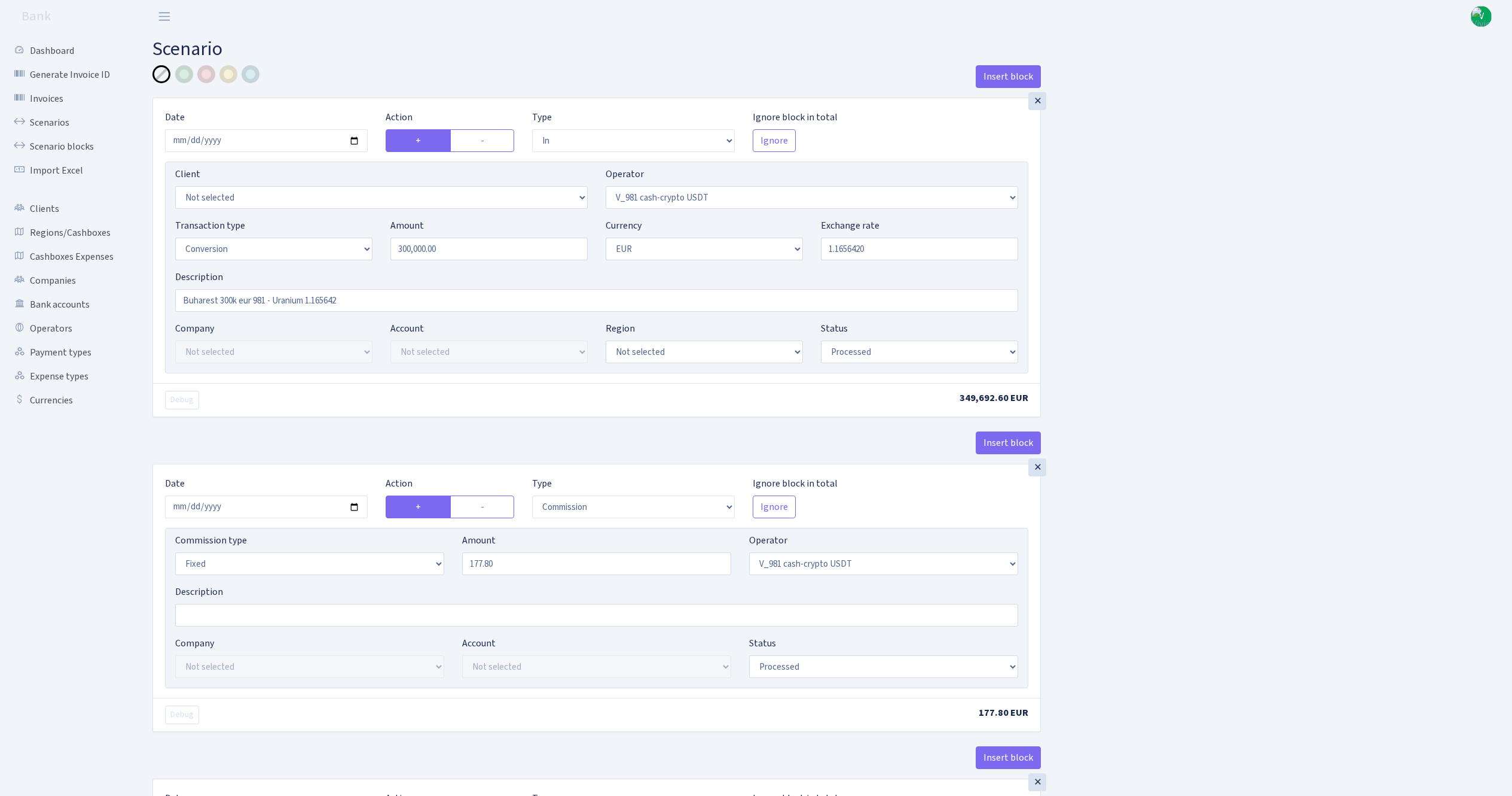
select select "commission"
select select "fixed"
select select "435"
select select "processed"
select select "out"
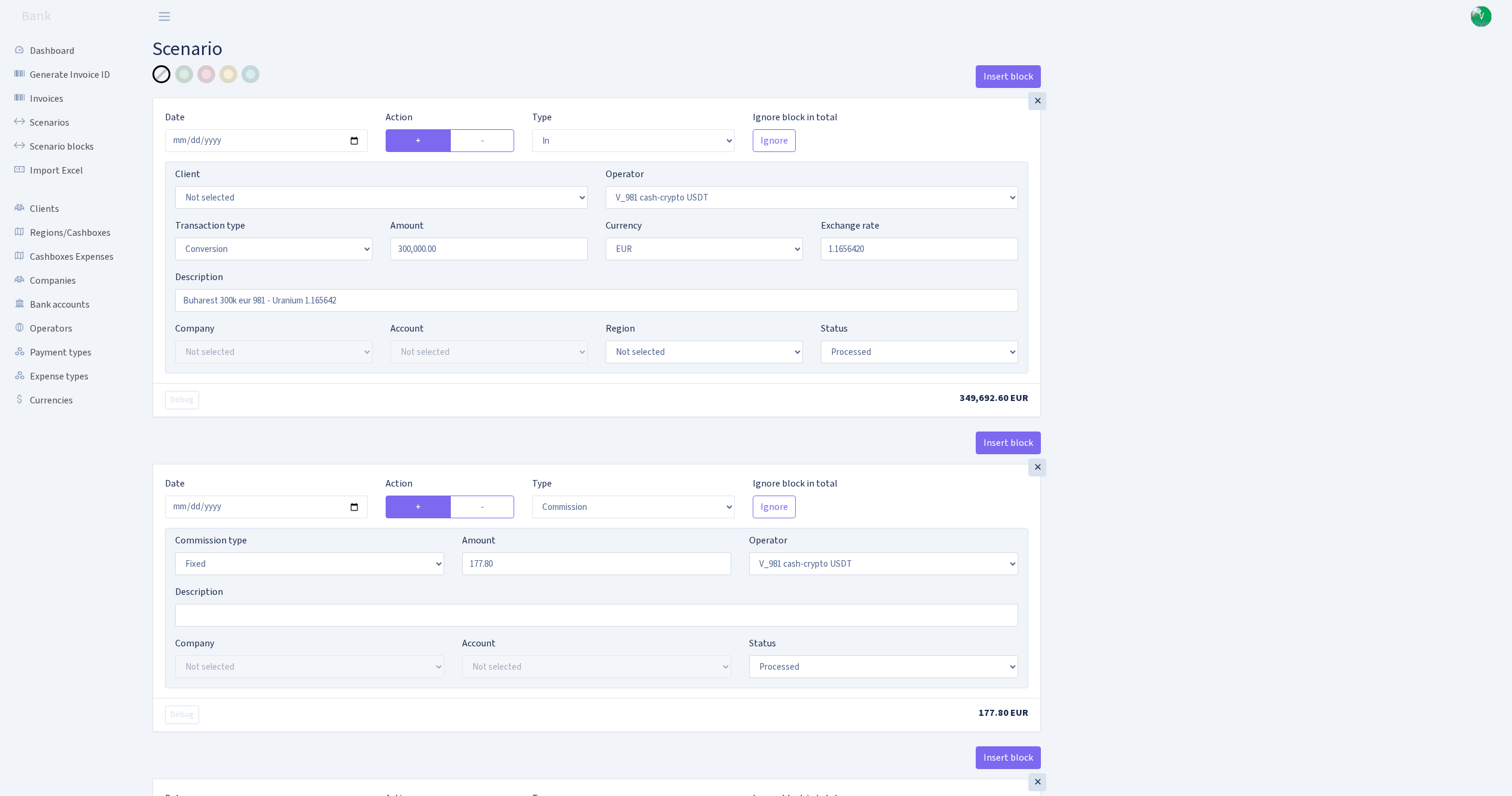
select select "434"
select select "15"
select select "1"
select select "processed"
select select "in"
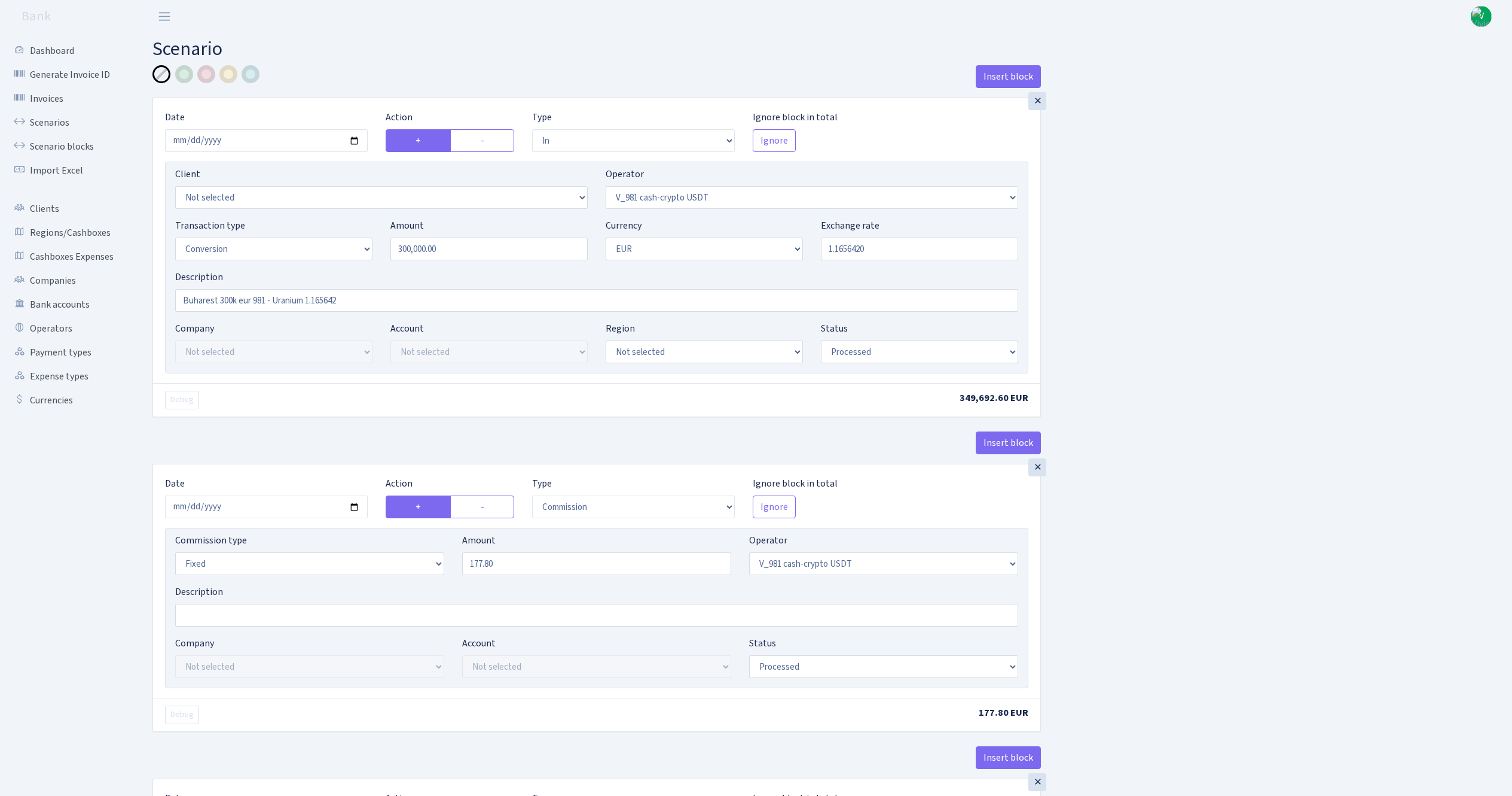
select select "434"
select select "1"
select select "22"
select select "processed"
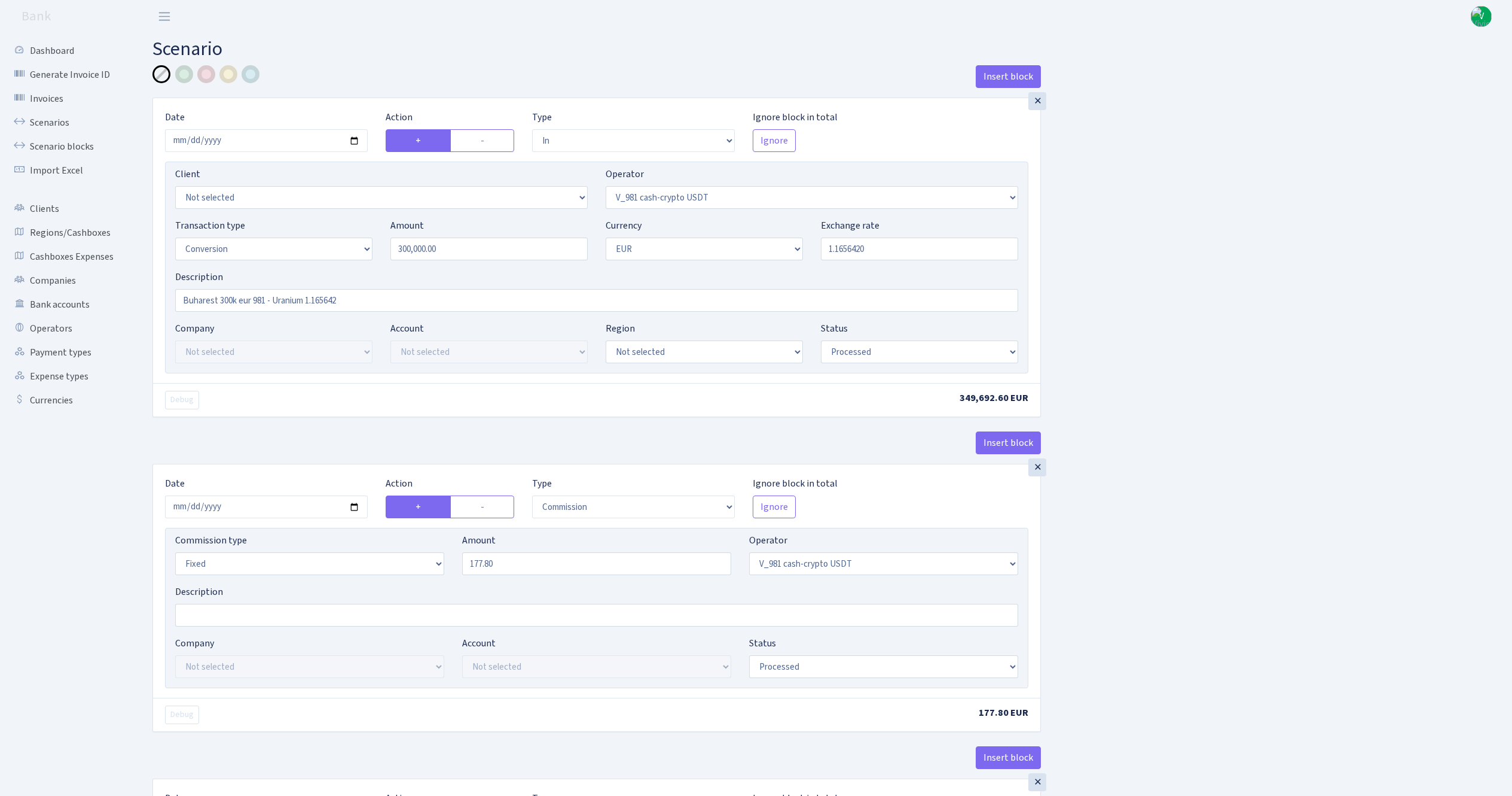
select select "out"
select select "393"
select select "1"
select select "22"
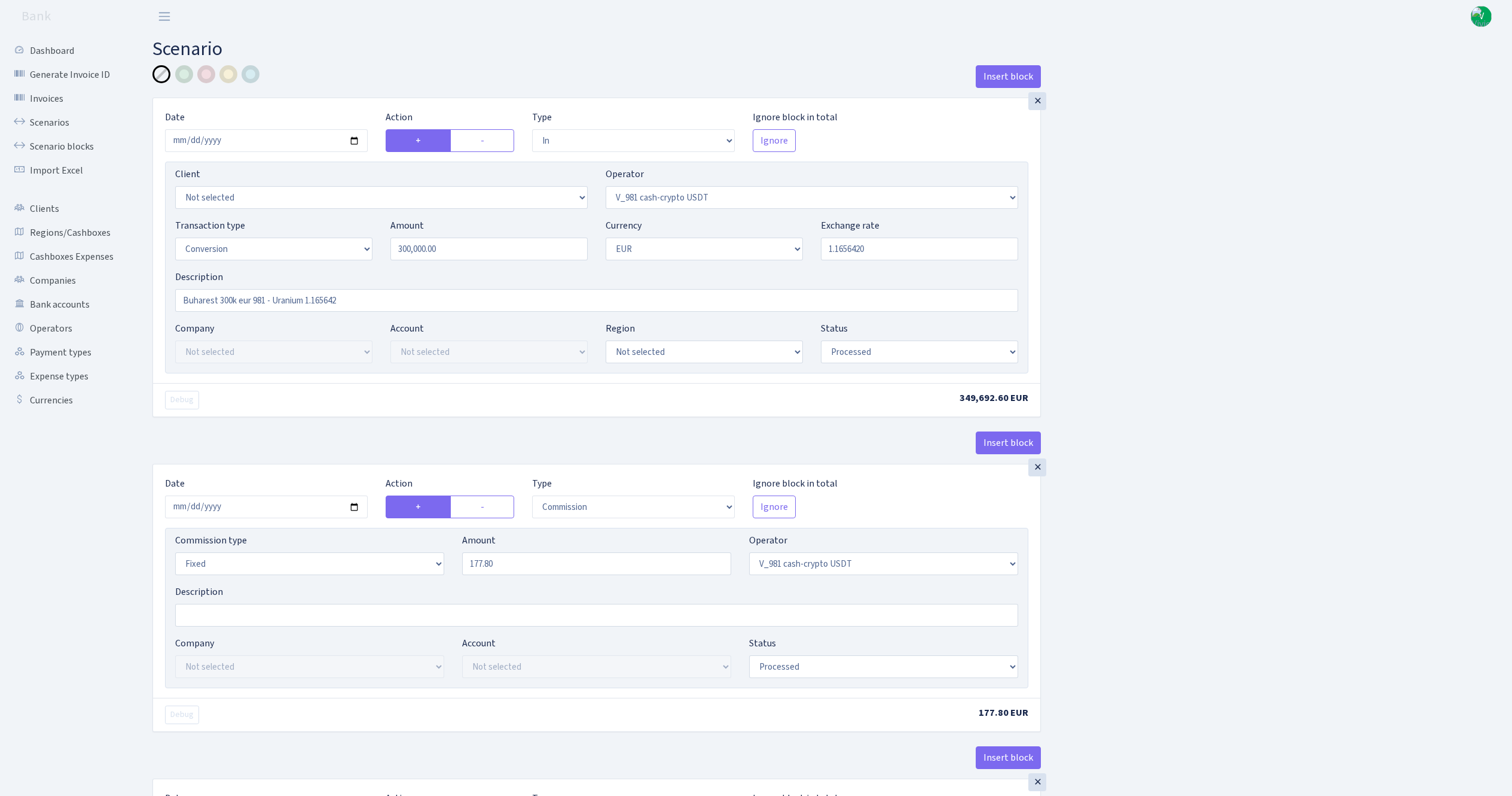
select select "processed"
select select "commission"
select select "fixed"
select select "393"
select select "processed"
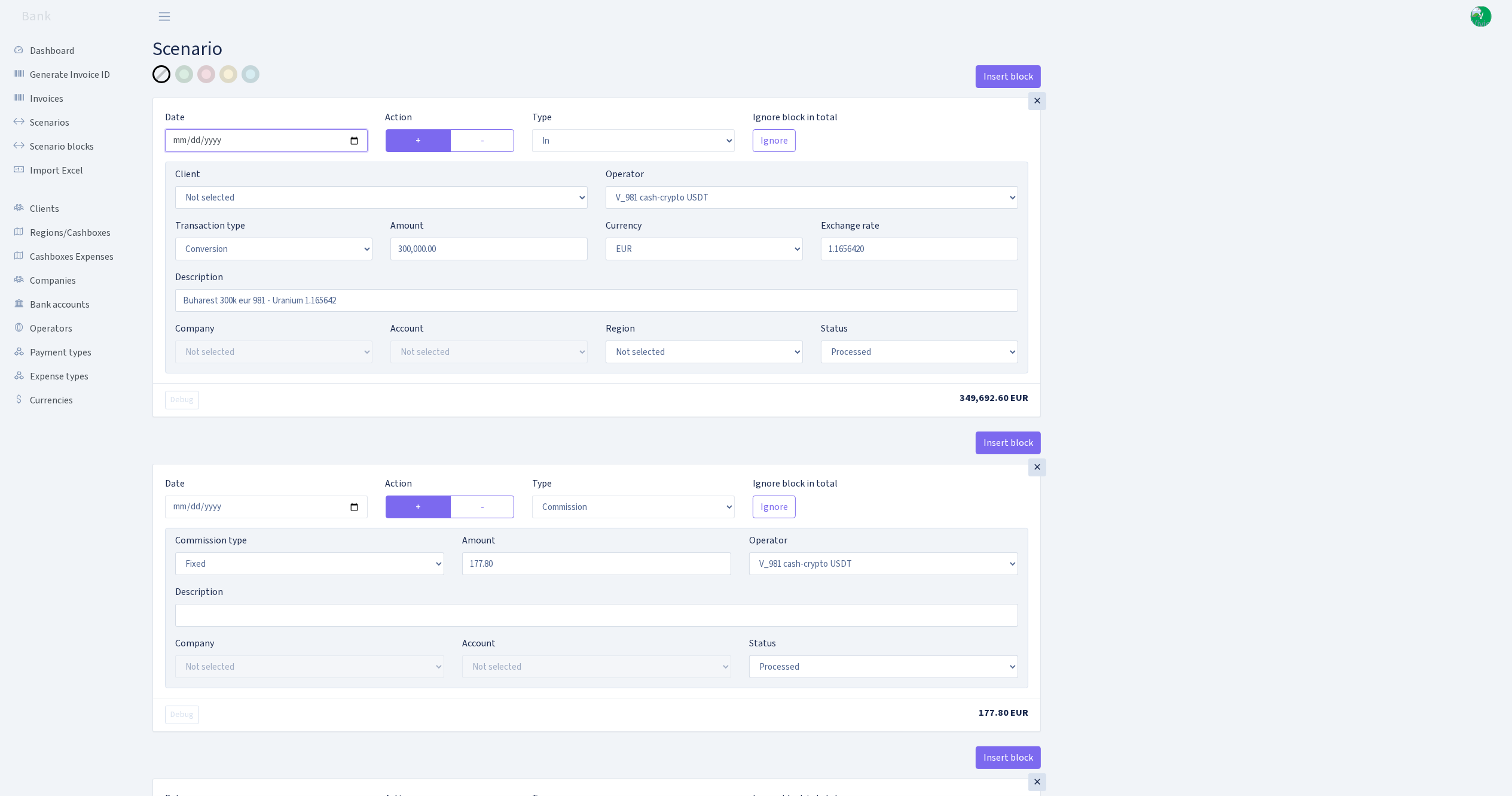
click at [355, 145] on input "2025-08-21" at bounding box center [266, 141] width 203 height 22
type input "[DATE]"
drag, startPoint x: 500, startPoint y: 246, endPoint x: 355, endPoint y: 242, distance: 145.1
click at [355, 242] on div "Transaction type Not selected 981 ELF FISH crypto GIRT IVO dekl MM-BALTIC eur U…" at bounding box center [597, 244] width 861 height 52
click at [916, 246] on input "1.1656420" at bounding box center [920, 249] width 198 height 22
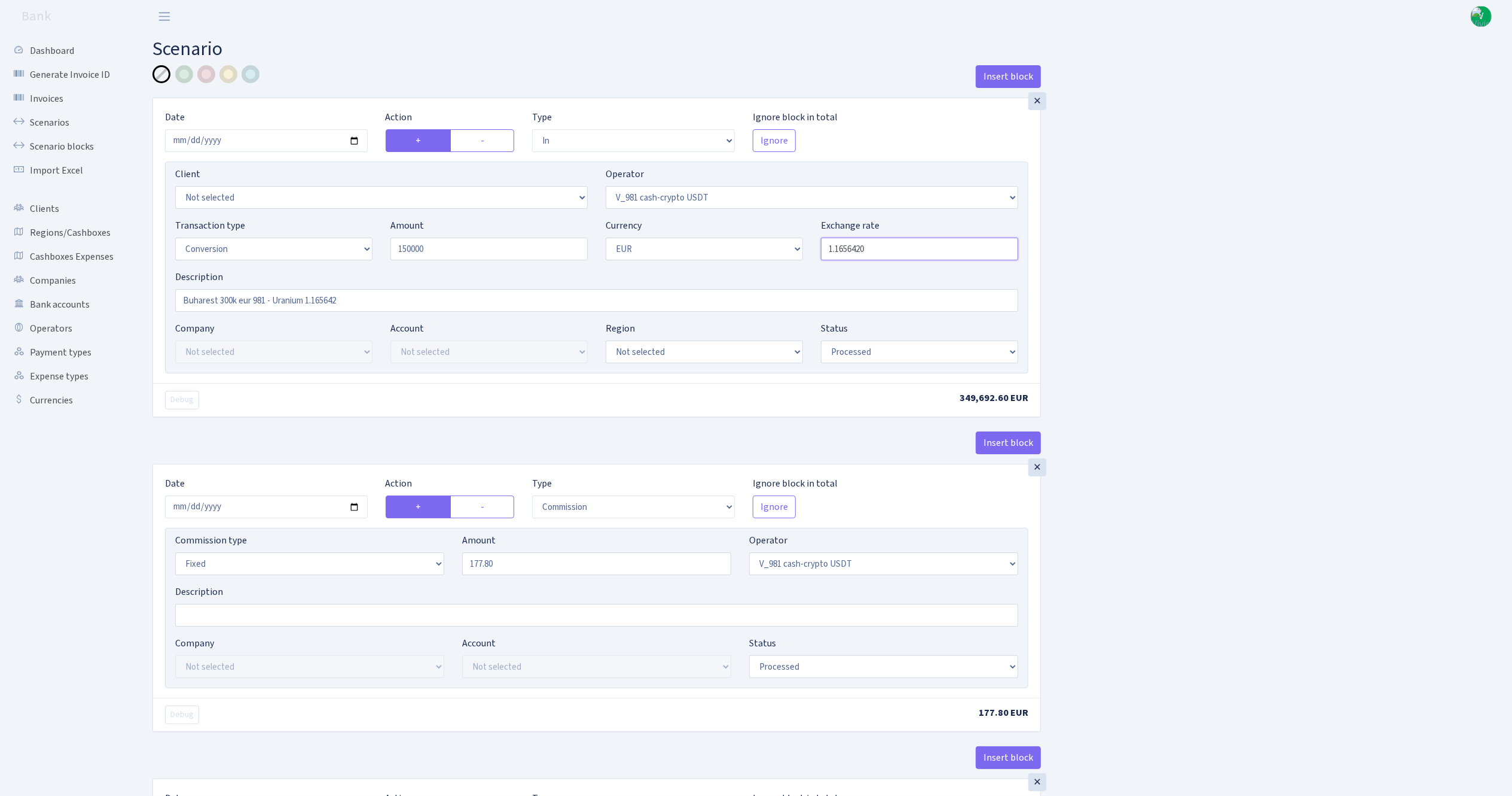
type input "150,000.00"
drag, startPoint x: 904, startPoint y: 243, endPoint x: 772, endPoint y: 249, distance: 132.1
click at [773, 249] on div "Transaction type Not selected 981 ELF FISH crypto GIRT IVO dekl MM-BALTIC eur U…" at bounding box center [597, 244] width 861 height 52
paste input ",163773"
click at [836, 242] on input "1,163773" at bounding box center [920, 249] width 198 height 22
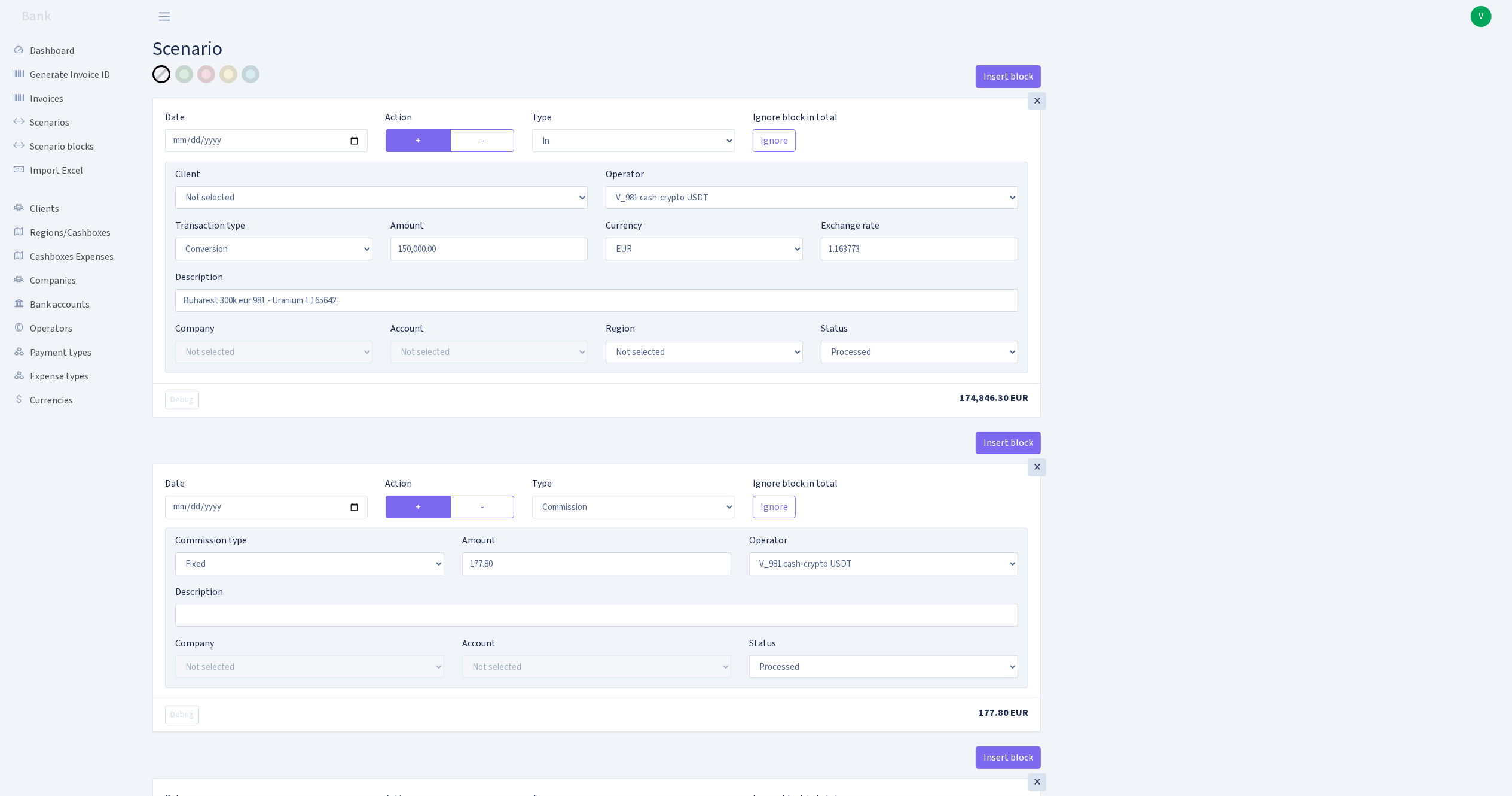
type input "1.1637730"
click at [231, 299] on input "Buharest 300k eur 981 - Uranium 1.165642" at bounding box center [597, 300] width 843 height 22
drag, startPoint x: 324, startPoint y: 299, endPoint x: 366, endPoint y: 297, distance: 42.0
click at [366, 297] on input "Buharest 150k eur 981 - Uranium 1.165642" at bounding box center [597, 300] width 843 height 22
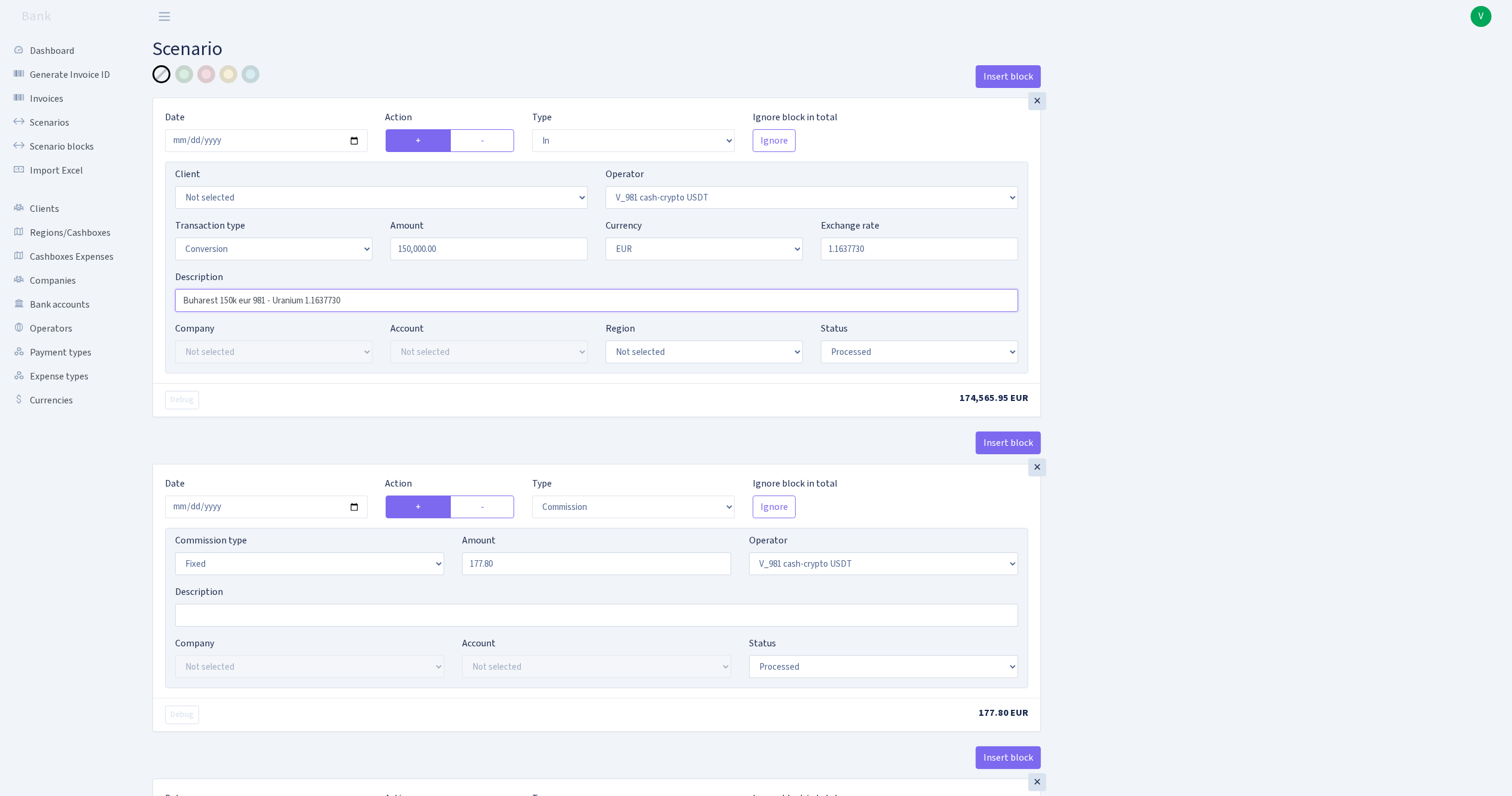
type input "Buharest 150k eur 981 - Uranium 1.1637730"
click at [358, 506] on input "2025-08-21" at bounding box center [266, 506] width 203 height 22
type input "2025-08-28"
click at [537, 554] on div "Amount 177.80" at bounding box center [597, 554] width 269 height 42
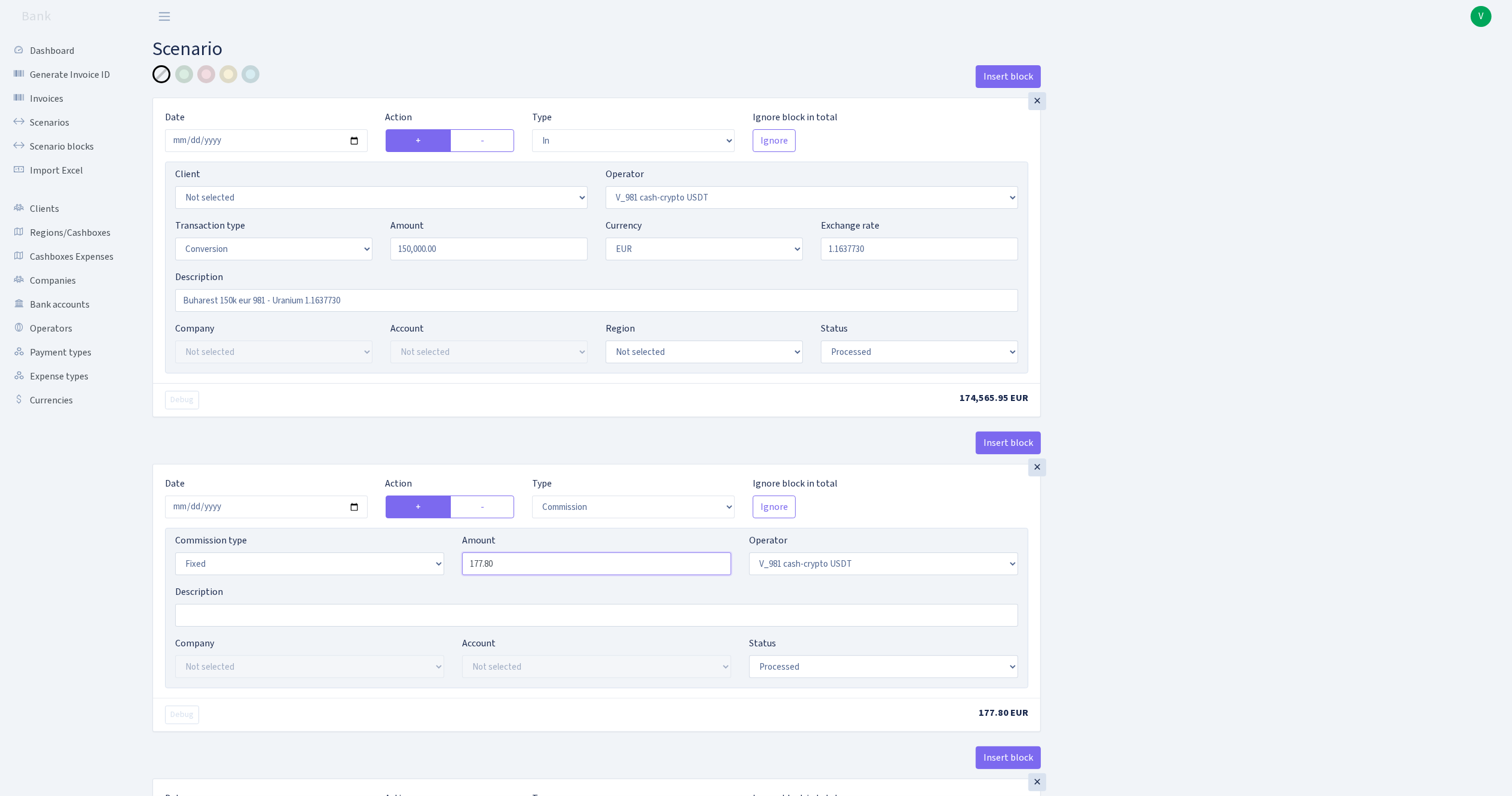
click at [558, 570] on input "177.80" at bounding box center [597, 563] width 269 height 22
drag, startPoint x: 505, startPoint y: 572, endPoint x: 344, endPoint y: 564, distance: 161.2
click at [347, 566] on div "Commission type Percentage Fixed Bank Amount 177.80 Operator Not selected 981 9…" at bounding box center [597, 559] width 861 height 52
type input "88.55"
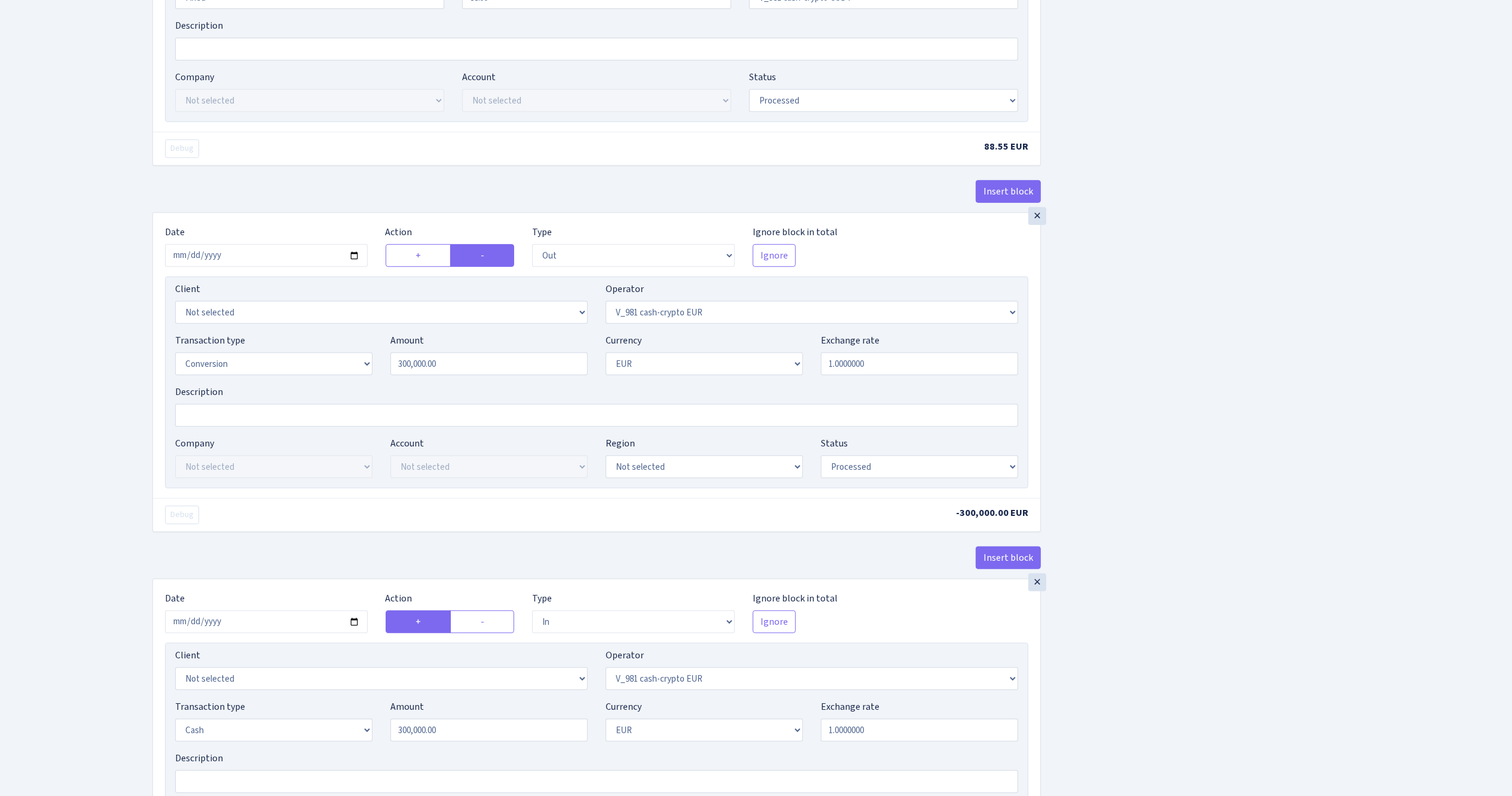
scroll to position [598, 0]
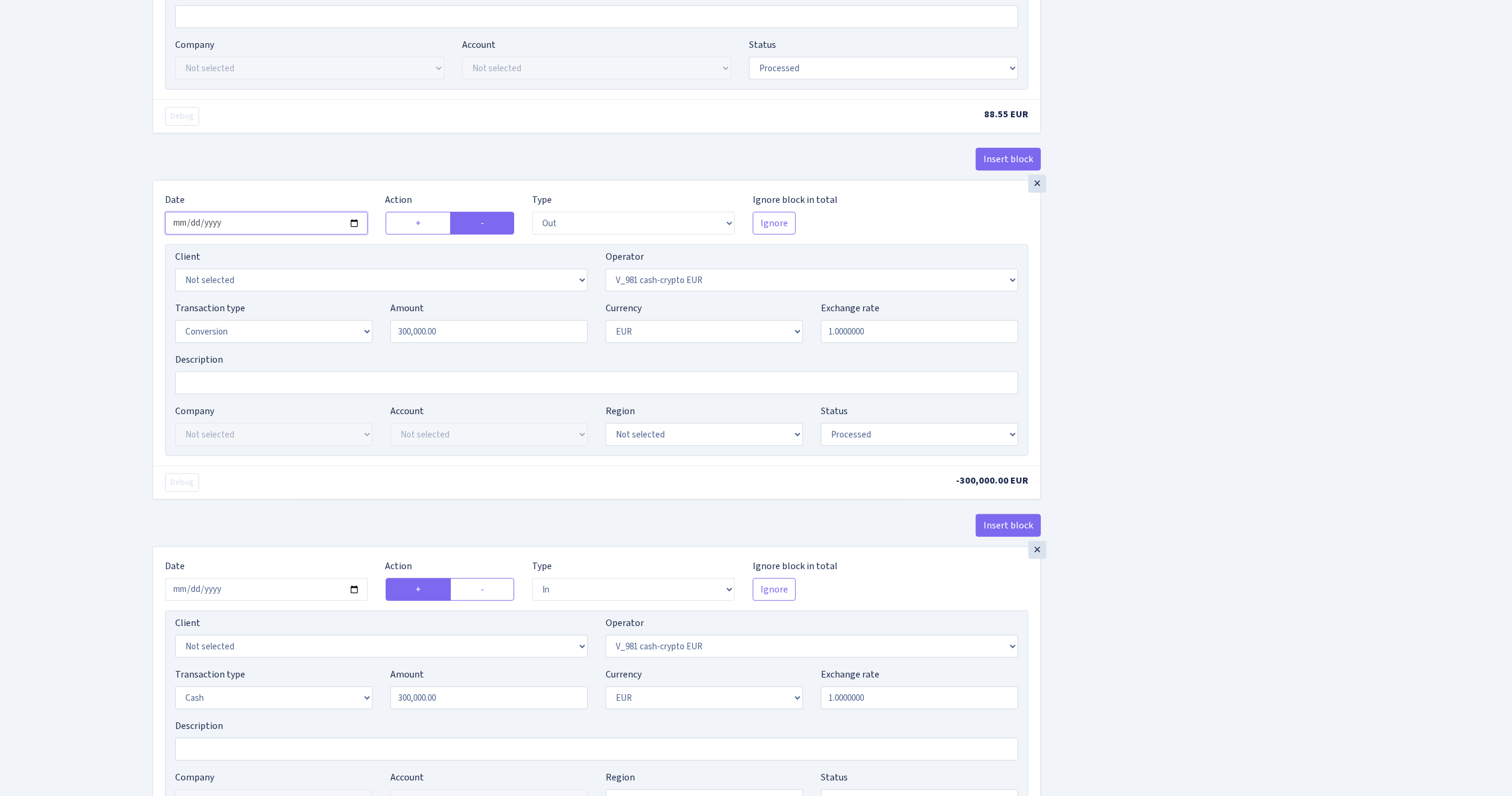
click at [353, 225] on input "2025-08-21" at bounding box center [266, 223] width 203 height 22
type input "2025-08-28"
drag, startPoint x: 460, startPoint y: 338, endPoint x: 198, endPoint y: 308, distance: 263.7
click at [198, 308] on div "Transaction type Not selected 981 ELF FISH crypto GIRT IVO dekl MM-BALTIC eur U…" at bounding box center [597, 326] width 861 height 52
click at [1216, 344] on div "Insert block × Date 2025-08-28 Action + - Type --- In Out Commission Field requ…" at bounding box center [823, 556] width 1360 height 2180
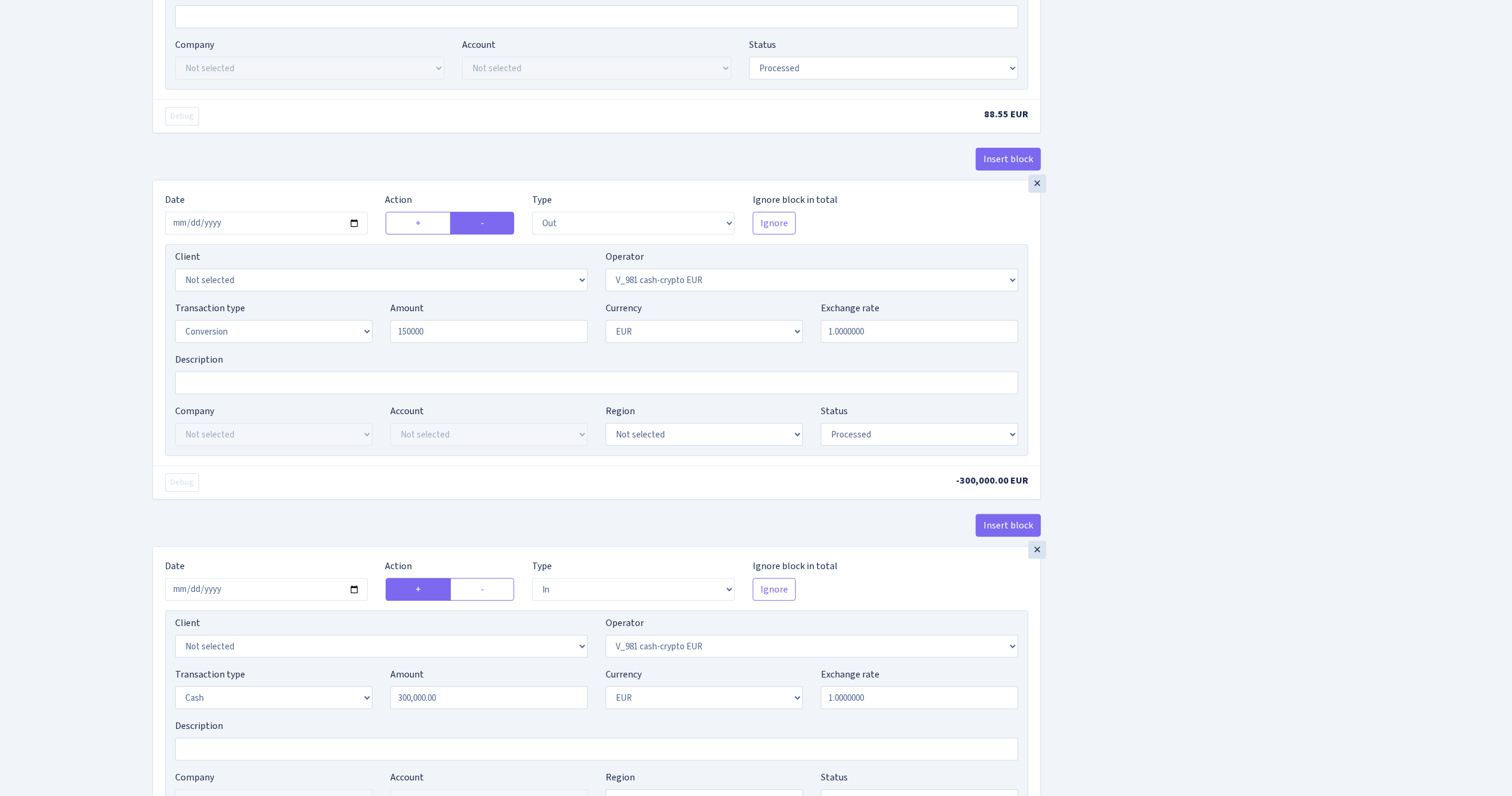
type input "150,000.00"
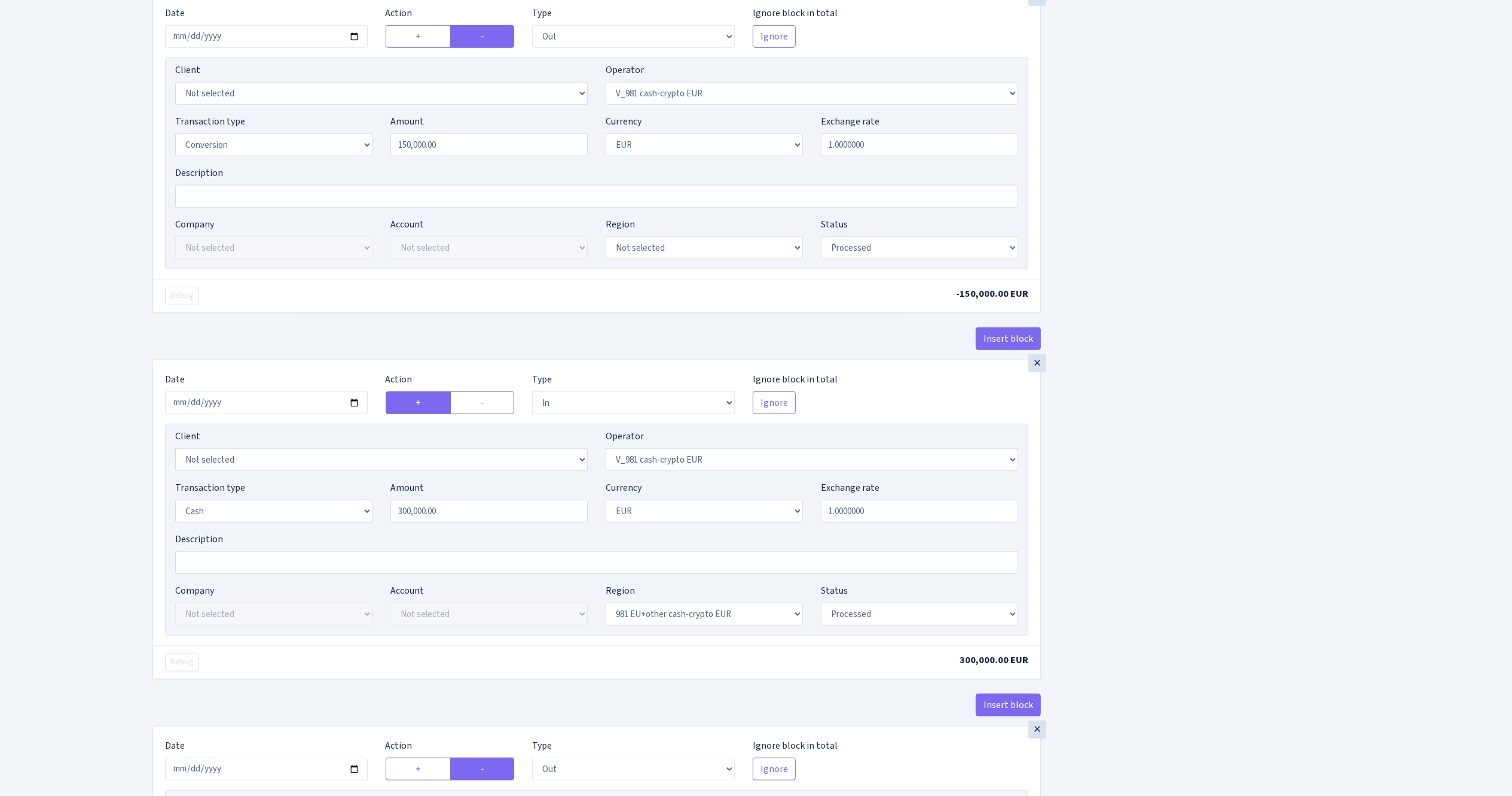
scroll to position [837, 0]
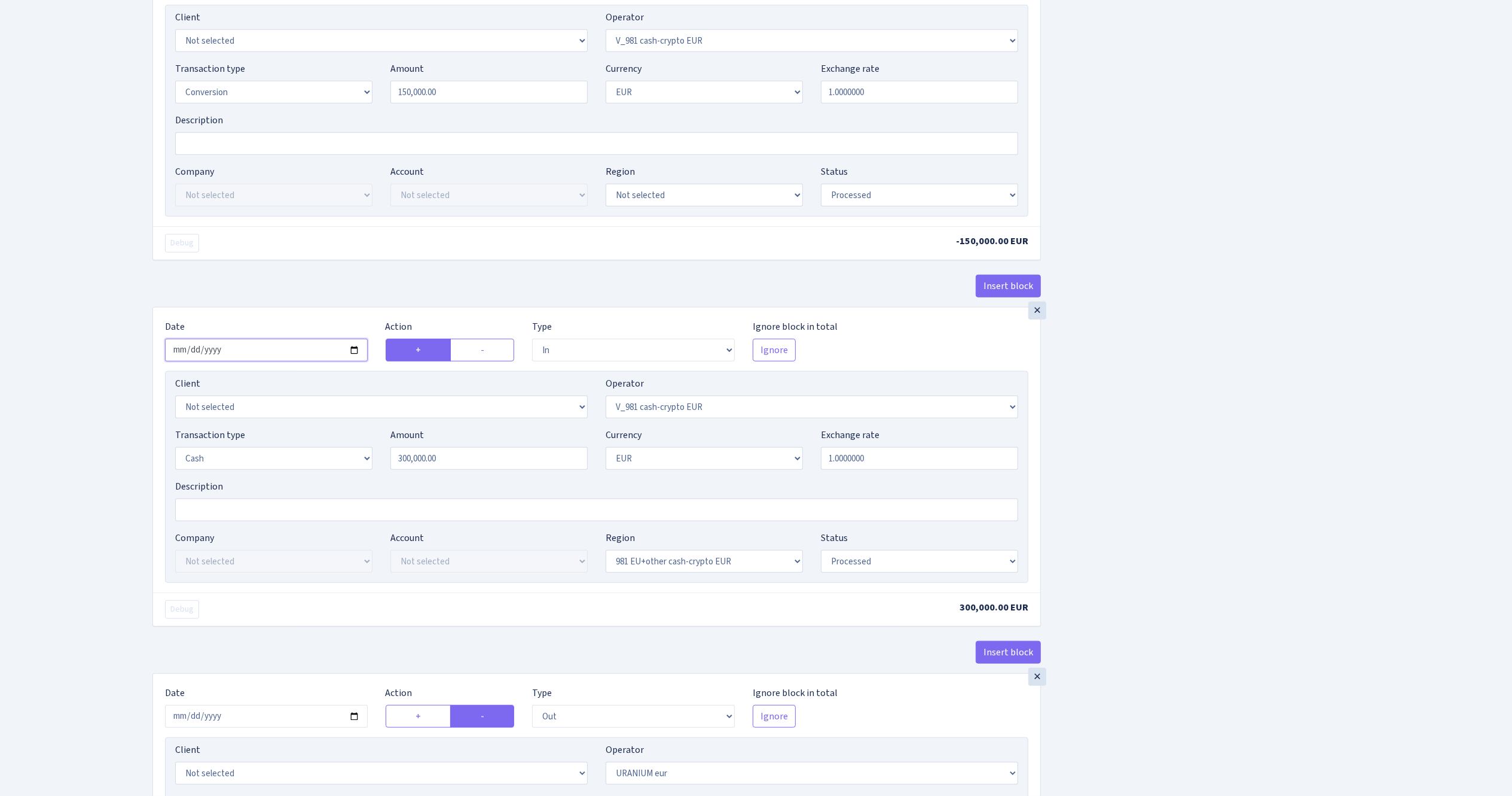
click at [353, 354] on input "2025-08-21" at bounding box center [266, 350] width 203 height 22
type input "2025-08-28"
drag, startPoint x: 460, startPoint y: 471, endPoint x: 283, endPoint y: 463, distance: 177.2
click at [283, 462] on div "Transaction type Not selected 981 ELF FISH crypto GIRT IVO dekl MM-BALTIC eur U…" at bounding box center [597, 453] width 861 height 52
click at [1284, 496] on div "Insert block × Date 2025-08-28 Action + - Type --- In Out Commission Field requ…" at bounding box center [823, 318] width 1360 height 2180
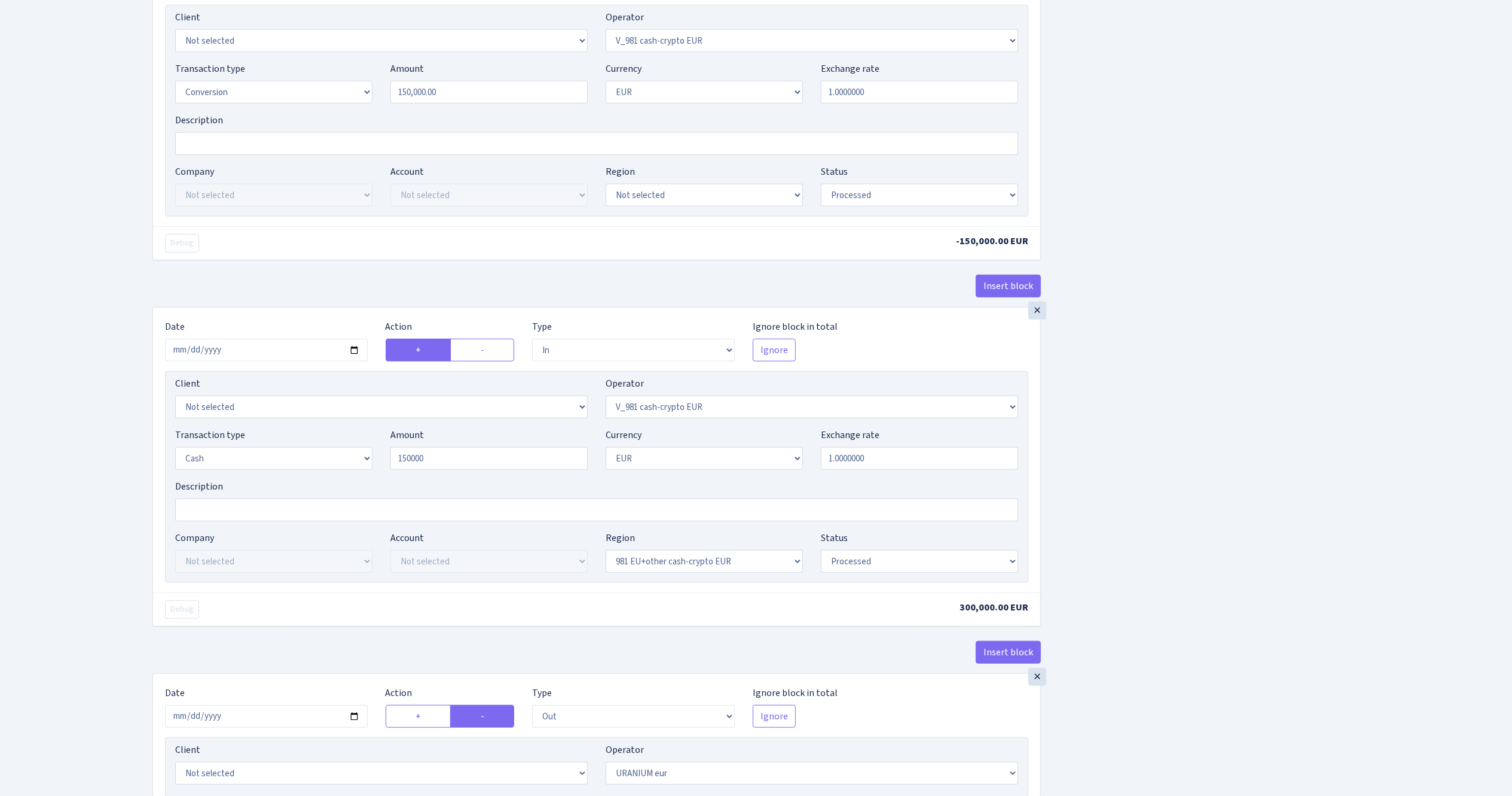
type input "150,000.00"
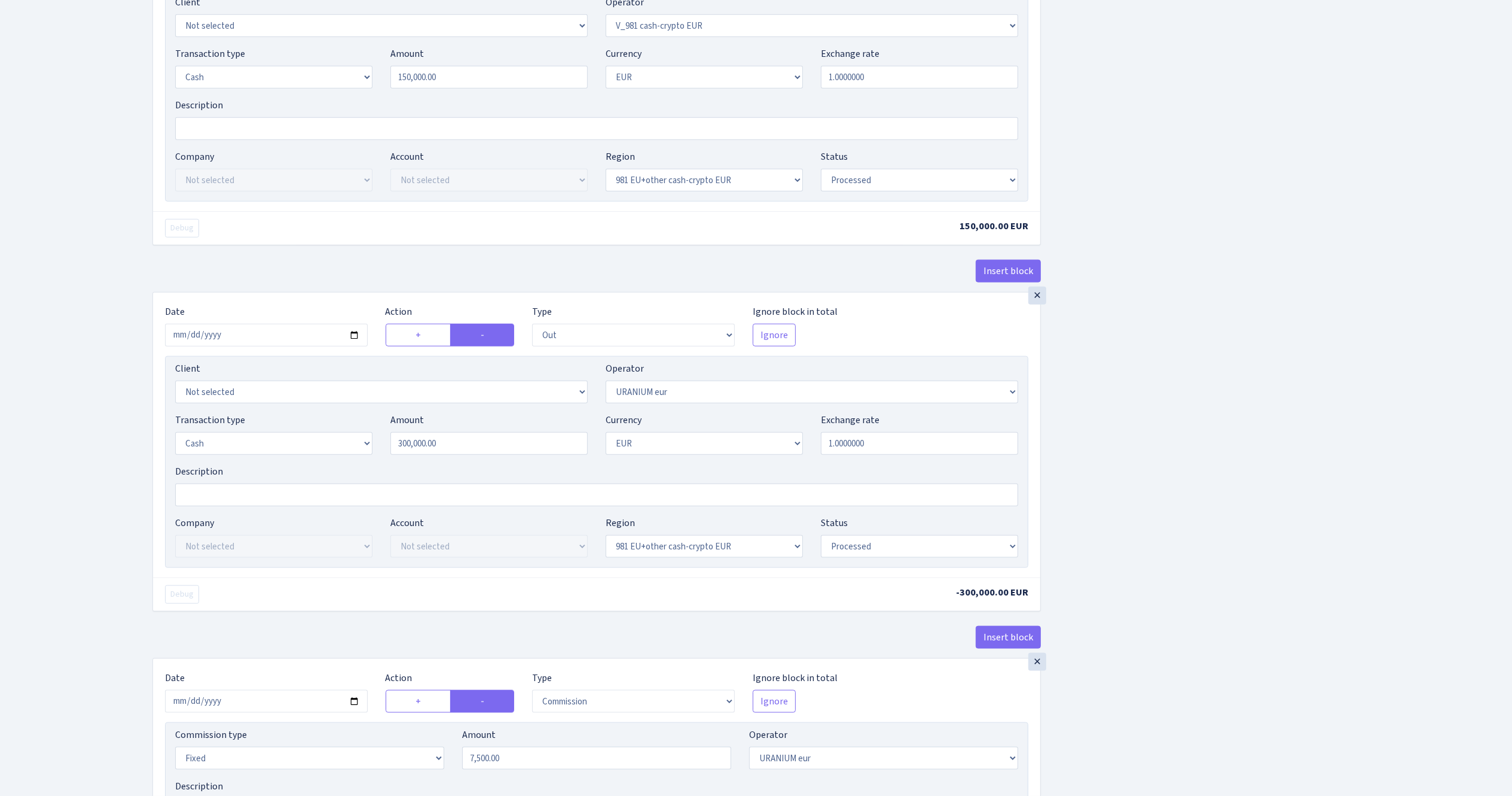
scroll to position [1316, 0]
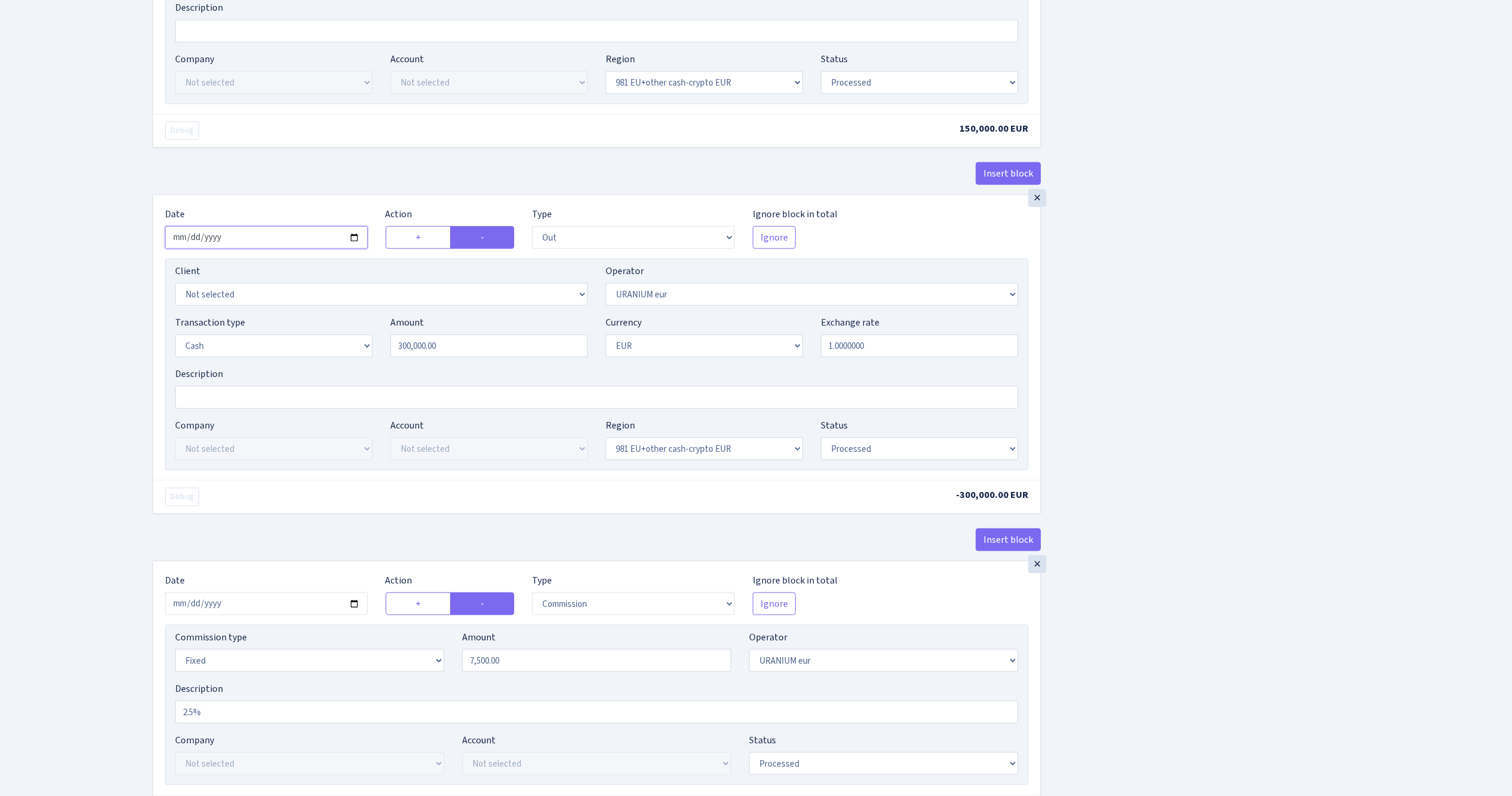
click at [352, 246] on input "2025-08-21" at bounding box center [266, 237] width 203 height 22
type input "2025-08-28"
drag, startPoint x: 466, startPoint y: 353, endPoint x: 330, endPoint y: 356, distance: 136.0
click at [330, 356] on div "Transaction type Not selected 981 ELF FISH crypto GIRT IVO dekl MM-BALTIC eur U…" at bounding box center [597, 341] width 861 height 52
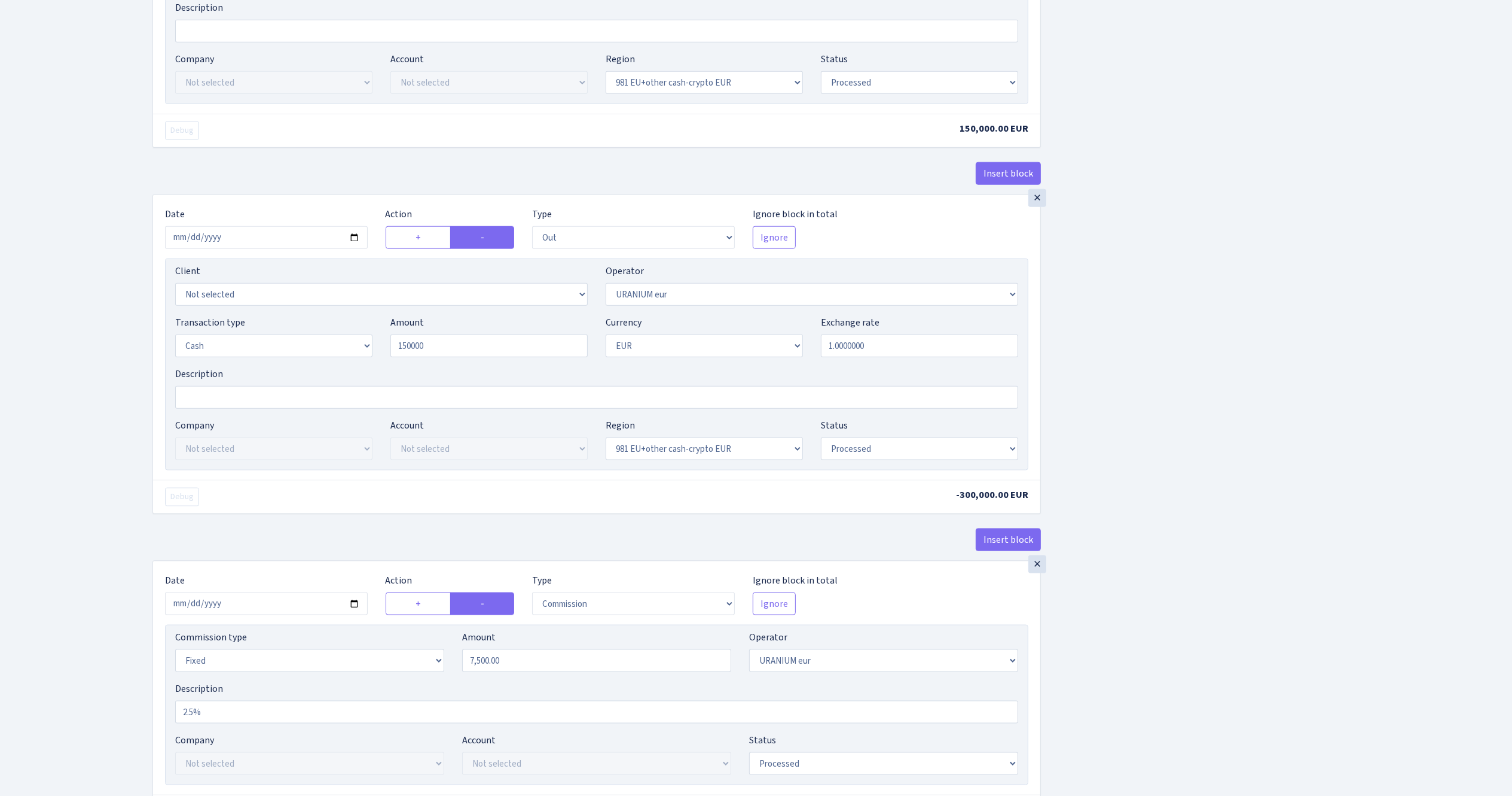
type input "150,000.00"
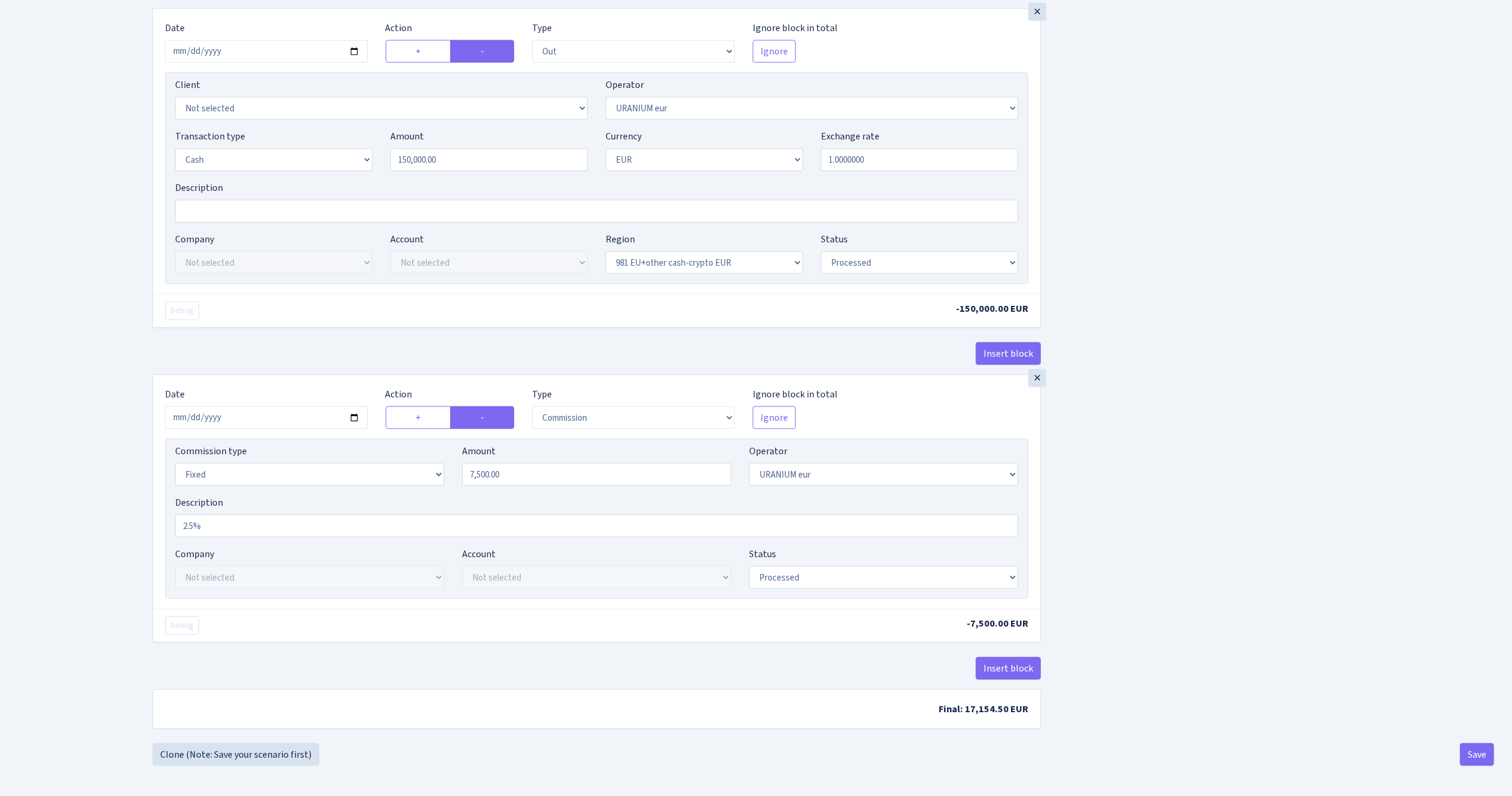
scroll to position [1516, 0]
click at [350, 411] on input "2025-08-21" at bounding box center [266, 417] width 203 height 22
type input "2025-08-28"
click at [263, 528] on input "2.5%" at bounding box center [597, 526] width 843 height 22
drag, startPoint x: 525, startPoint y: 476, endPoint x: 397, endPoint y: 457, distance: 129.4
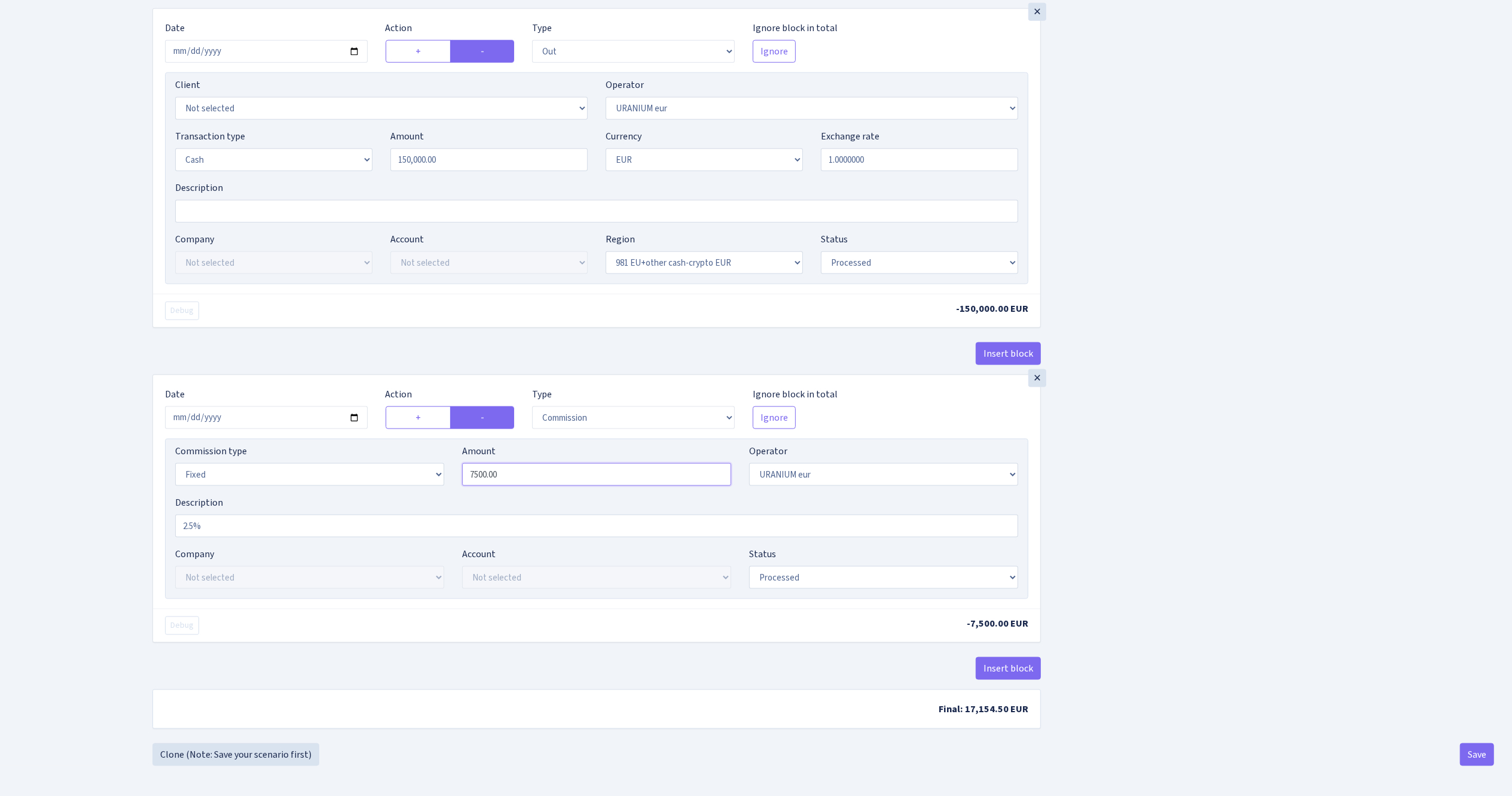
click at [397, 457] on div "Commission type Percentage Fixed Bank Amount 7500.00 Operator Not selected 981 …" at bounding box center [597, 470] width 861 height 52
type input "3,750.00"
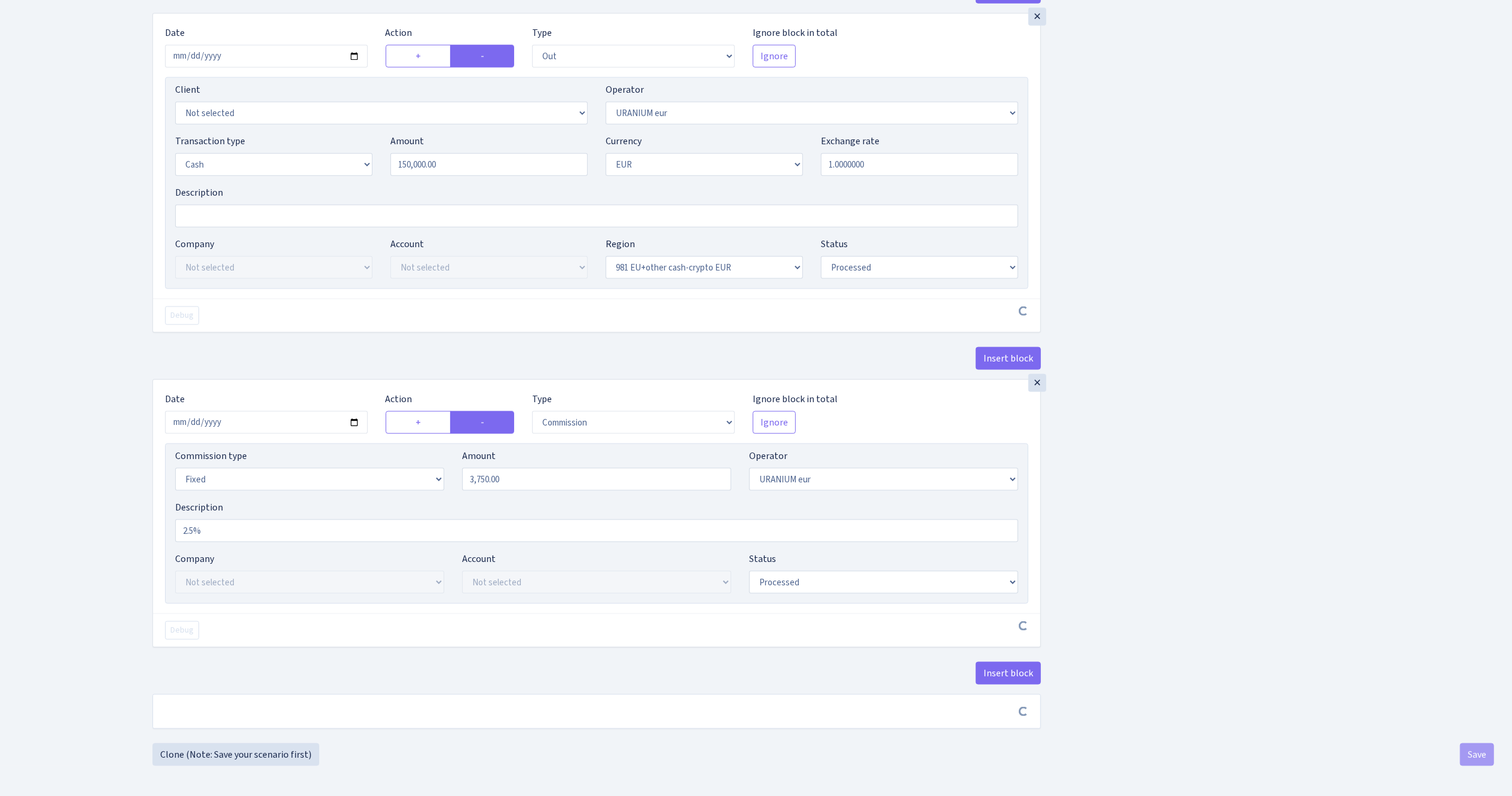
scroll to position [1511, 0]
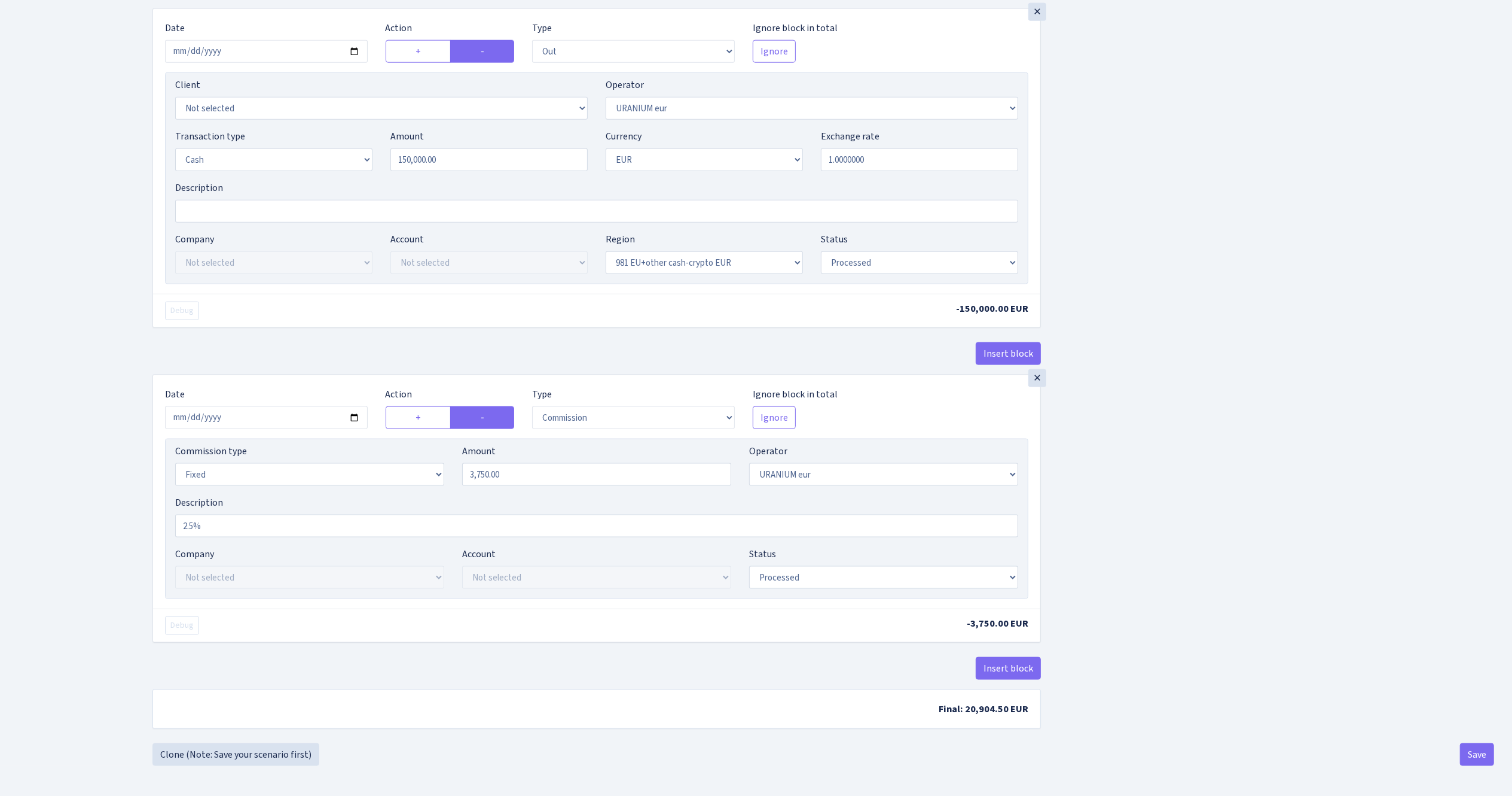
click at [1476, 759] on button "Save" at bounding box center [1478, 754] width 34 height 22
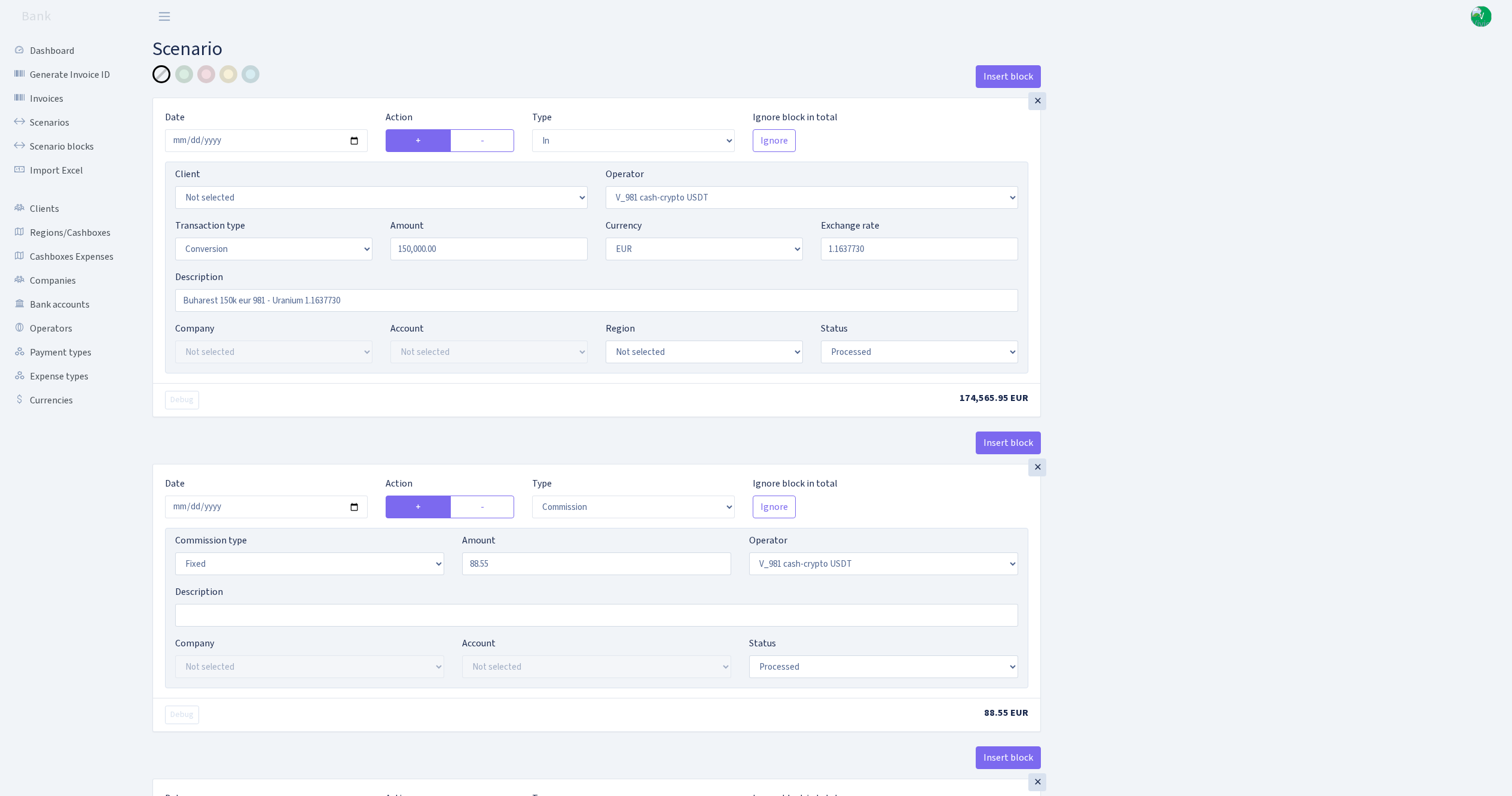
select select "in"
select select "435"
select select "15"
select select "1"
select select "processed"
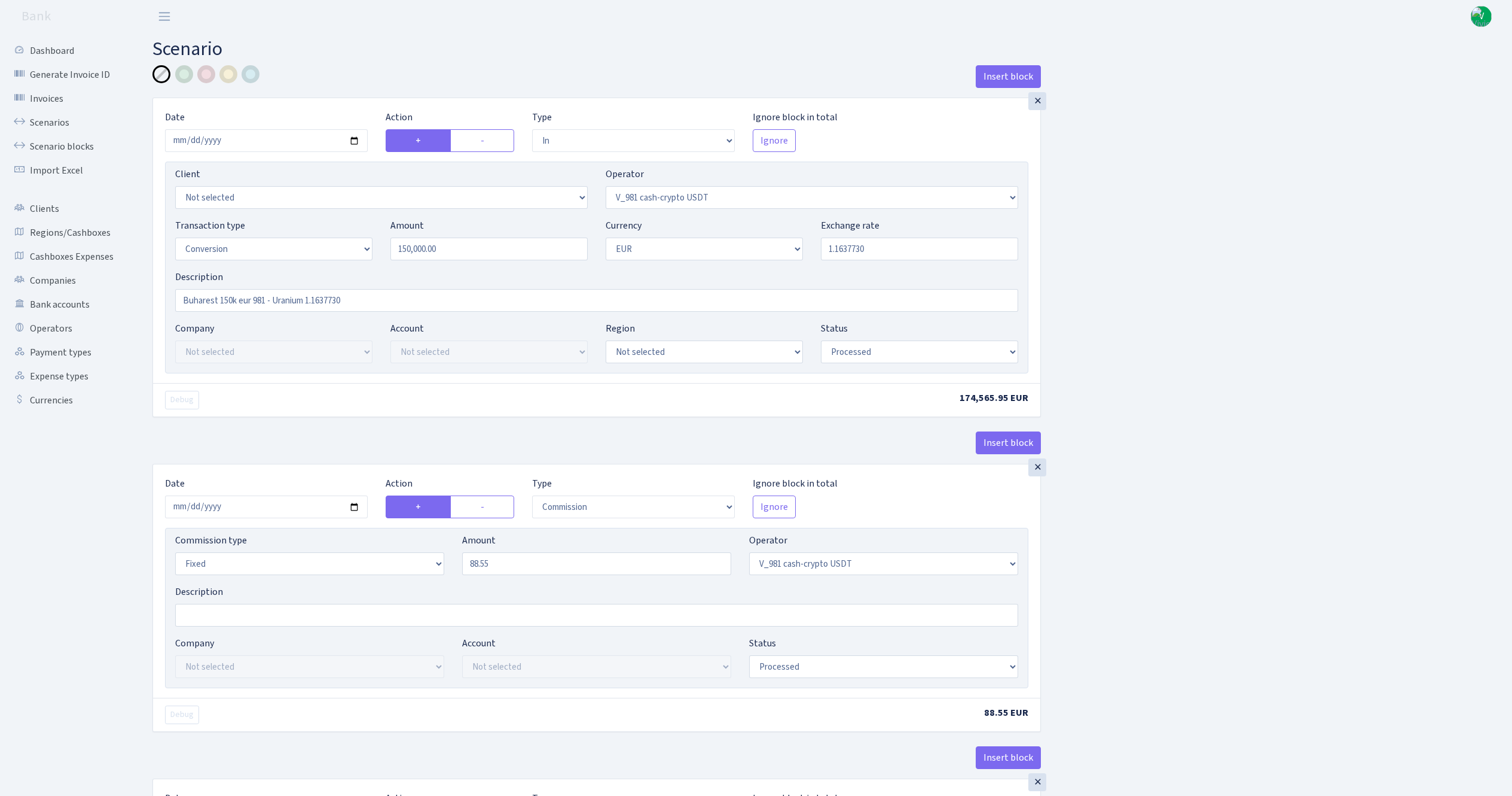
select select "commission"
select select "fixed"
select select "435"
select select "processed"
select select "out"
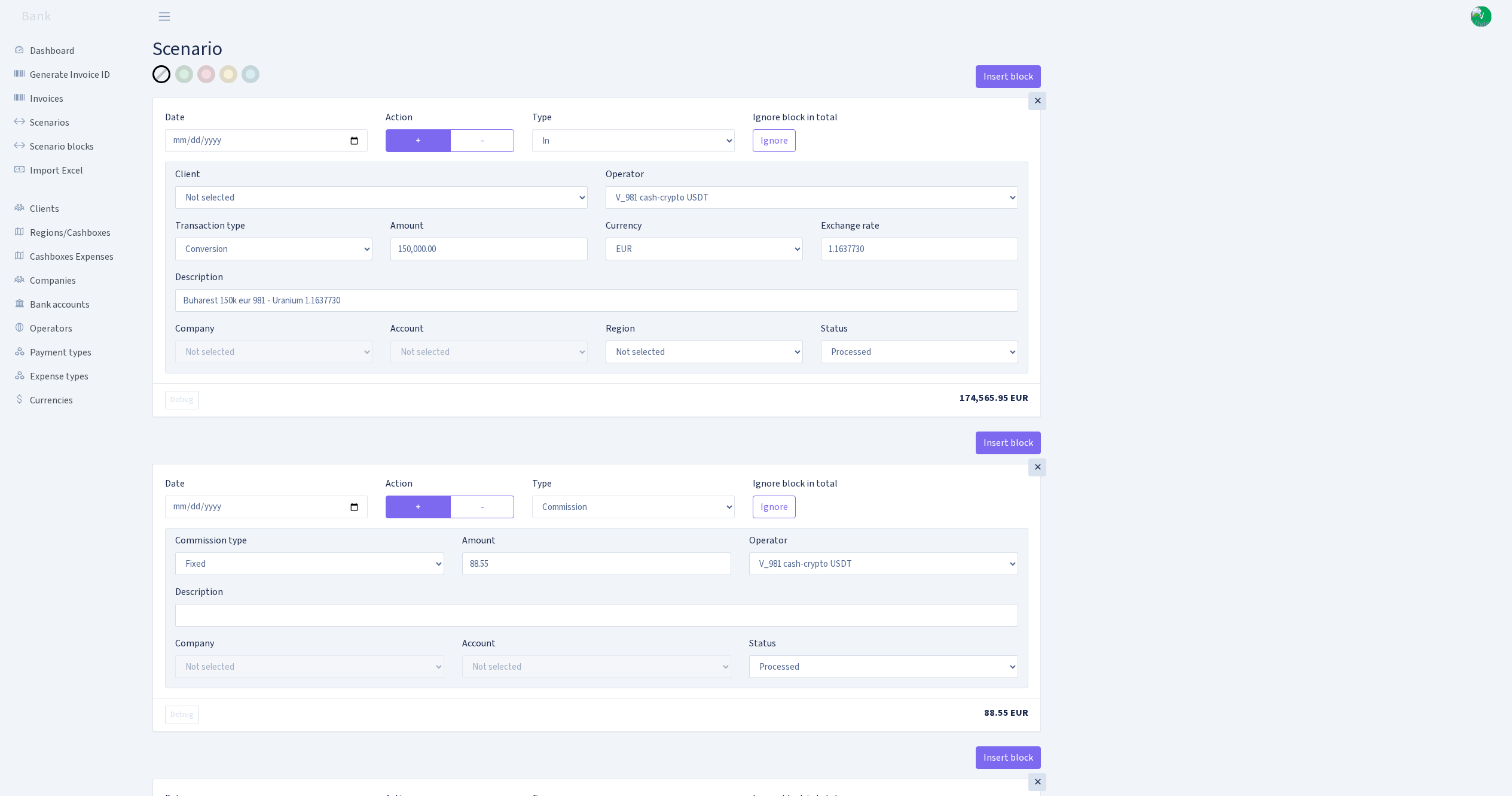
select select "434"
select select "15"
select select "1"
select select "processed"
select select "in"
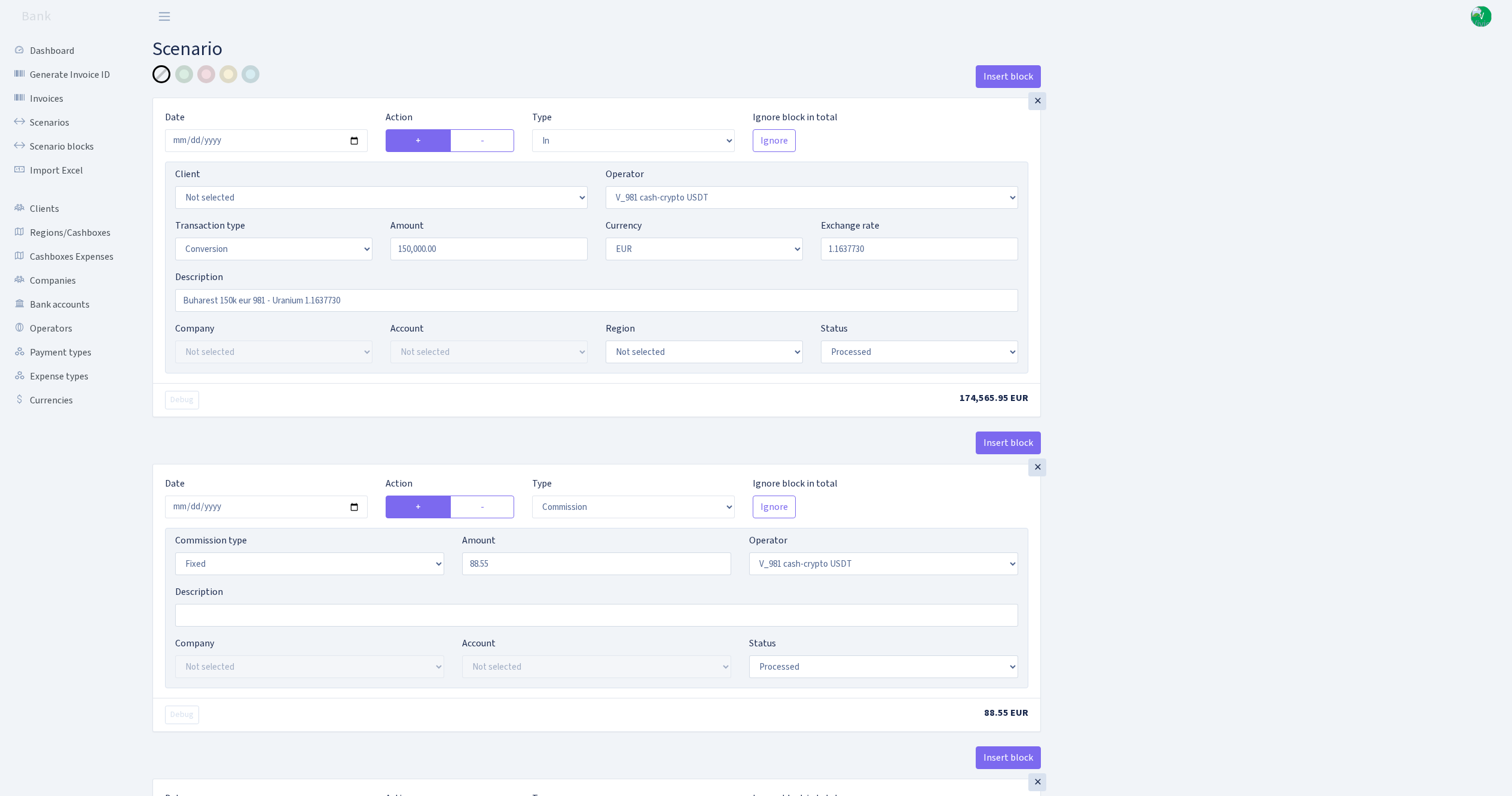
select select "434"
select select "1"
select select "22"
select select "processed"
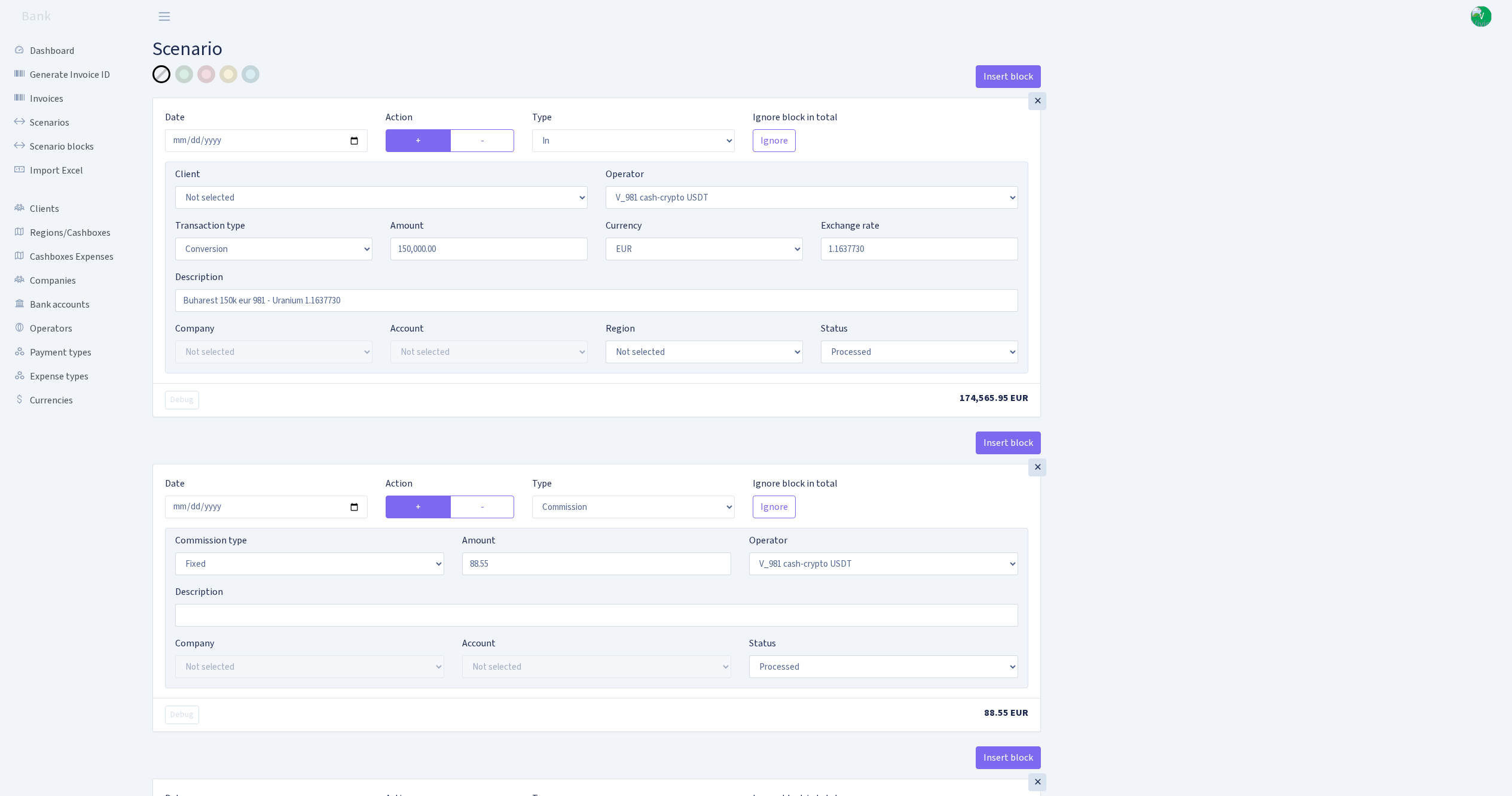
select select "out"
select select "393"
select select "1"
select select "22"
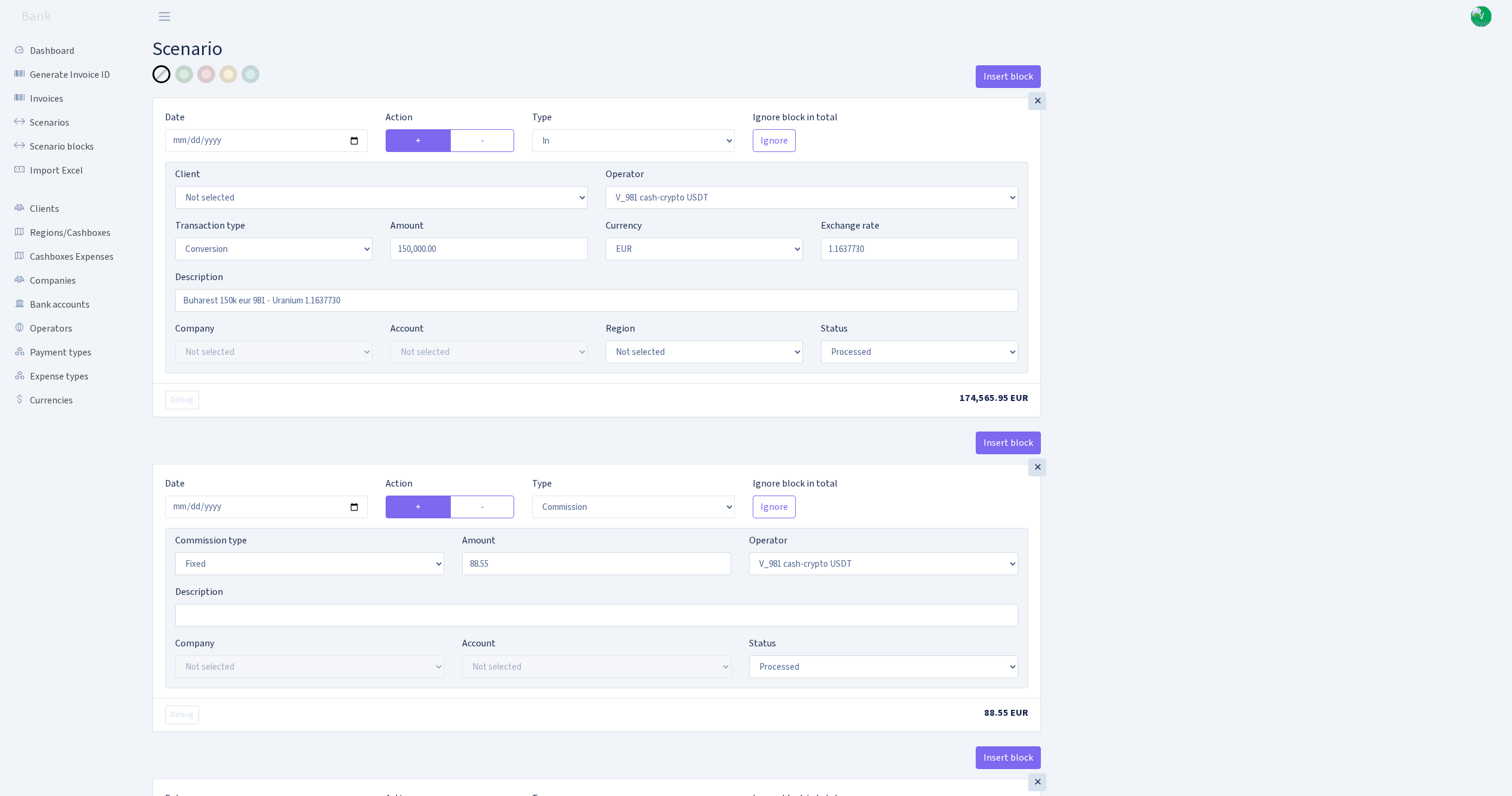
select select "processed"
select select "commission"
select select "fixed"
select select "393"
select select "processed"
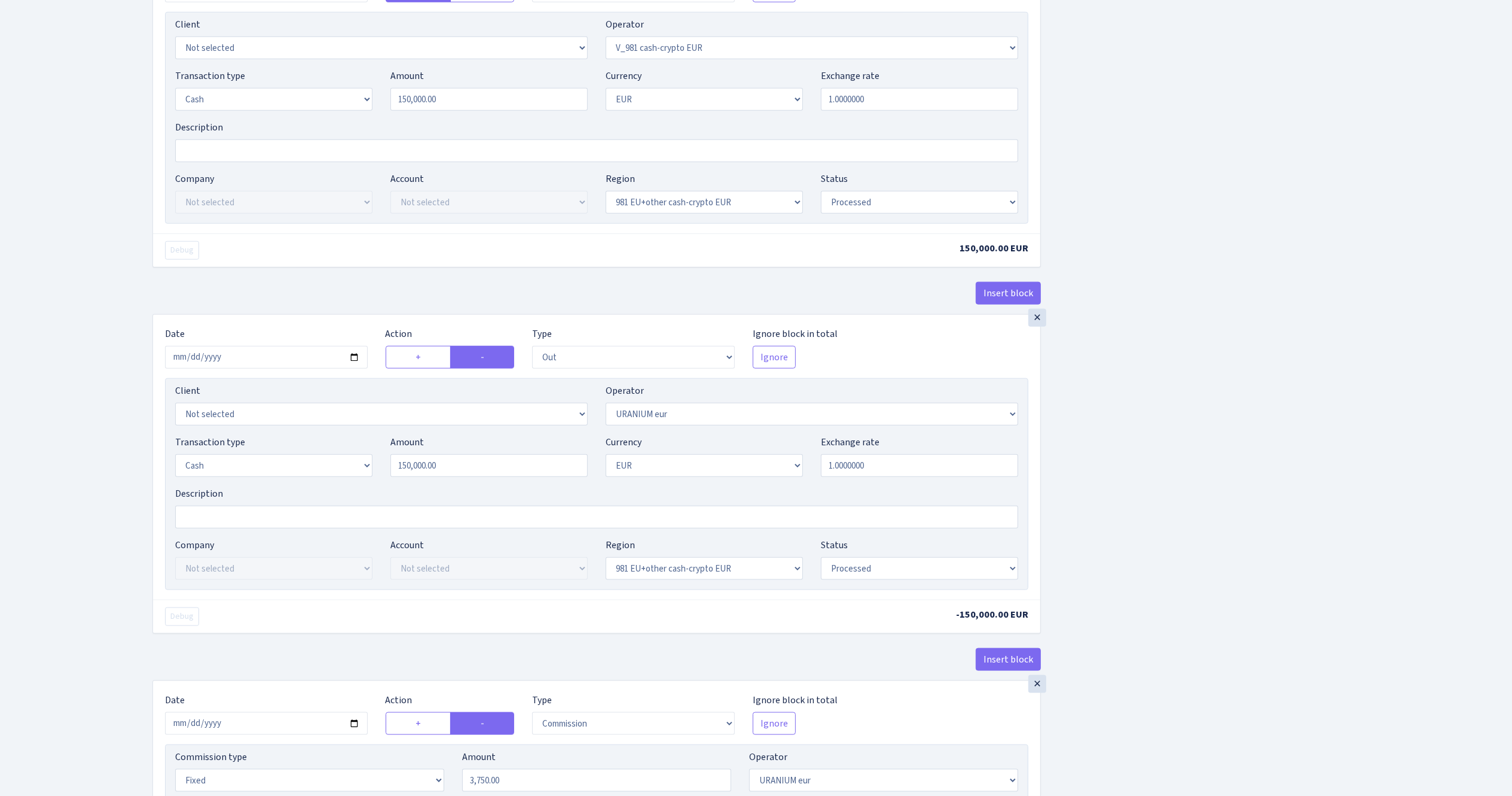
scroll to position [1516, 0]
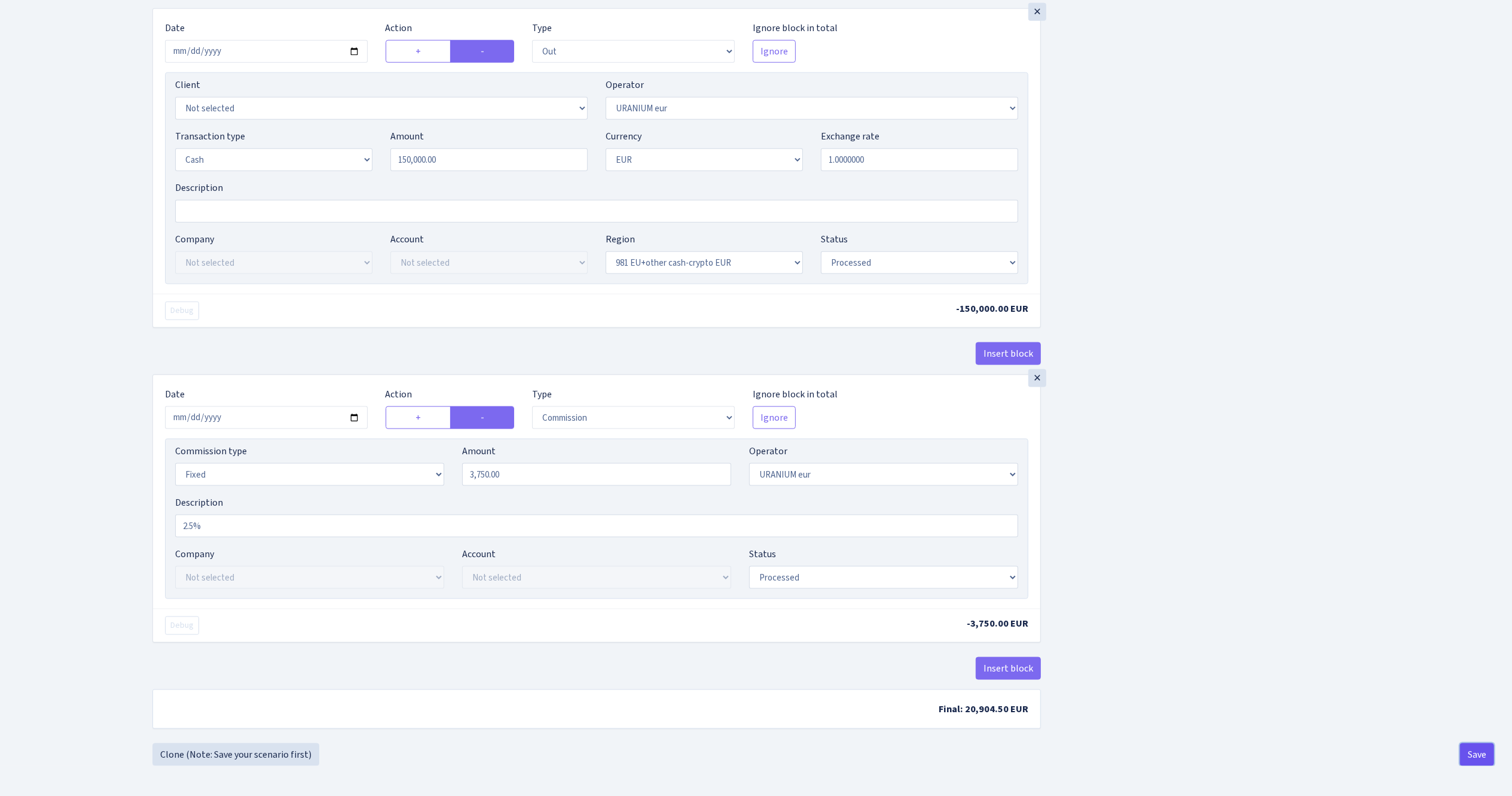
click at [1478, 753] on button "Save" at bounding box center [1478, 754] width 34 height 22
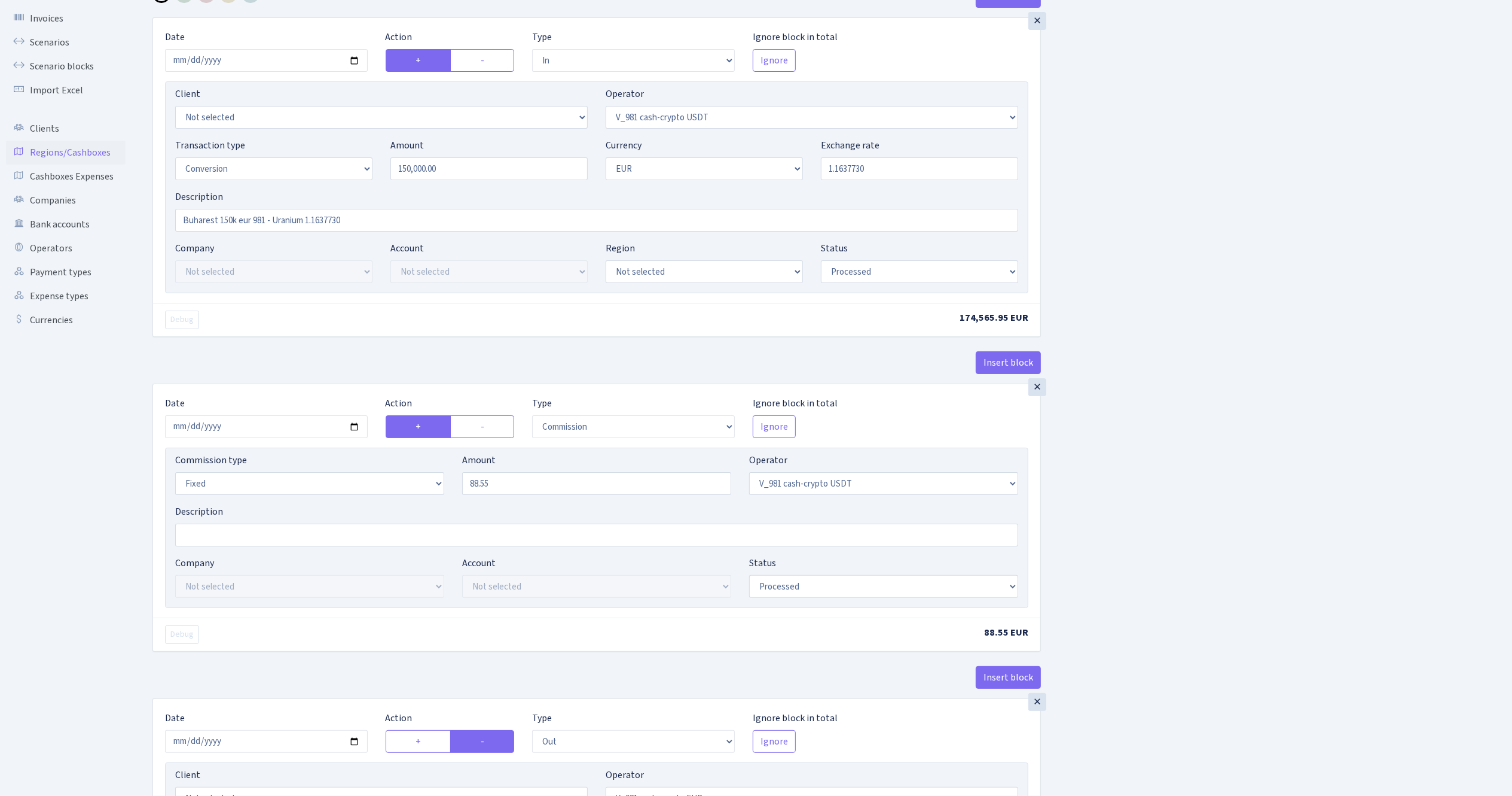
scroll to position [0, 0]
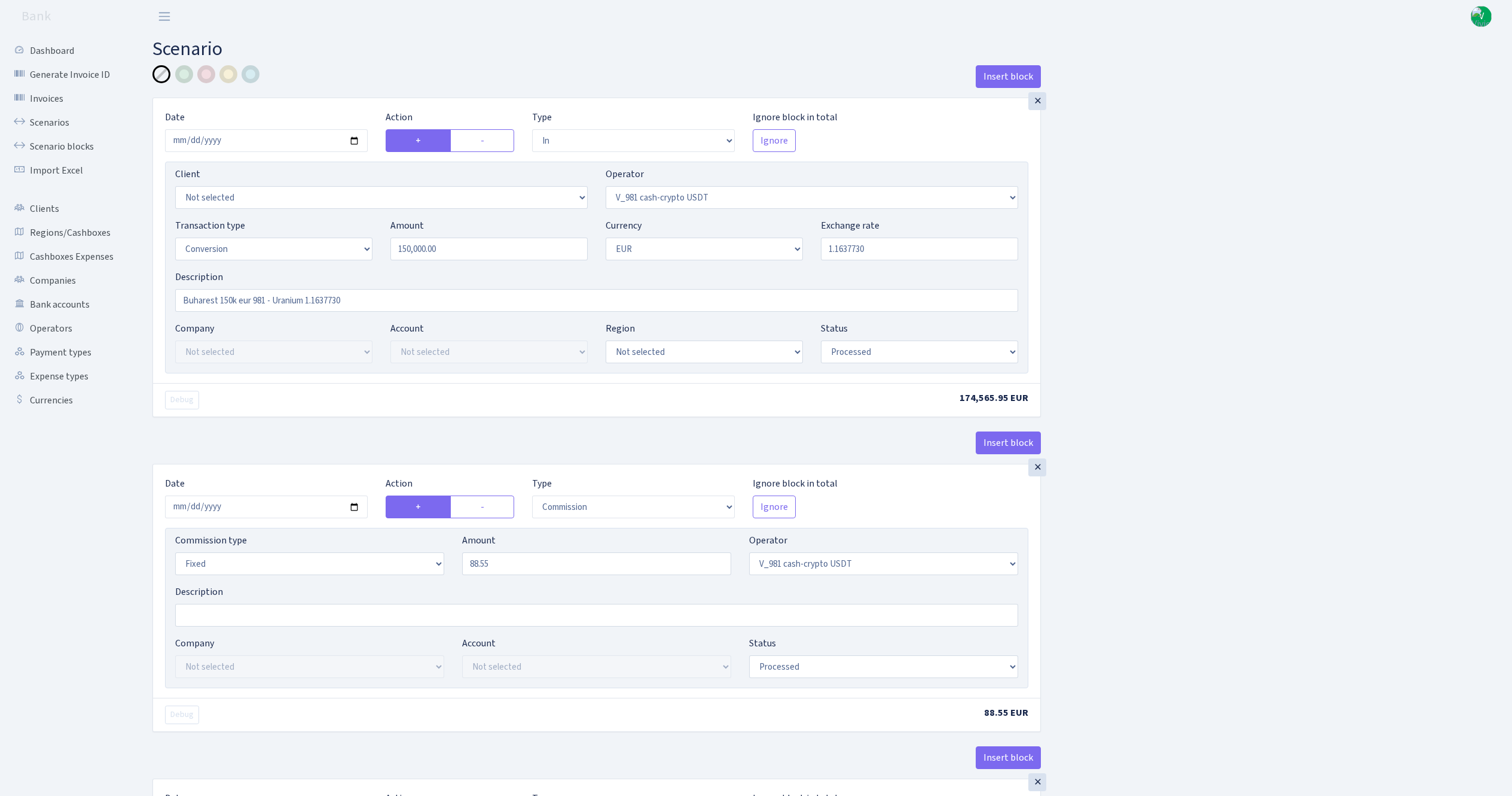
select select "in"
select select "435"
select select "15"
select select "1"
select select "processed"
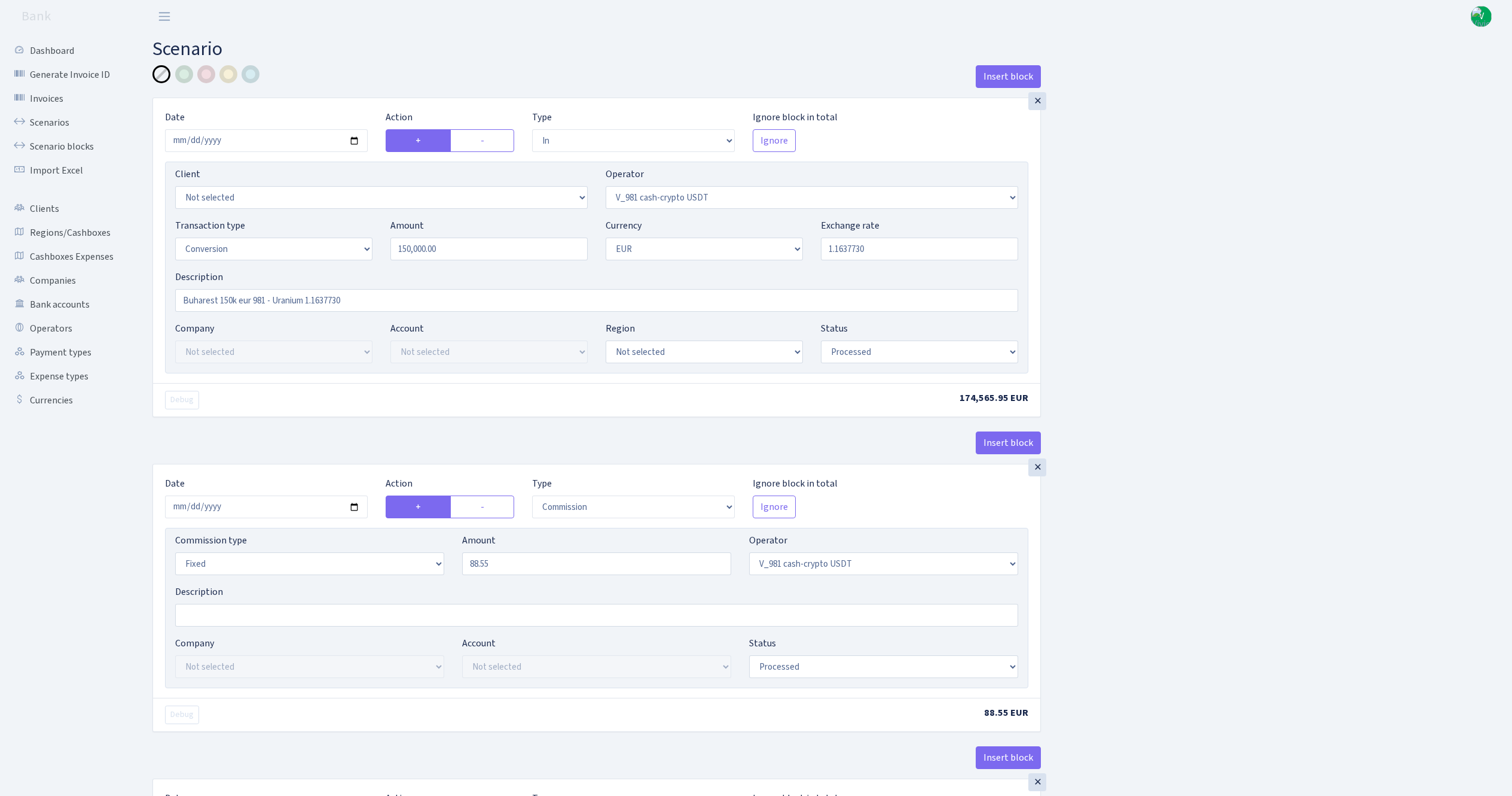
select select "commission"
select select "fixed"
select select "435"
select select "processed"
select select "out"
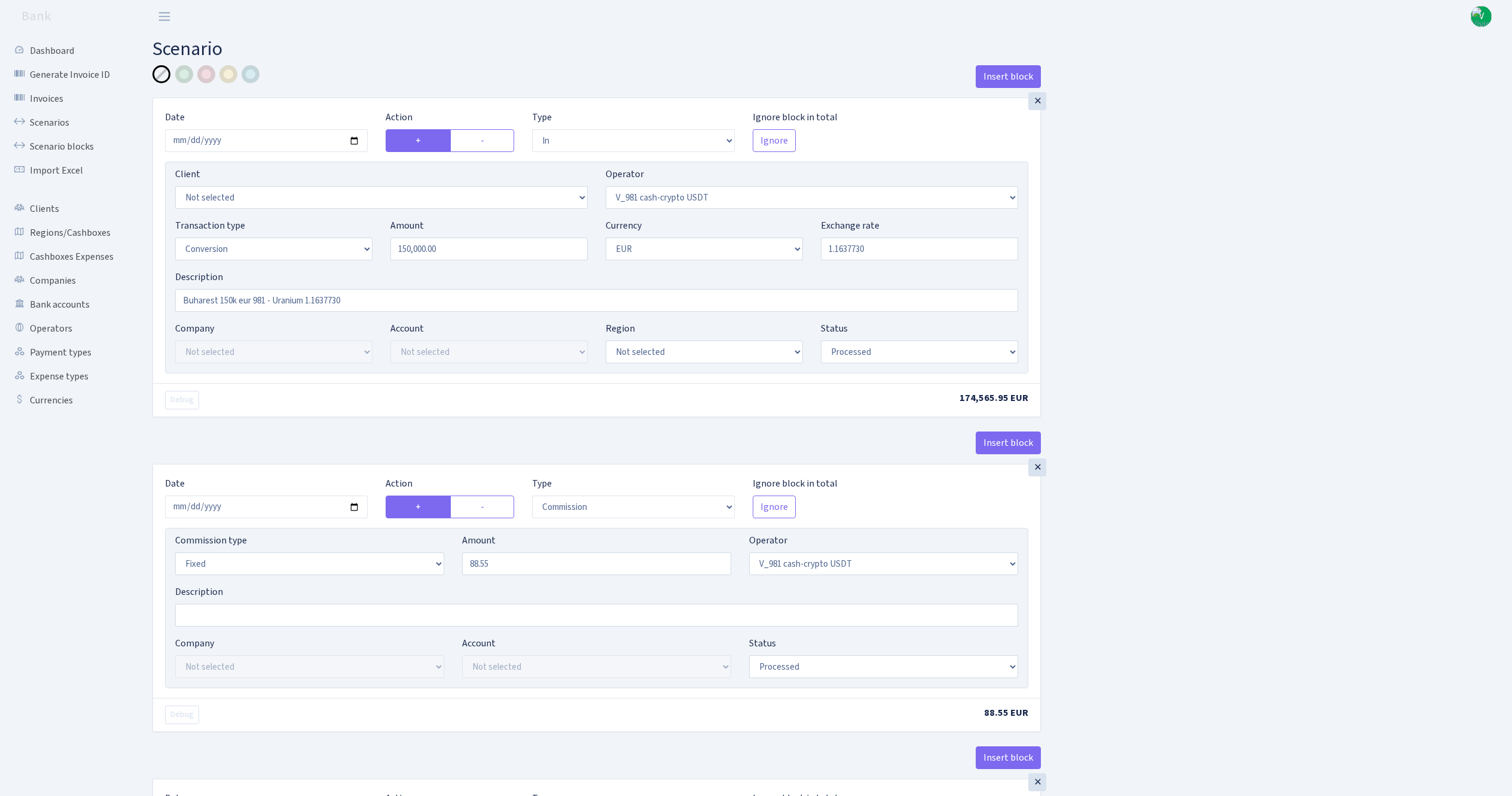
select select "434"
select select "15"
select select "1"
select select "processed"
select select "in"
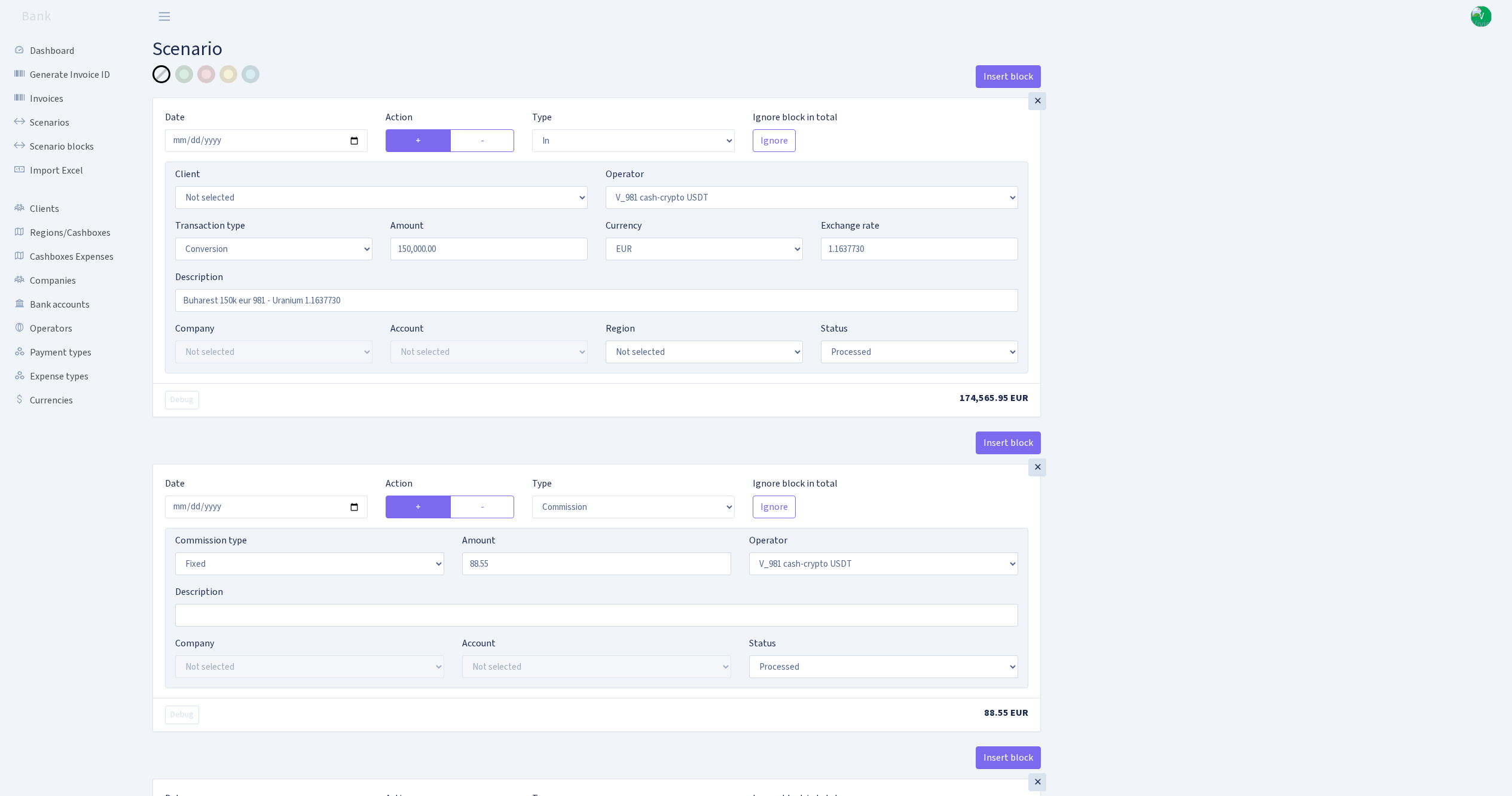
select select "434"
select select "1"
select select "22"
select select "processed"
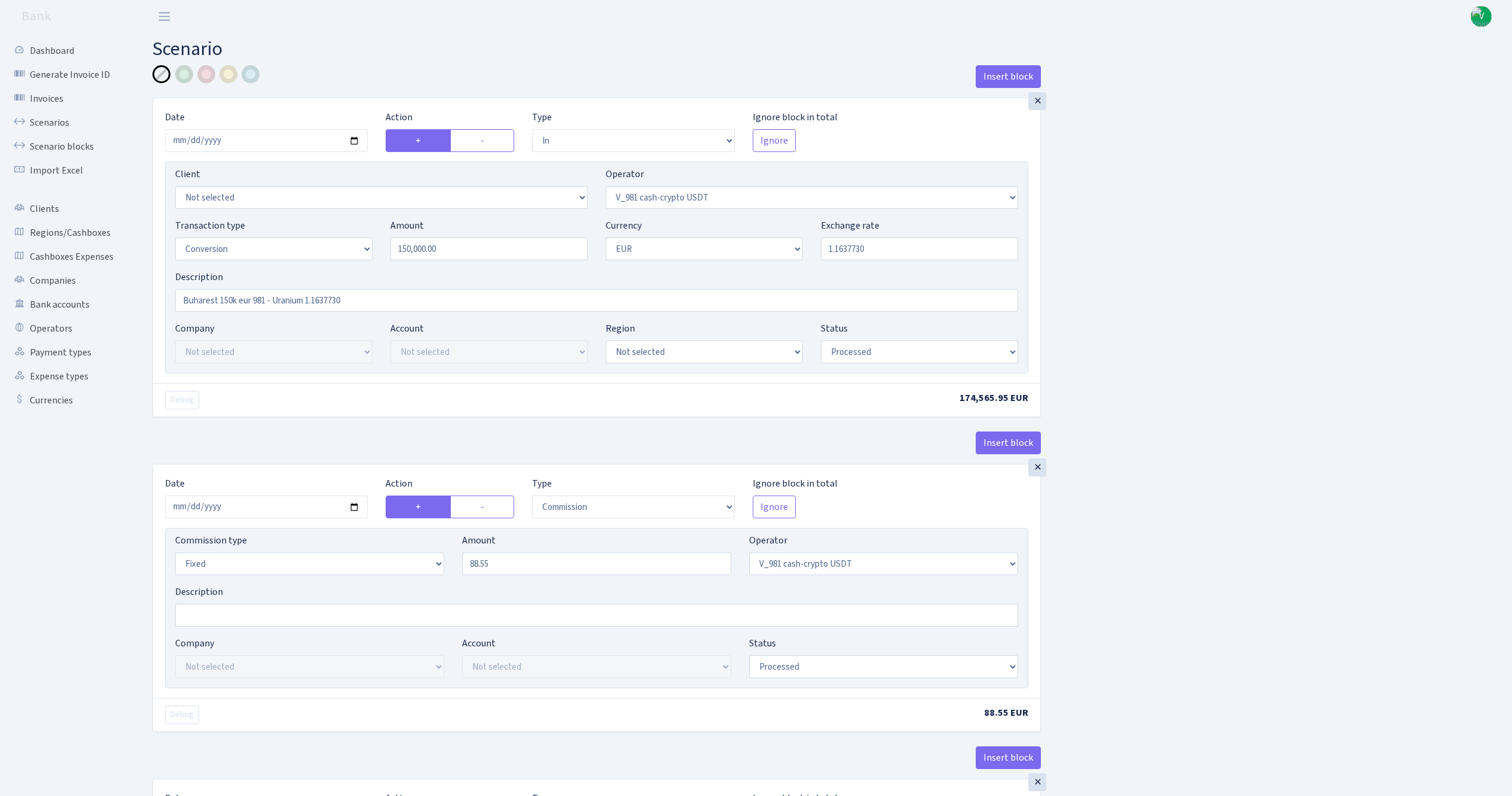
select select "out"
select select "393"
select select "1"
select select "22"
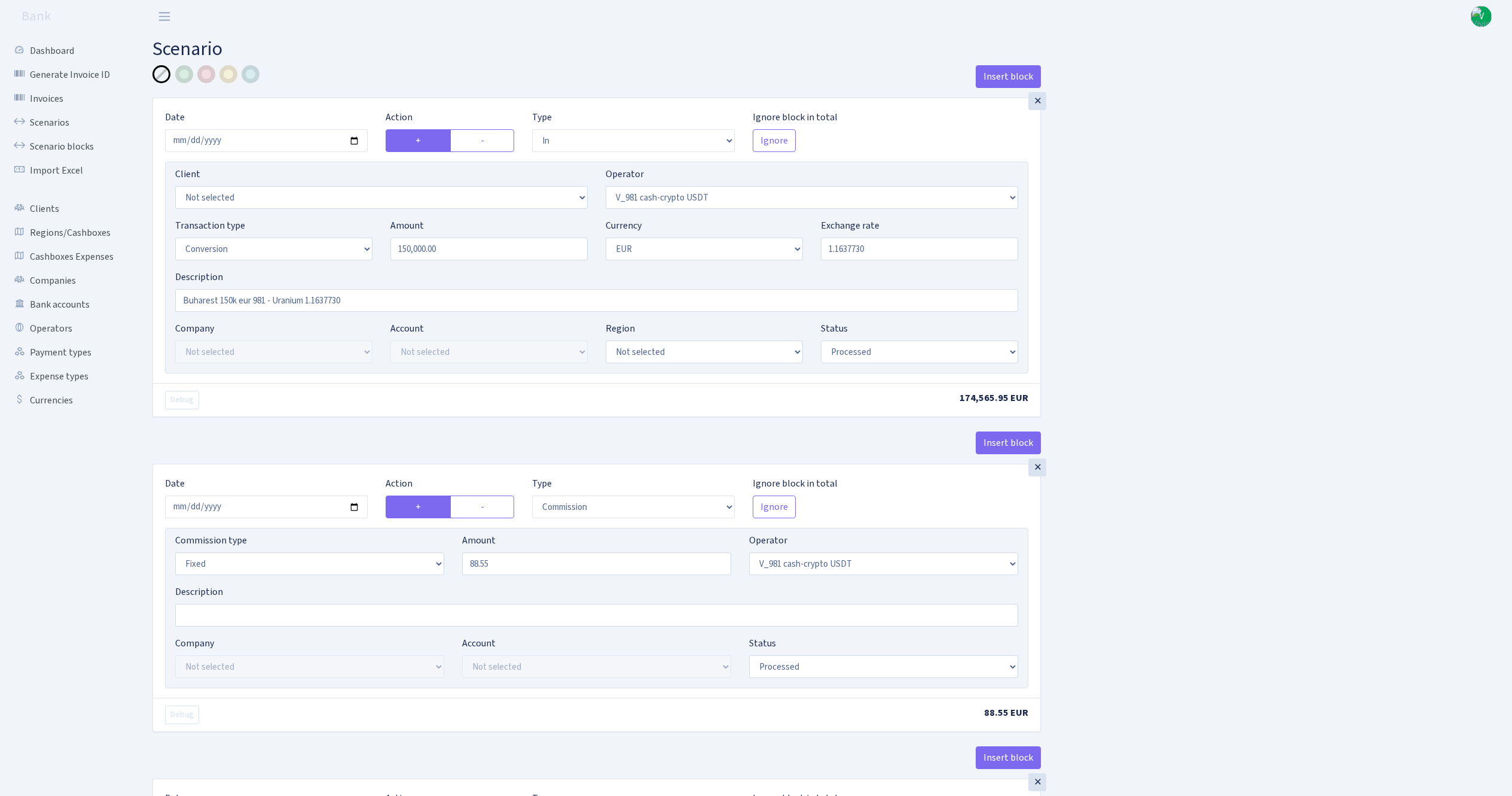
select select "processed"
select select "commission"
select select "fixed"
select select "393"
select select "processed"
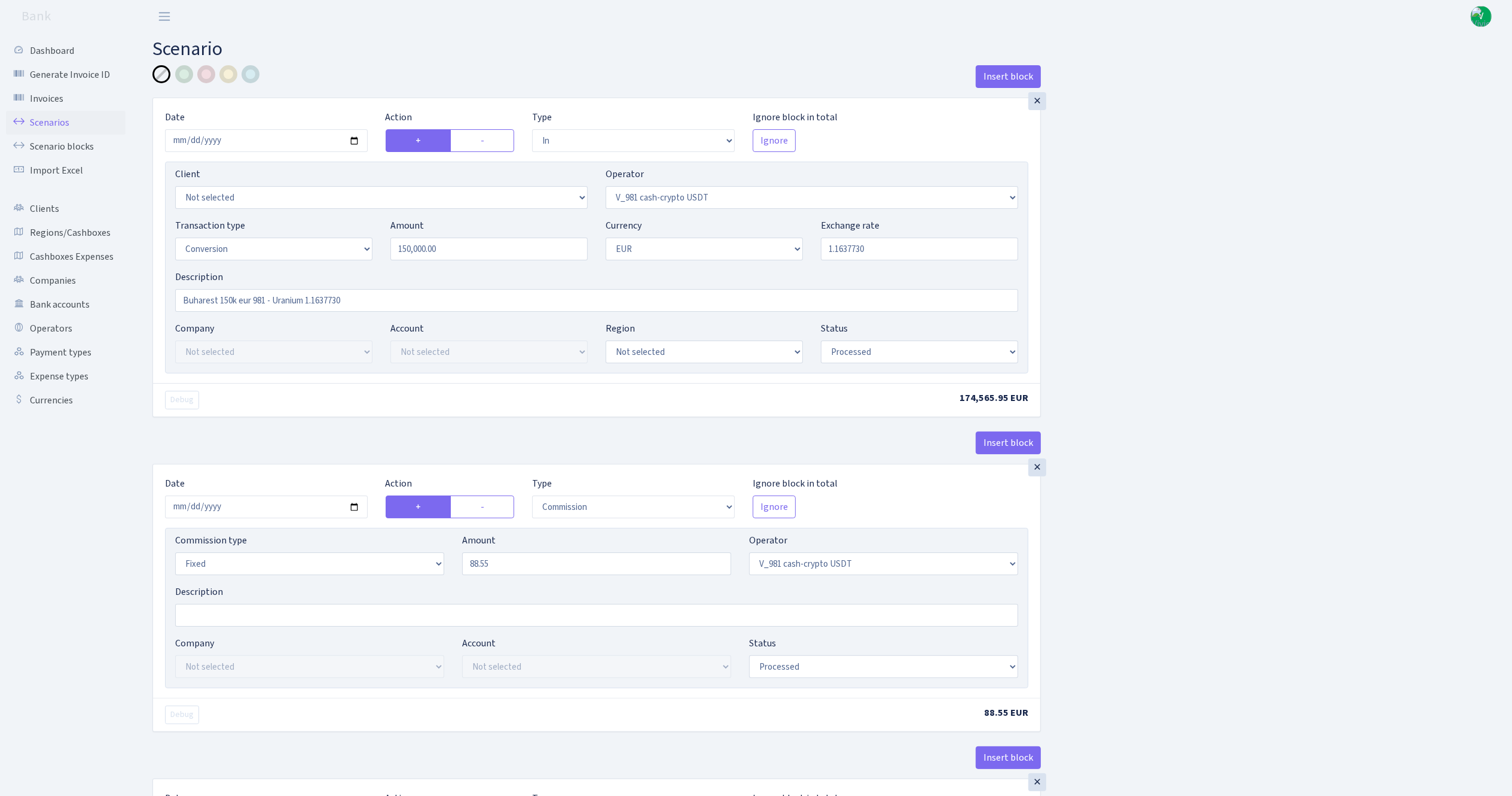
click at [53, 118] on link "Scenarios" at bounding box center [66, 123] width 120 height 24
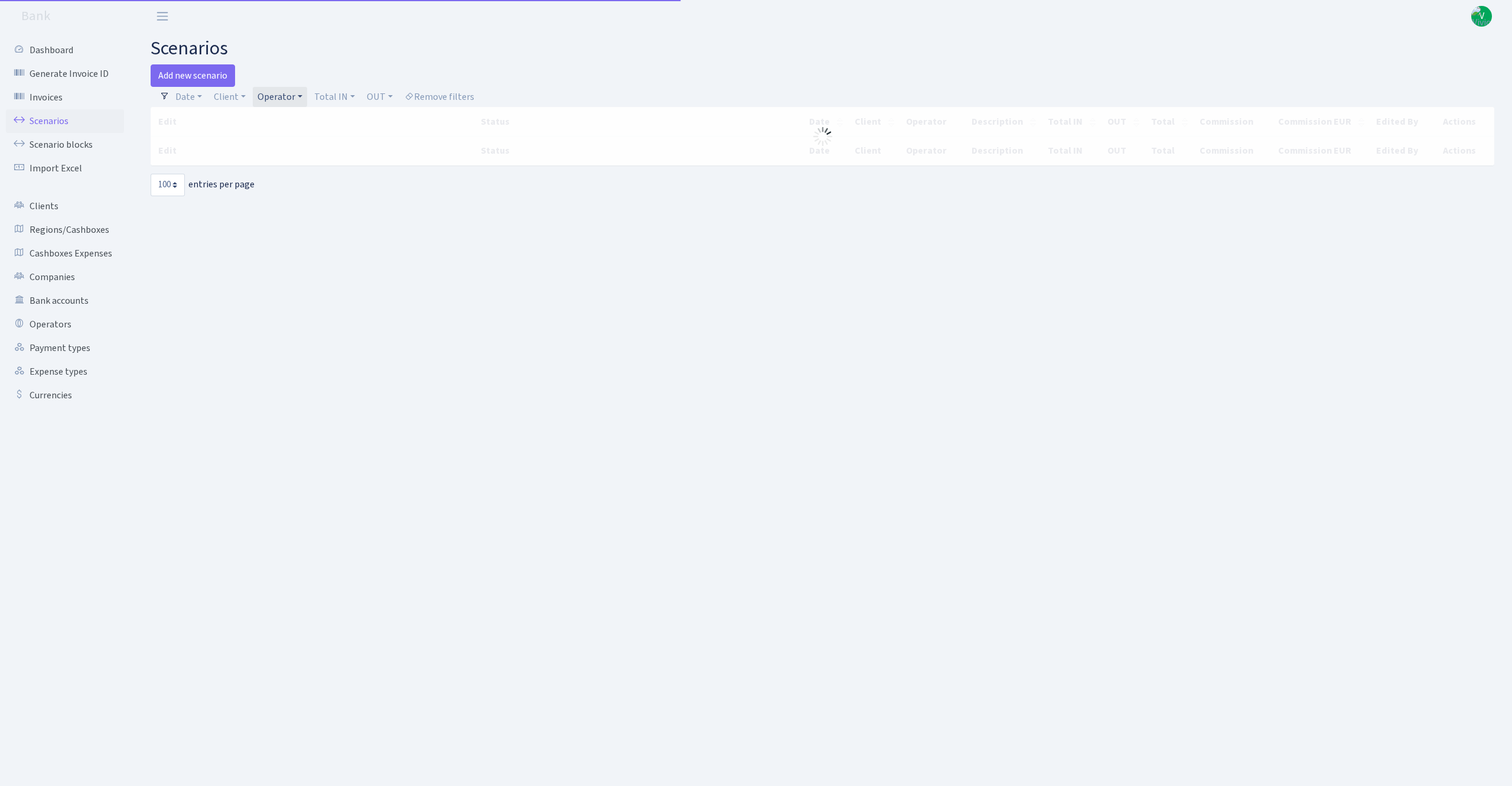
select select "100"
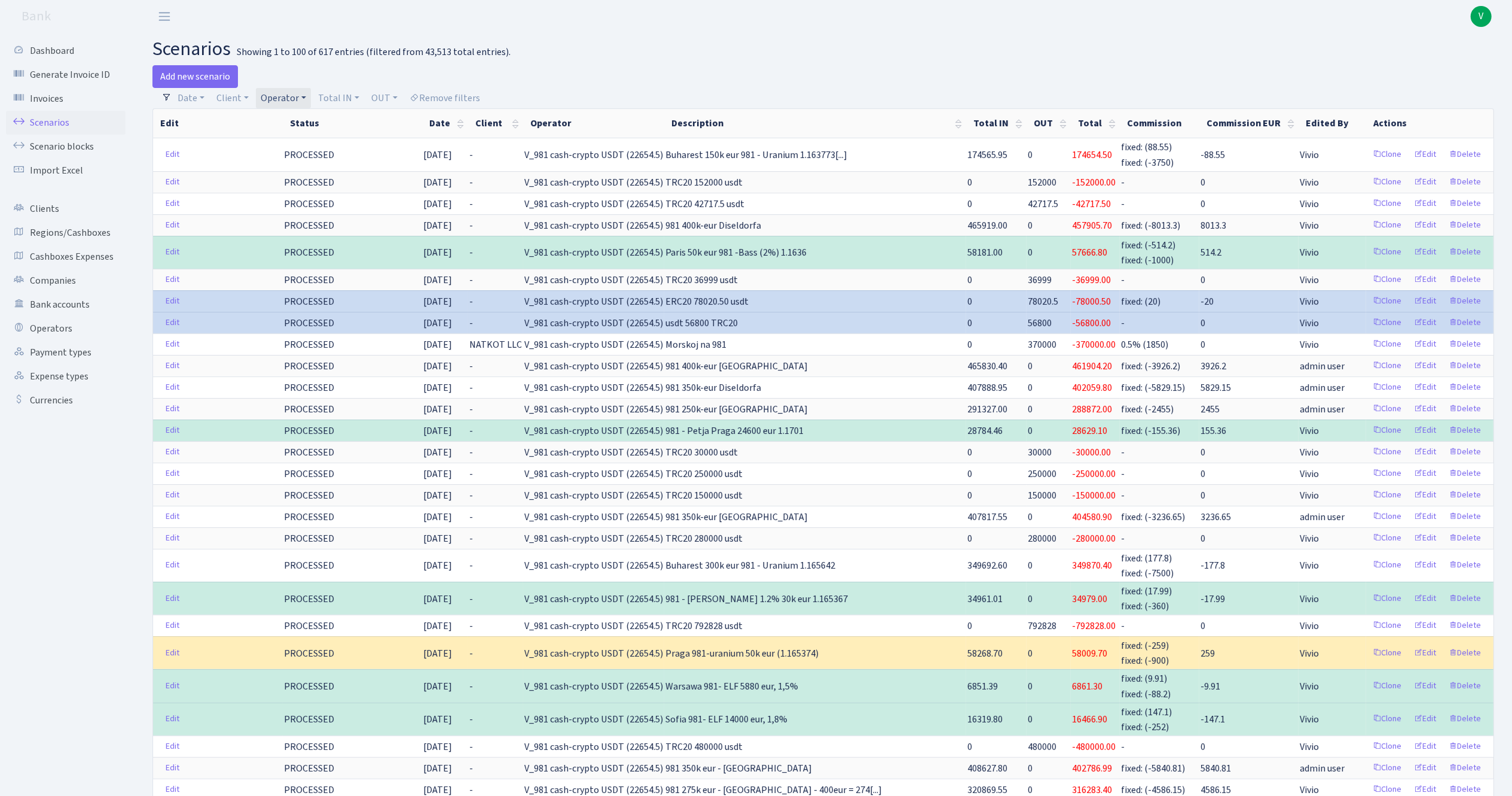
click at [280, 97] on link "Operator" at bounding box center [283, 97] width 55 height 20
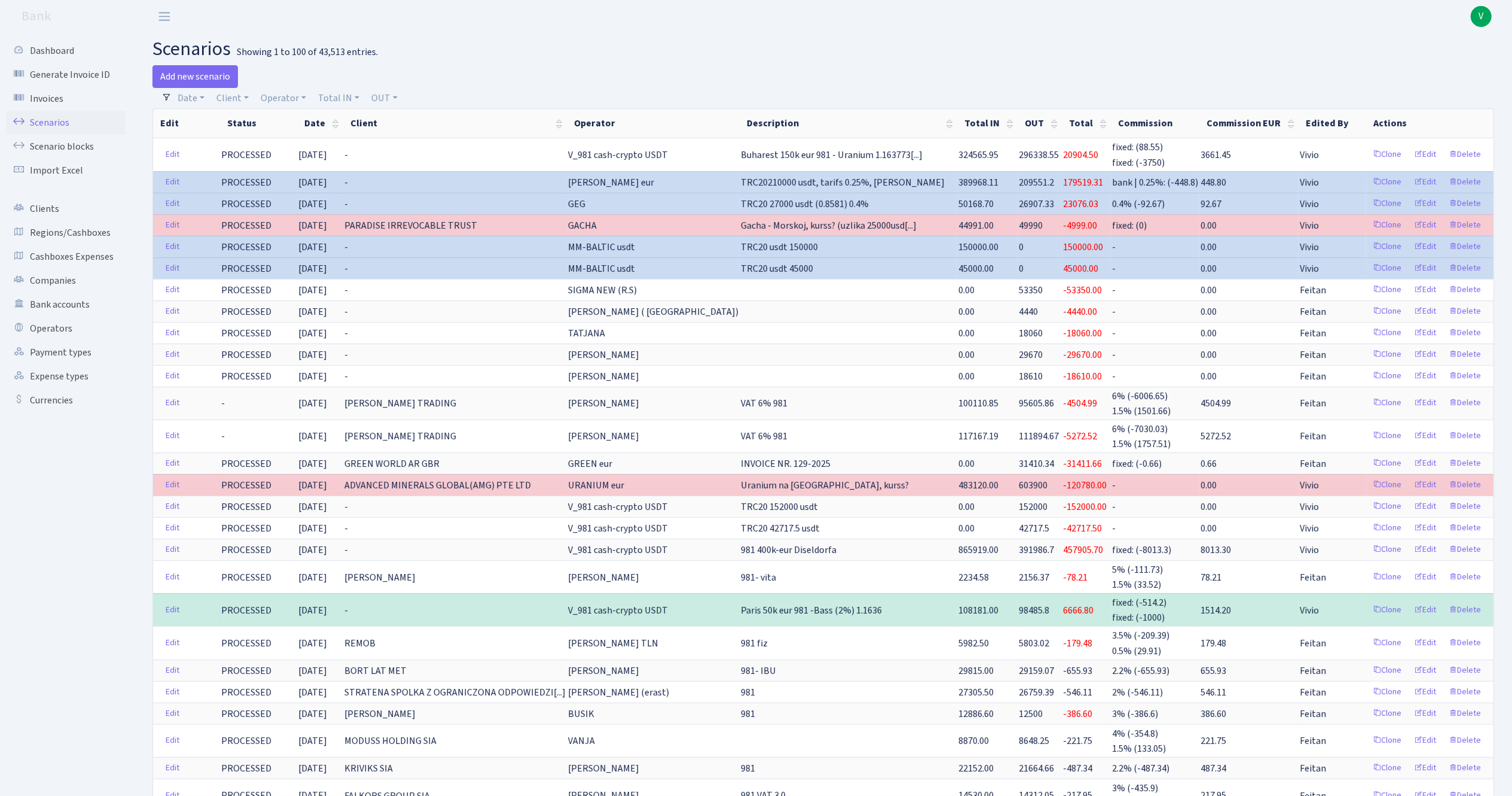
click at [1482, 19] on span "V" at bounding box center [1481, 16] width 21 height 21
click at [1438, 69] on link "Logout" at bounding box center [1444, 69] width 108 height 19
